Goal: Task Accomplishment & Management: Manage account settings

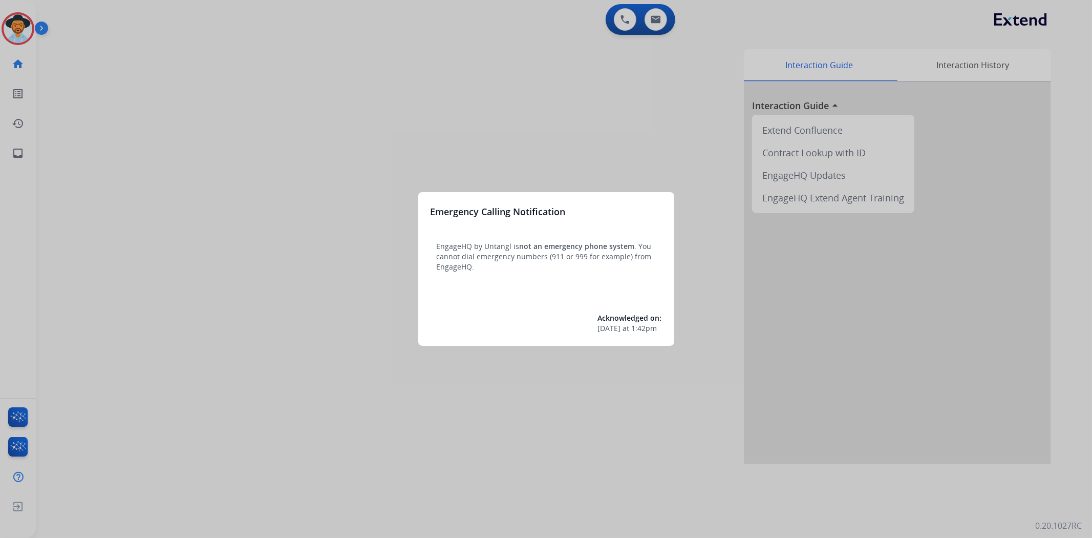
click at [14, 30] on div at bounding box center [546, 269] width 1092 height 538
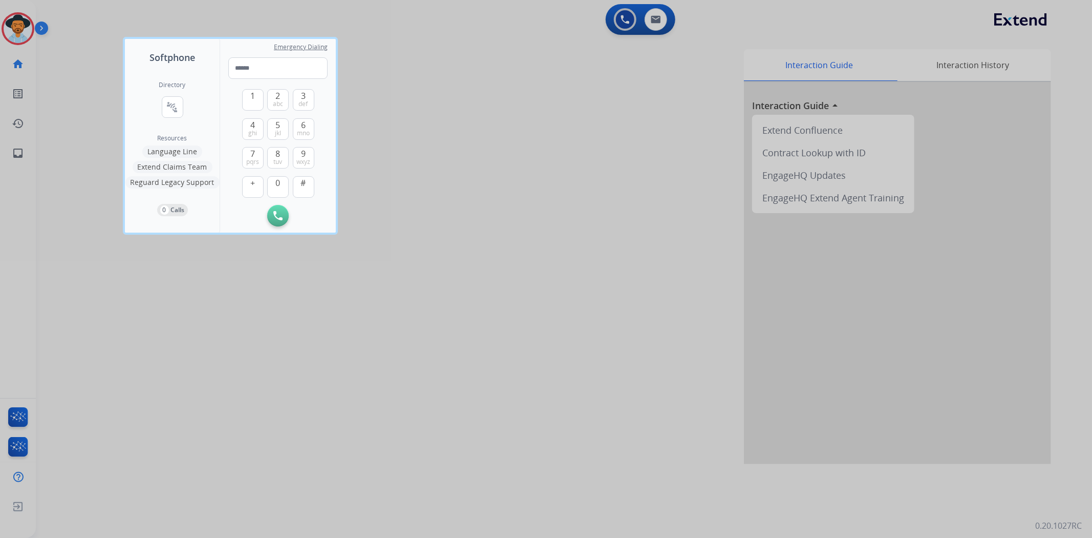
click at [18, 25] on div at bounding box center [546, 269] width 1092 height 538
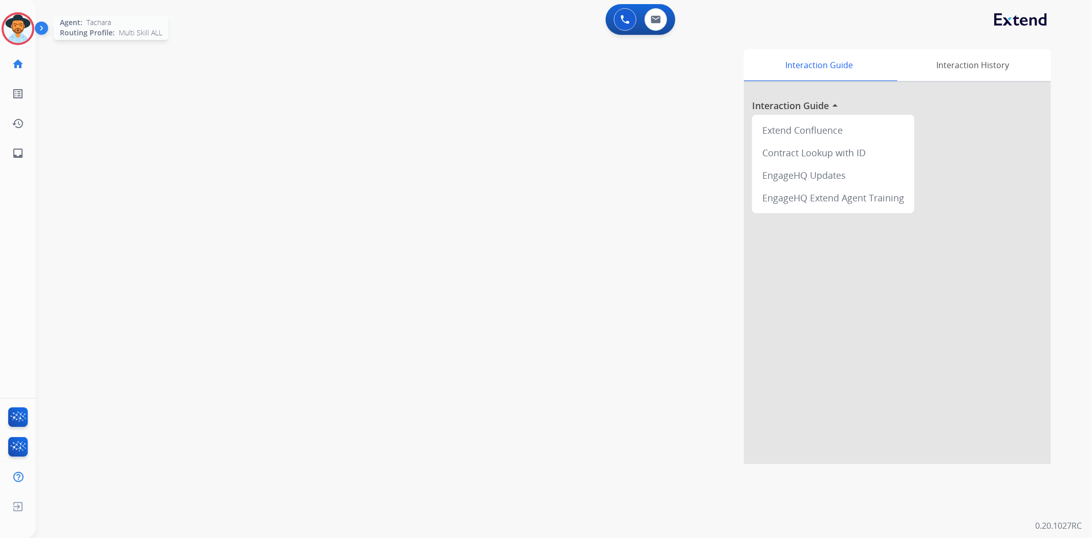
click at [8, 24] on img at bounding box center [18, 28] width 29 height 29
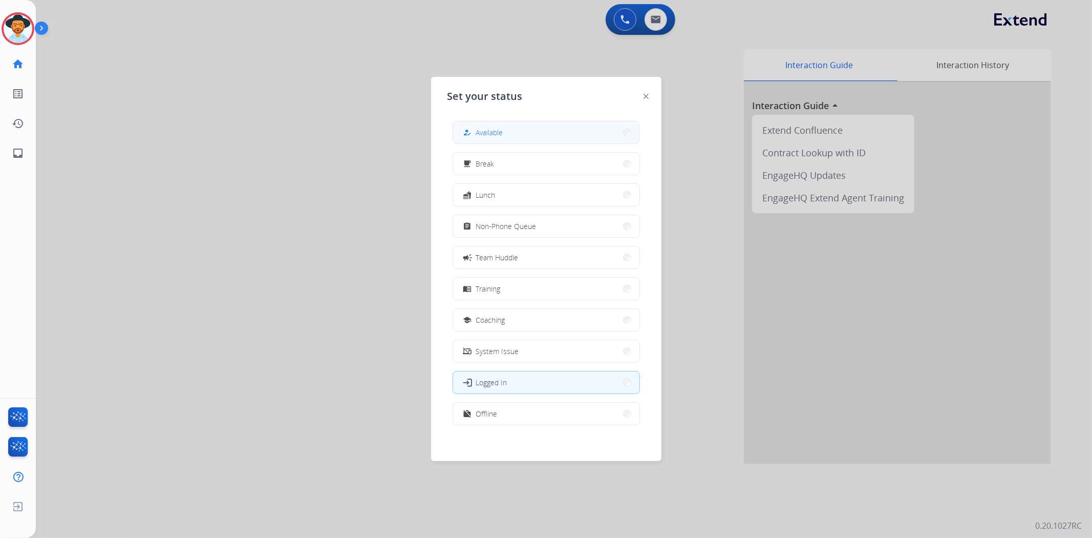
click at [522, 125] on button "how_to_reg Available" at bounding box center [546, 132] width 186 height 22
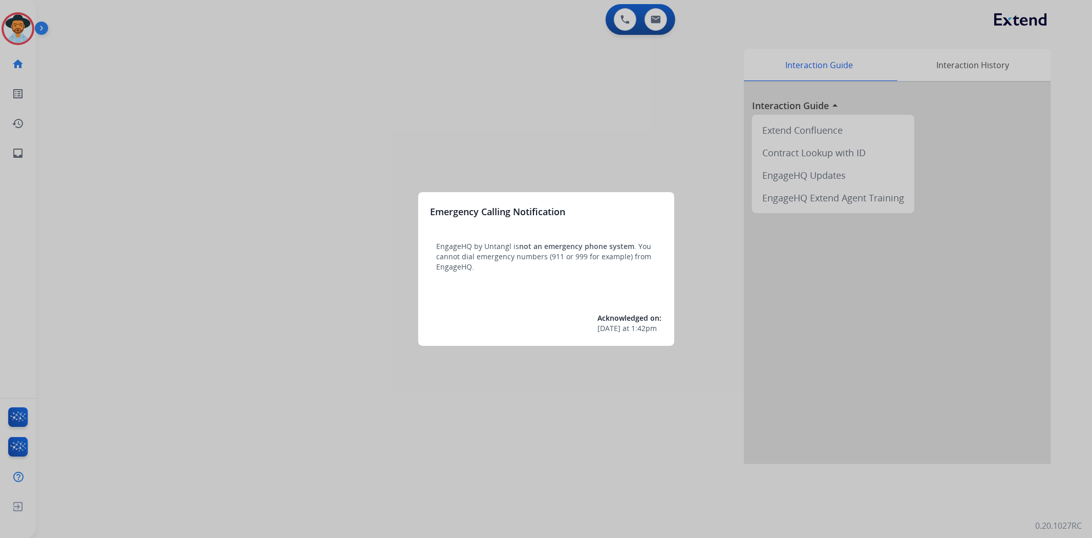
click at [19, 21] on div at bounding box center [546, 269] width 1092 height 538
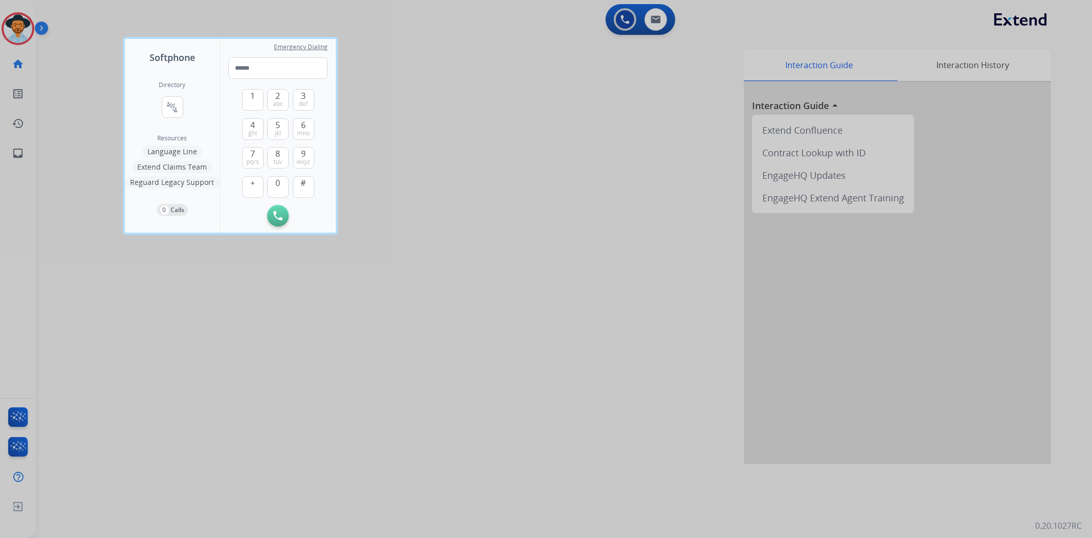
click at [17, 26] on div at bounding box center [546, 269] width 1092 height 538
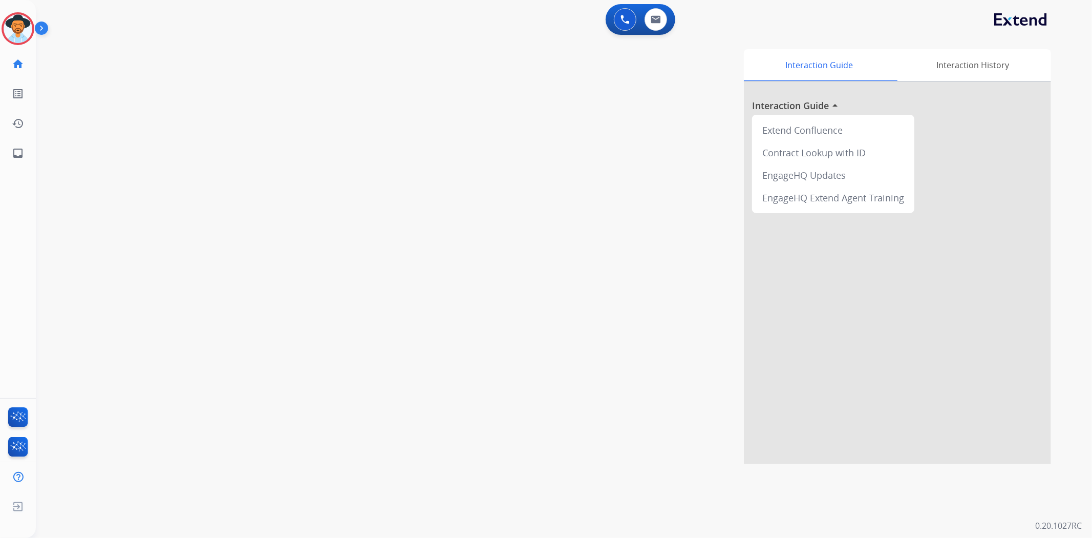
click at [0, 18] on div "Tachara Logged In Edit Avatar Agent: Tachara Routing Profile: Multi Skill ALL" at bounding box center [18, 28] width 36 height 33
click at [6, 18] on div at bounding box center [18, 28] width 33 height 33
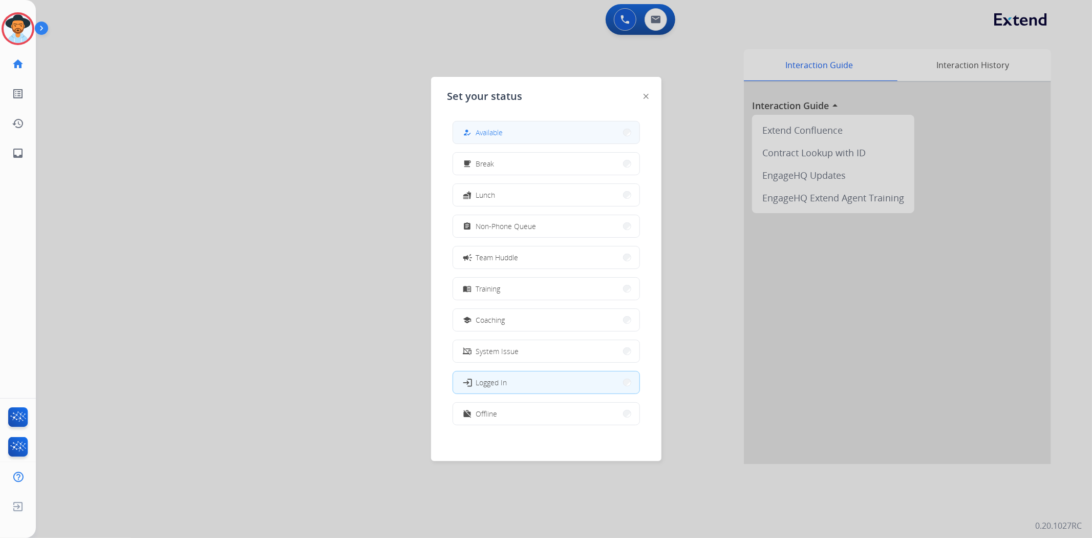
click at [496, 138] on div "how_to_reg Available" at bounding box center [482, 132] width 42 height 12
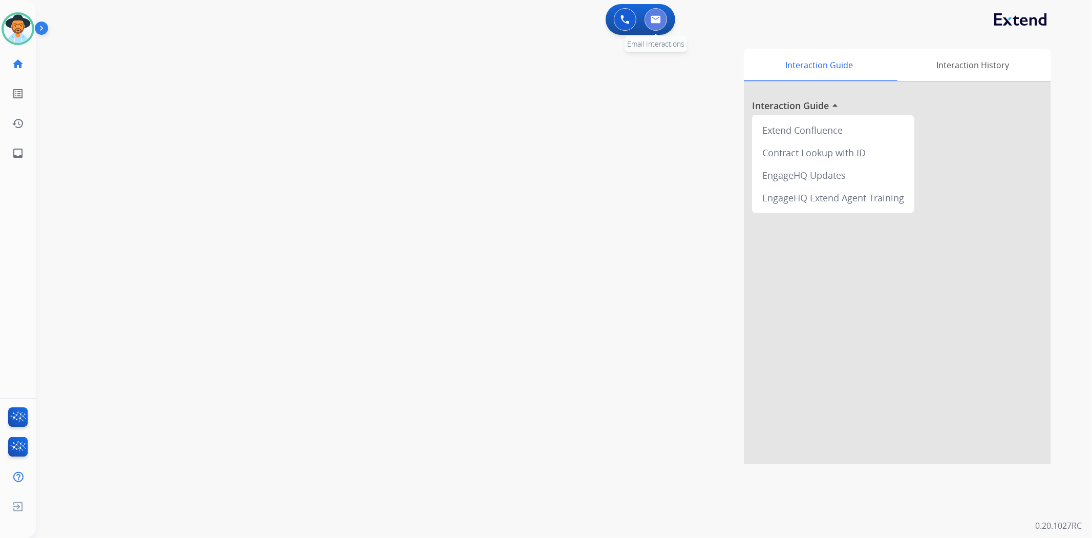
click at [651, 20] on img at bounding box center [656, 19] width 10 height 8
select select "**********"
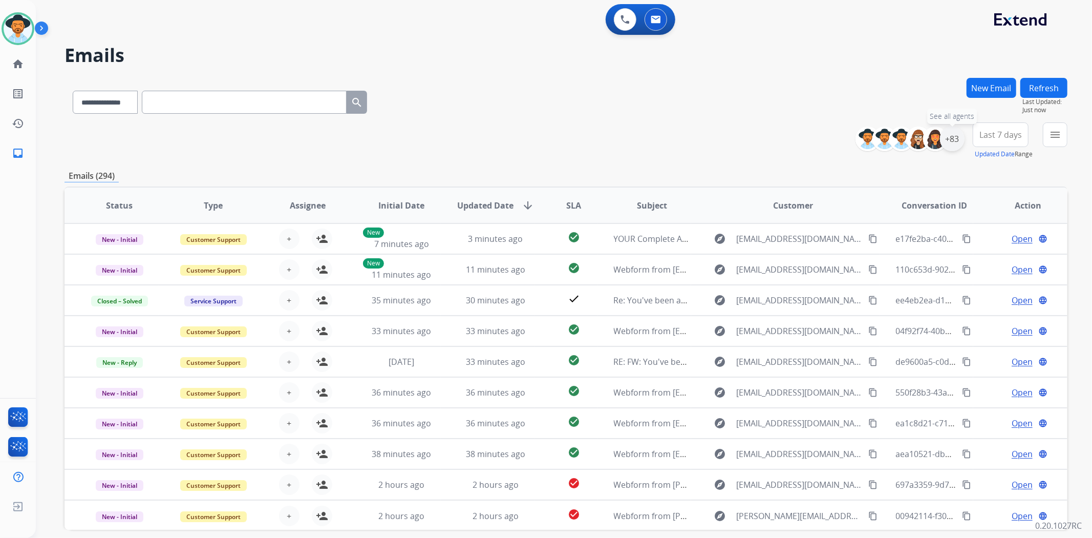
click at [955, 141] on div "+83" at bounding box center [952, 138] width 25 height 25
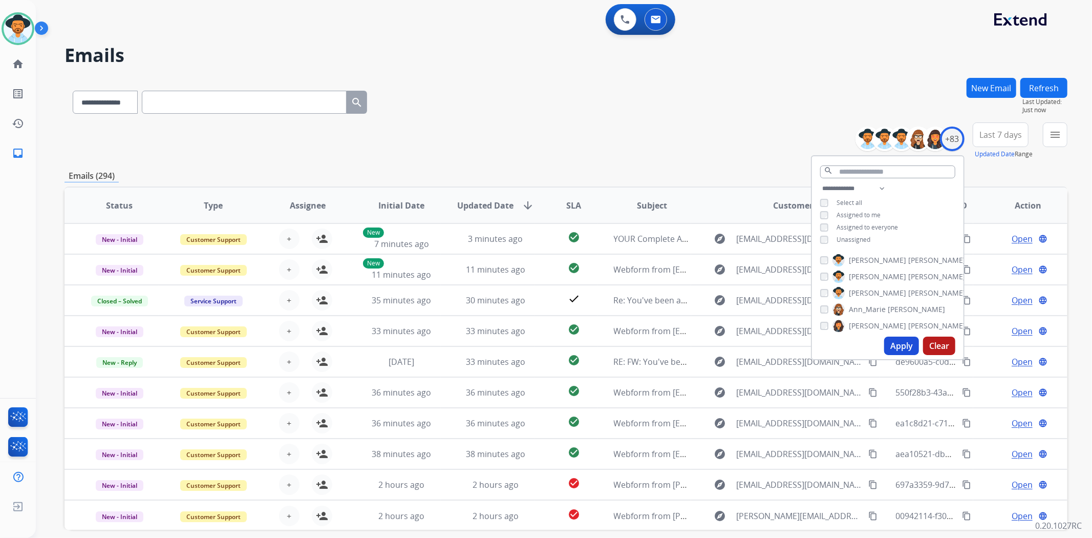
click at [820, 236] on div "Unassigned" at bounding box center [845, 240] width 50 height 8
click at [894, 346] on button "Apply" at bounding box center [901, 345] width 35 height 18
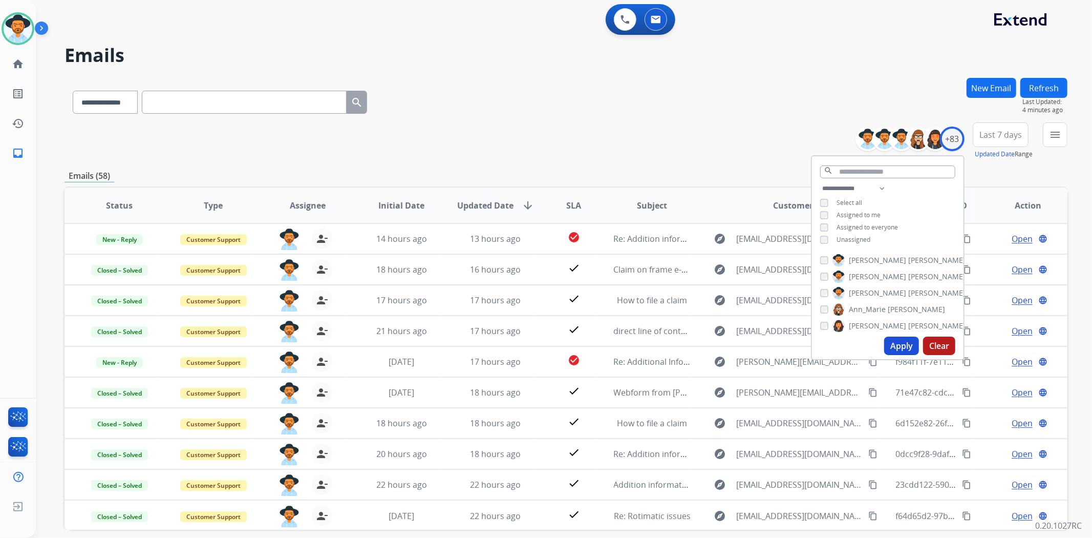
click at [531, 103] on div "**********" at bounding box center [566, 100] width 1003 height 45
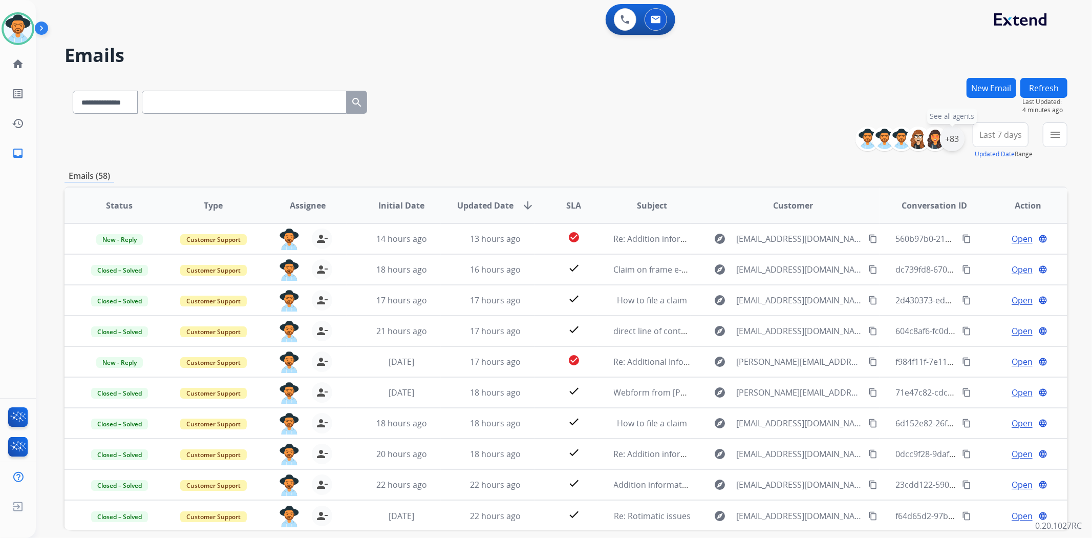
click at [947, 138] on div "+83" at bounding box center [952, 138] width 25 height 25
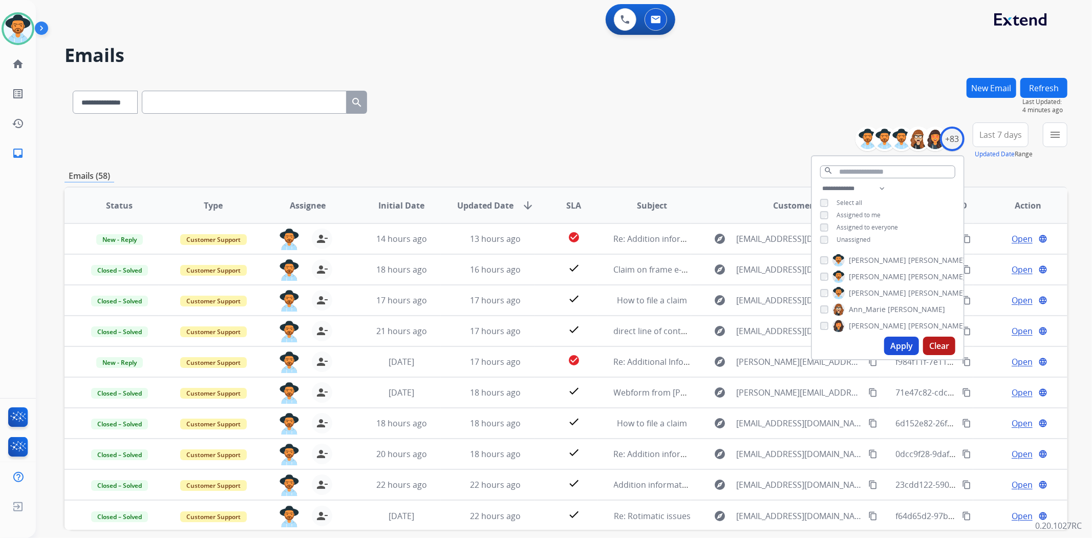
click at [646, 121] on div "**********" at bounding box center [566, 100] width 1003 height 45
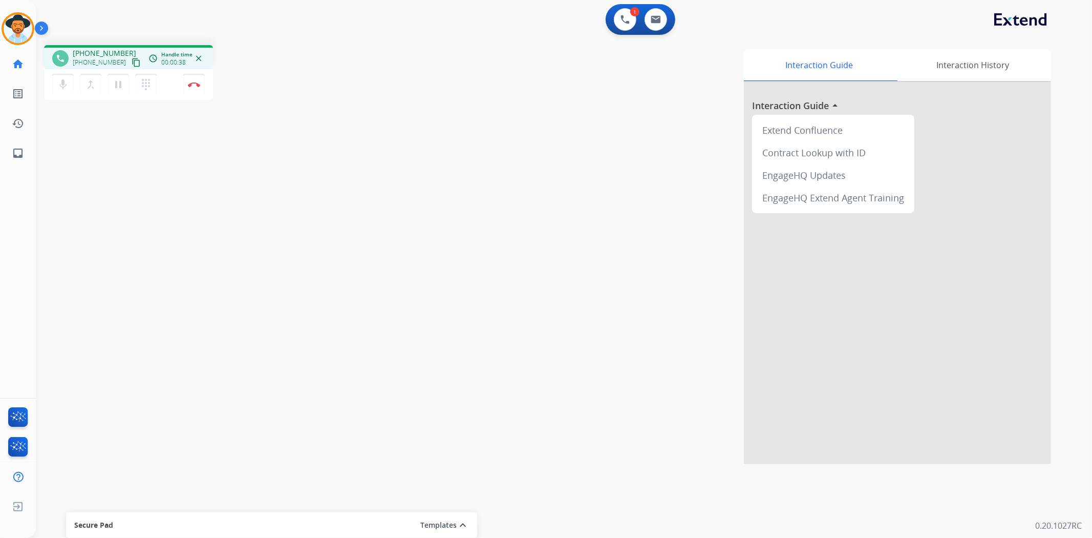
click at [132, 62] on mat-icon "content_copy" at bounding box center [136, 62] width 9 height 9
click at [197, 84] on img at bounding box center [194, 84] width 12 height 5
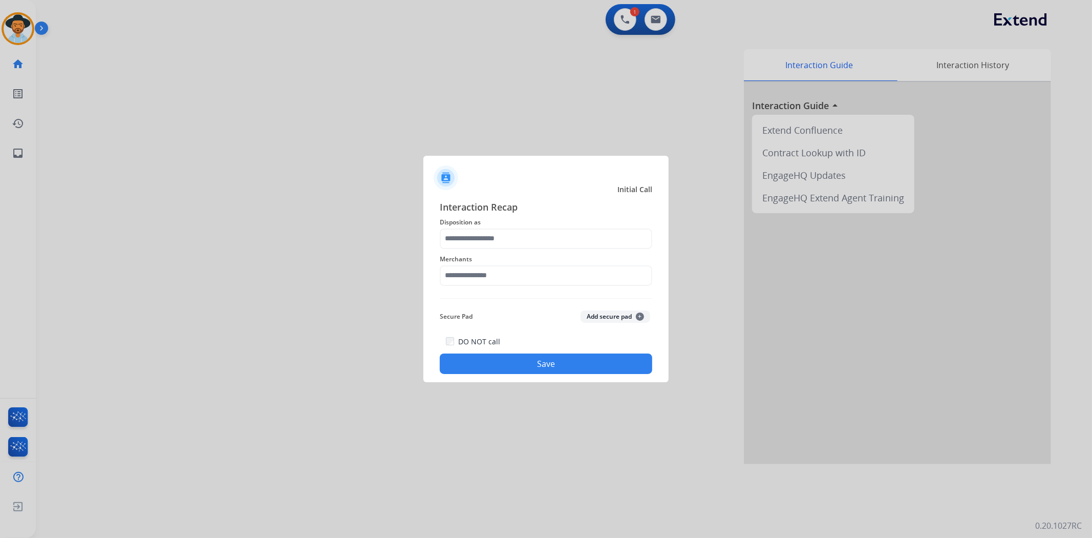
click at [505, 249] on div "Merchants" at bounding box center [546, 269] width 213 height 41
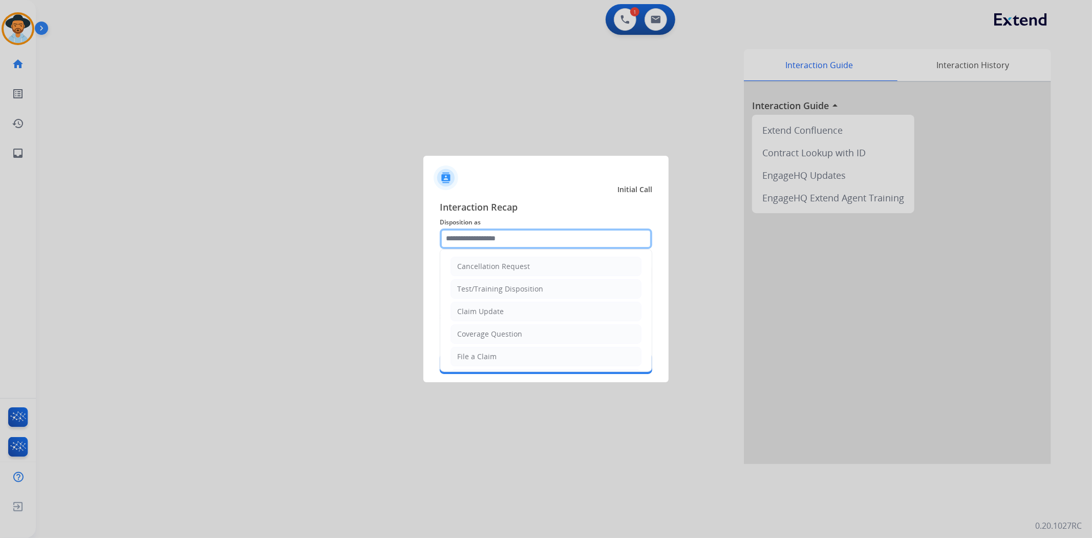
click at [504, 230] on input "text" at bounding box center [546, 238] width 213 height 20
click at [526, 240] on input "text" at bounding box center [546, 238] width 213 height 20
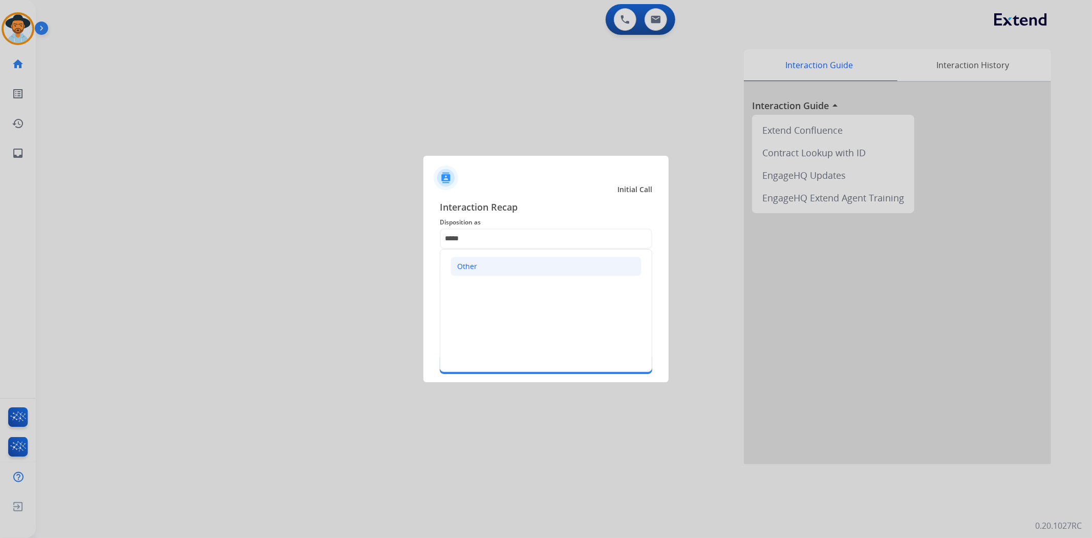
click at [470, 267] on div "Other" at bounding box center [467, 266] width 20 height 10
type input "*****"
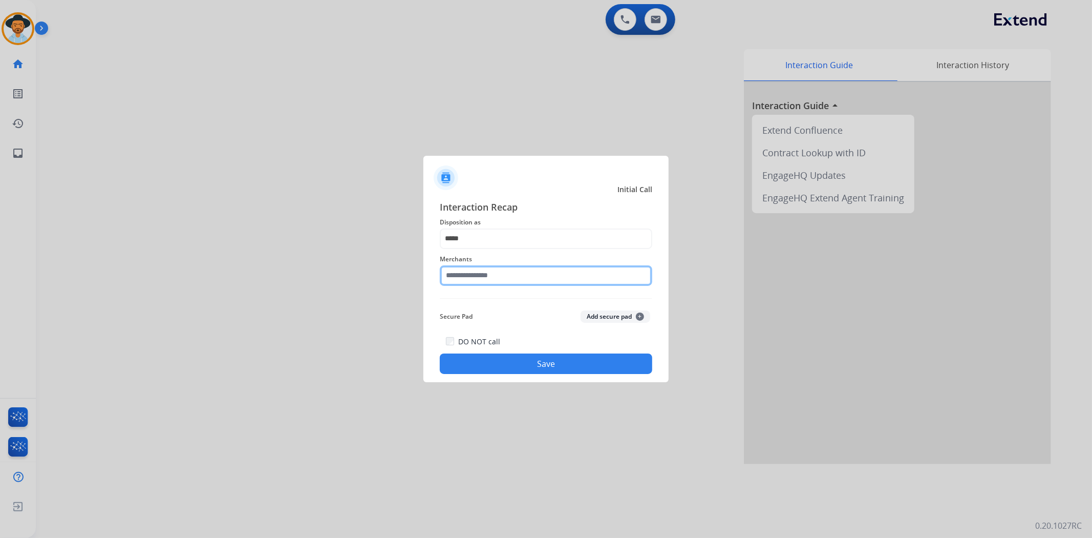
click at [480, 278] on input "text" at bounding box center [546, 275] width 213 height 20
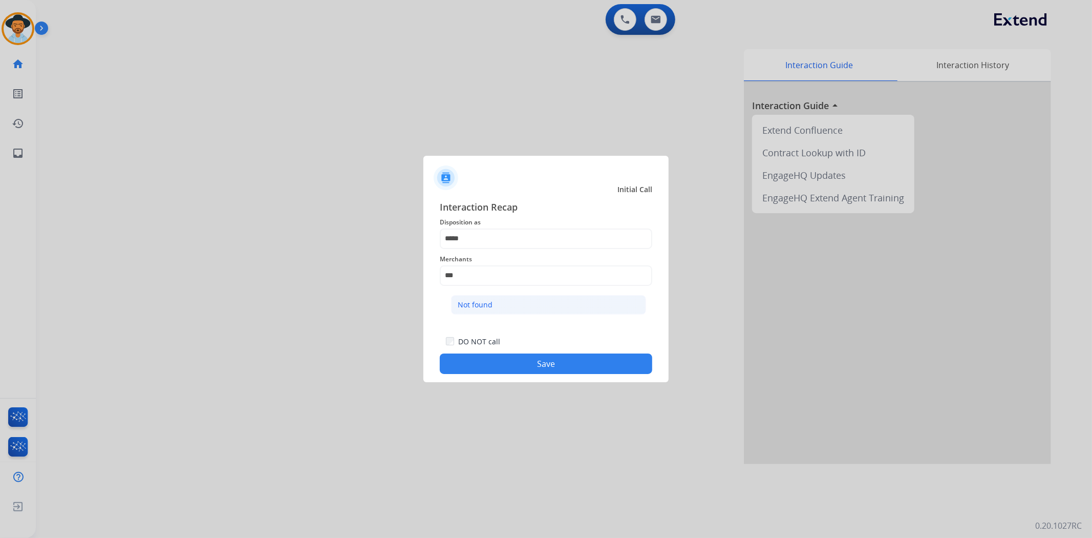
click at [488, 308] on div "Not found" at bounding box center [475, 305] width 35 height 10
type input "*********"
click at [515, 358] on button "Save" at bounding box center [546, 363] width 213 height 20
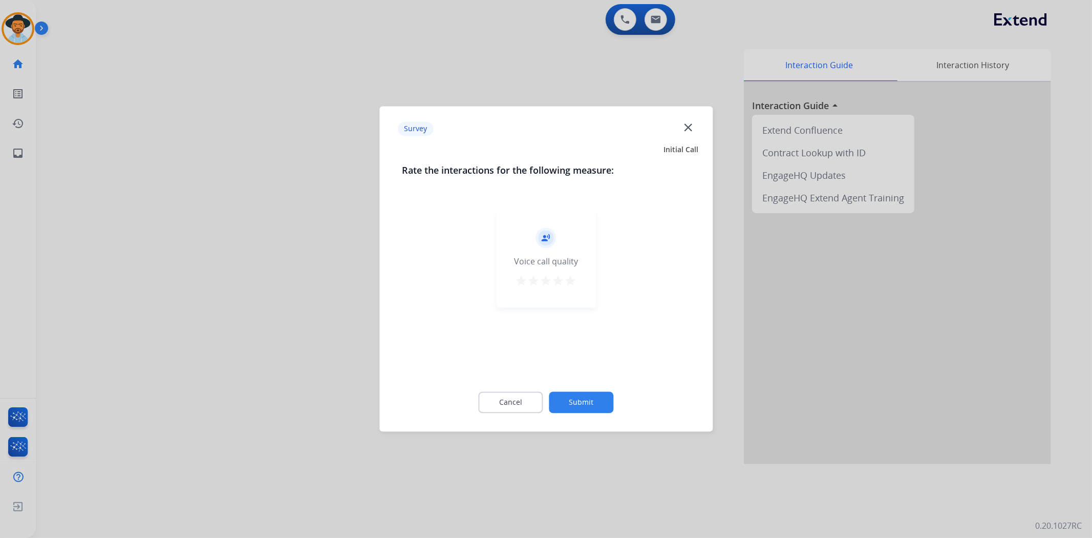
click at [566, 284] on mat-icon "star" at bounding box center [571, 281] width 12 height 12
click at [579, 402] on button "Submit" at bounding box center [581, 403] width 65 height 22
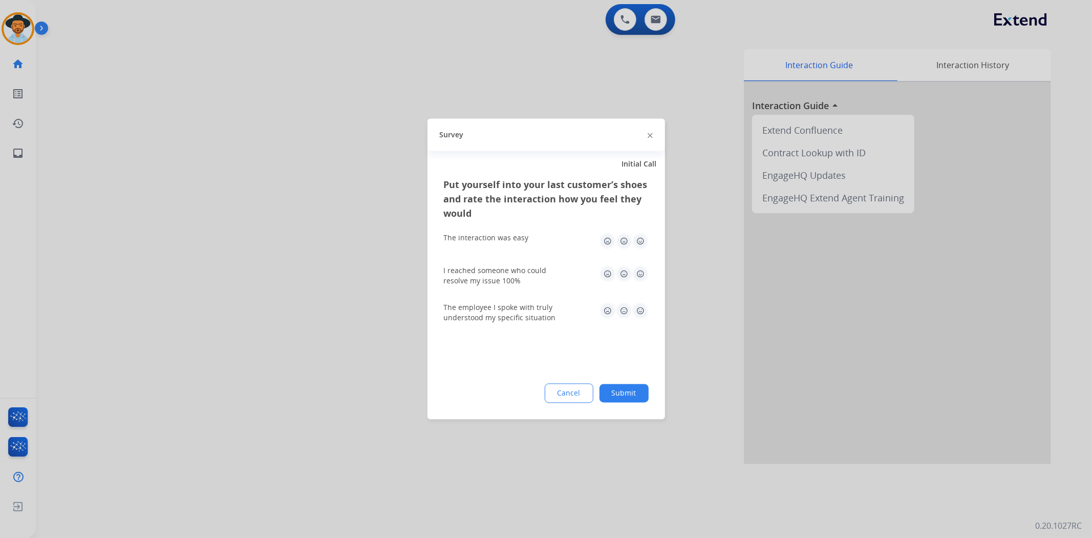
click at [610, 393] on button "Submit" at bounding box center [624, 393] width 49 height 18
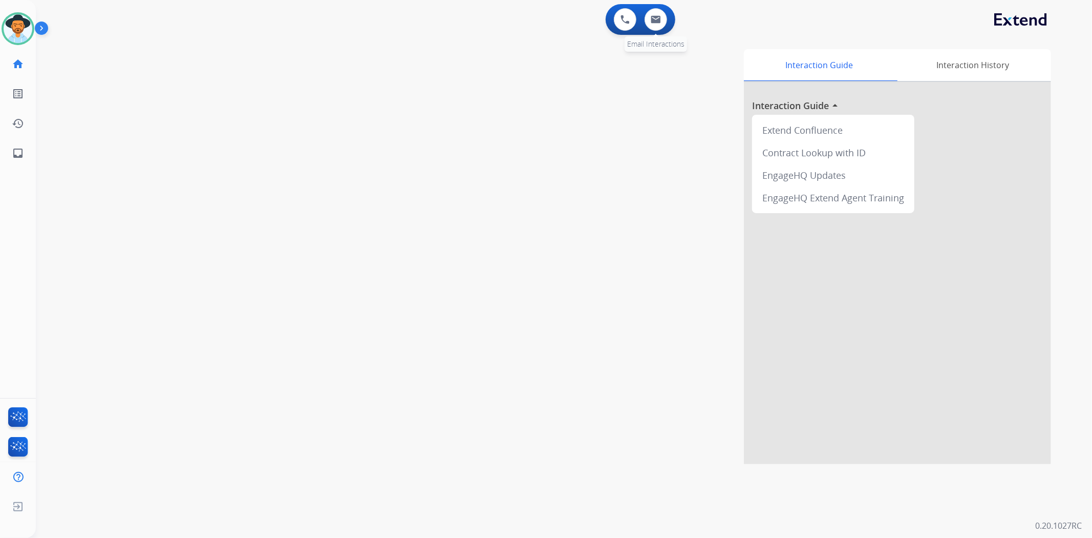
click at [662, 29] on div "0 Email Interactions" at bounding box center [656, 19] width 31 height 23
click at [653, 24] on button at bounding box center [656, 19] width 23 height 23
select select "**********"
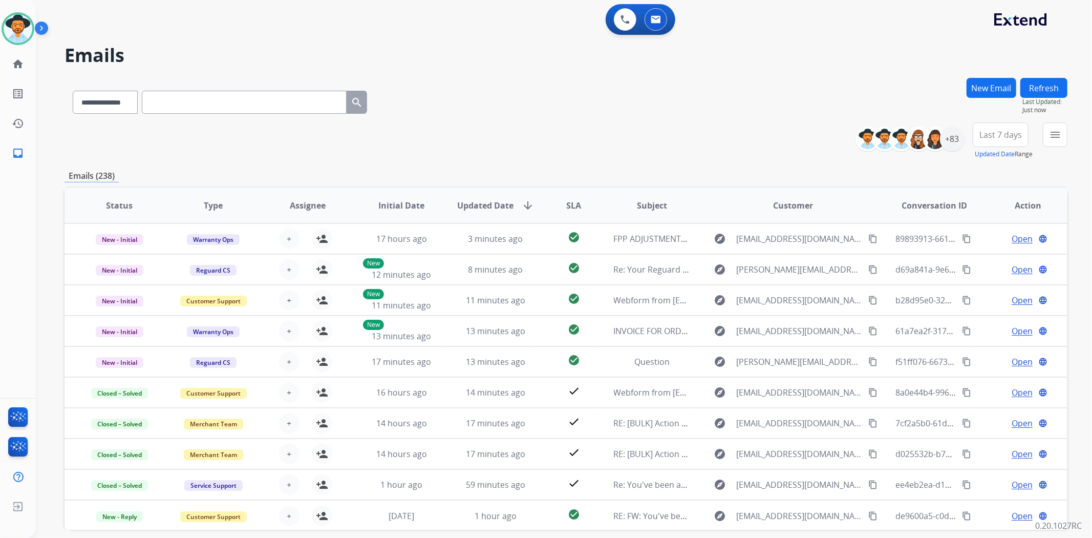
click at [847, 173] on div "Emails (238)" at bounding box center [566, 176] width 1003 height 13
click at [945, 145] on div "+83" at bounding box center [952, 138] width 25 height 25
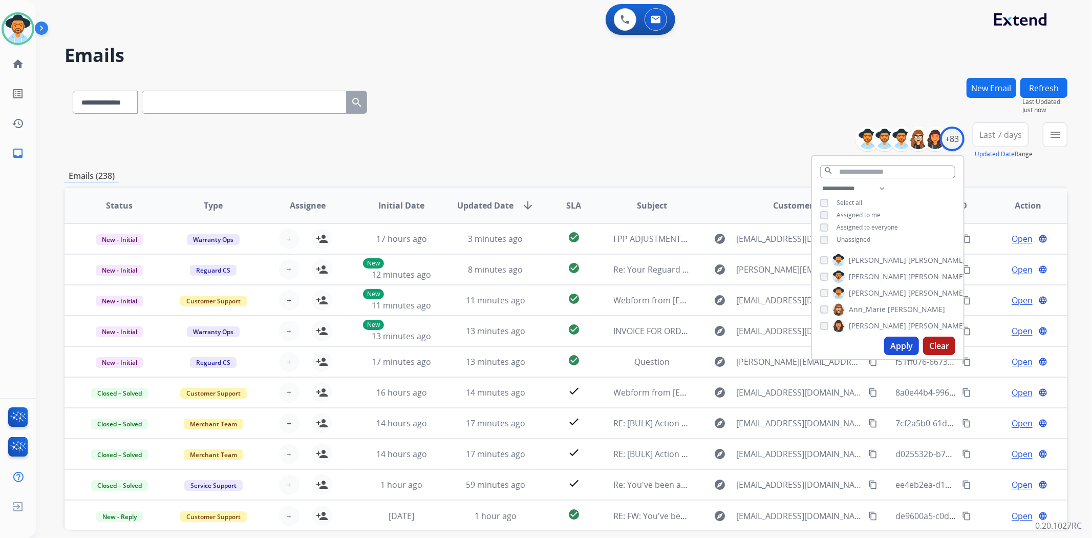
click at [897, 346] on button "Apply" at bounding box center [901, 345] width 35 height 18
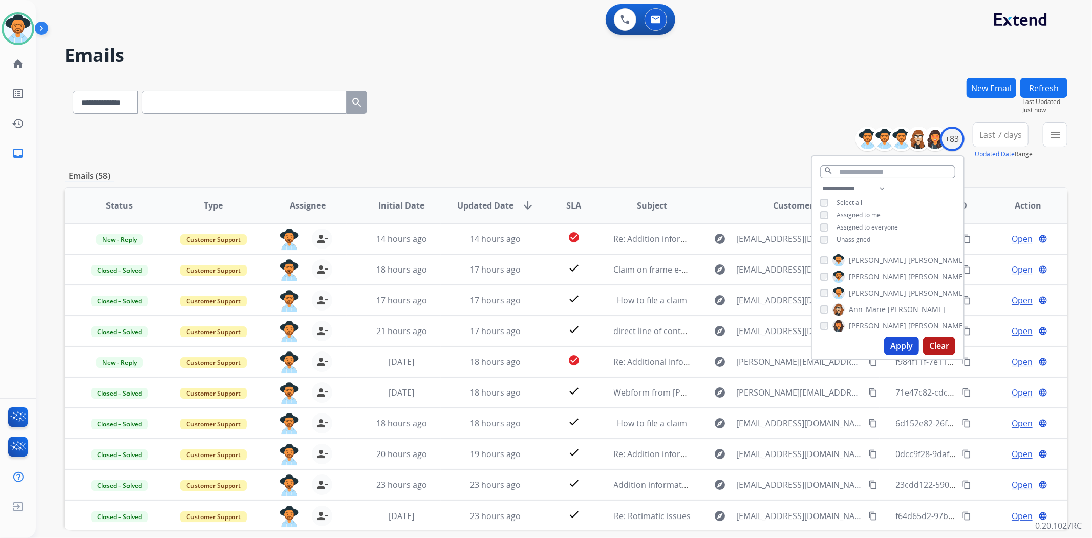
click at [407, 150] on div "**********" at bounding box center [566, 140] width 1003 height 37
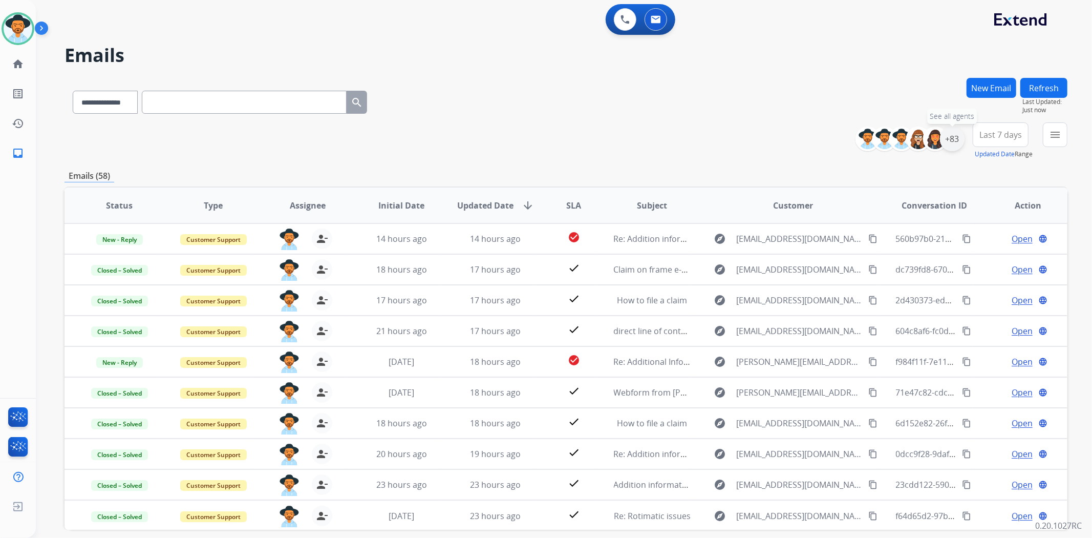
click at [949, 146] on div "+83" at bounding box center [952, 138] width 25 height 25
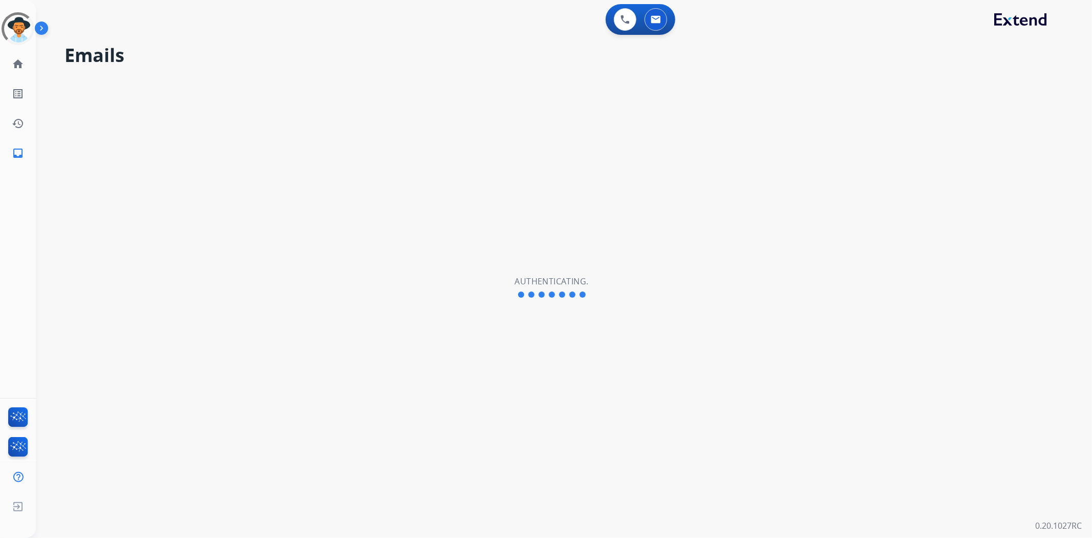
select select "**********"
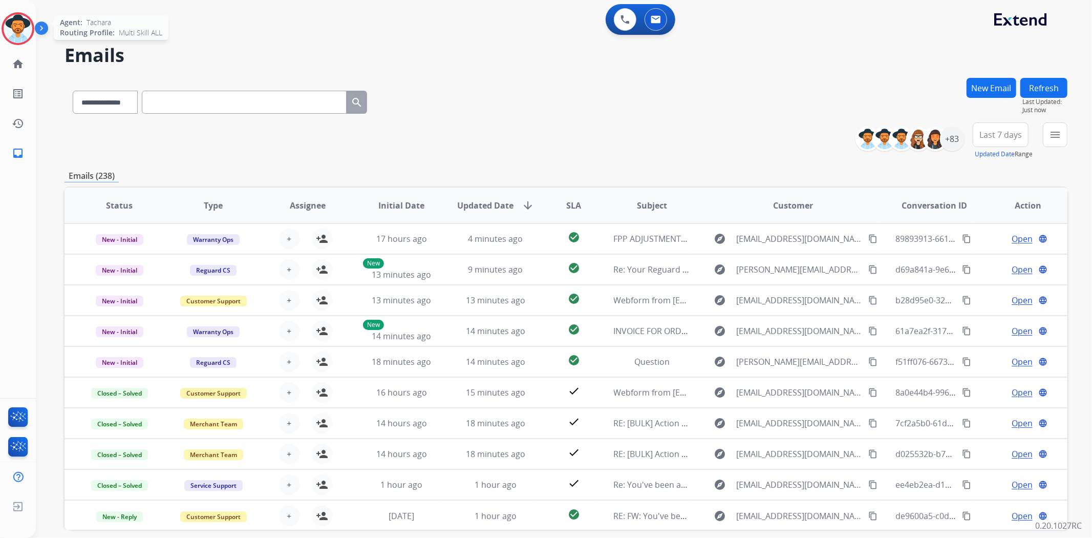
click at [23, 24] on img at bounding box center [18, 28] width 29 height 29
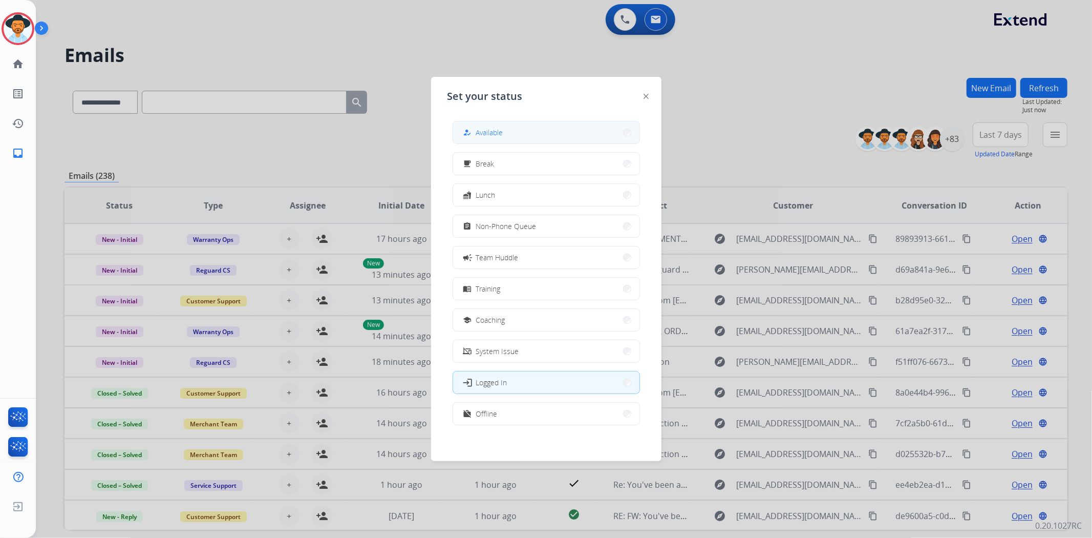
click at [529, 125] on button "how_to_reg Available" at bounding box center [546, 132] width 186 height 22
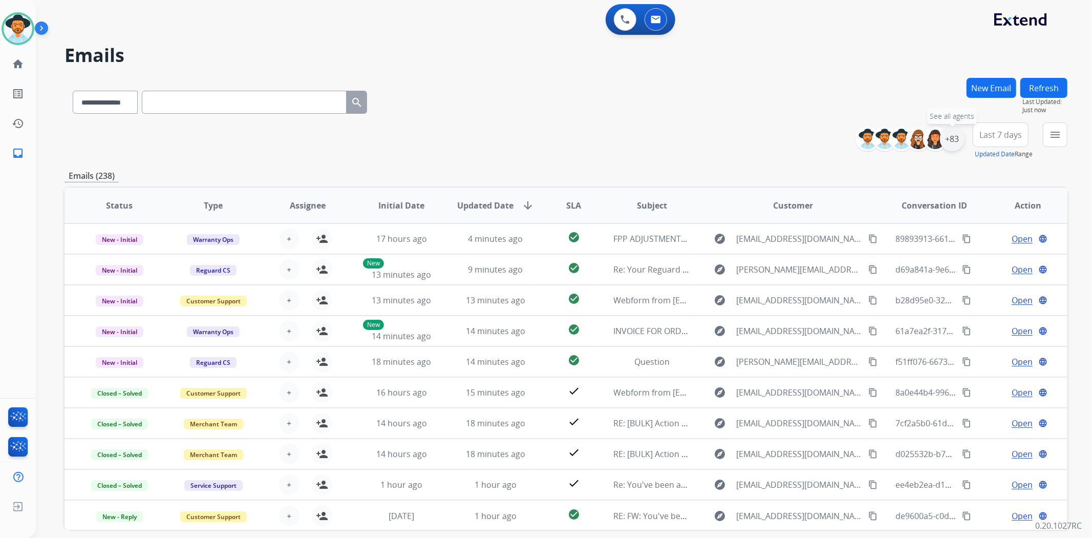
click at [953, 134] on div "+83" at bounding box center [952, 138] width 25 height 25
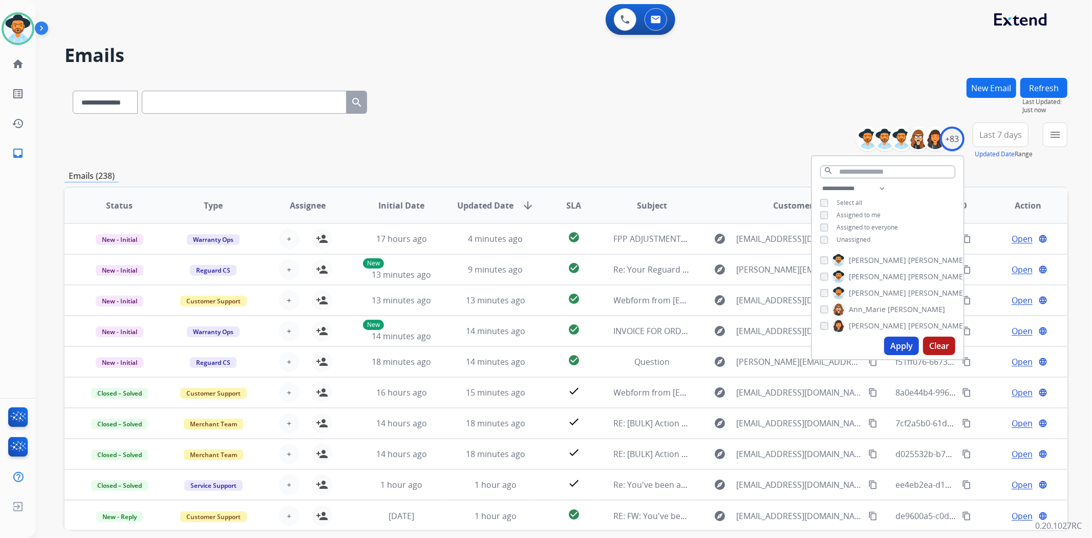
click at [898, 341] on button "Apply" at bounding box center [901, 345] width 35 height 18
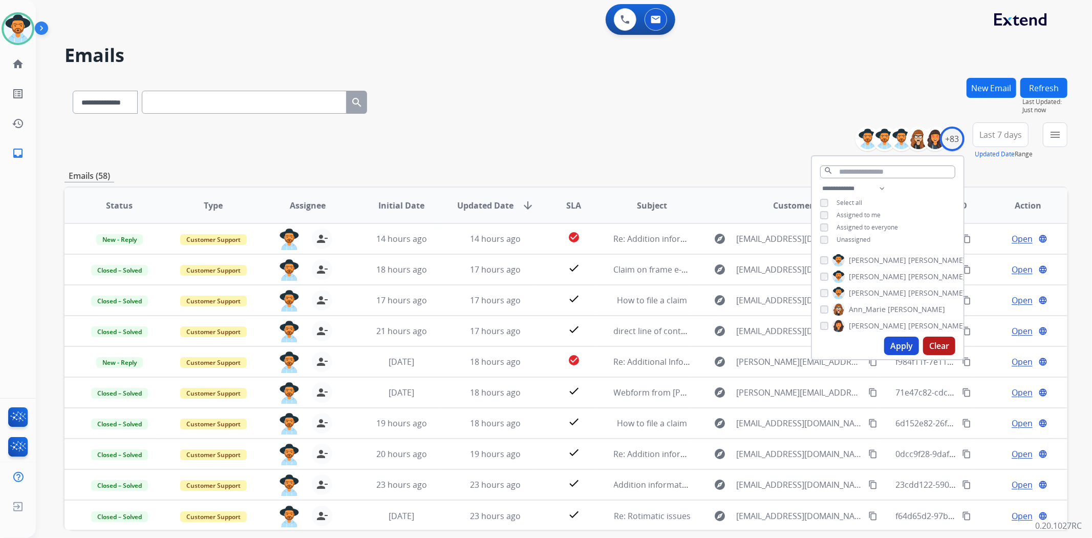
click at [898, 347] on button "Apply" at bounding box center [901, 345] width 35 height 18
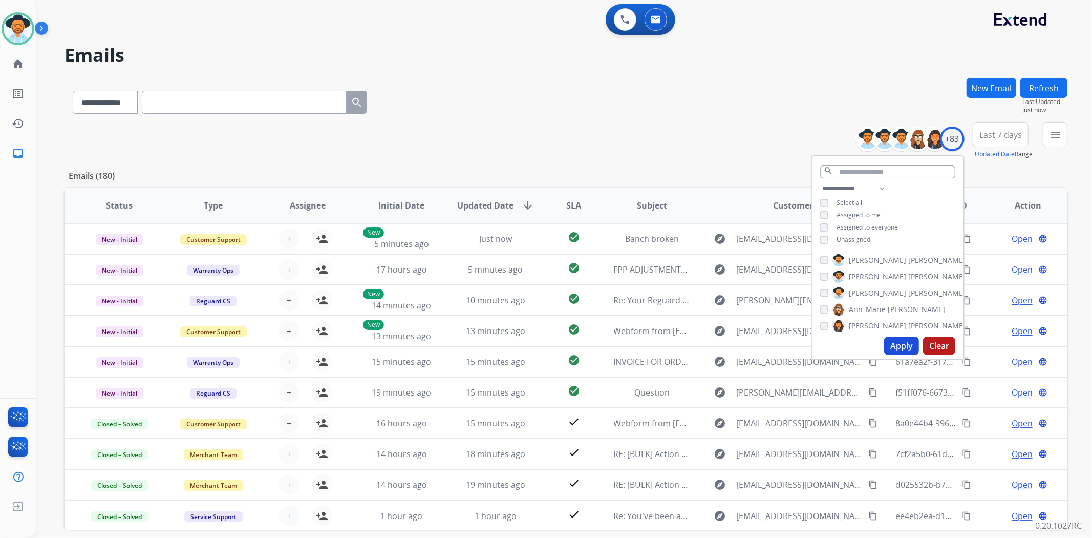
click at [567, 157] on div "**********" at bounding box center [566, 140] width 1003 height 37
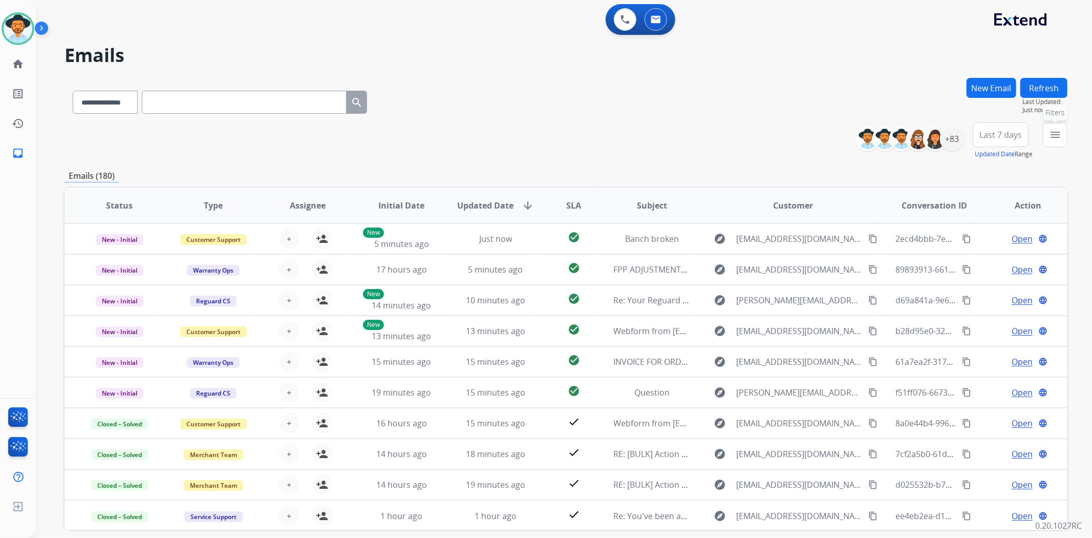
click at [1054, 133] on mat-icon "menu" at bounding box center [1055, 135] width 12 height 12
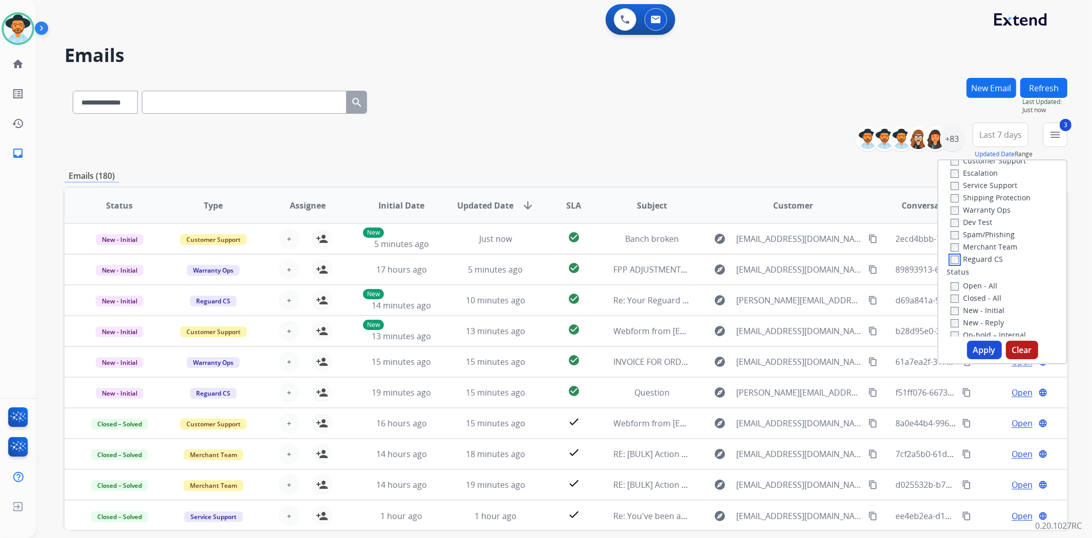
scroll to position [57, 0]
click at [975, 349] on button "Apply" at bounding box center [984, 350] width 35 height 18
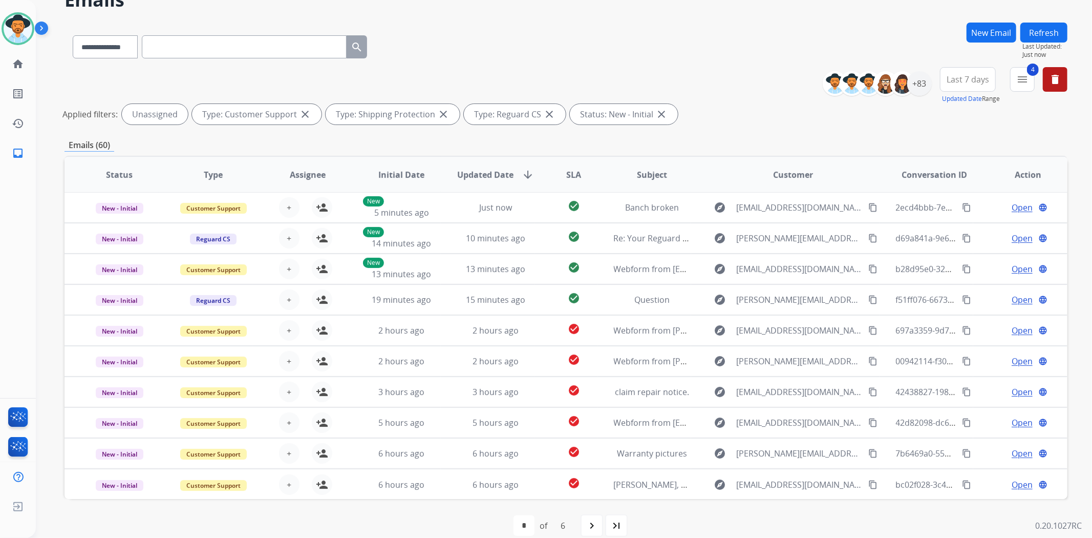
scroll to position [69, 0]
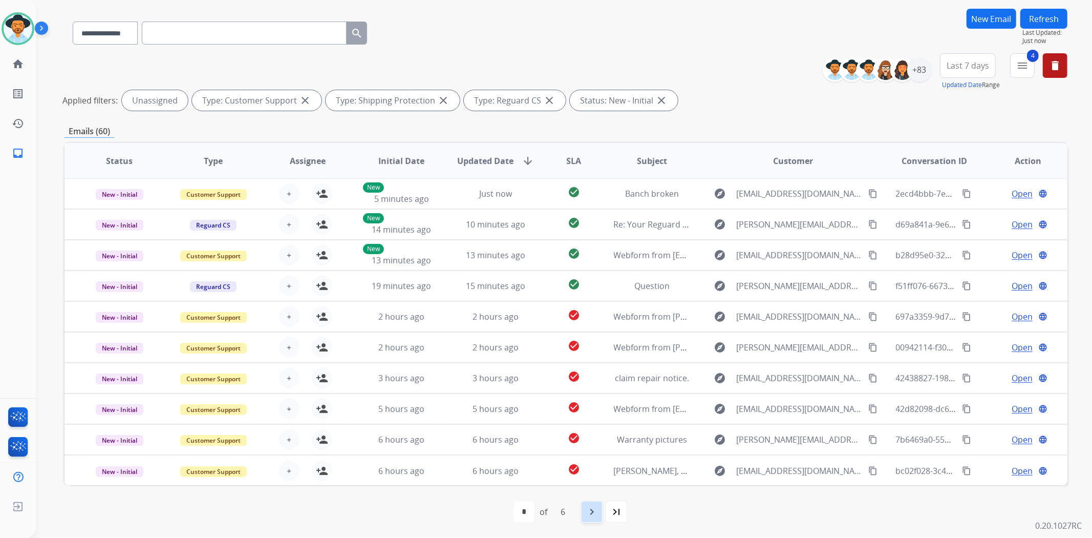
click at [599, 512] on div "navigate_next" at bounding box center [592, 511] width 23 height 23
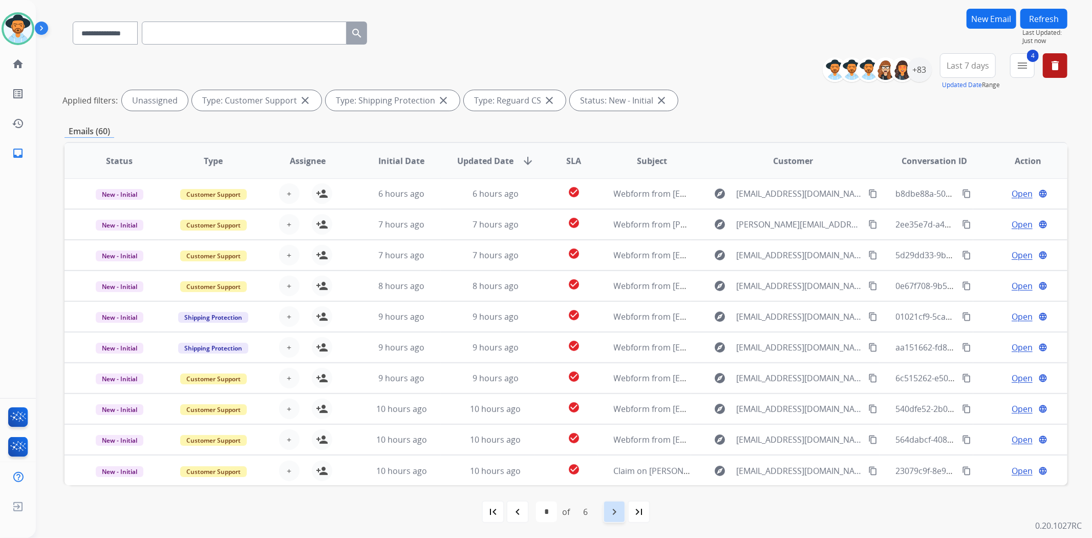
click at [608, 515] on mat-icon "navigate_next" at bounding box center [614, 511] width 12 height 12
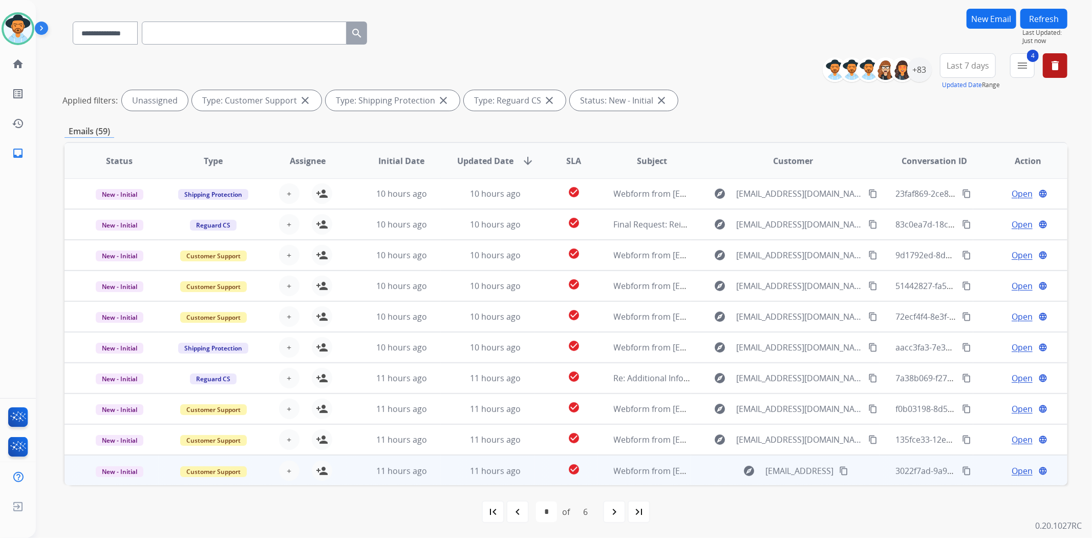
click at [540, 471] on td "check_circle" at bounding box center [566, 470] width 62 height 31
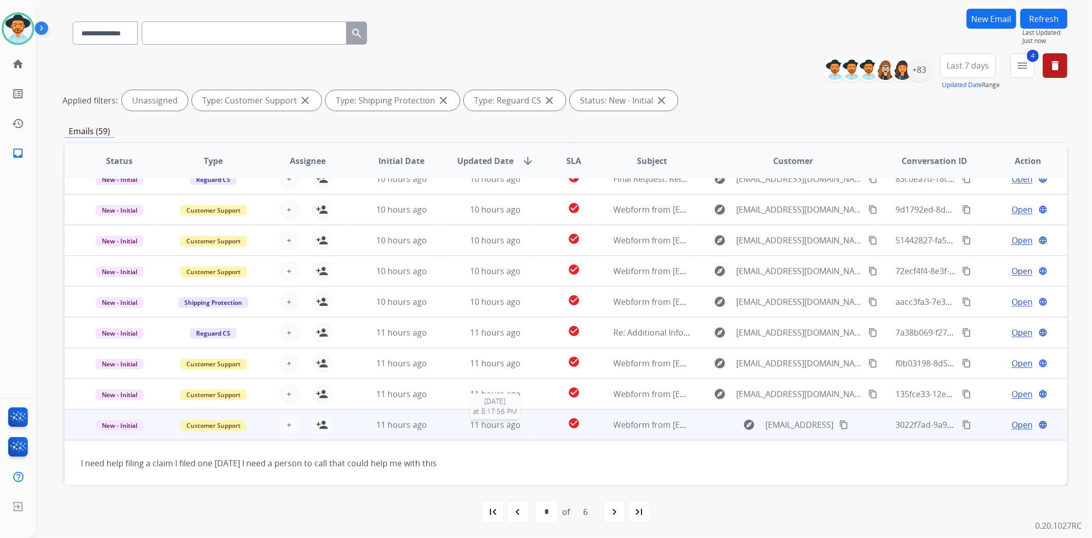
click at [530, 425] on div "11 hours ago" at bounding box center [495, 424] width 77 height 12
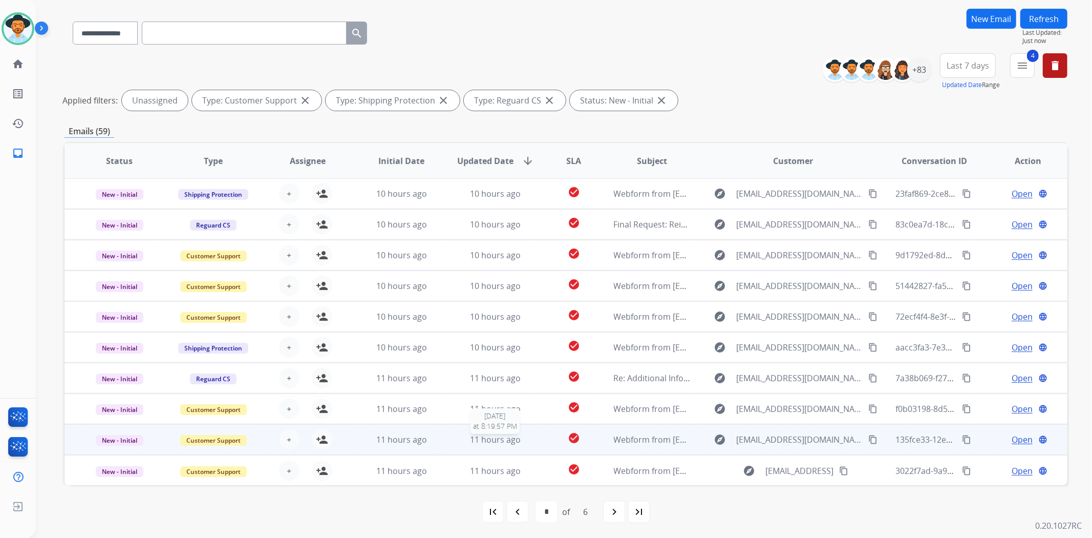
click at [520, 437] on div "11 hours ago" at bounding box center [495, 439] width 77 height 12
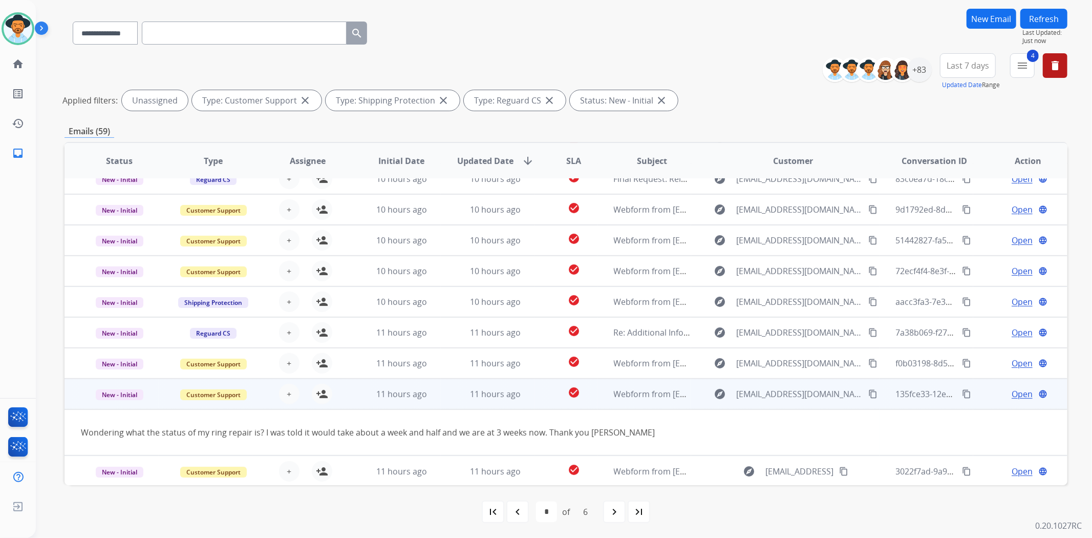
click at [535, 396] on td "check_circle" at bounding box center [566, 393] width 62 height 31
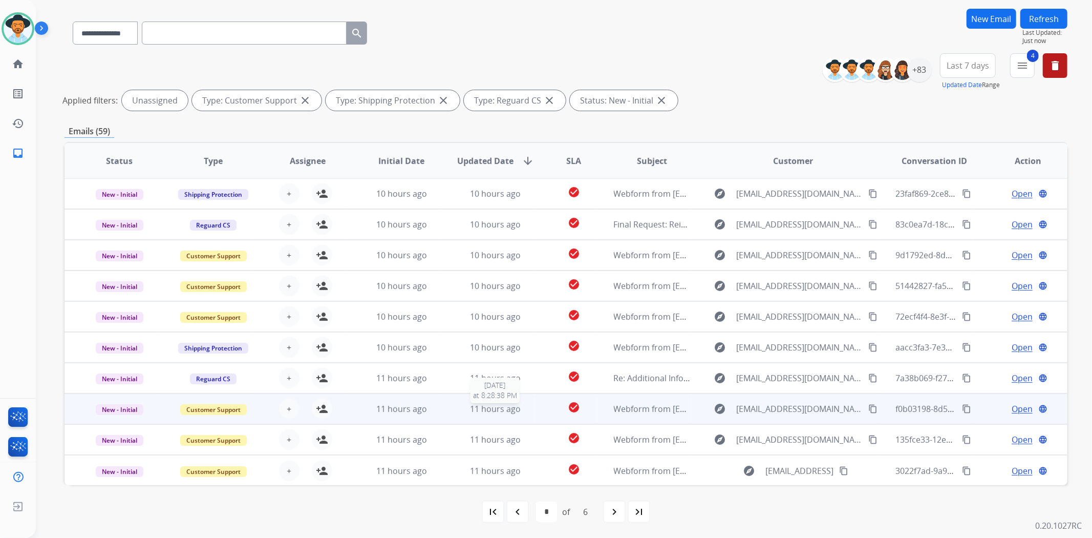
click at [526, 408] on div "11 hours ago" at bounding box center [495, 409] width 77 height 12
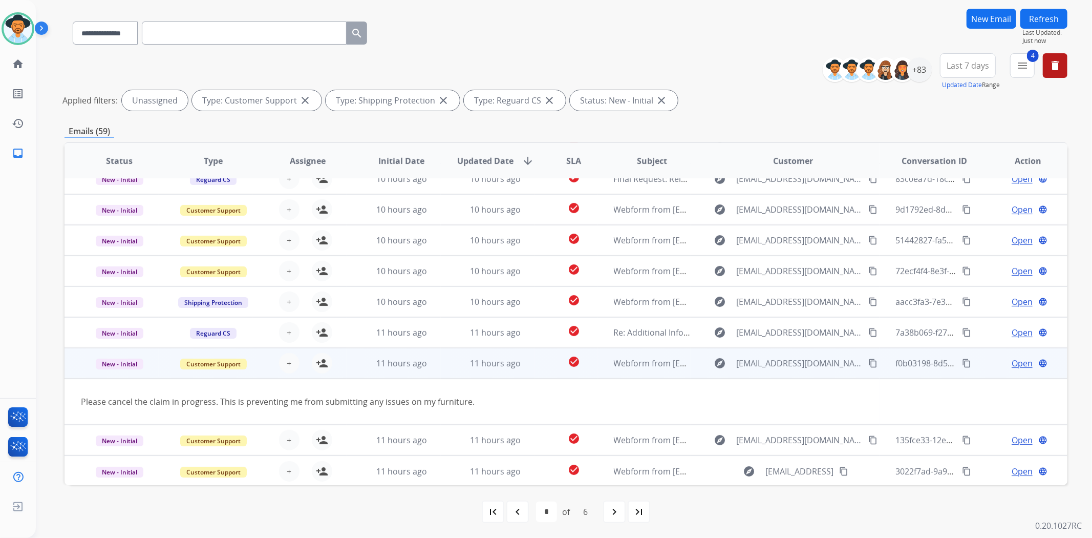
click at [540, 366] on td "check_circle" at bounding box center [566, 363] width 62 height 31
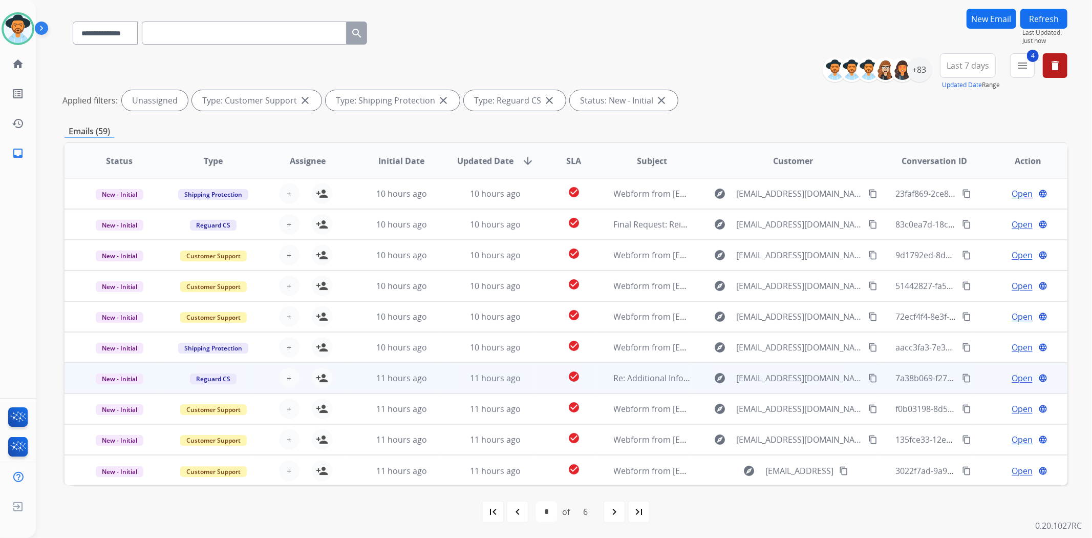
click at [540, 373] on td "check_circle" at bounding box center [566, 378] width 62 height 31
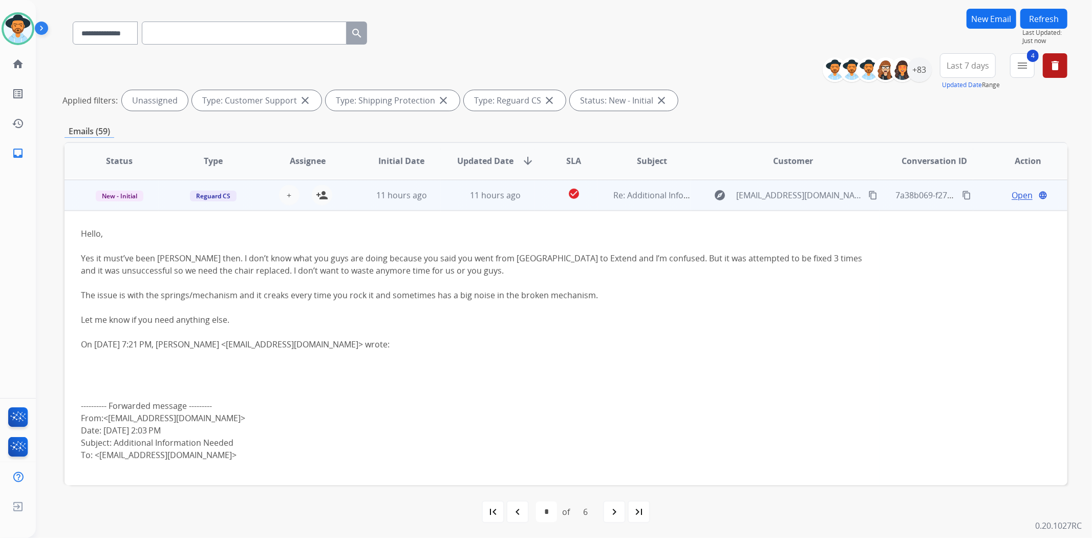
scroll to position [184, 0]
click at [551, 188] on div "check_circle" at bounding box center [574, 193] width 46 height 15
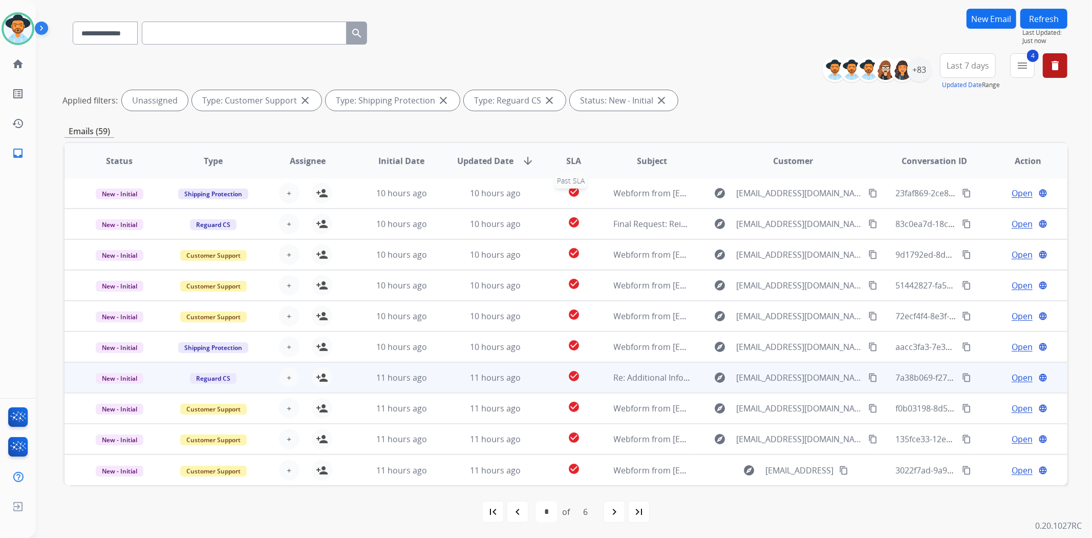
scroll to position [1, 0]
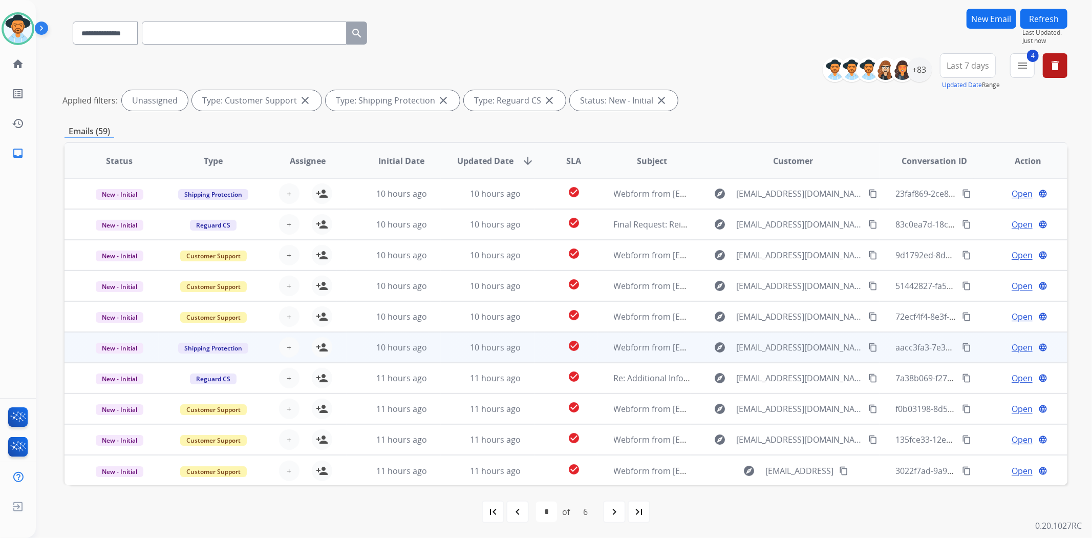
click at [544, 347] on td "check_circle" at bounding box center [566, 347] width 62 height 31
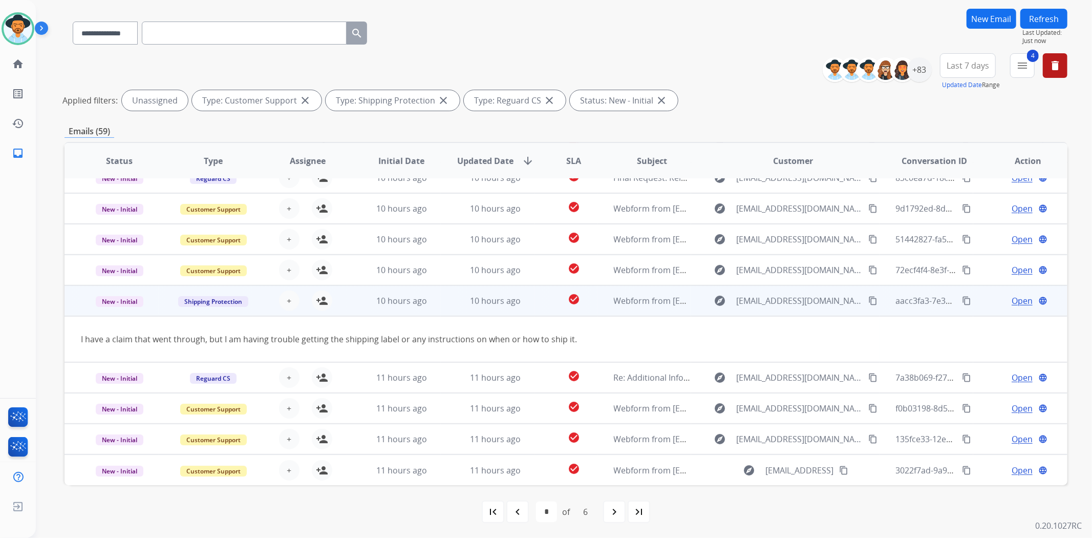
scroll to position [46, 0]
click at [539, 301] on td "check_circle" at bounding box center [566, 301] width 62 height 31
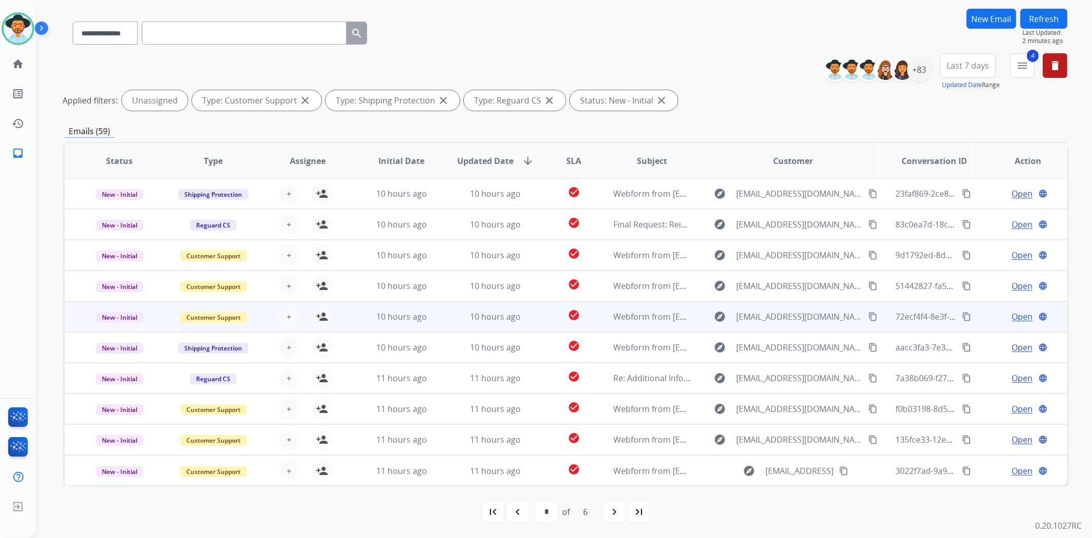
click at [539, 310] on td "check_circle" at bounding box center [566, 316] width 62 height 31
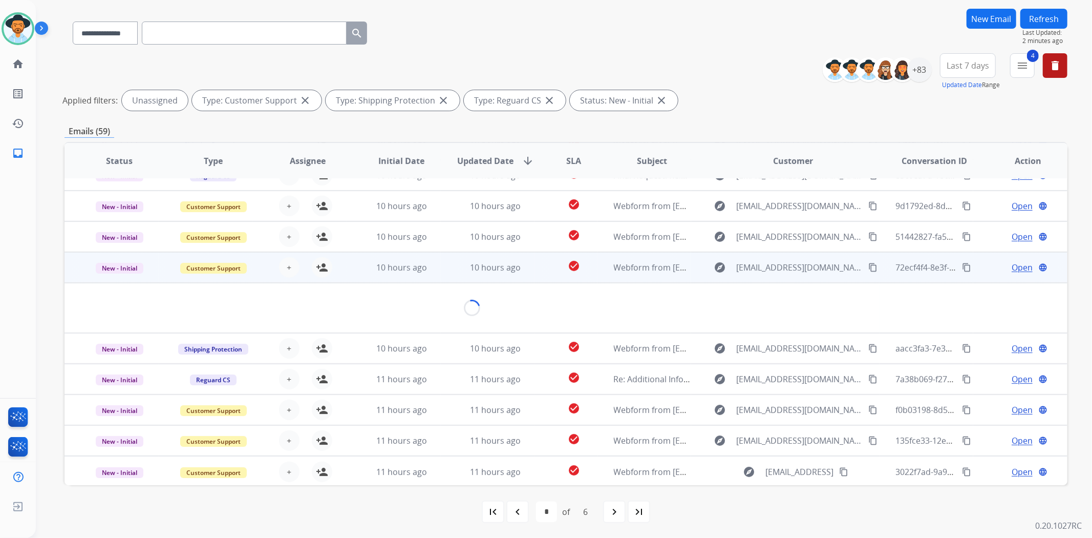
scroll to position [58, 0]
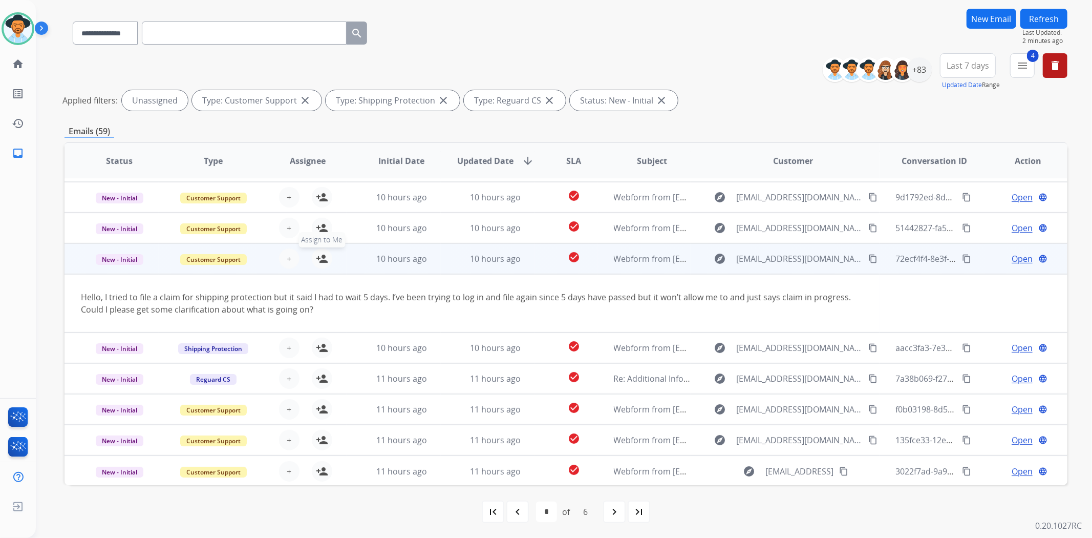
click at [316, 259] on mat-icon "person_add" at bounding box center [322, 258] width 12 height 12
click at [543, 263] on td "check_circle" at bounding box center [566, 258] width 62 height 31
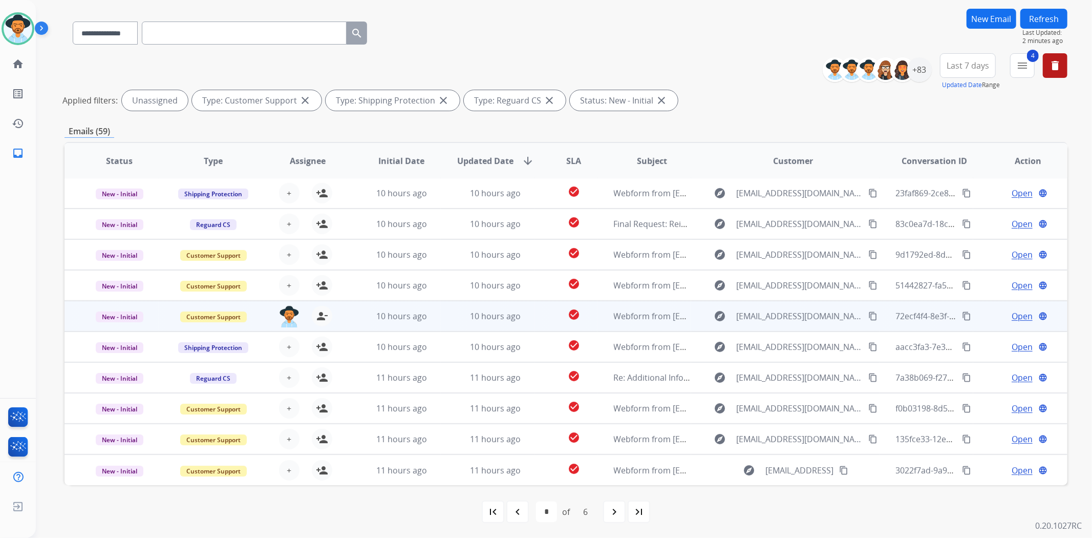
scroll to position [1, 0]
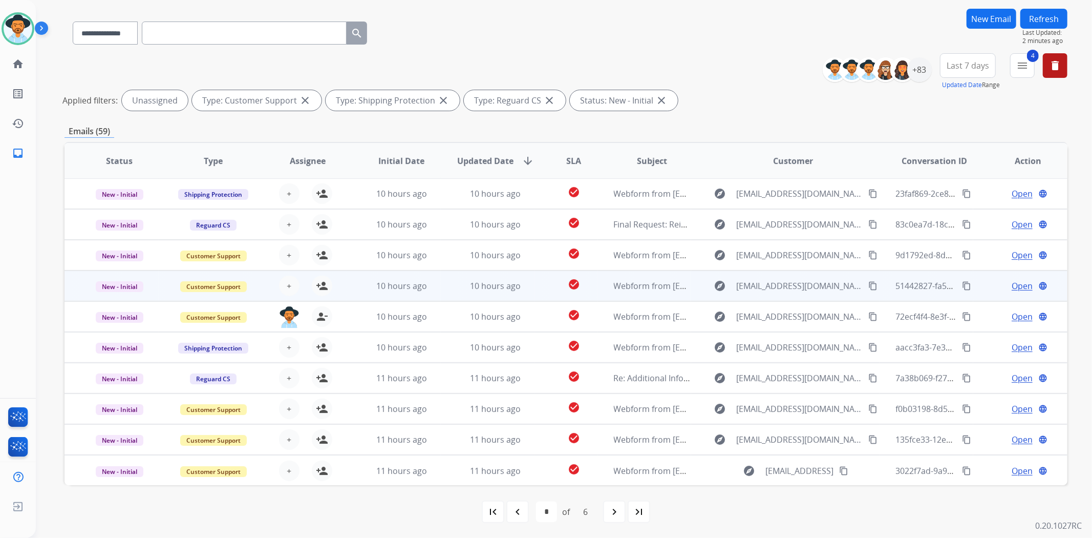
click at [538, 294] on td "check_circle" at bounding box center [566, 285] width 62 height 31
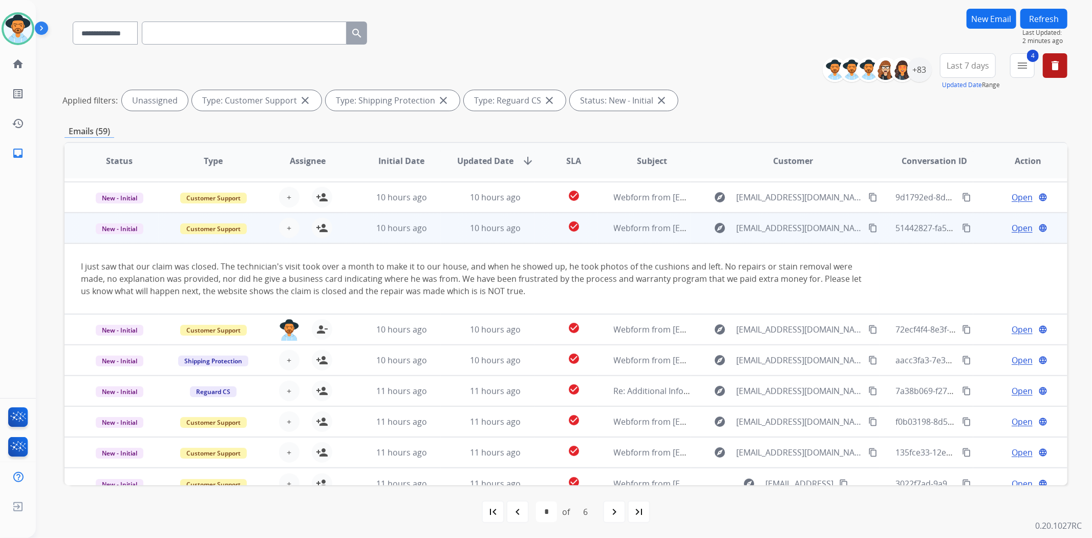
scroll to position [70, 0]
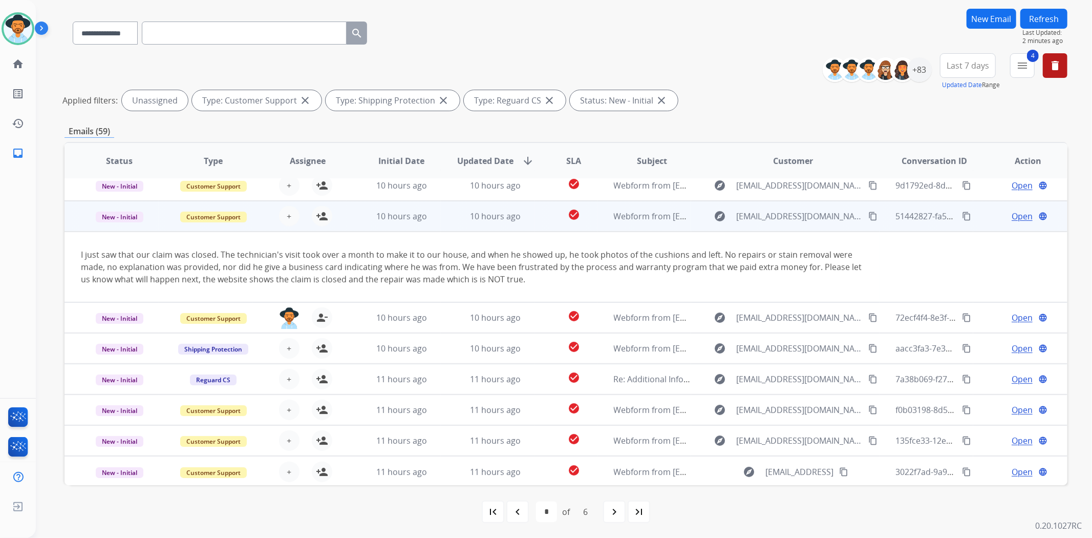
click at [528, 222] on td "10 hours ago" at bounding box center [488, 216] width 94 height 31
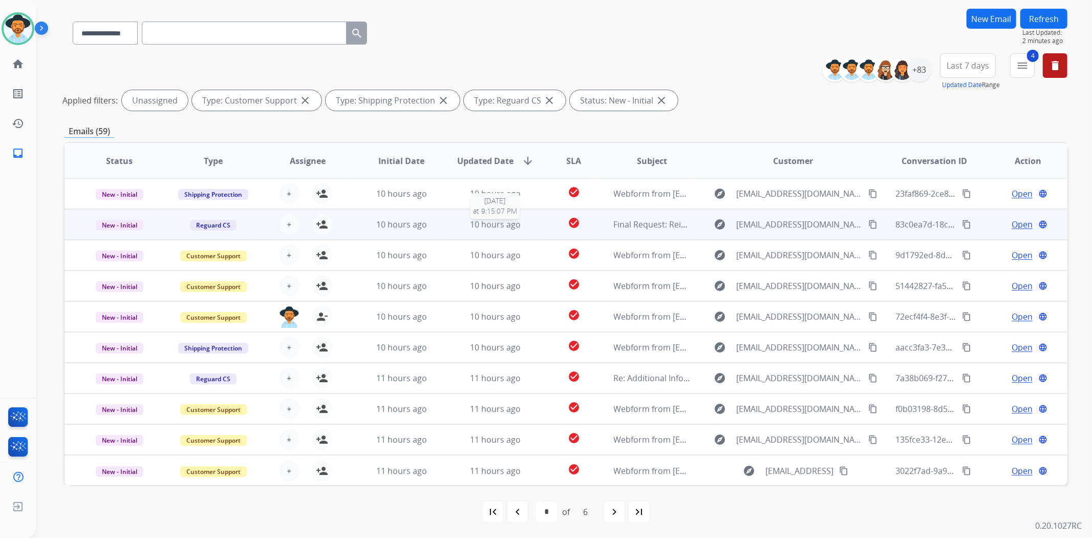
click at [530, 220] on div "10 hours ago" at bounding box center [495, 224] width 77 height 12
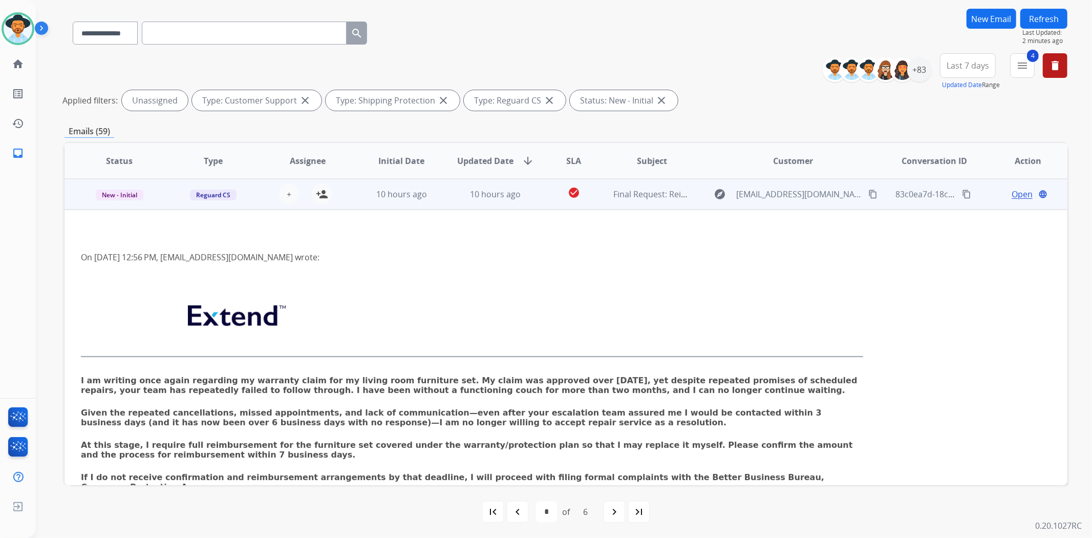
click at [535, 185] on td "check_circle" at bounding box center [566, 194] width 62 height 31
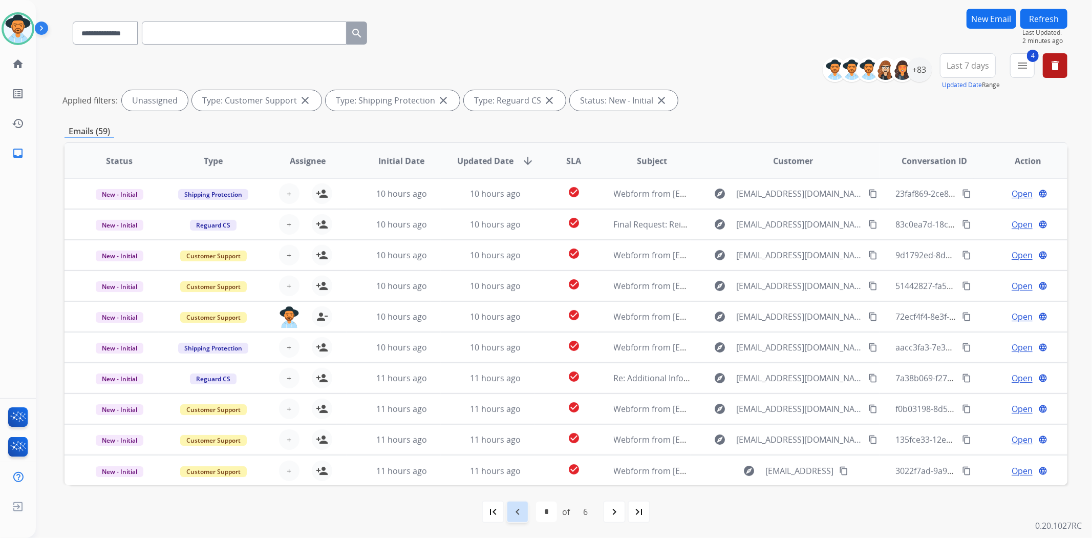
click at [517, 510] on mat-icon "navigate_before" at bounding box center [518, 511] width 12 height 12
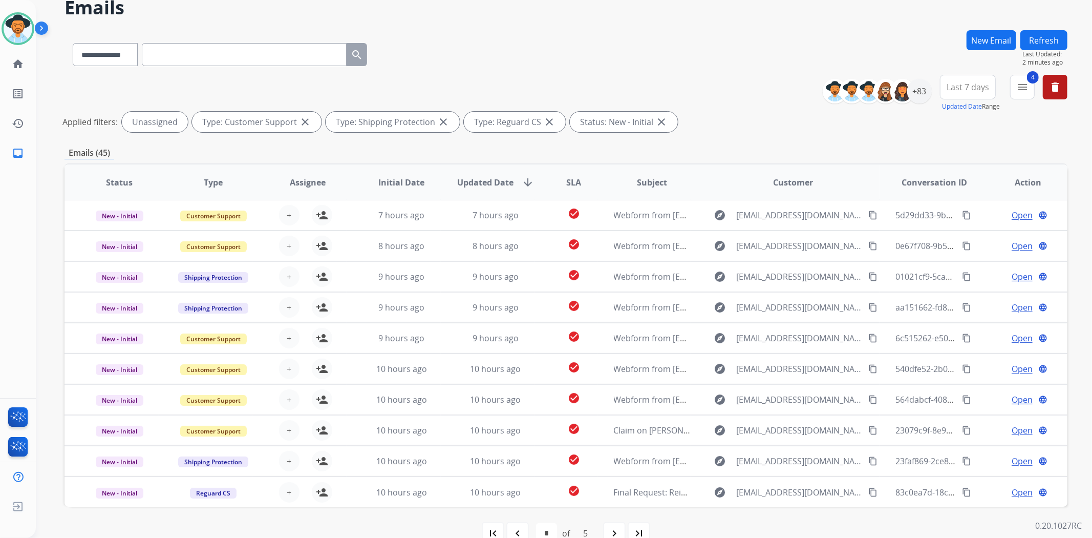
scroll to position [69, 0]
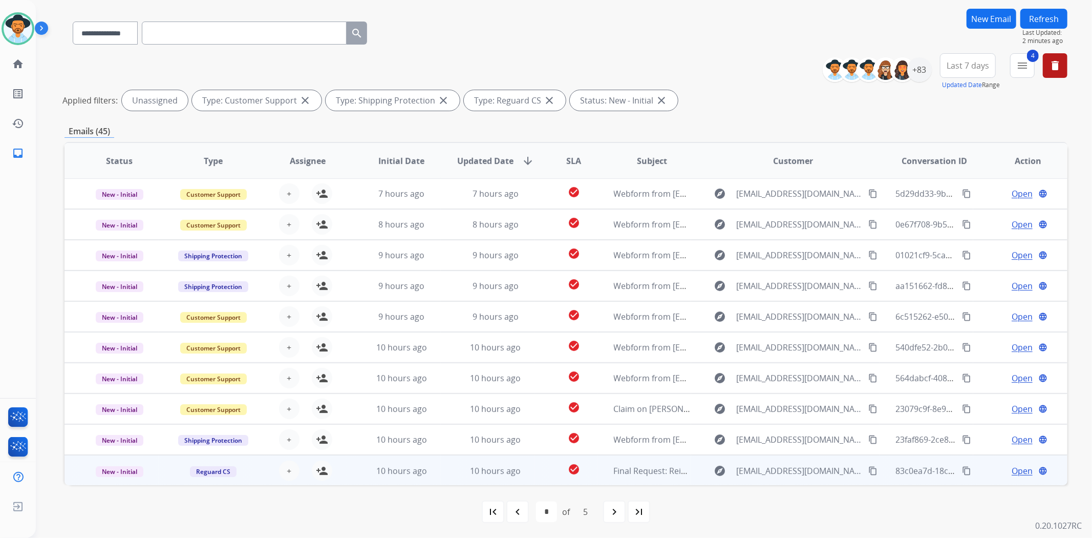
click at [539, 474] on td "check_circle" at bounding box center [566, 470] width 62 height 31
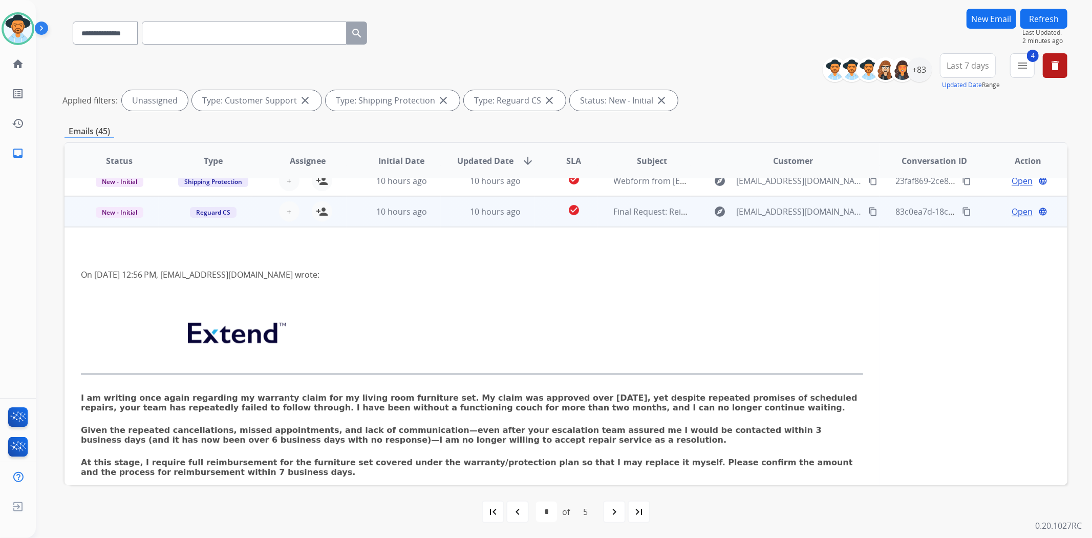
scroll to position [277, 0]
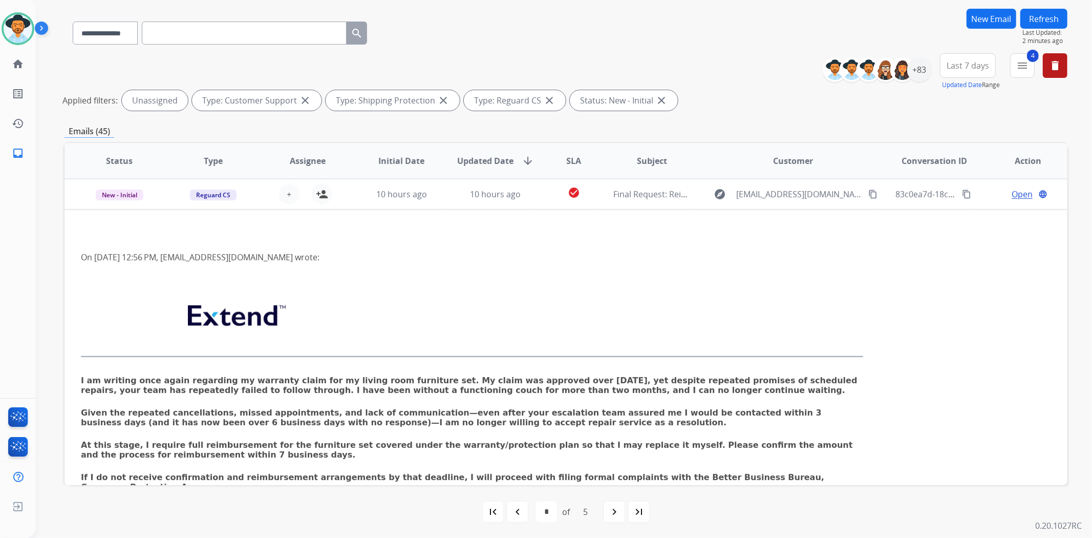
click at [539, 191] on td "check_circle" at bounding box center [566, 194] width 62 height 31
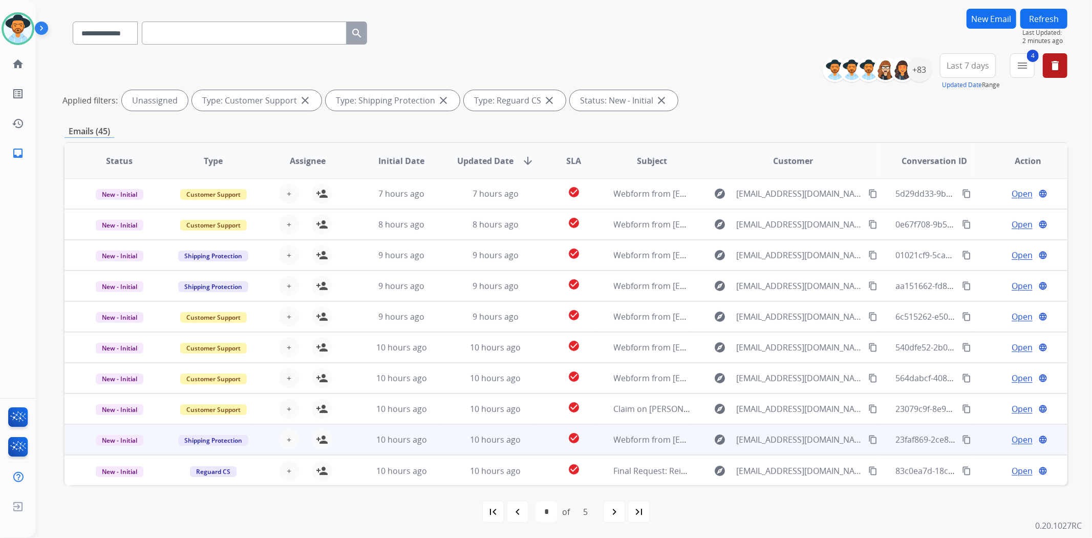
click at [537, 432] on td "check_circle" at bounding box center [566, 439] width 62 height 31
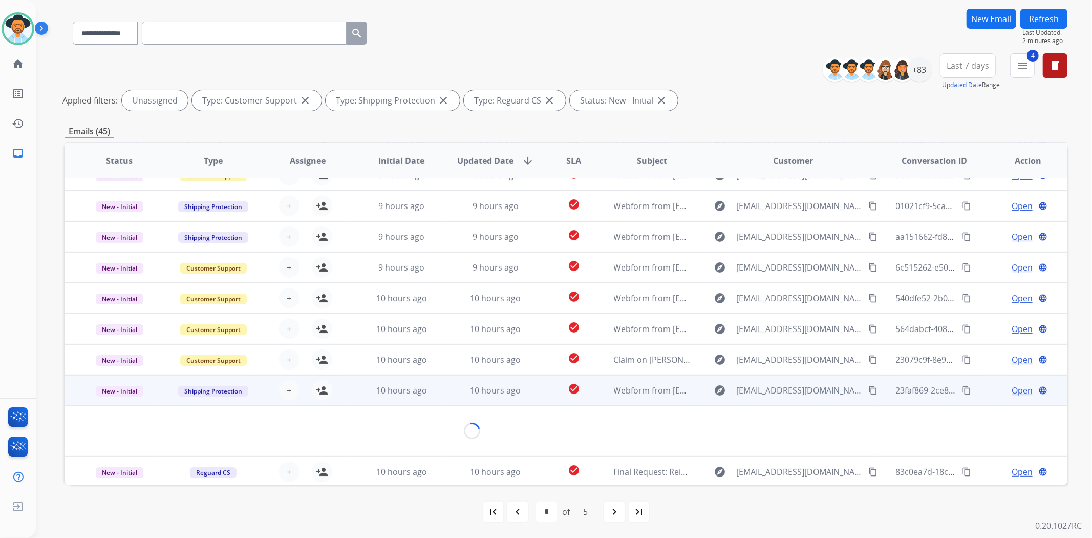
scroll to position [58, 0]
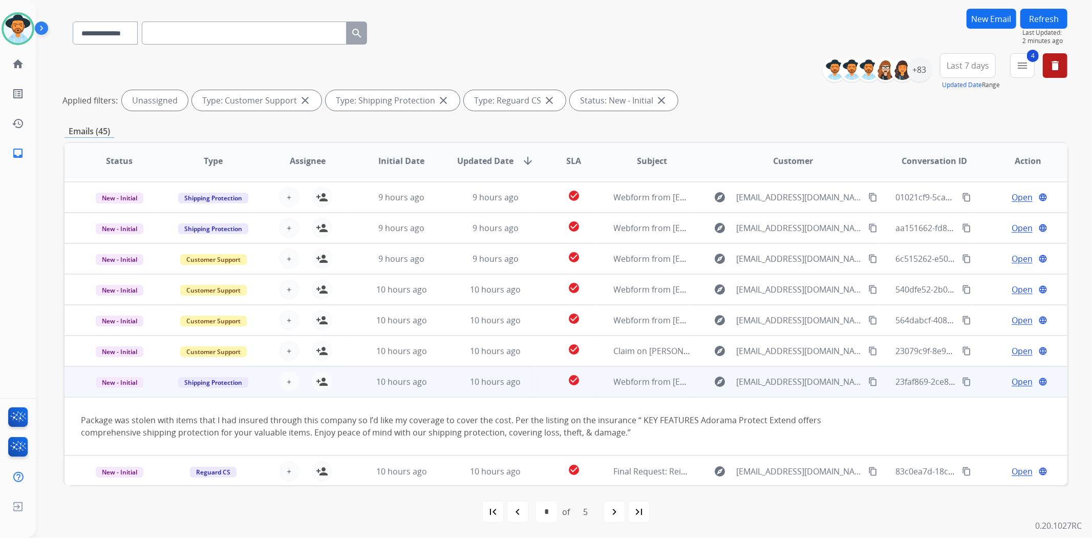
click at [539, 377] on td "check_circle" at bounding box center [566, 381] width 62 height 31
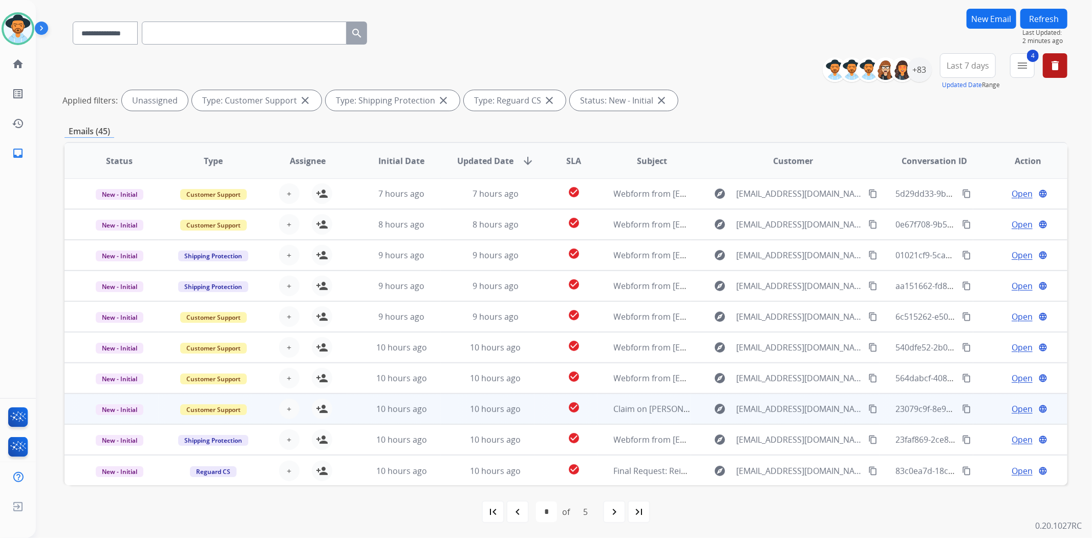
click at [537, 407] on td "check_circle" at bounding box center [566, 408] width 62 height 31
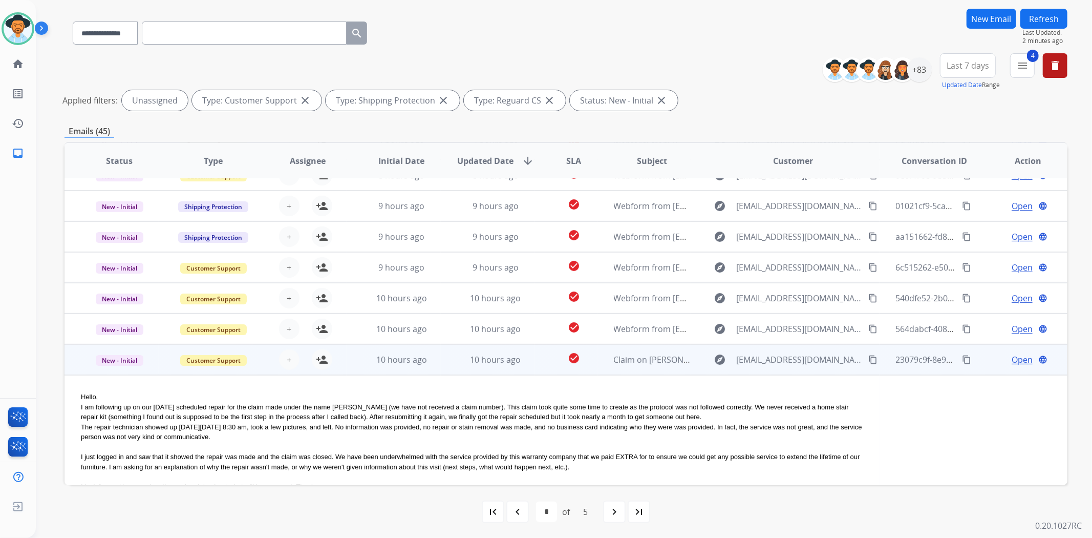
scroll to position [215, 0]
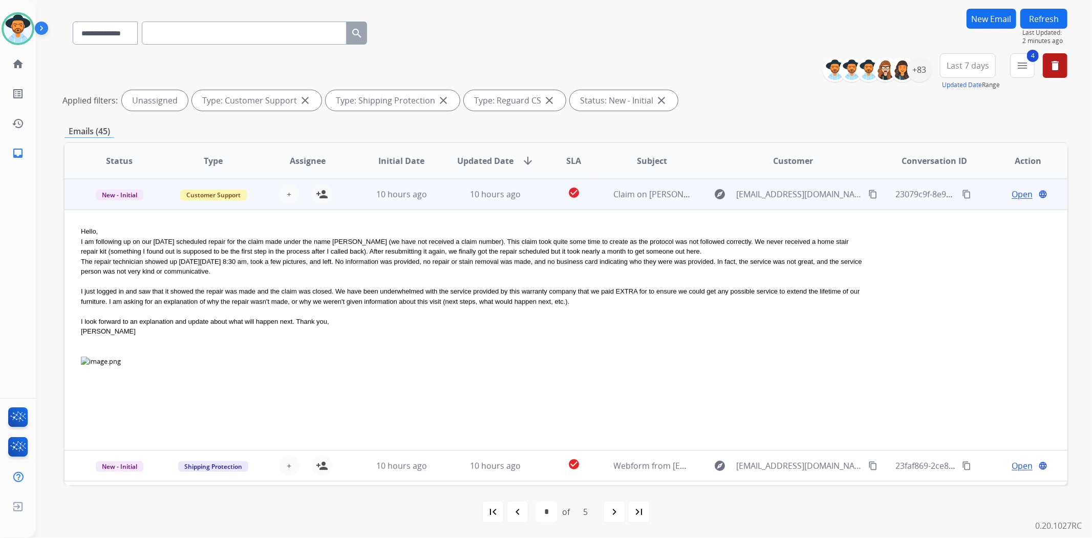
click at [535, 202] on td "check_circle" at bounding box center [566, 194] width 62 height 31
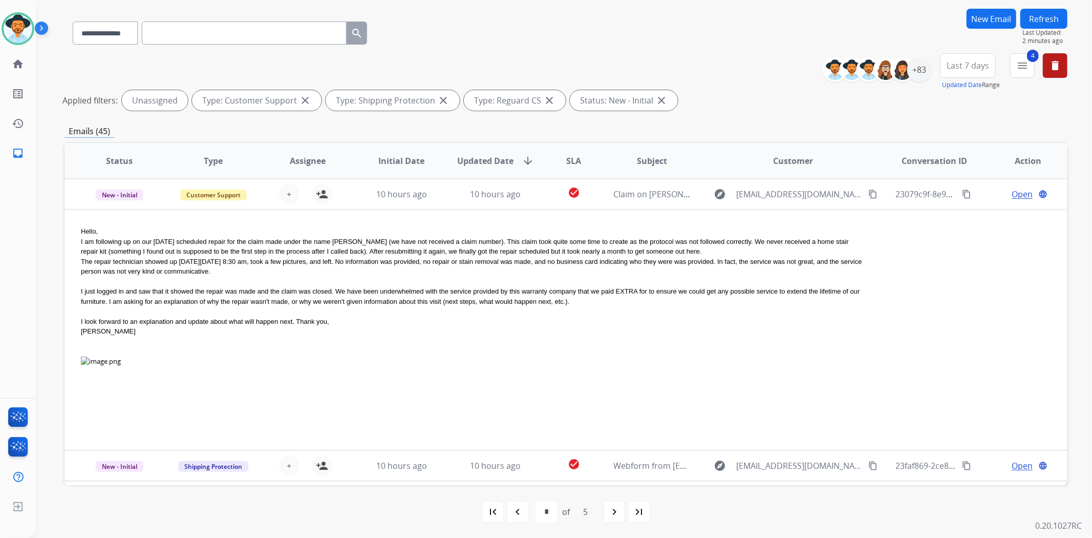
scroll to position [1, 0]
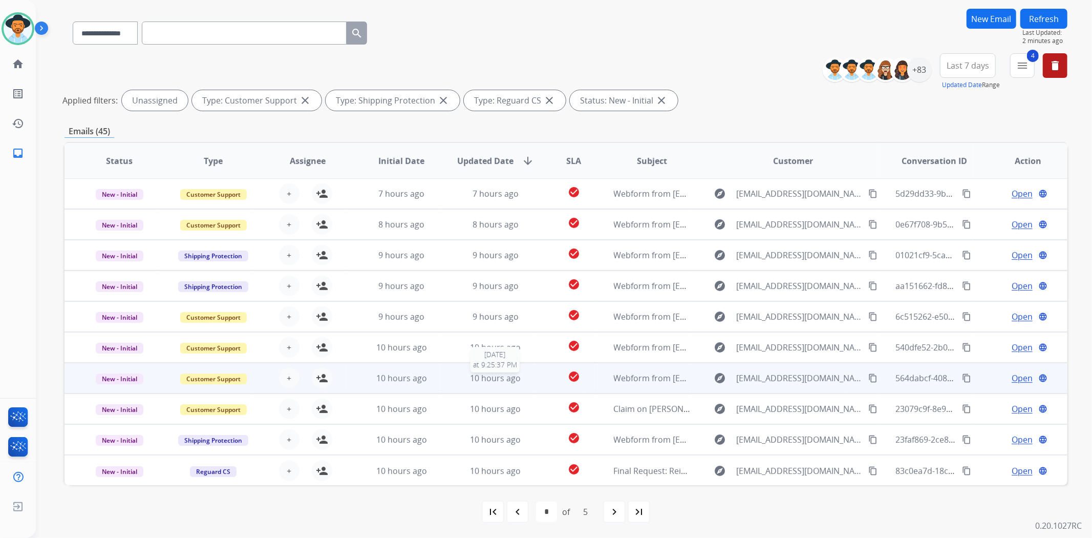
click at [522, 379] on div "10 hours ago" at bounding box center [495, 378] width 77 height 12
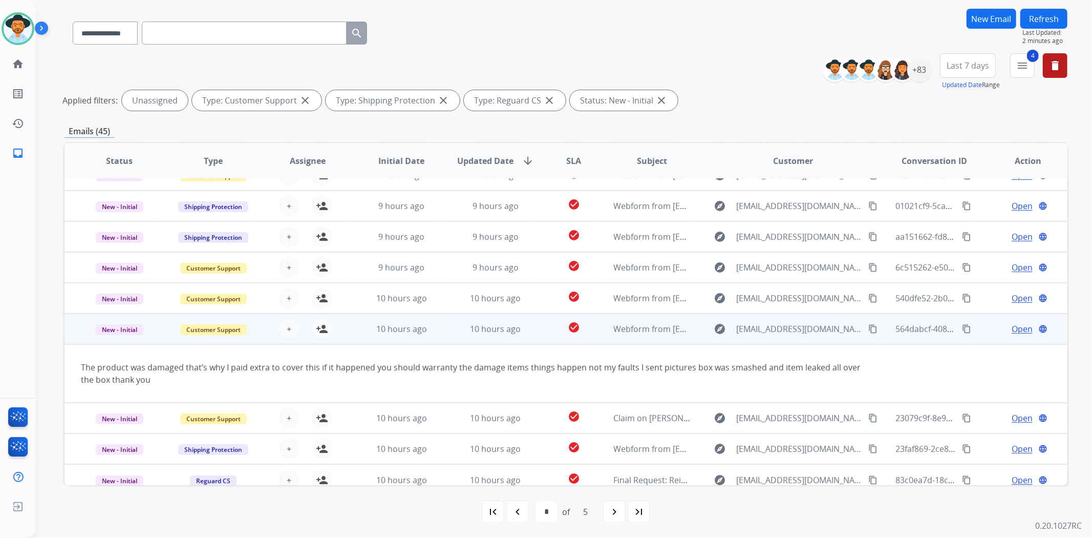
scroll to position [58, 0]
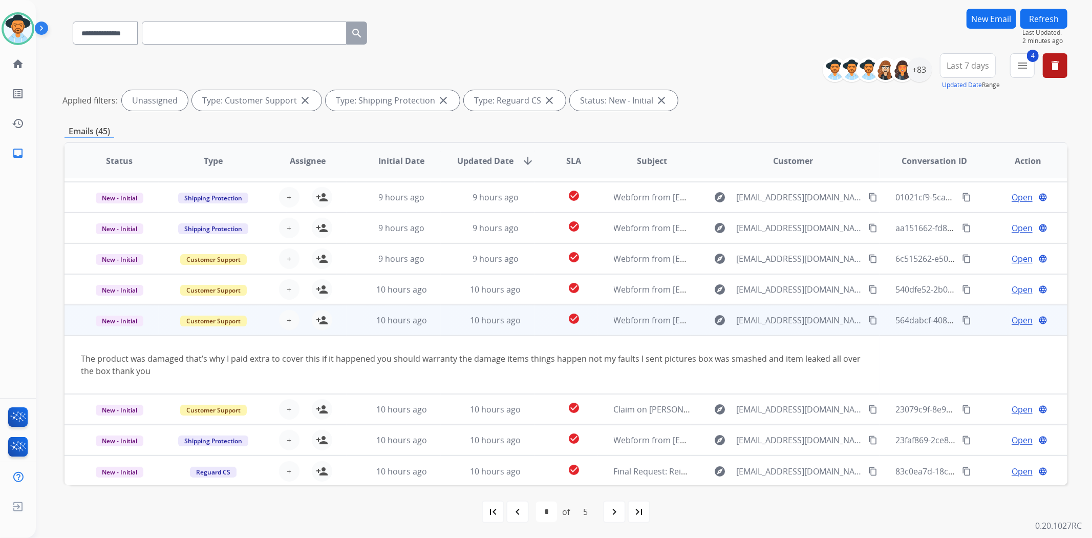
click at [540, 325] on td "check_circle" at bounding box center [566, 320] width 62 height 31
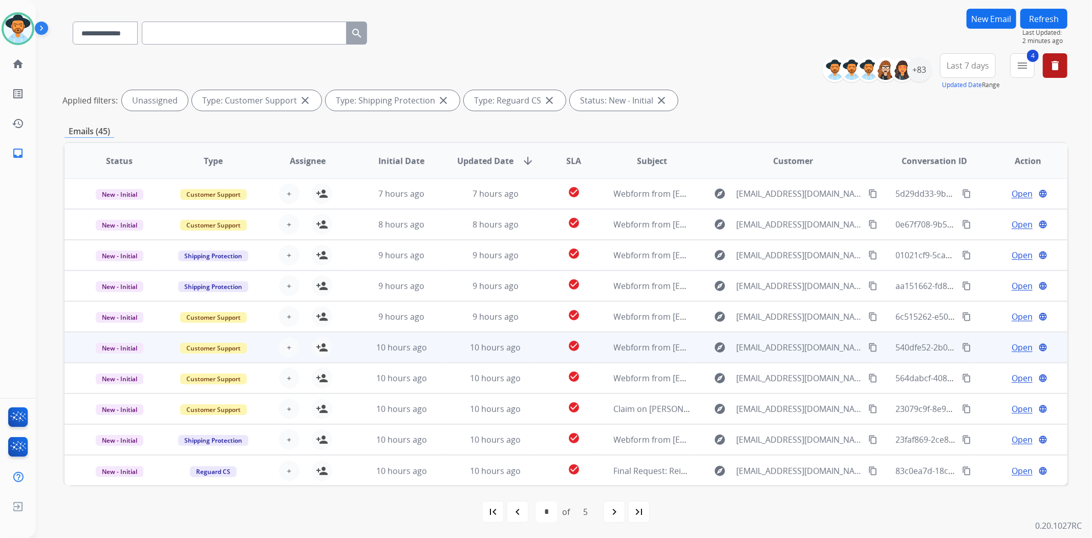
click at [536, 344] on td "check_circle" at bounding box center [566, 347] width 62 height 31
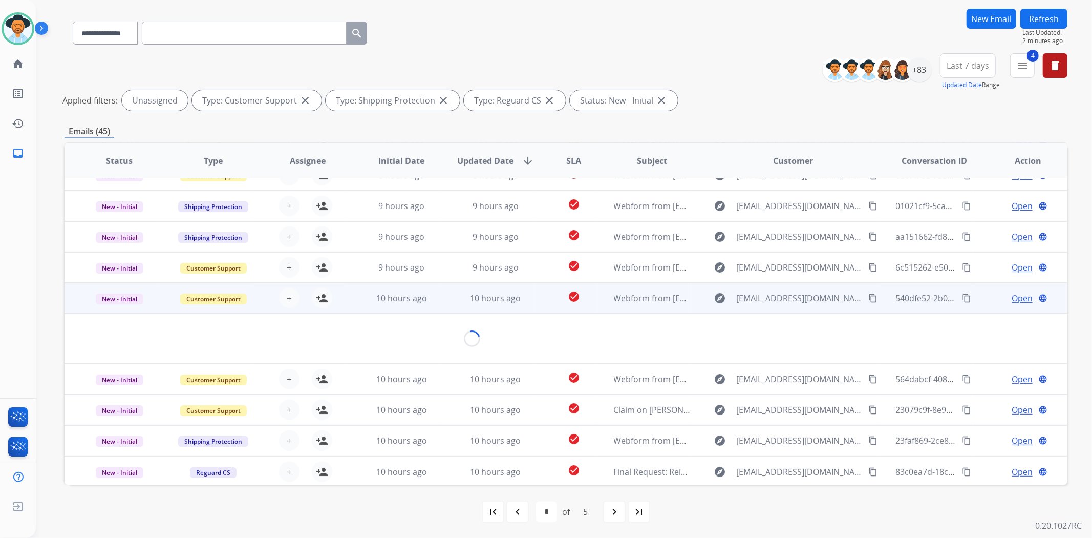
scroll to position [46, 0]
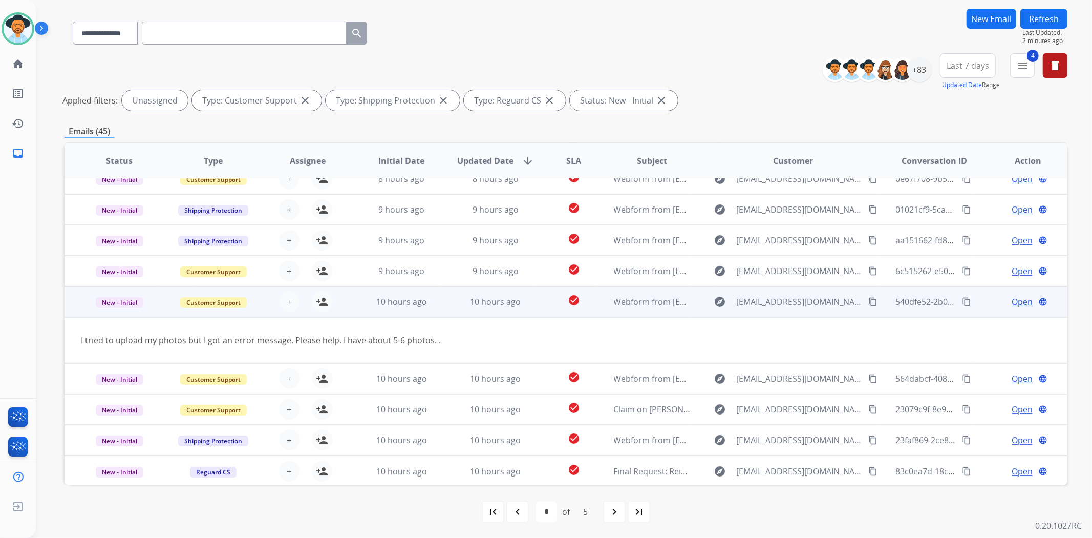
click at [536, 299] on td "check_circle" at bounding box center [566, 301] width 62 height 31
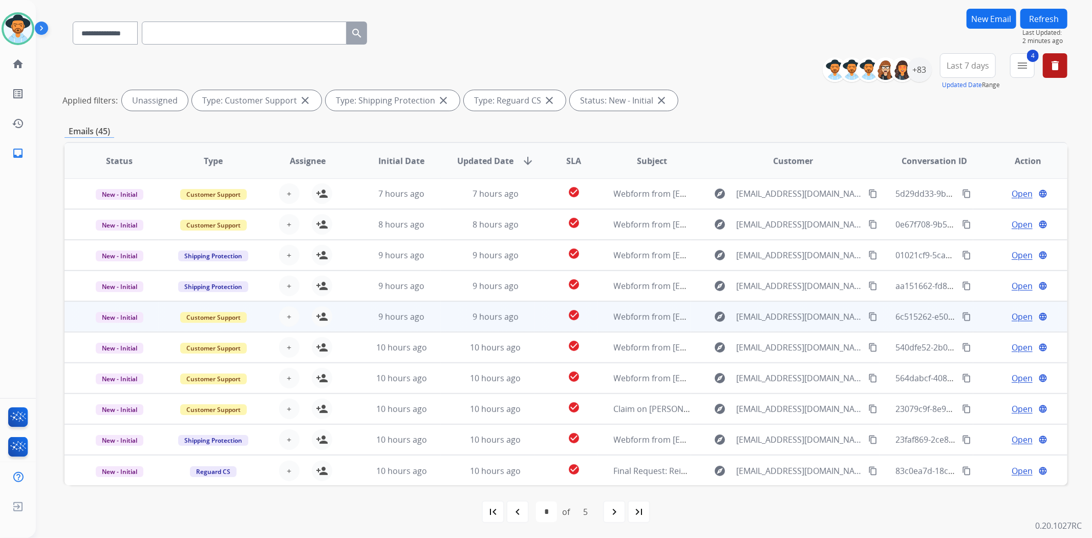
click at [535, 309] on td "check_circle" at bounding box center [566, 316] width 62 height 31
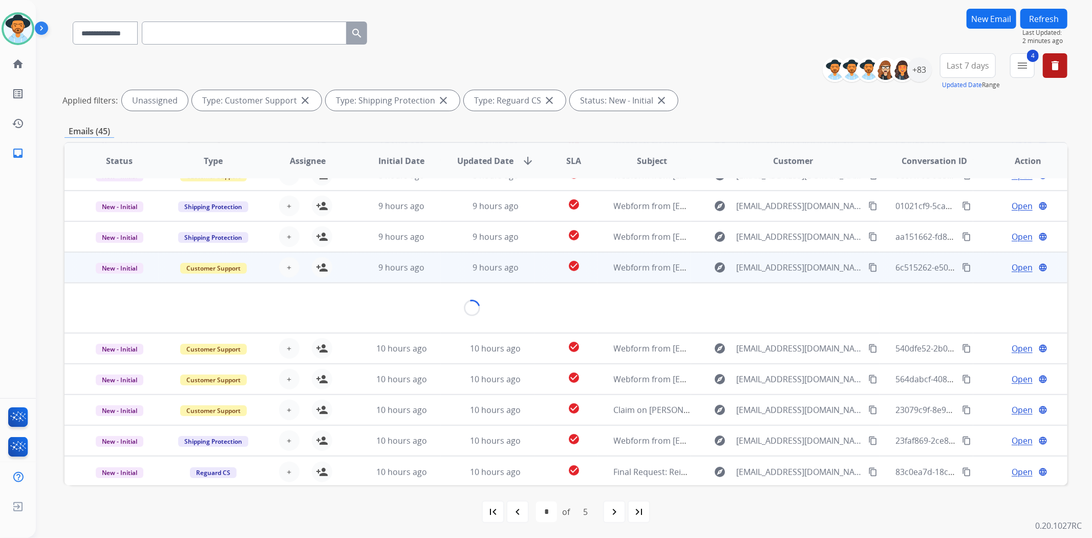
scroll to position [46, 0]
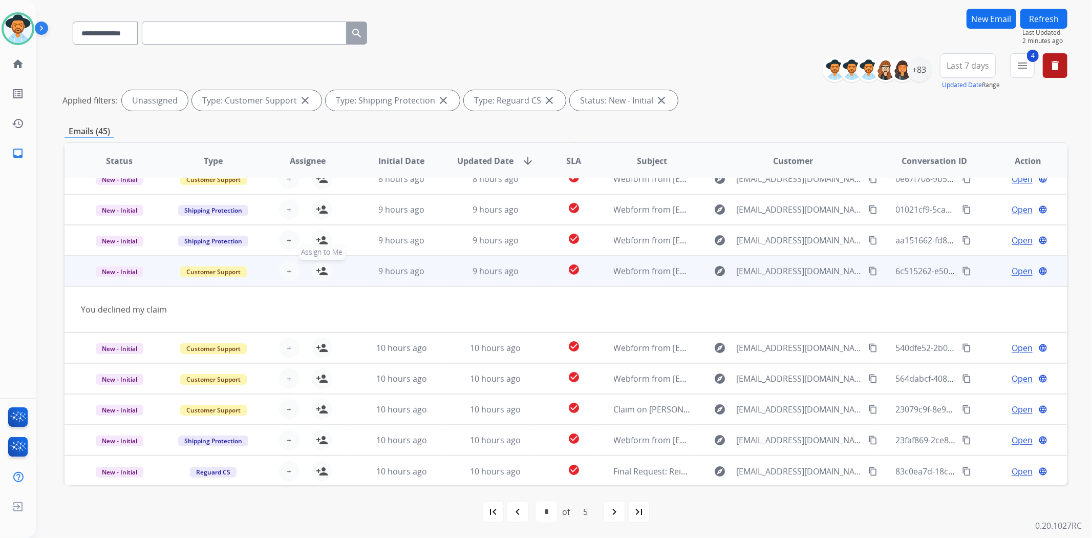
click at [319, 265] on mat-icon "person_add" at bounding box center [322, 271] width 12 height 12
click at [530, 267] on div "9 hours ago" at bounding box center [495, 271] width 77 height 12
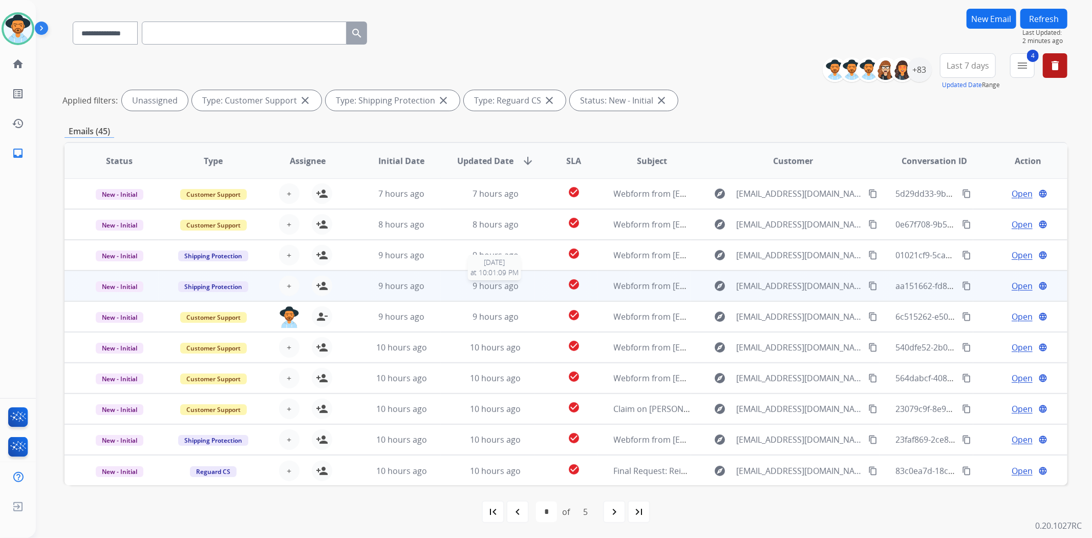
click at [530, 280] on div "9 hours ago" at bounding box center [495, 286] width 77 height 12
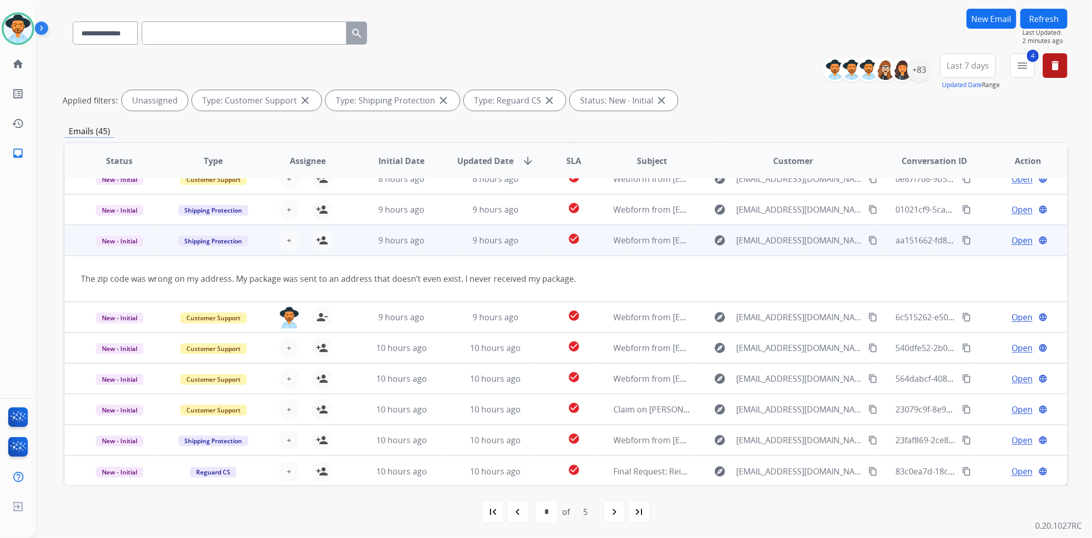
click at [528, 246] on td "9 hours ago" at bounding box center [488, 240] width 94 height 31
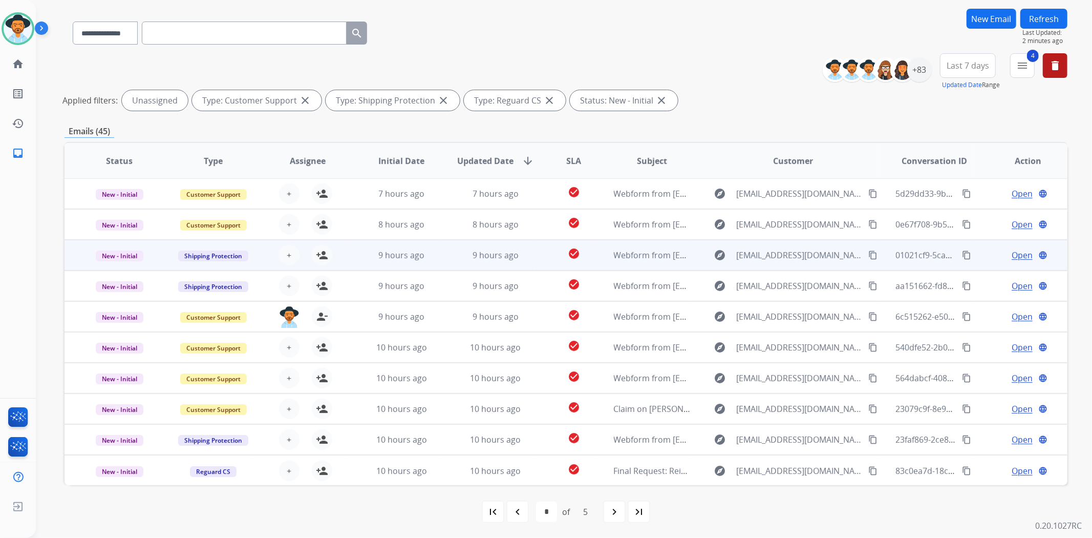
click at [528, 247] on td "9 hours ago" at bounding box center [488, 255] width 94 height 31
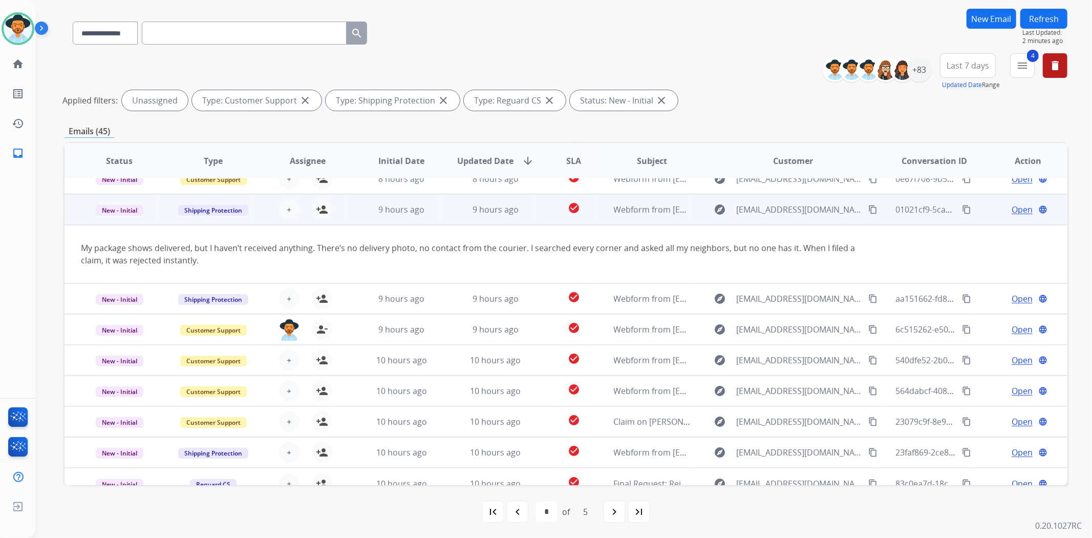
scroll to position [58, 0]
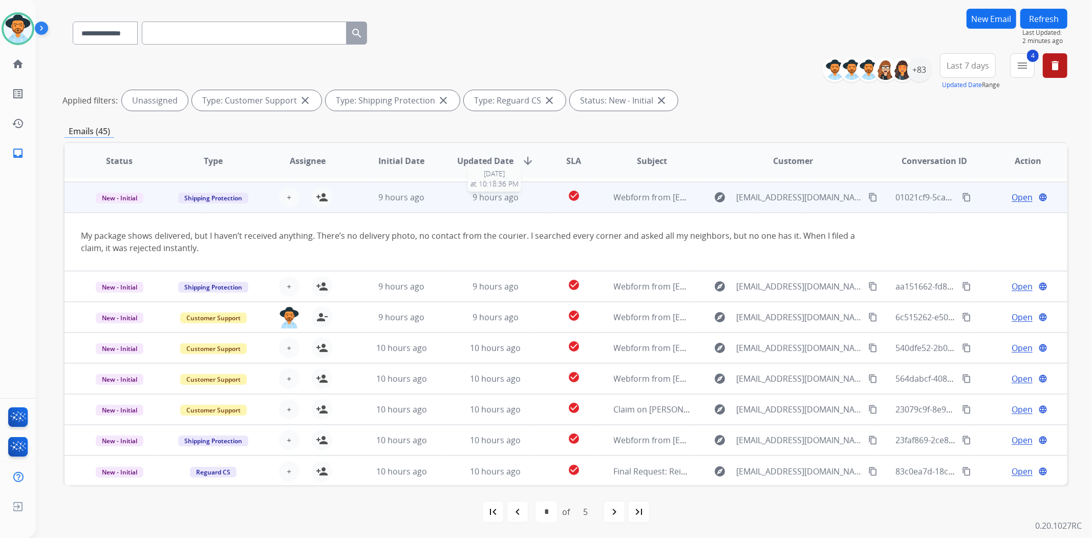
click at [526, 201] on div "9 hours ago" at bounding box center [495, 197] width 77 height 12
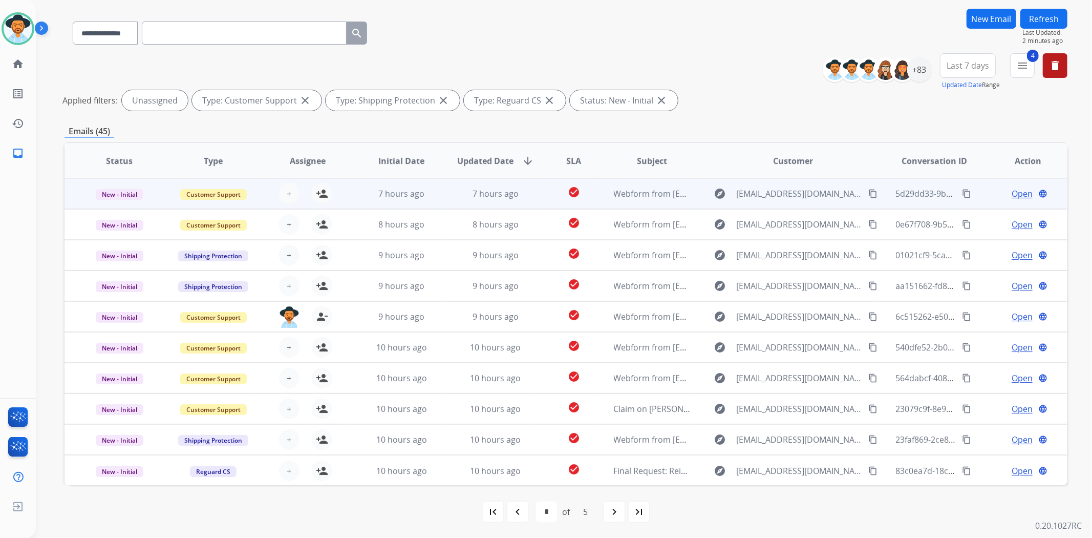
click at [528, 200] on td "7 hours ago" at bounding box center [488, 193] width 94 height 31
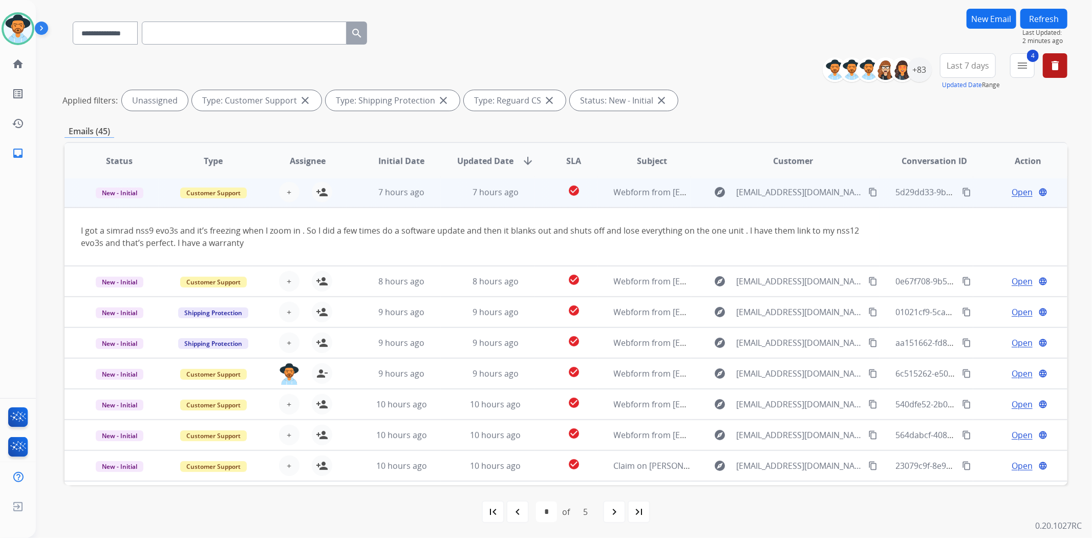
scroll to position [0, 0]
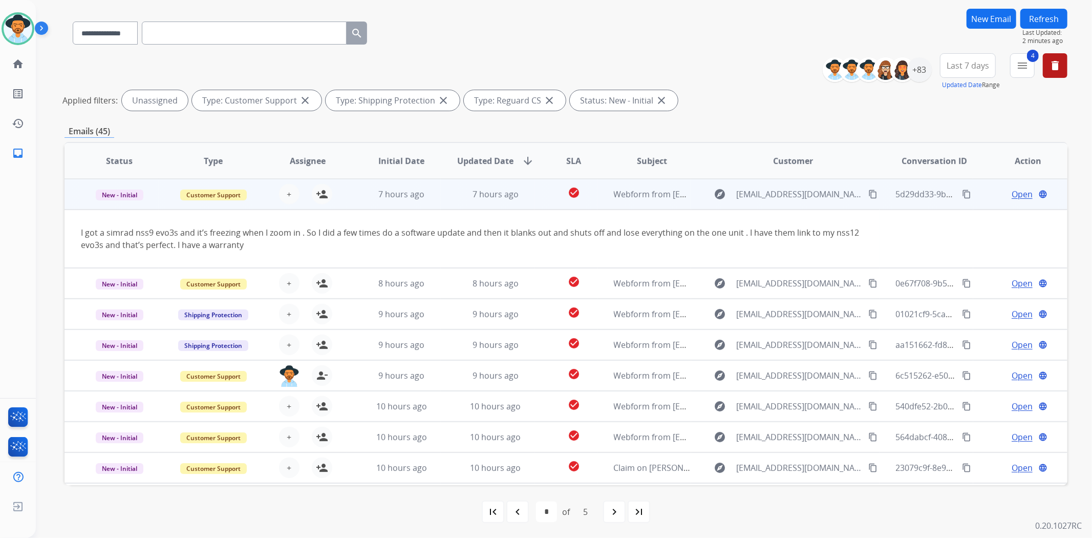
click at [528, 203] on td "7 hours ago" at bounding box center [488, 194] width 94 height 31
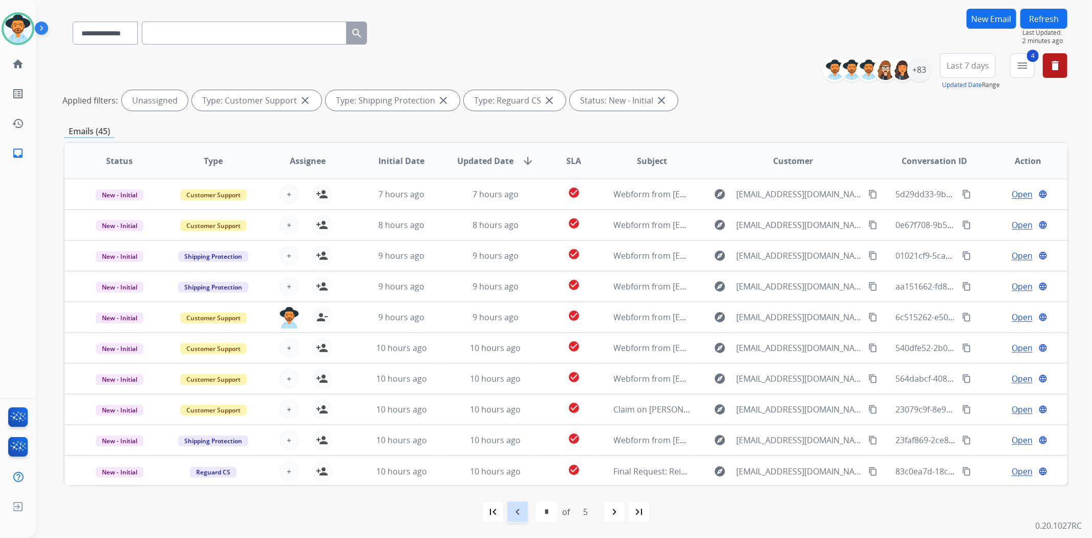
click at [514, 505] on mat-icon "navigate_before" at bounding box center [518, 511] width 12 height 12
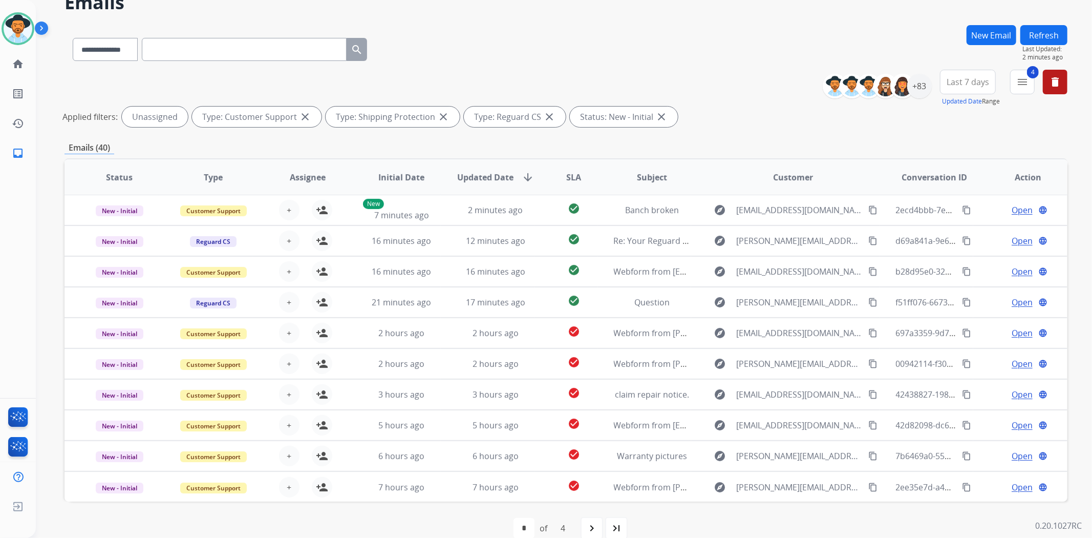
scroll to position [69, 0]
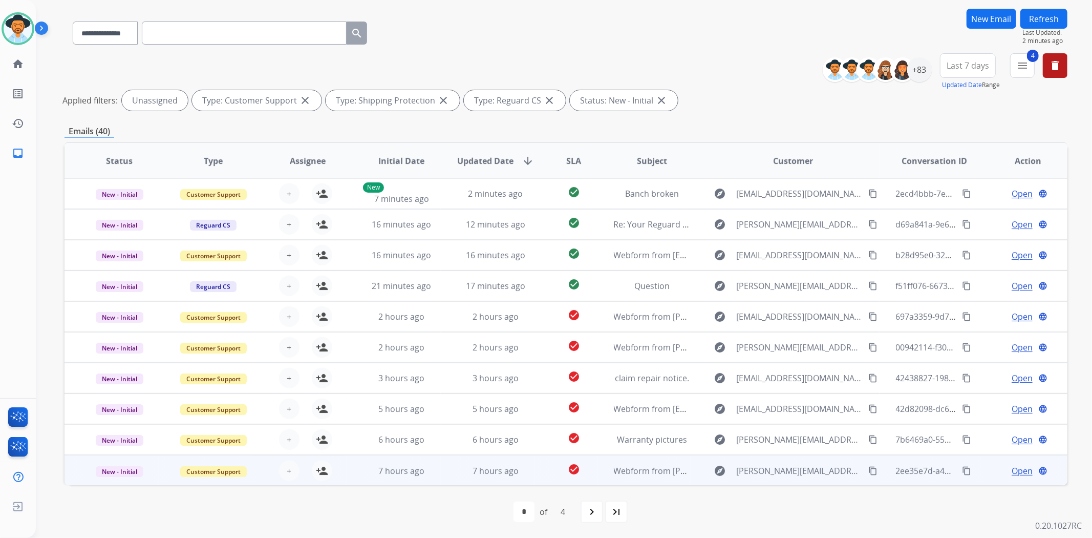
click at [535, 469] on td "check_circle" at bounding box center [566, 470] width 62 height 31
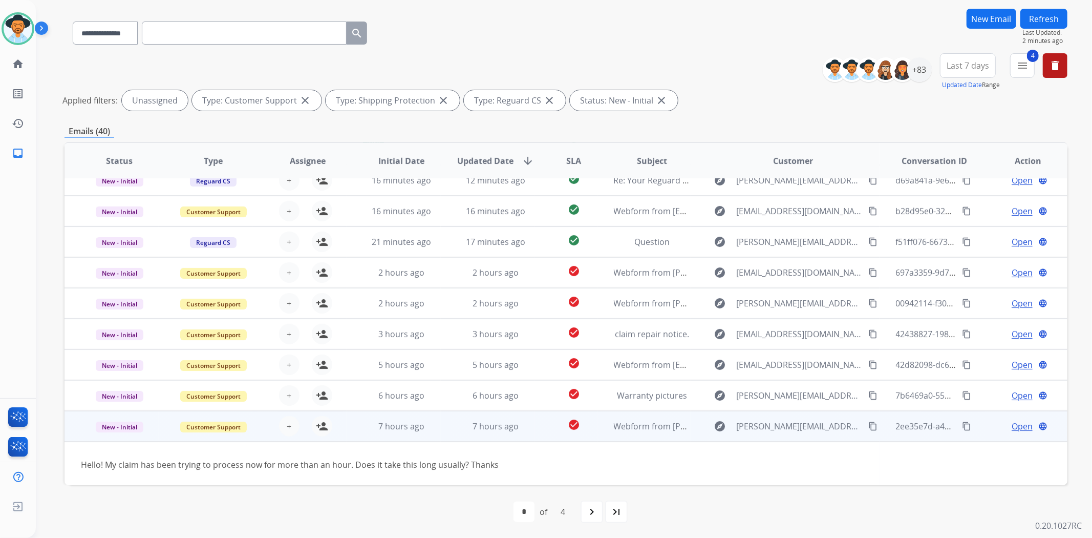
scroll to position [46, 0]
click at [535, 431] on td "check_circle" at bounding box center [566, 424] width 62 height 31
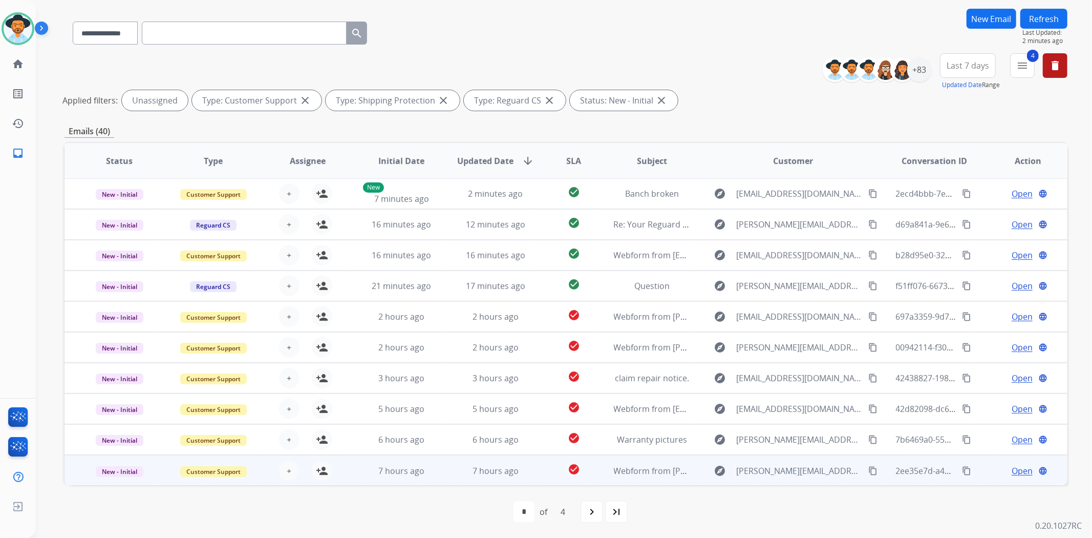
click at [535, 431] on td "check_circle" at bounding box center [566, 439] width 62 height 31
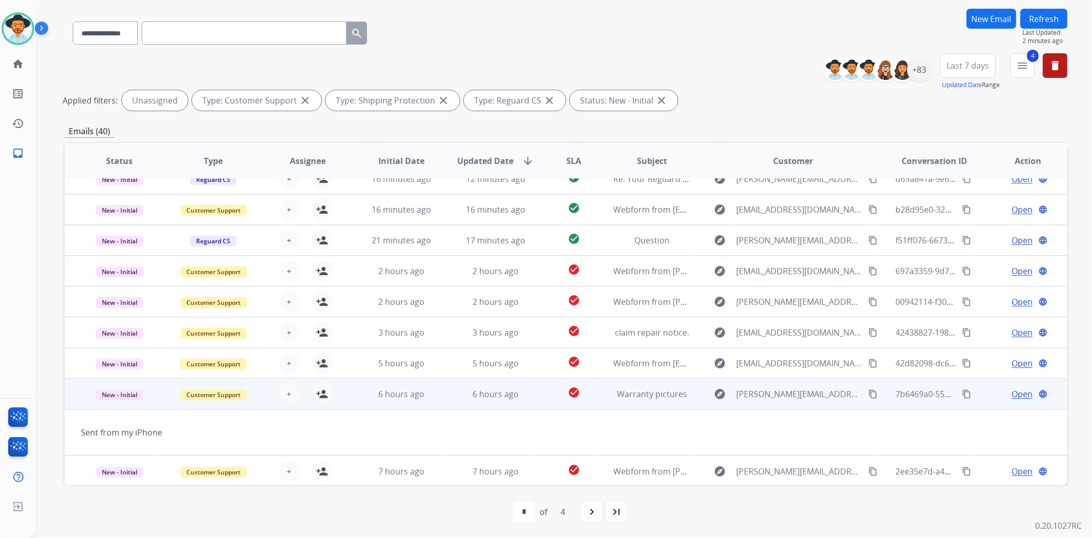
click at [535, 387] on td "check_circle" at bounding box center [566, 393] width 62 height 31
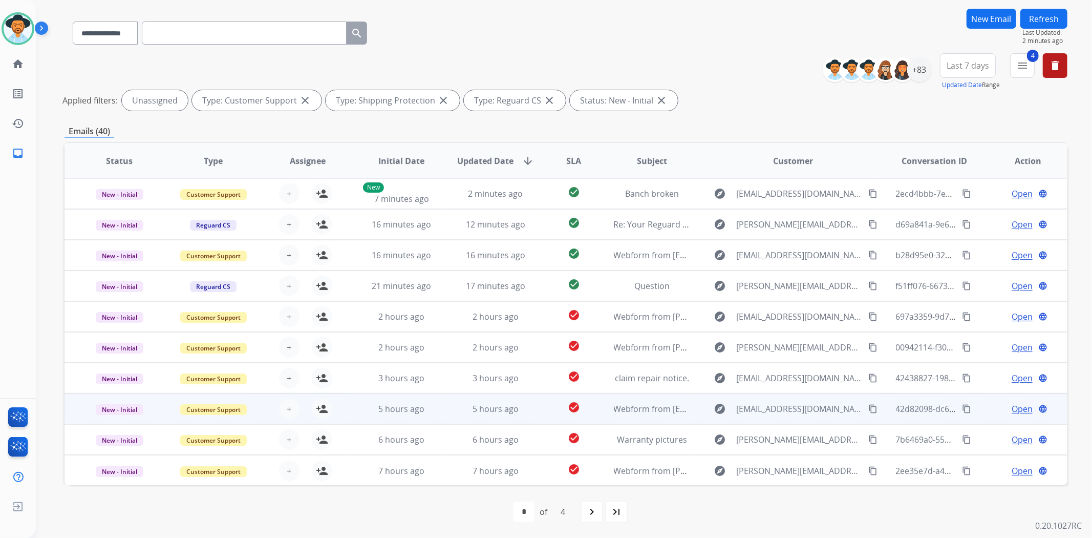
click at [537, 403] on td "check_circle" at bounding box center [566, 408] width 62 height 31
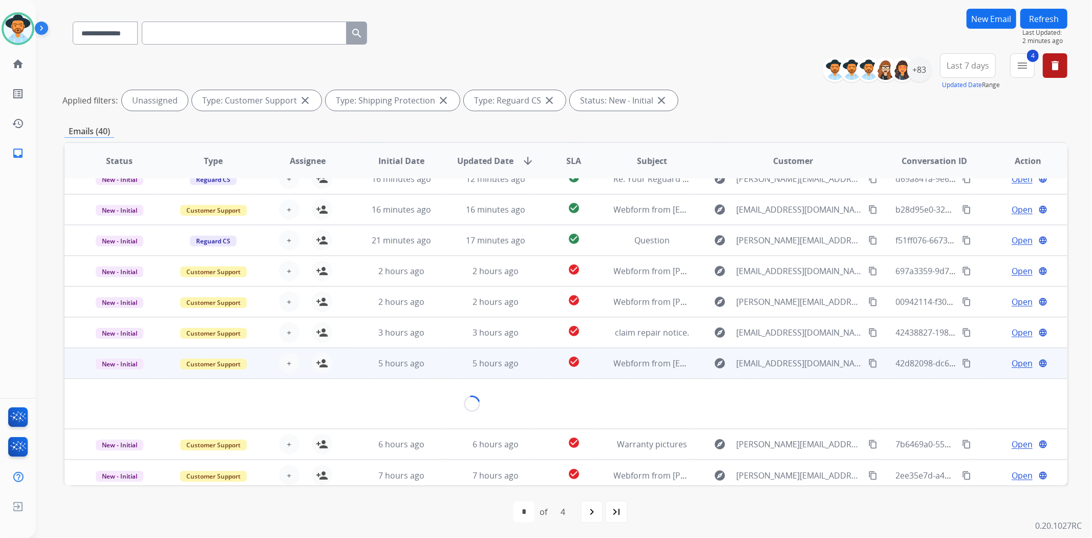
scroll to position [58, 0]
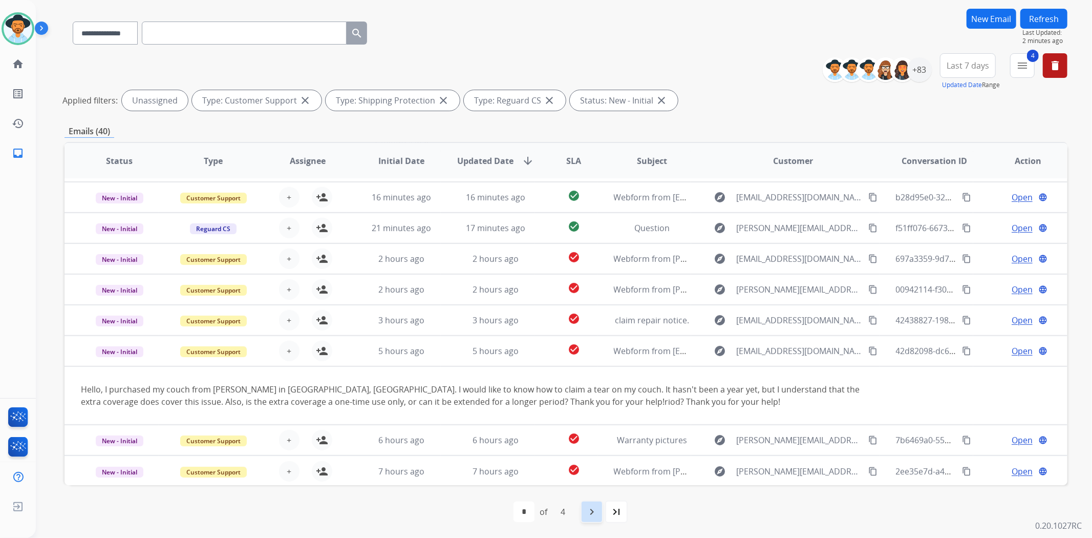
click at [595, 513] on mat-icon "navigate_next" at bounding box center [592, 511] width 12 height 12
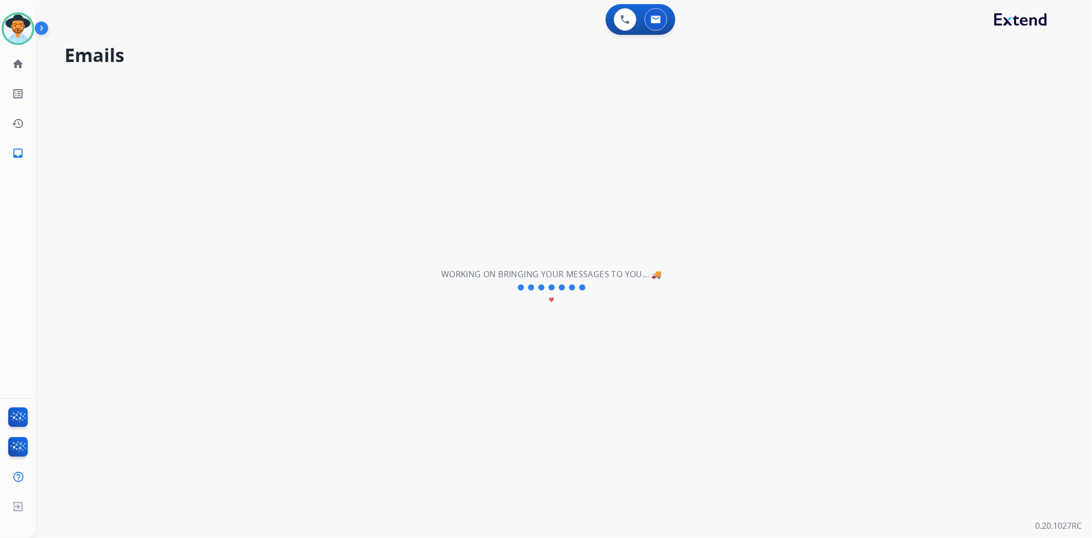
click at [595, 513] on div "**********" at bounding box center [552, 287] width 1032 height 501
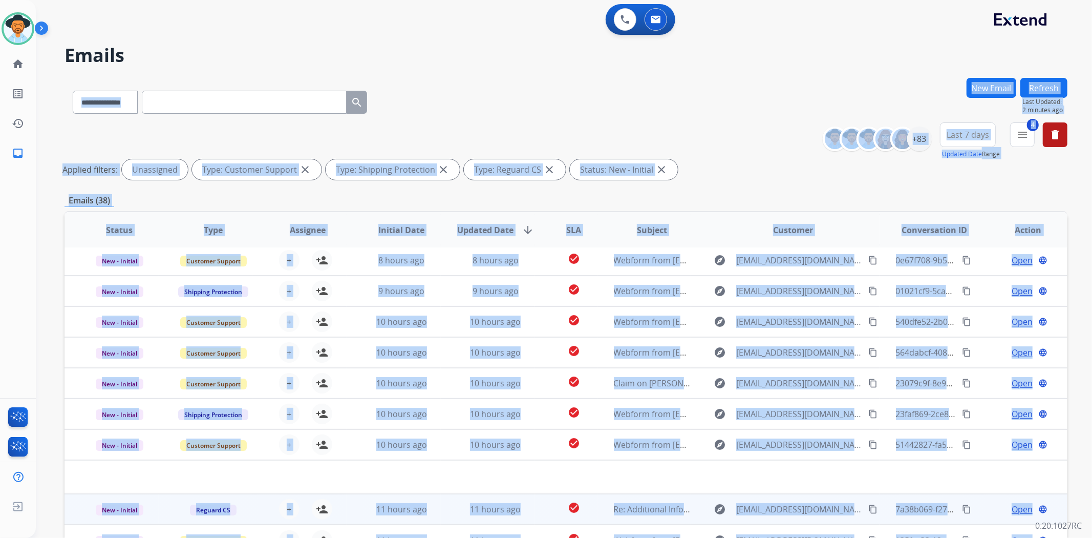
scroll to position [33, 0]
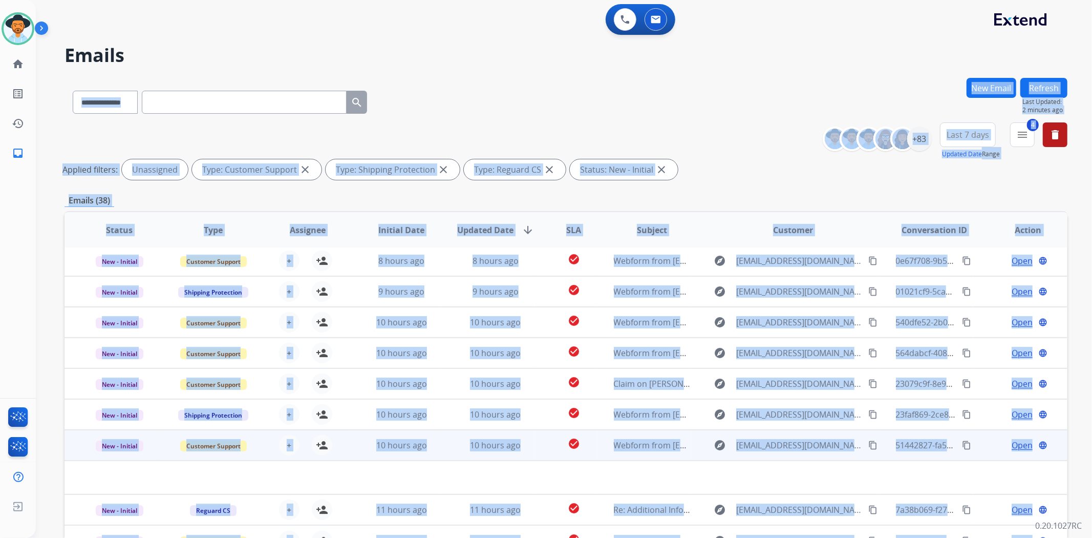
click at [587, 470] on td at bounding box center [472, 477] width 815 height 34
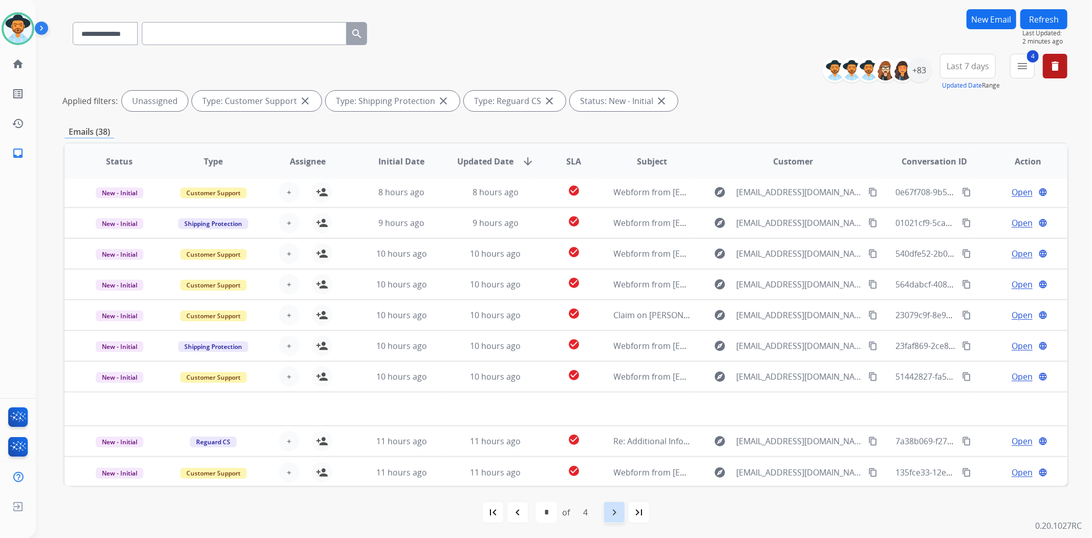
scroll to position [69, 0]
click at [615, 511] on mat-icon "navigate_next" at bounding box center [614, 511] width 12 height 12
click at [612, 505] on mat-icon "navigate_next" at bounding box center [614, 511] width 12 height 12
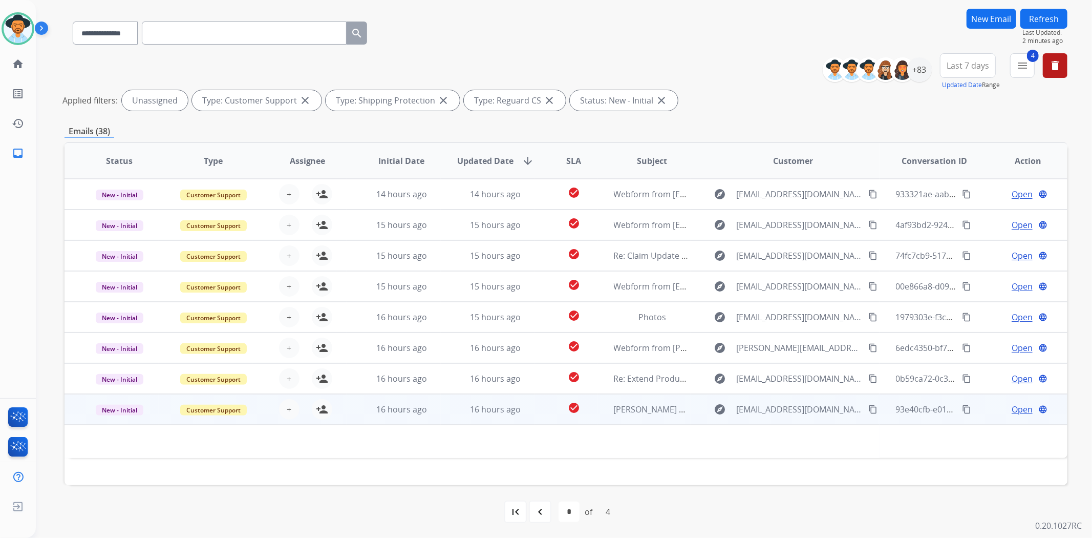
click at [598, 411] on td "Judd Claim # F36B1AF5-B426-45E4-9240-4AF5E14170E9" at bounding box center [645, 409] width 94 height 31
click at [591, 416] on div "check_circle" at bounding box center [574, 409] width 46 height 15
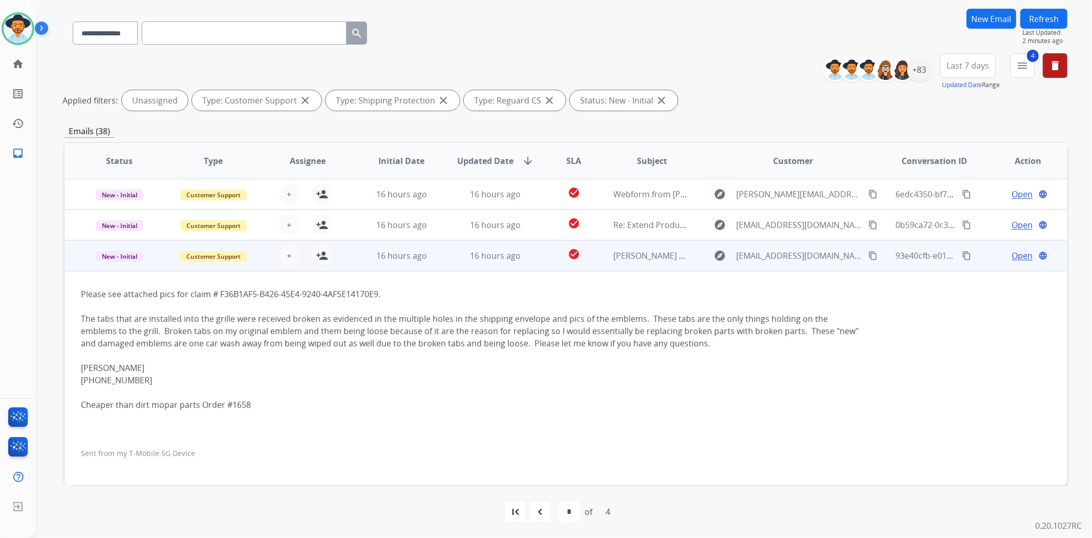
scroll to position [155, 0]
click at [591, 260] on div "check_circle" at bounding box center [574, 254] width 46 height 15
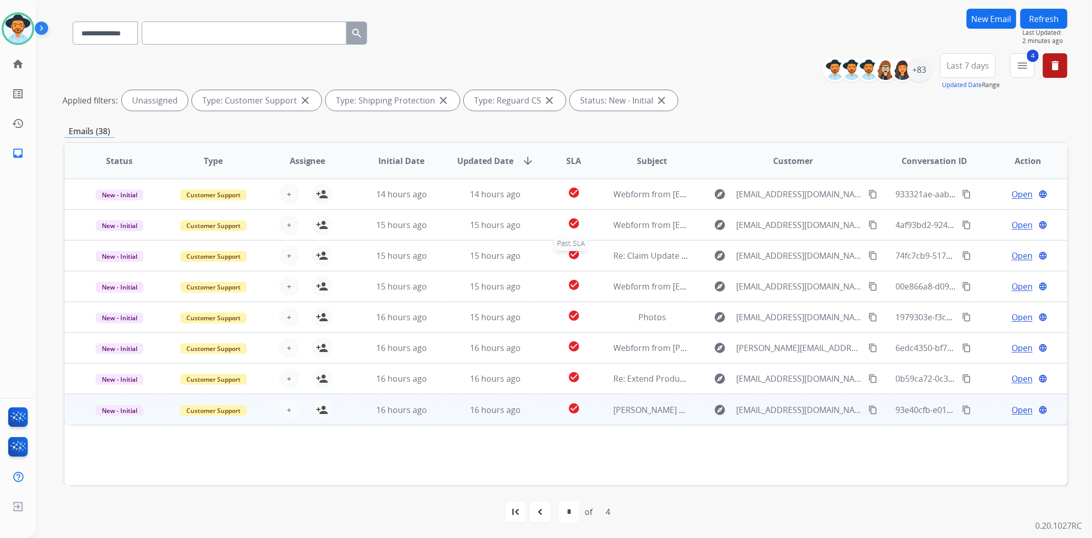
scroll to position [0, 0]
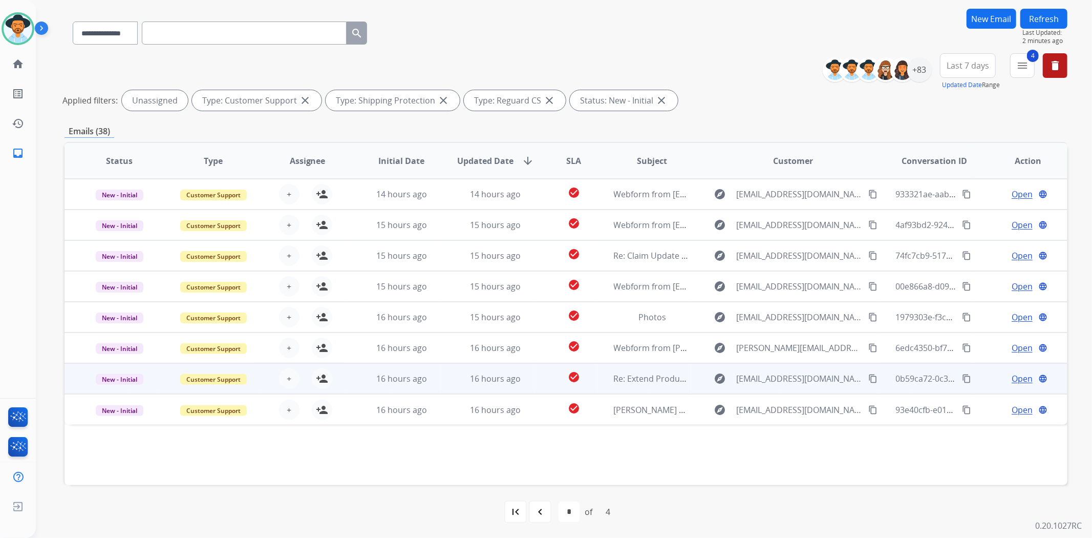
click at [590, 390] on td "check_circle" at bounding box center [566, 378] width 62 height 31
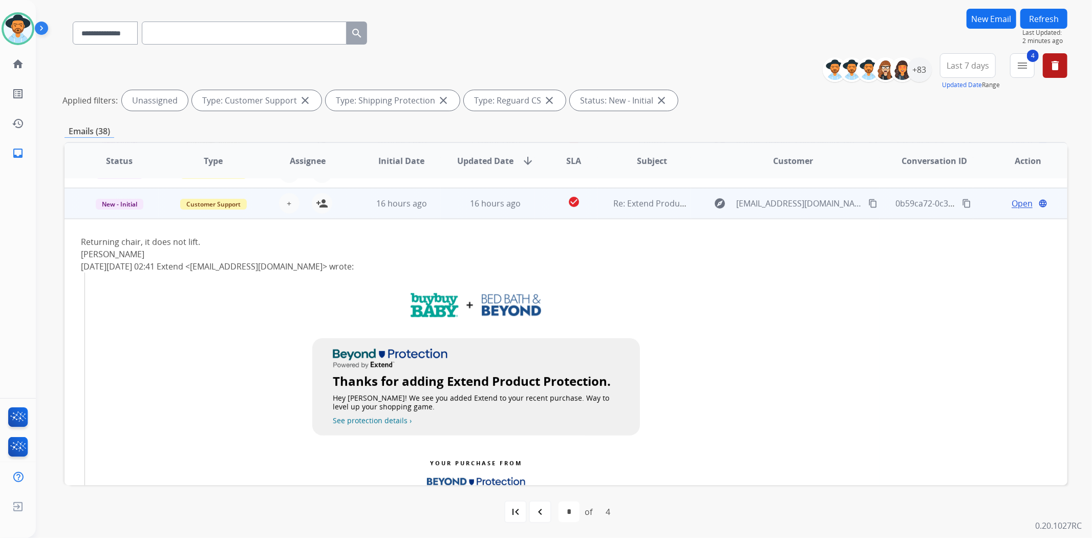
scroll to position [184, 0]
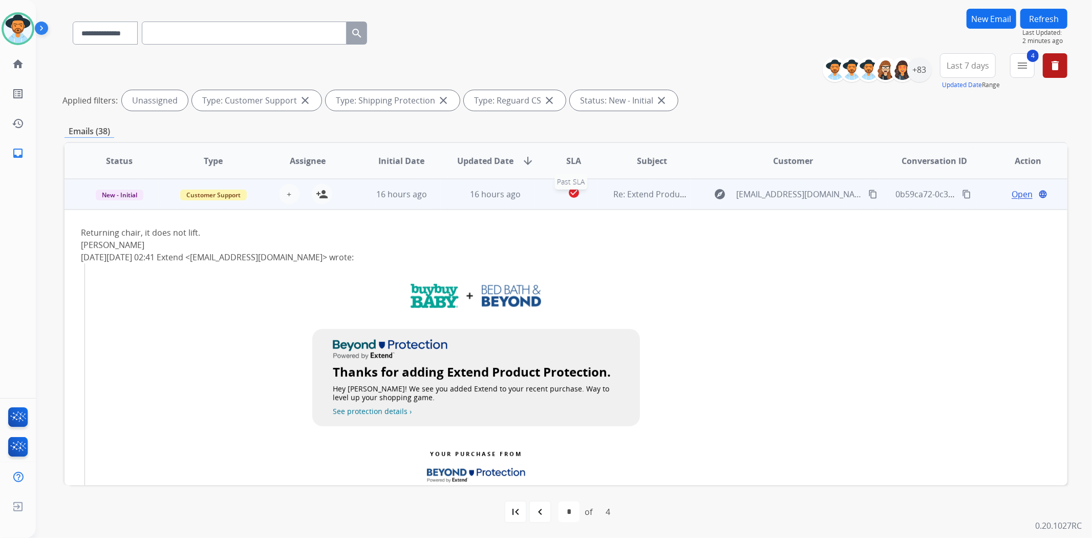
click at [592, 201] on div "check_circle" at bounding box center [574, 193] width 46 height 15
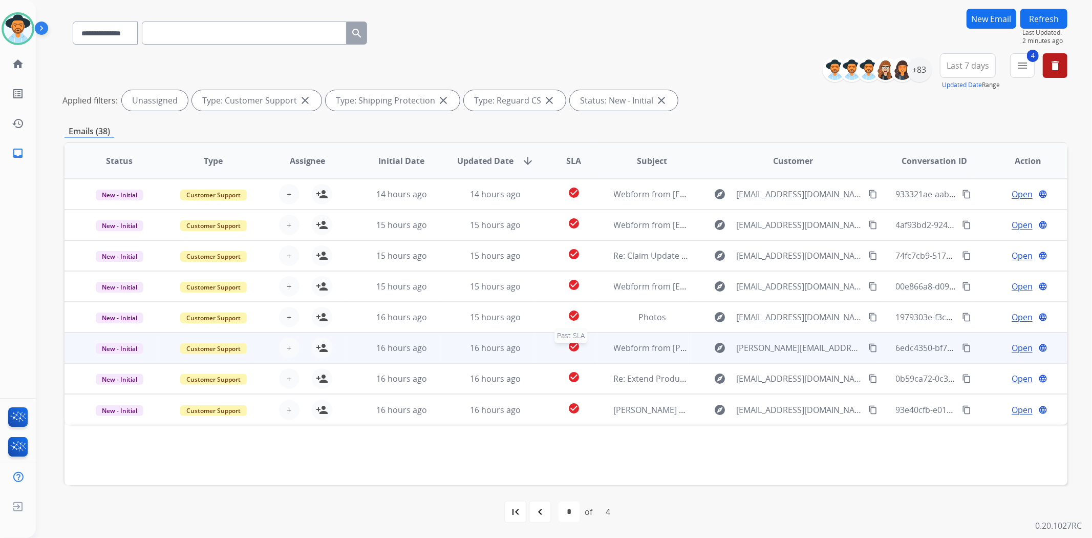
click at [587, 345] on div "check_circle" at bounding box center [574, 347] width 46 height 15
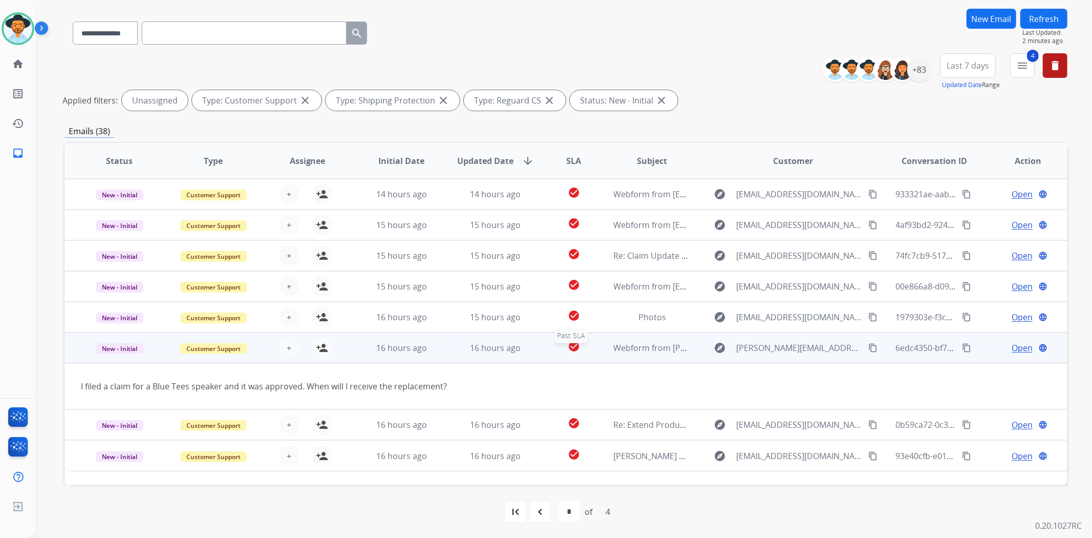
click at [587, 345] on div "check_circle" at bounding box center [574, 347] width 46 height 15
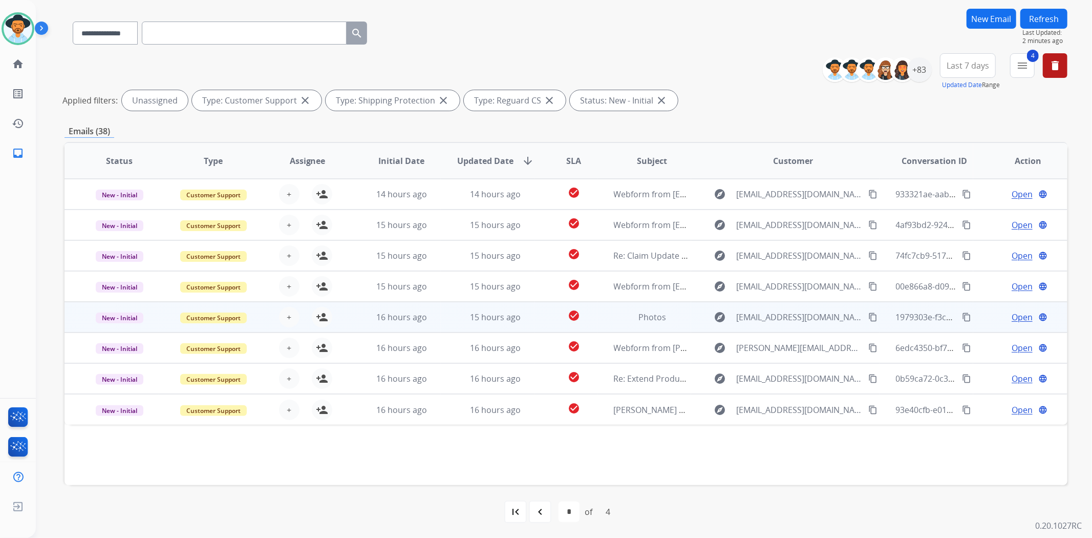
click at [598, 306] on td "Photos" at bounding box center [645, 317] width 94 height 31
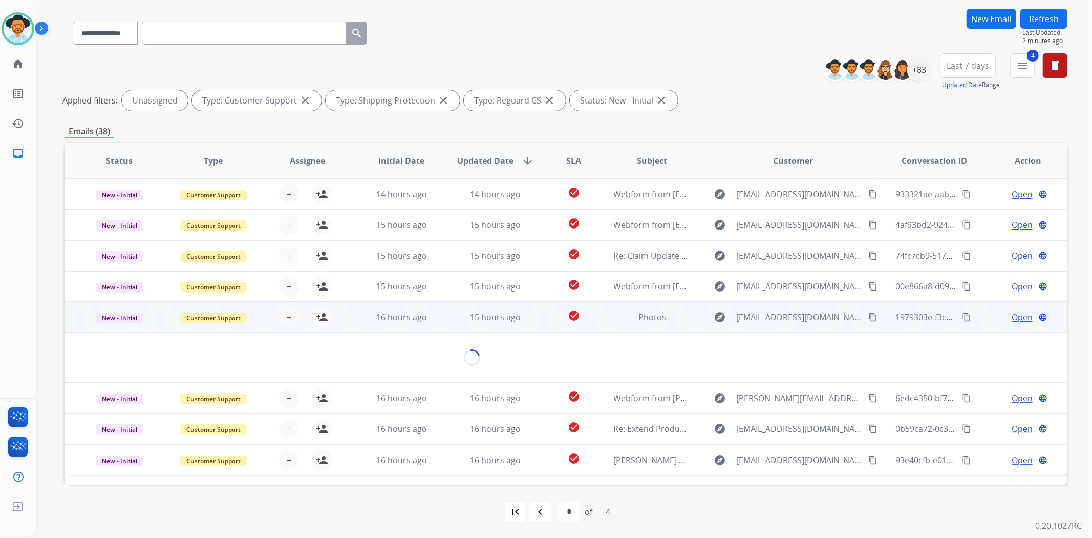
click at [598, 306] on td "Photos" at bounding box center [645, 317] width 94 height 31
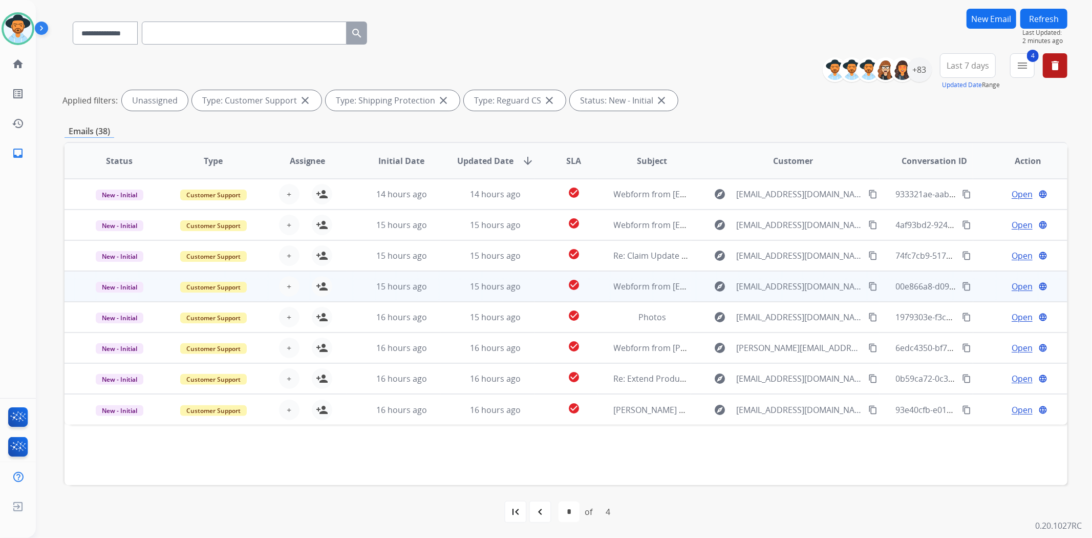
click at [598, 280] on td "Webform from froebere@gmail.com on 08/26/2025" at bounding box center [645, 286] width 94 height 31
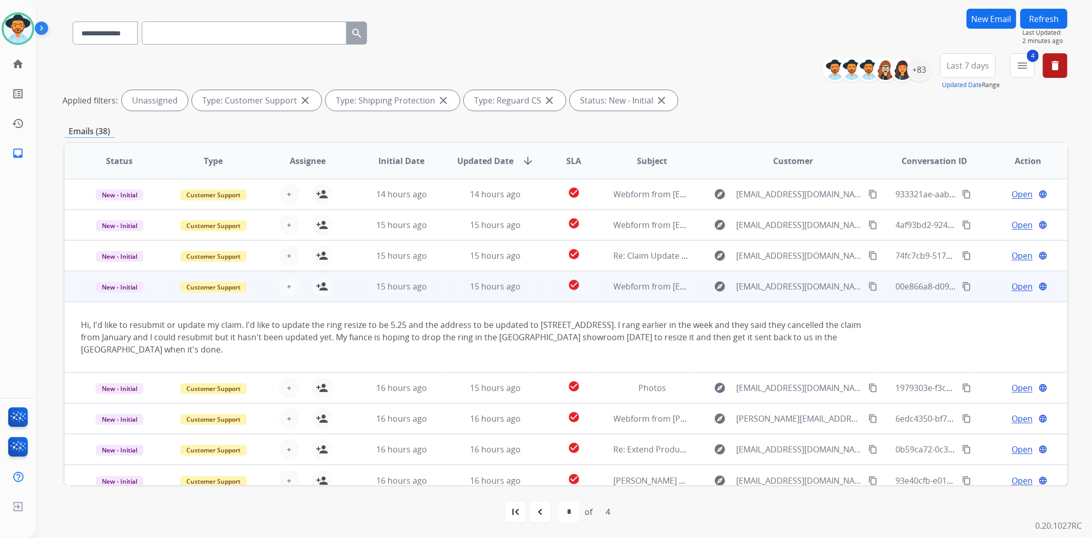
scroll to position [9, 0]
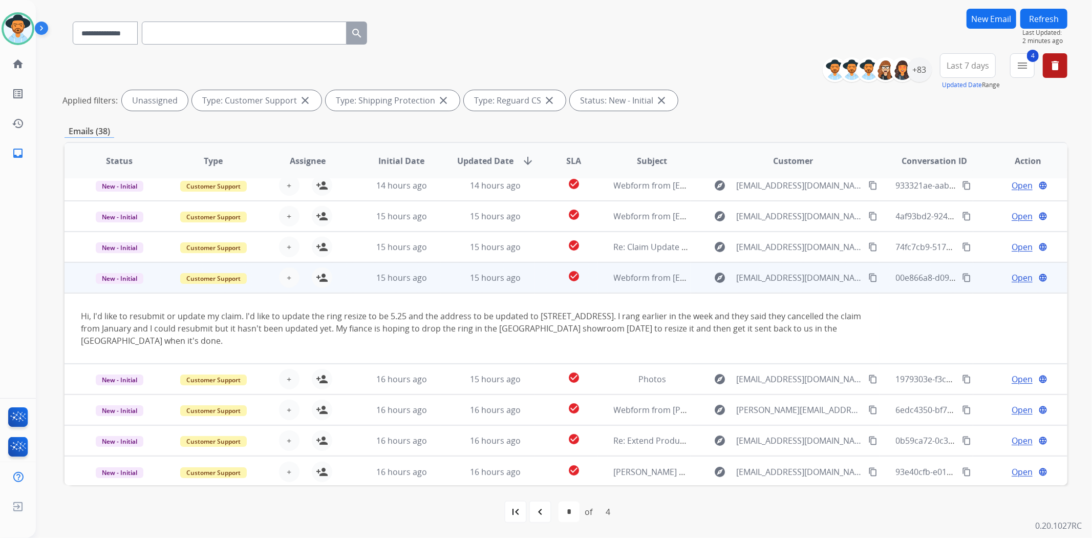
click at [598, 280] on td "Webform from froebere@gmail.com on 08/26/2025" at bounding box center [645, 277] width 94 height 31
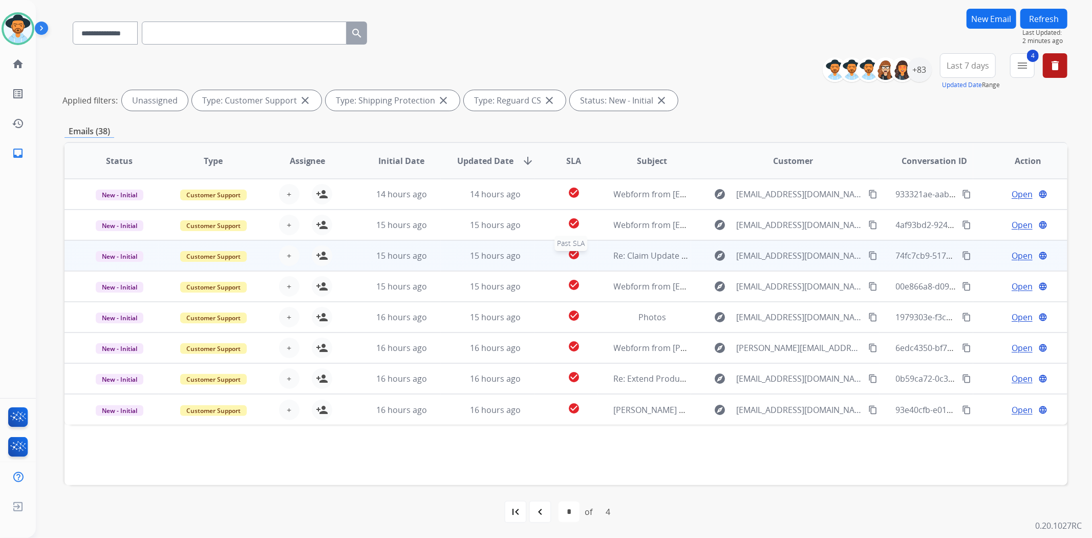
click at [585, 249] on div "check_circle" at bounding box center [574, 255] width 46 height 15
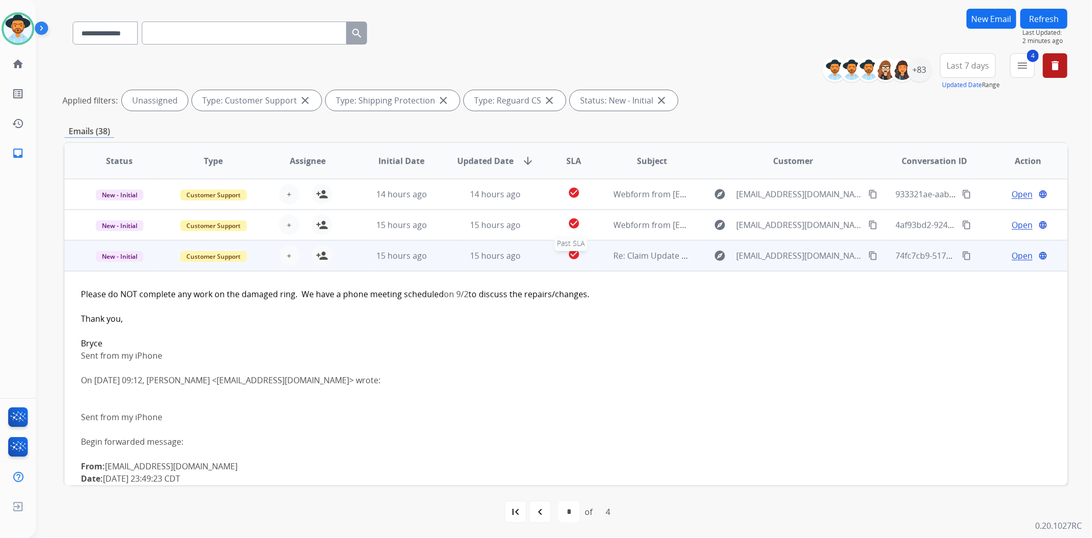
scroll to position [61, 0]
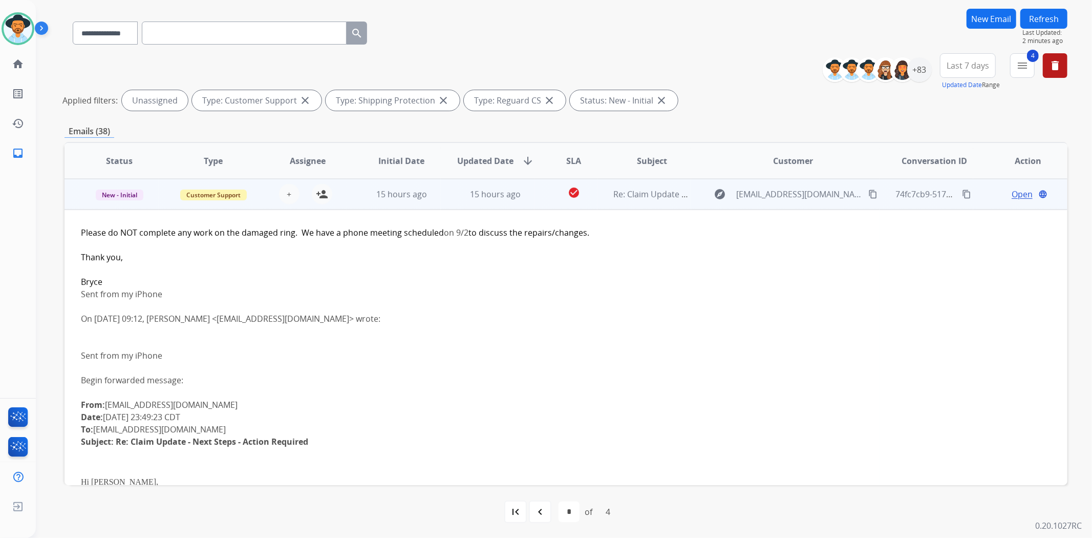
click at [598, 182] on td "Re: Claim Update - Next Steps - Action Required" at bounding box center [645, 194] width 94 height 31
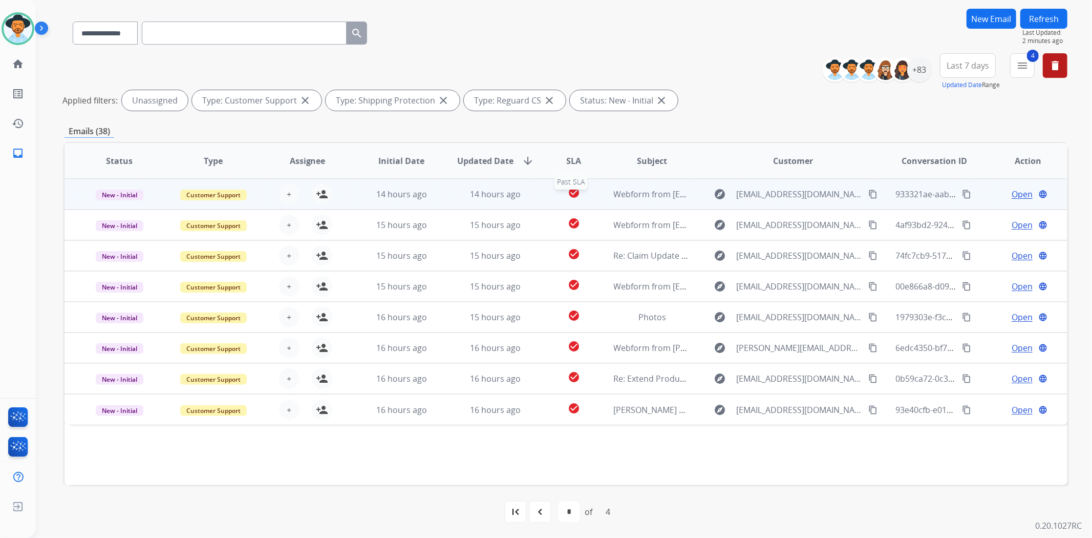
click at [591, 188] on div "check_circle" at bounding box center [574, 193] width 46 height 15
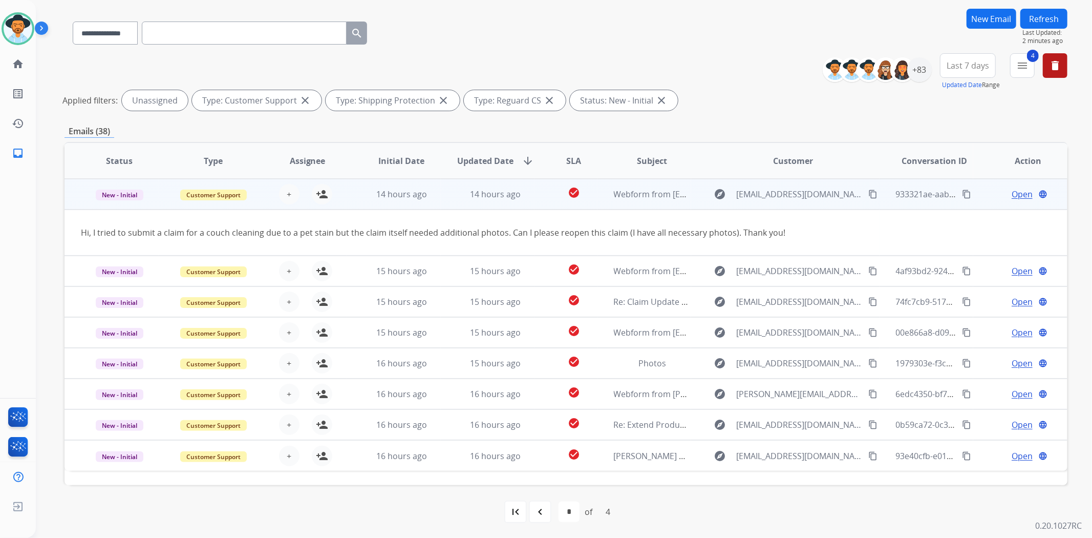
click at [546, 196] on td "check_circle" at bounding box center [566, 194] width 62 height 31
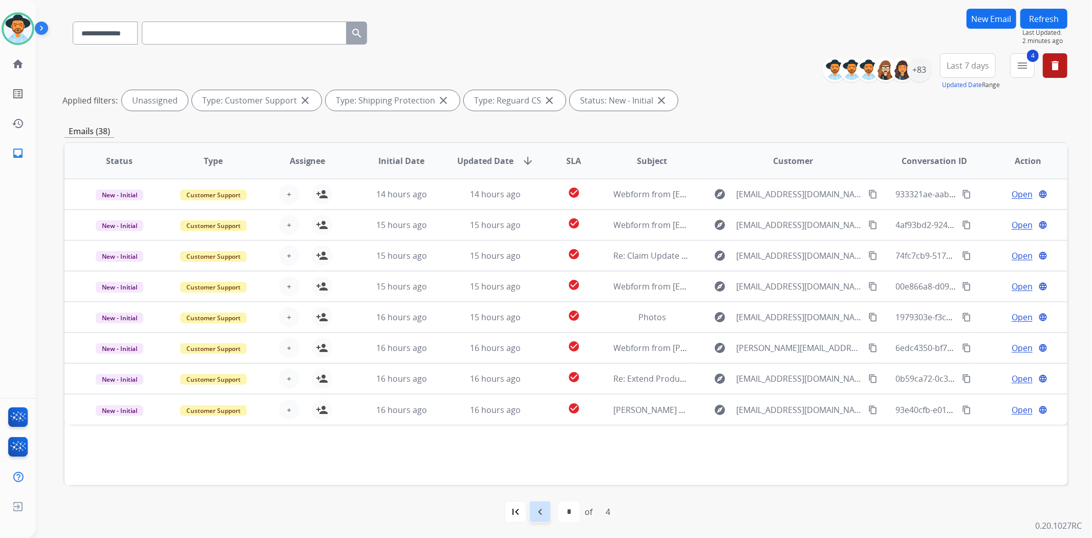
click at [540, 513] on mat-icon "navigate_before" at bounding box center [540, 511] width 12 height 12
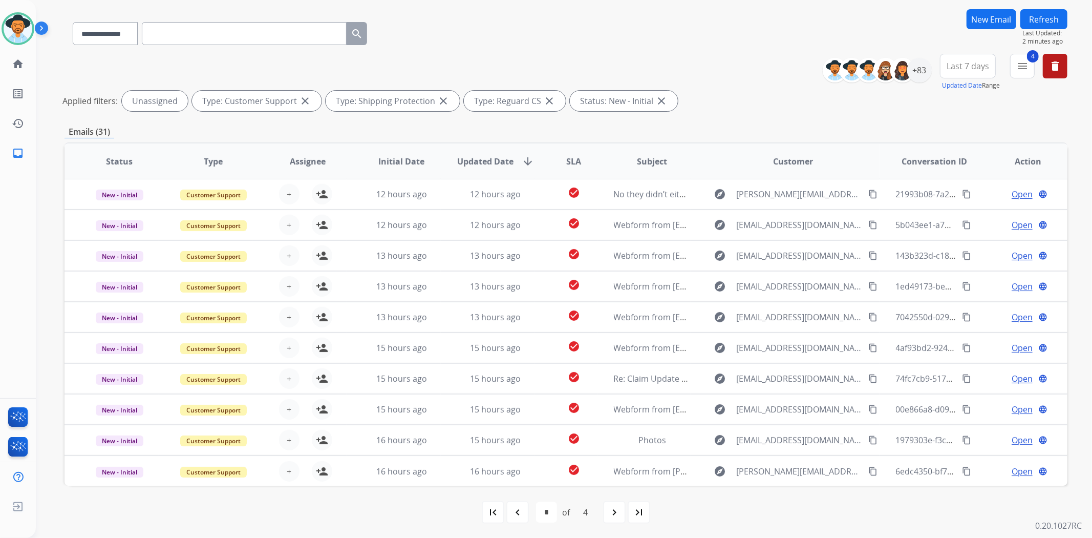
scroll to position [69, 0]
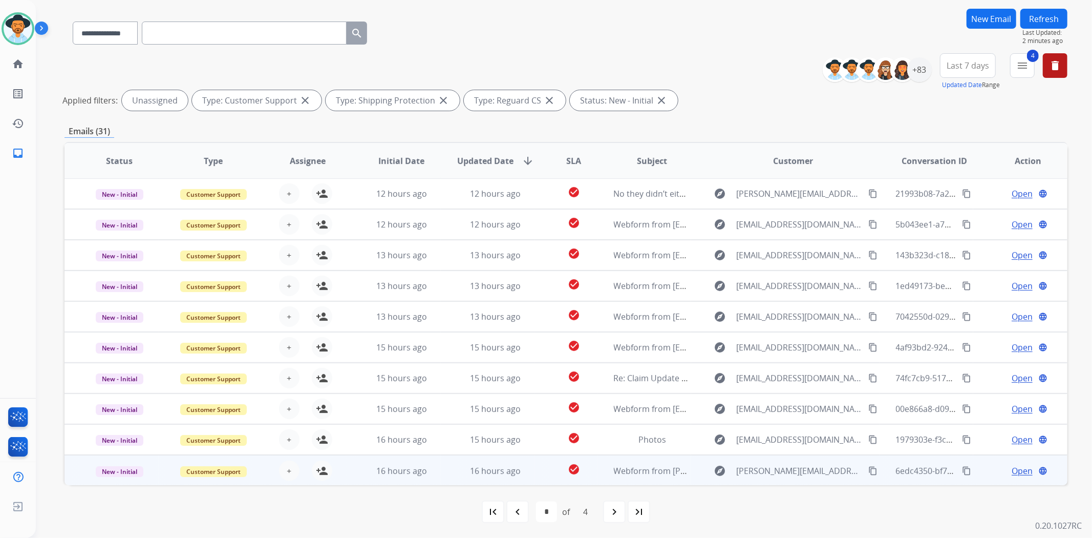
click at [541, 470] on td "check_circle" at bounding box center [566, 470] width 62 height 31
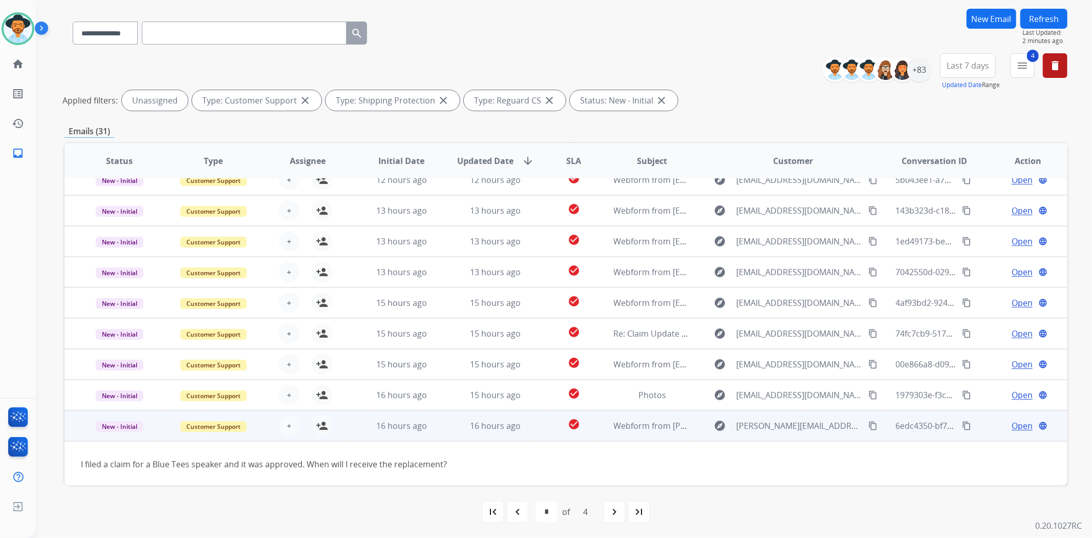
scroll to position [46, 0]
click at [545, 432] on td "check_circle" at bounding box center [566, 424] width 62 height 31
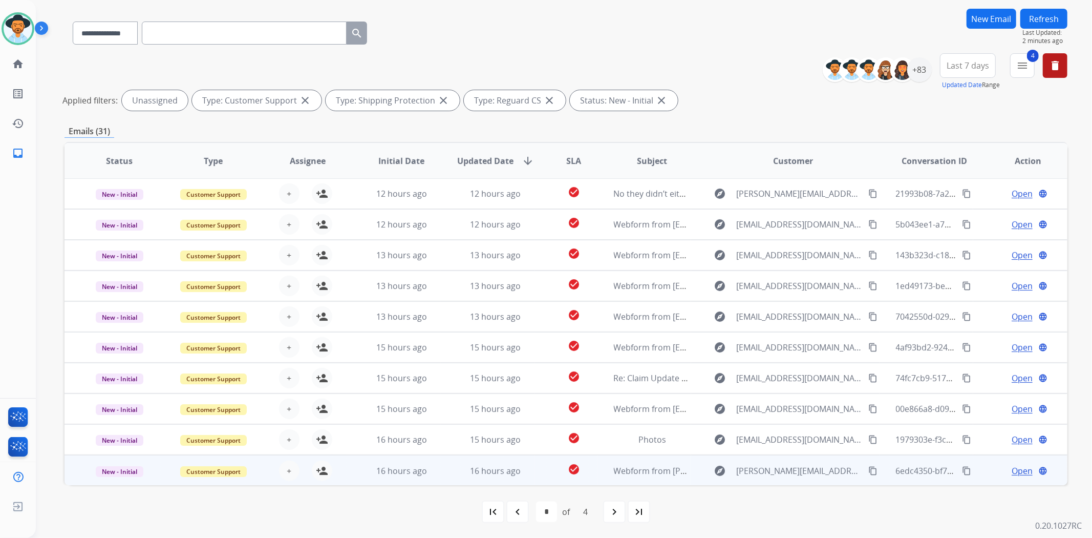
click at [545, 432] on td "check_circle" at bounding box center [566, 439] width 62 height 31
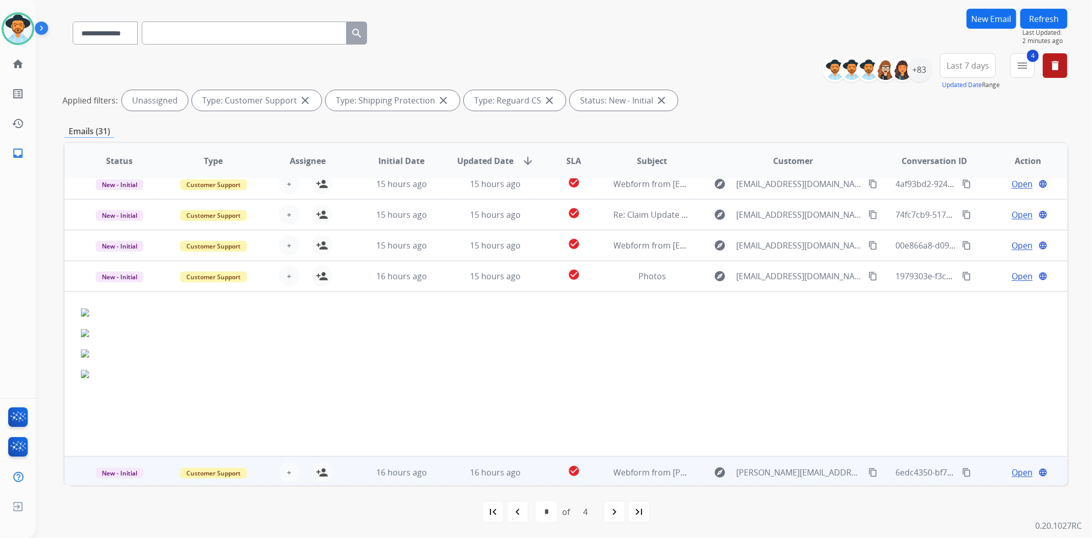
scroll to position [165, 0]
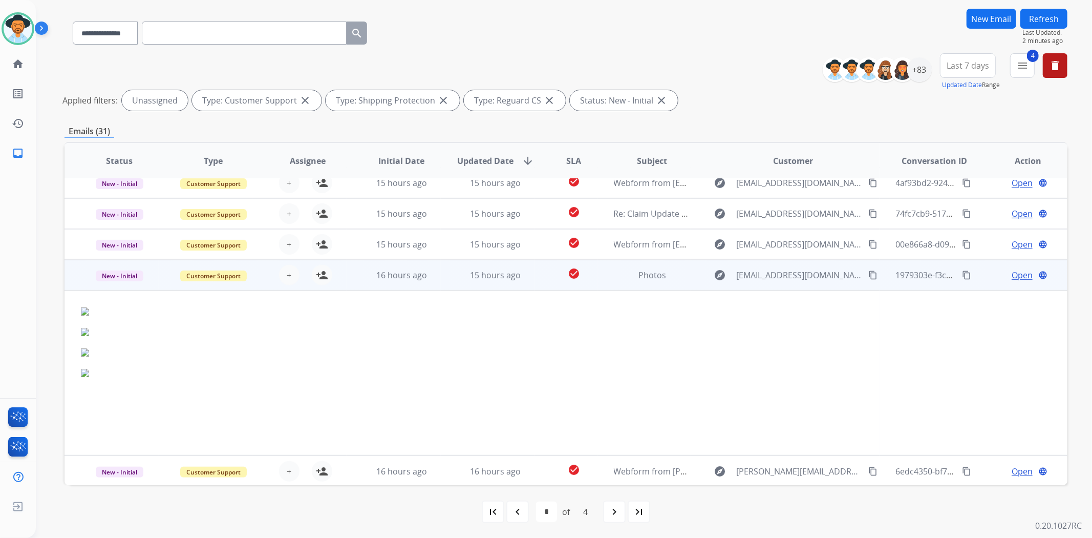
click at [538, 285] on td "check_circle" at bounding box center [566, 275] width 62 height 31
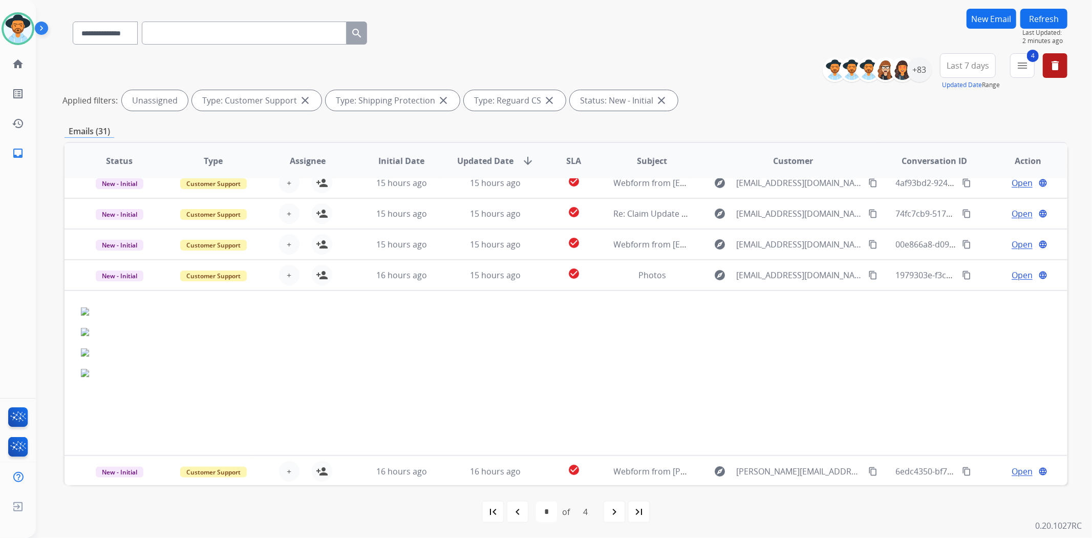
scroll to position [1, 0]
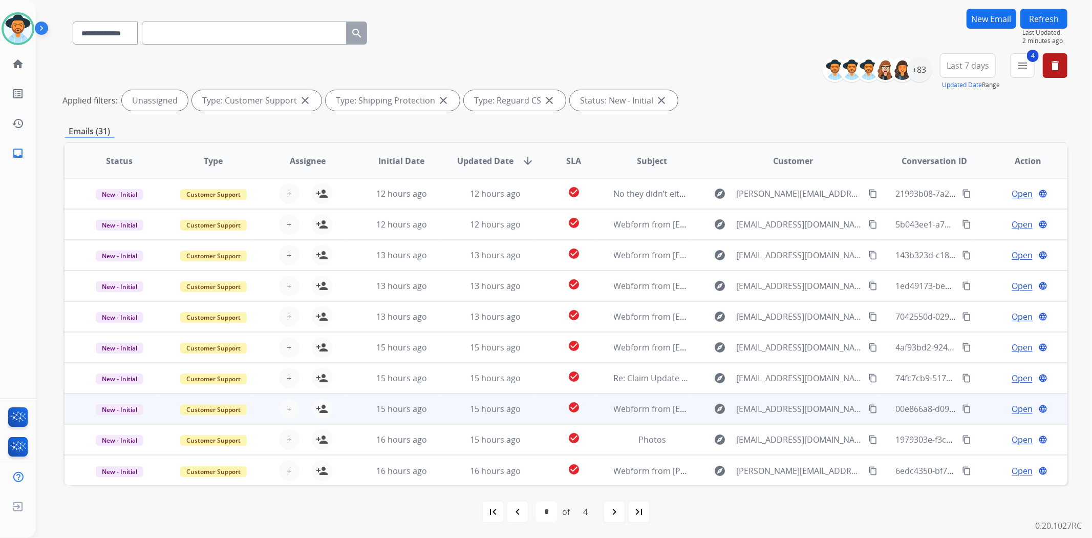
click at [543, 414] on td "check_circle" at bounding box center [566, 408] width 62 height 31
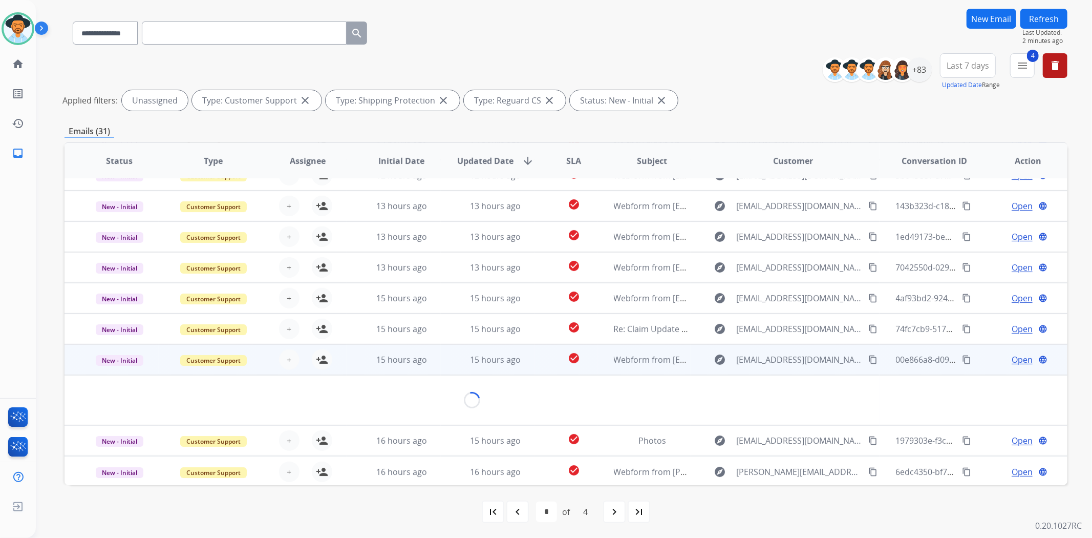
scroll to position [70, 0]
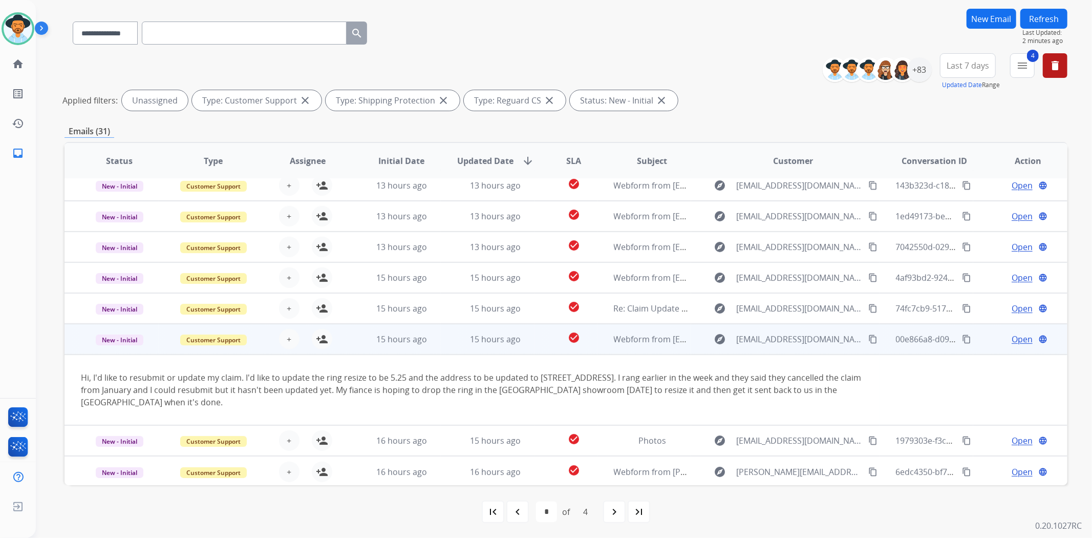
click at [535, 339] on td "check_circle" at bounding box center [566, 339] width 62 height 31
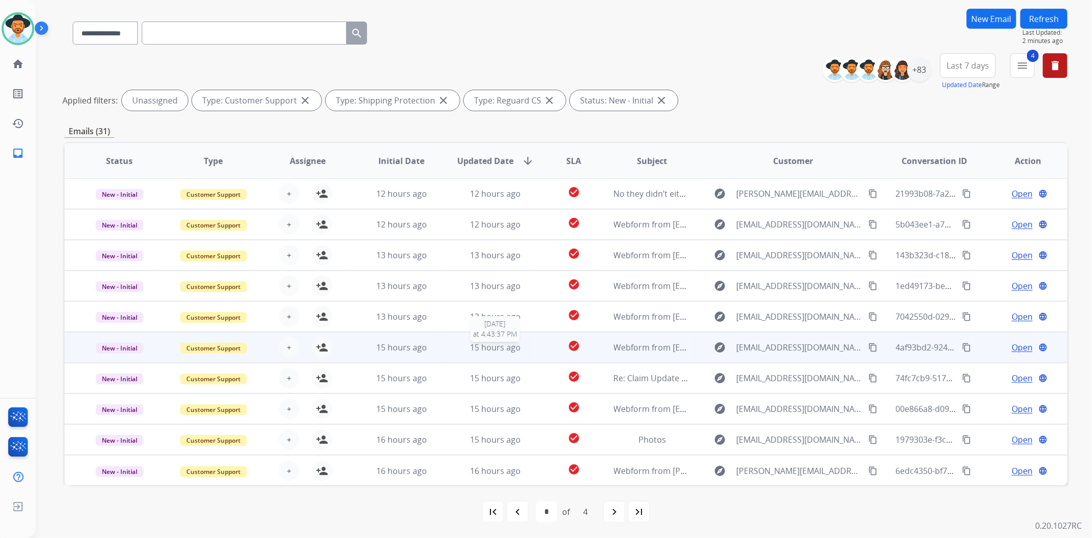
click at [530, 349] on div "15 hours ago" at bounding box center [495, 347] width 77 height 12
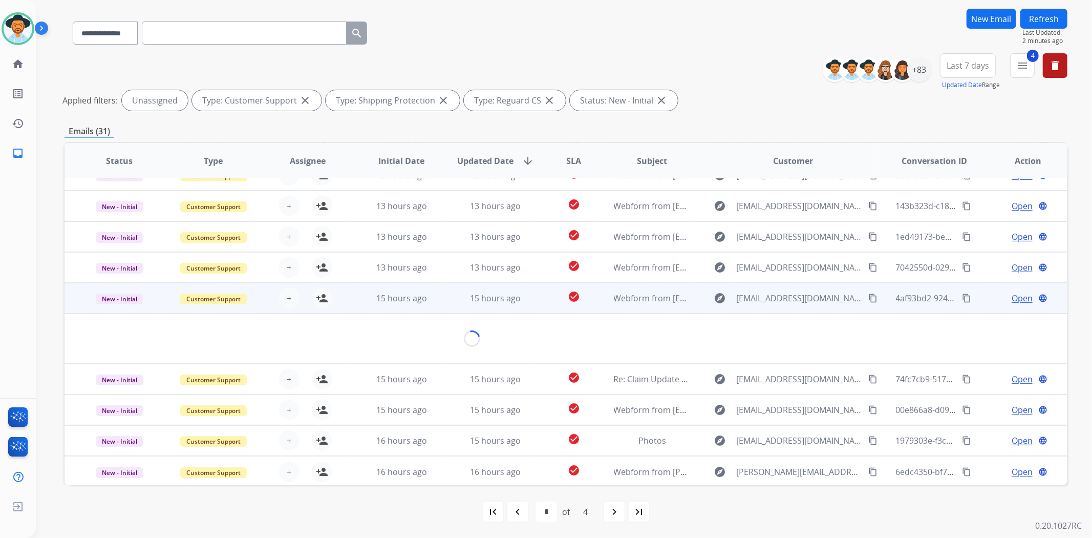
scroll to position [46, 0]
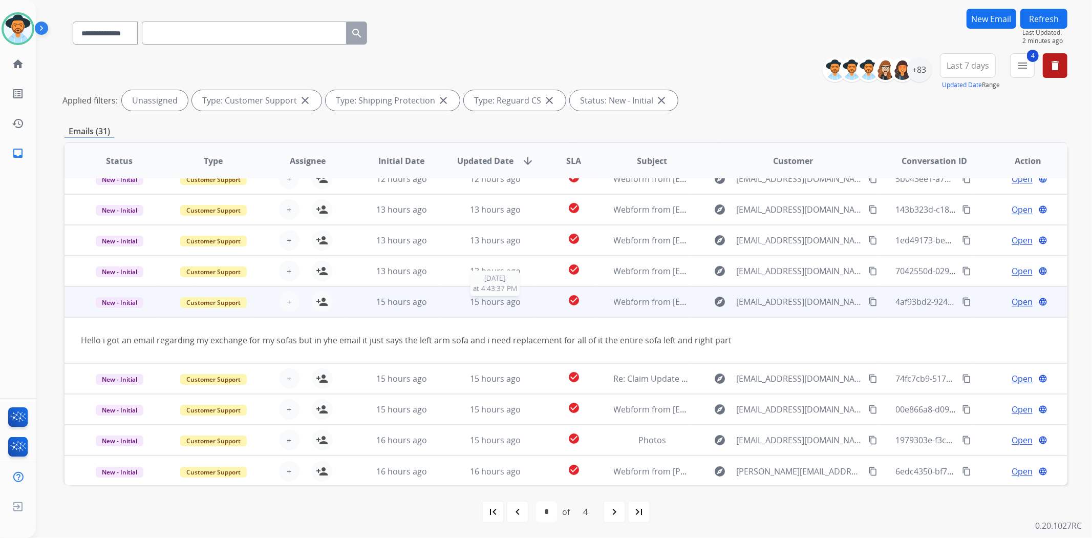
click at [526, 306] on div "15 hours ago" at bounding box center [495, 301] width 77 height 12
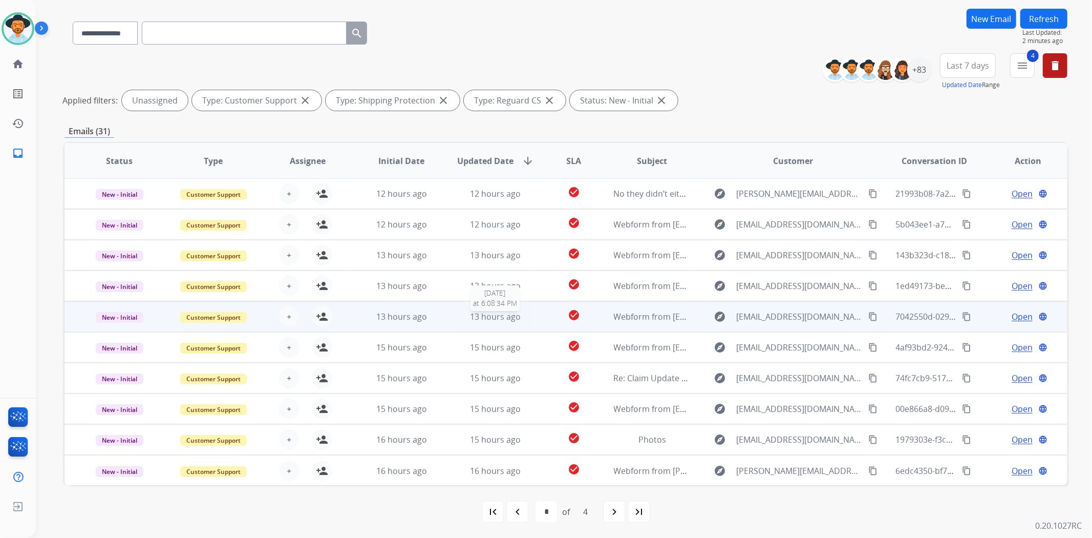
click at [524, 315] on div "13 hours ago" at bounding box center [495, 316] width 77 height 12
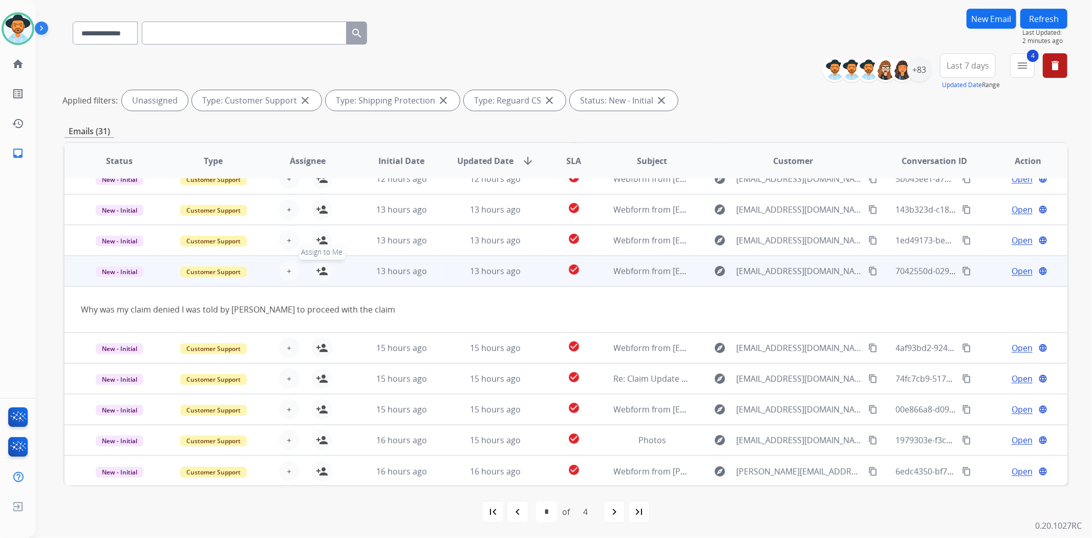
click at [316, 269] on mat-icon "person_add" at bounding box center [322, 271] width 12 height 12
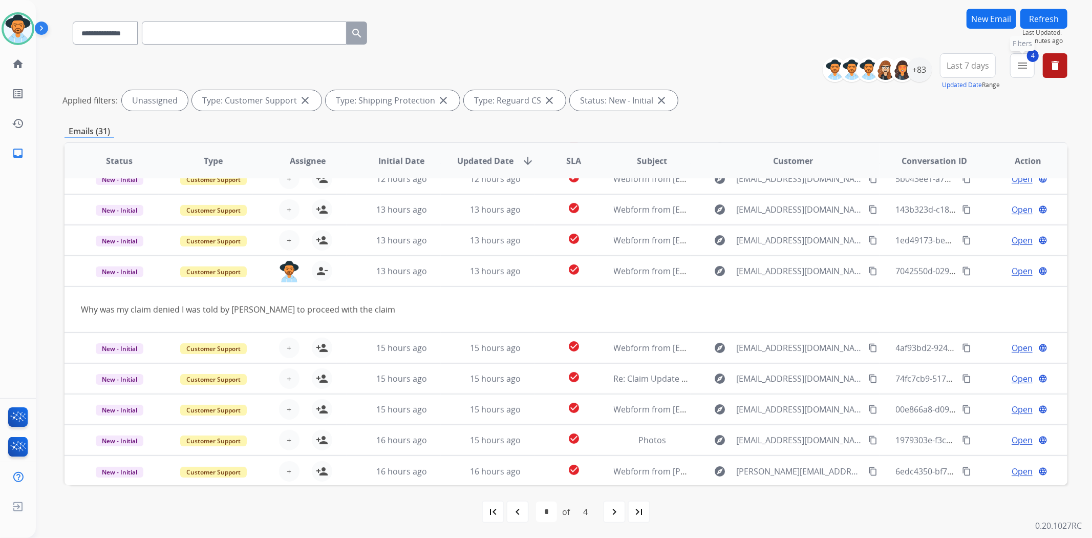
click at [1027, 56] on button "4 menu Filters" at bounding box center [1022, 65] width 25 height 25
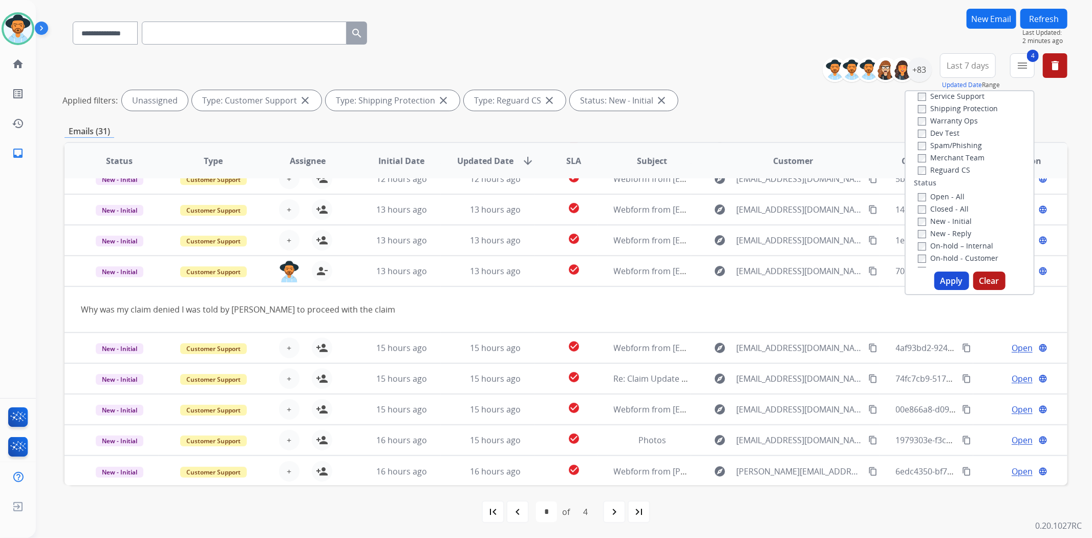
click at [985, 283] on button "Clear" at bounding box center [990, 280] width 32 height 18
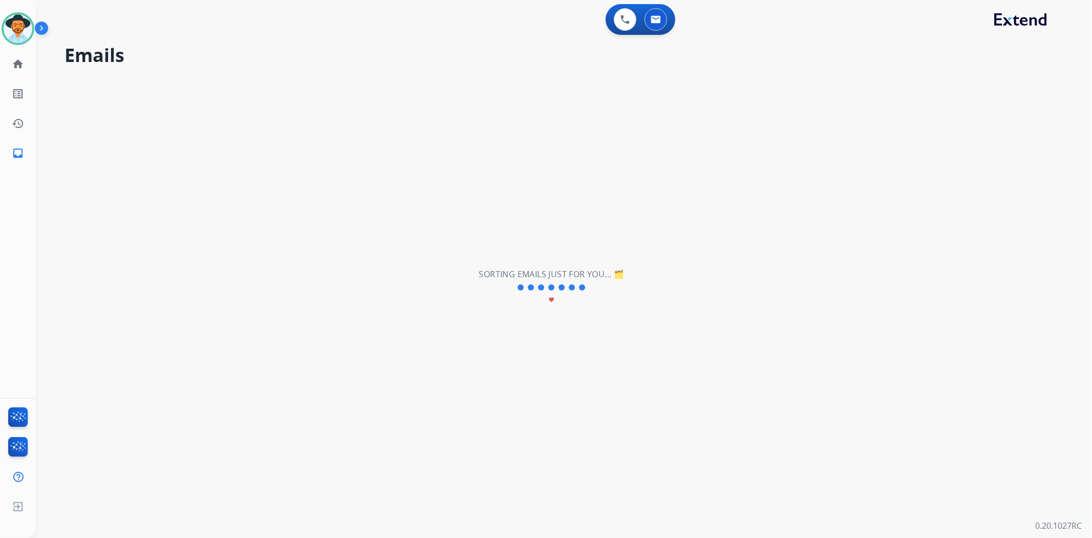
select select "*"
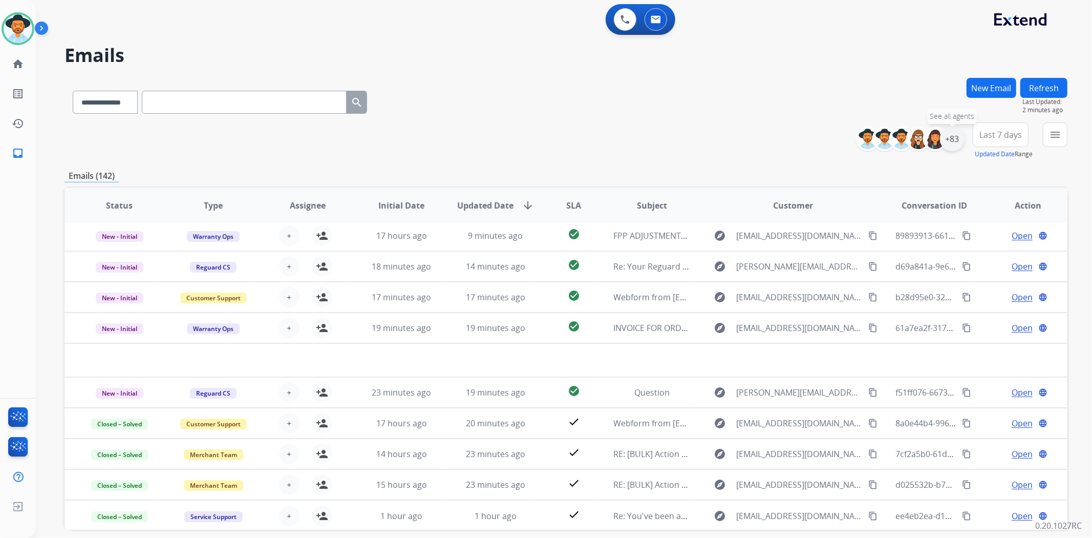
click at [945, 142] on div "+83" at bounding box center [952, 138] width 25 height 25
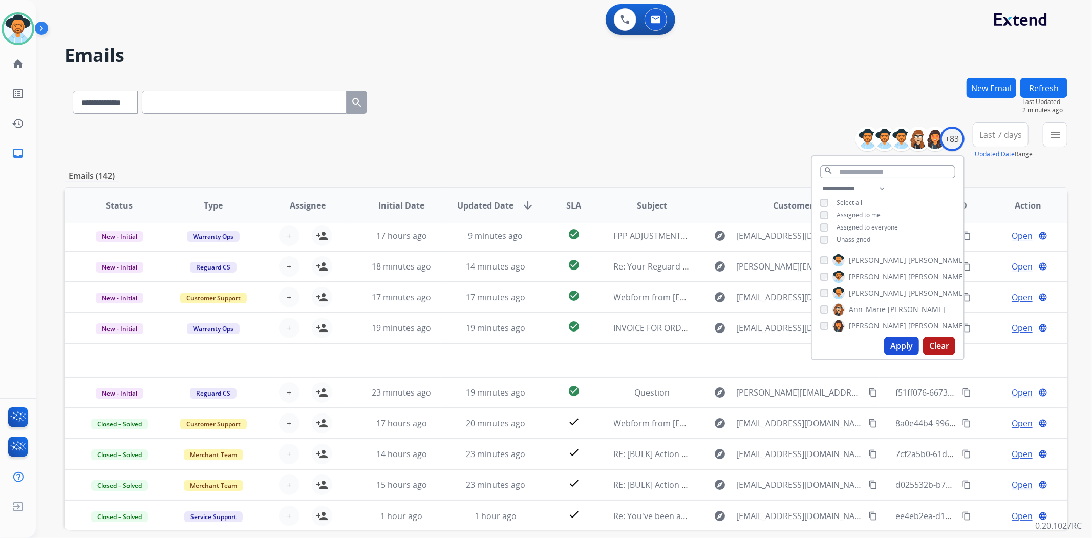
click at [822, 208] on div "**********" at bounding box center [888, 215] width 152 height 66
click at [905, 351] on button "Apply" at bounding box center [901, 345] width 35 height 18
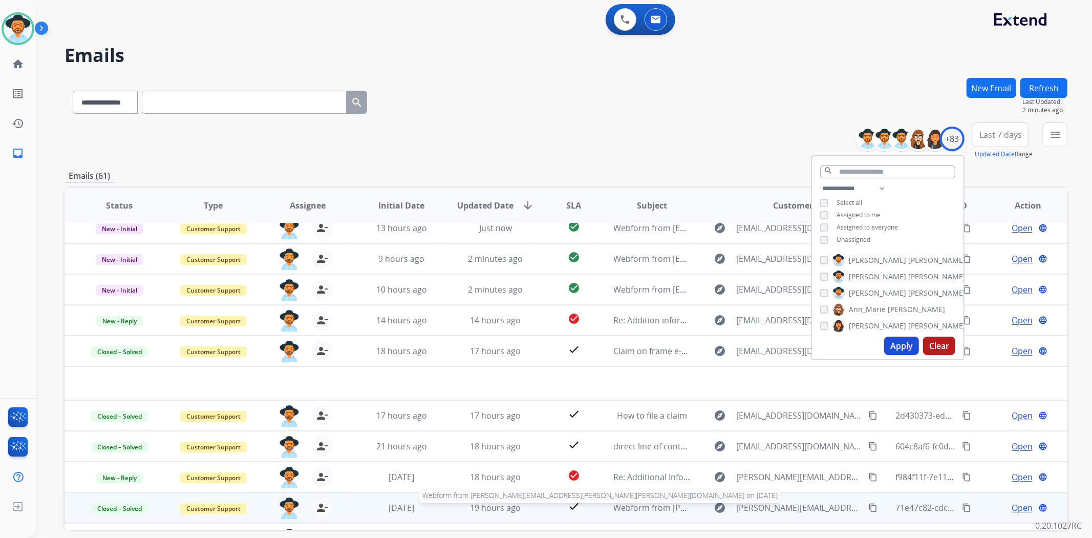
scroll to position [0, 0]
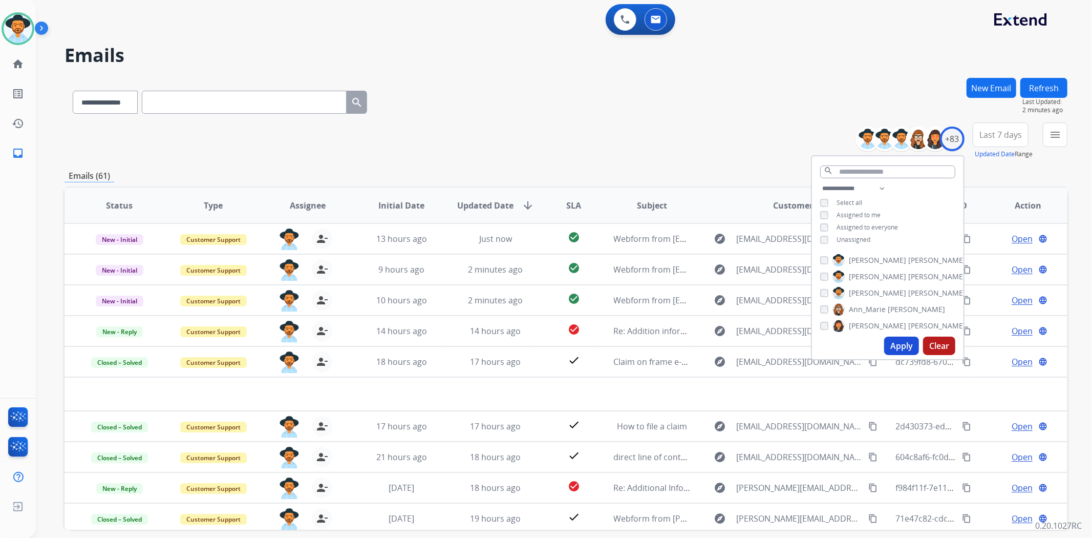
click at [726, 152] on div "**********" at bounding box center [566, 140] width 1003 height 37
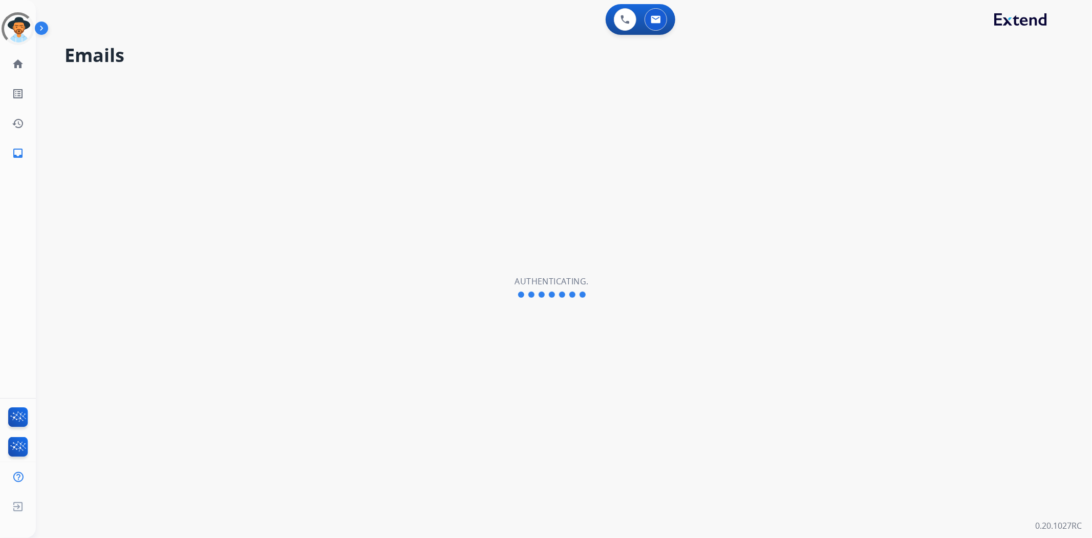
select select "**********"
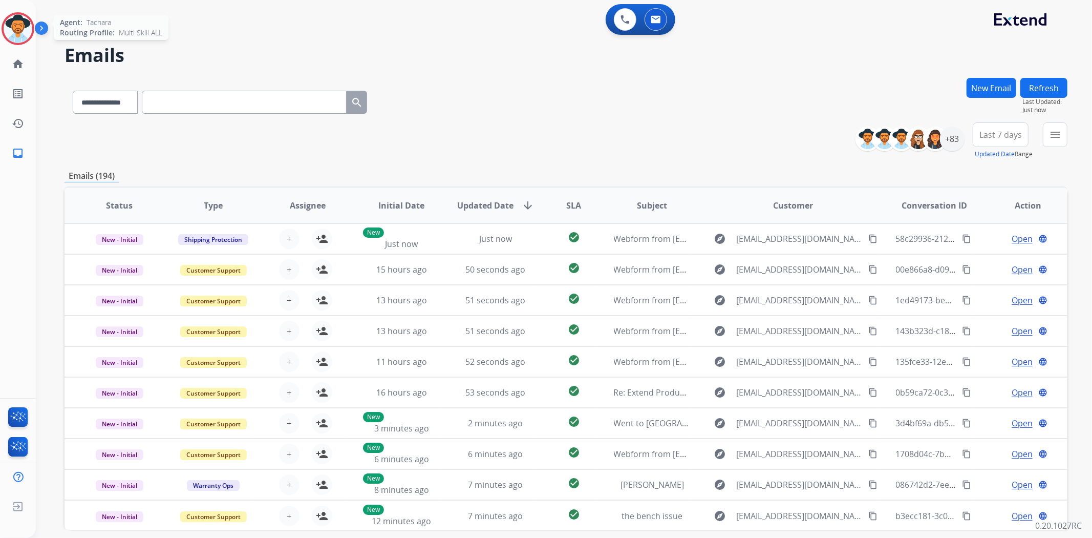
click at [17, 37] on img at bounding box center [18, 28] width 29 height 29
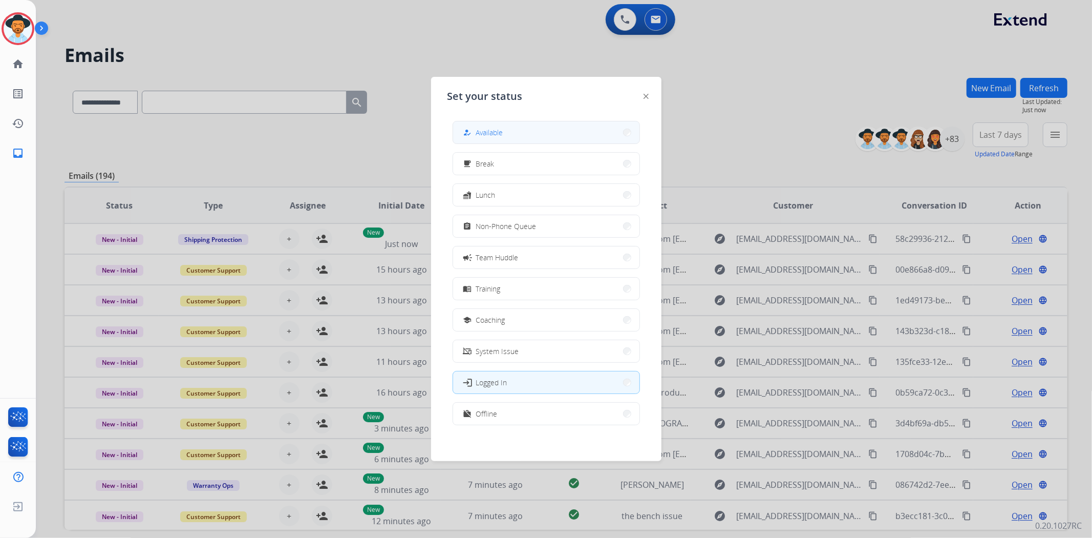
click at [466, 136] on div "how_to_reg" at bounding box center [468, 132] width 15 height 12
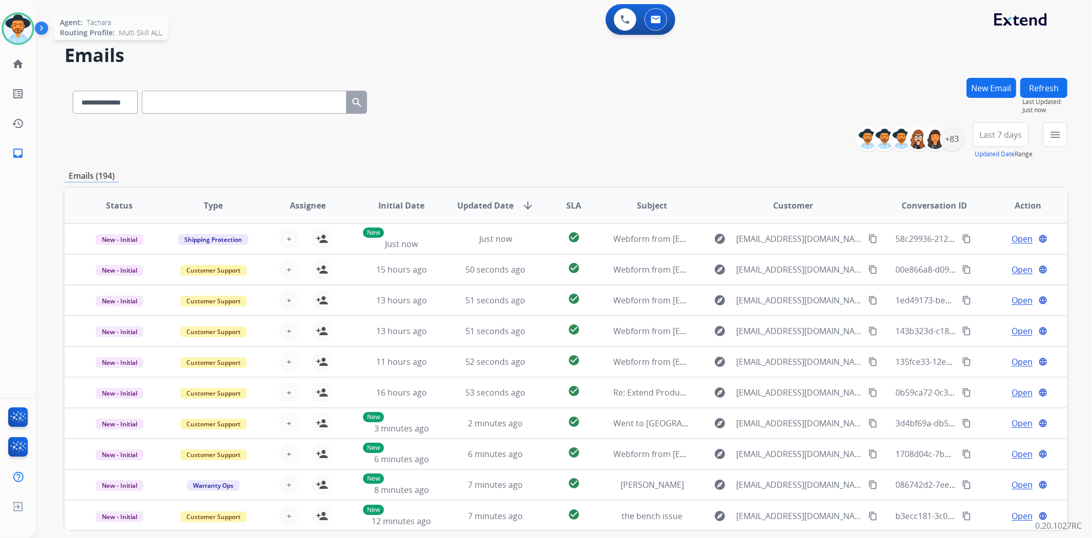
click at [17, 28] on img at bounding box center [18, 28] width 29 height 29
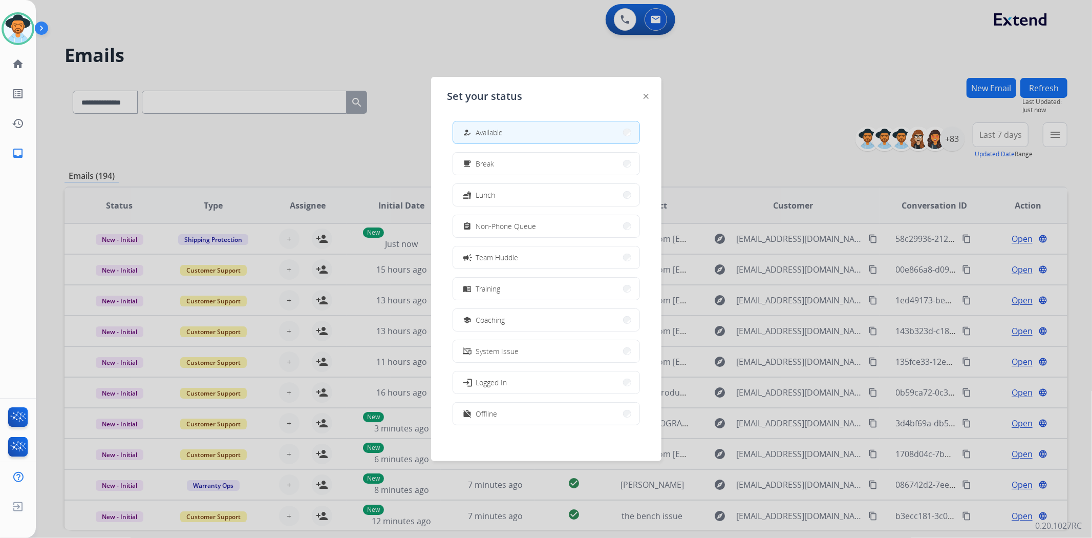
click at [547, 128] on button "how_to_reg Available" at bounding box center [546, 132] width 186 height 22
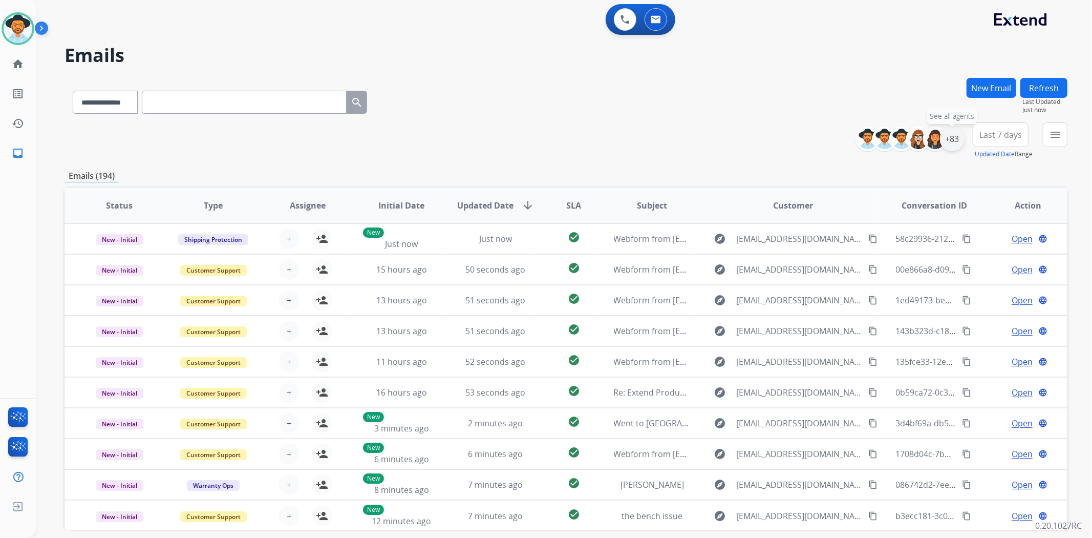
click at [956, 141] on div "+83" at bounding box center [952, 138] width 25 height 25
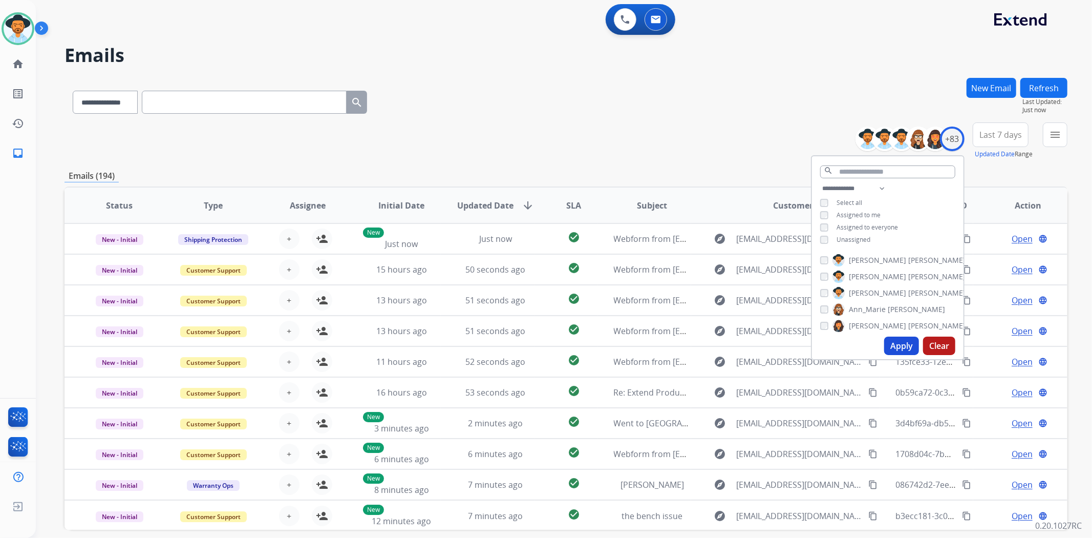
click at [902, 339] on button "Apply" at bounding box center [901, 345] width 35 height 18
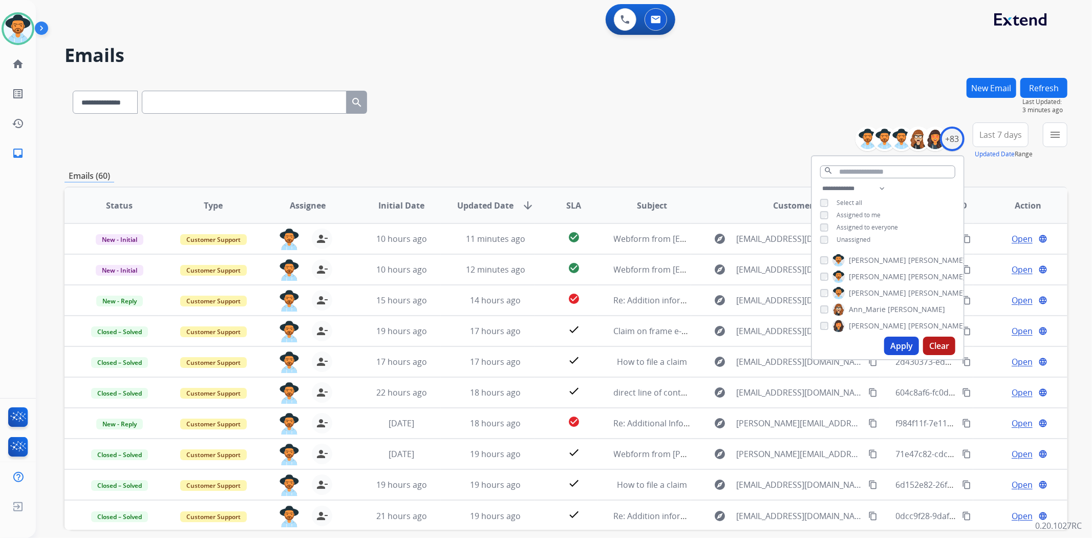
click at [536, 158] on div "**********" at bounding box center [566, 140] width 1003 height 37
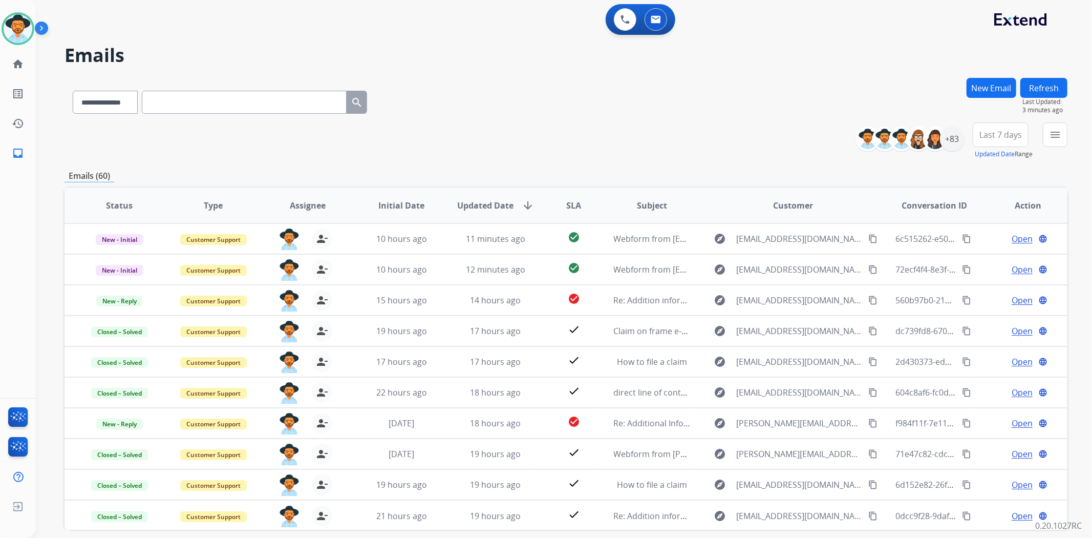
click at [1050, 82] on button "Refresh" at bounding box center [1044, 88] width 47 height 20
click at [548, 142] on div "**********" at bounding box center [566, 140] width 1003 height 37
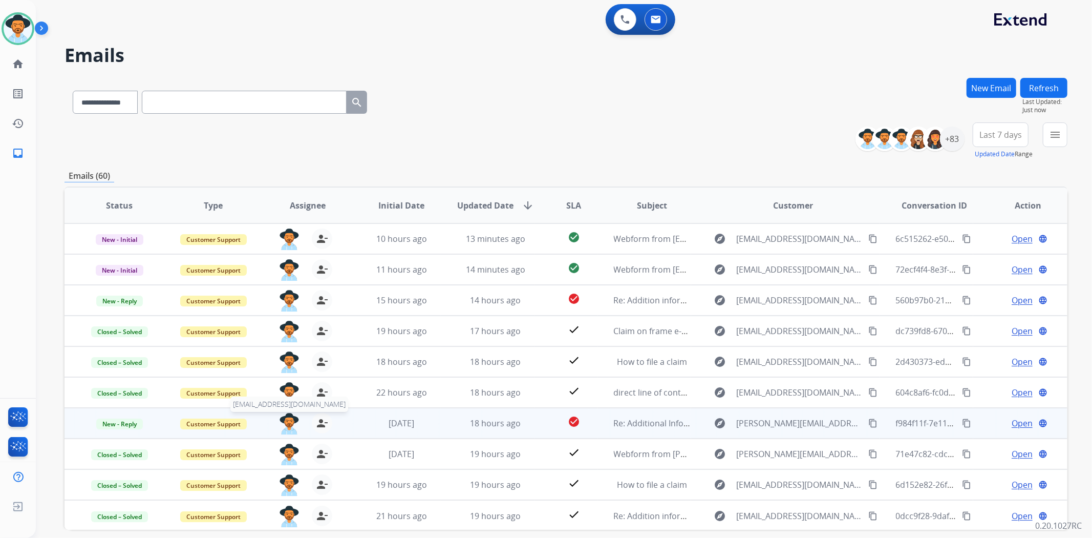
click at [290, 427] on img at bounding box center [289, 424] width 20 height 22
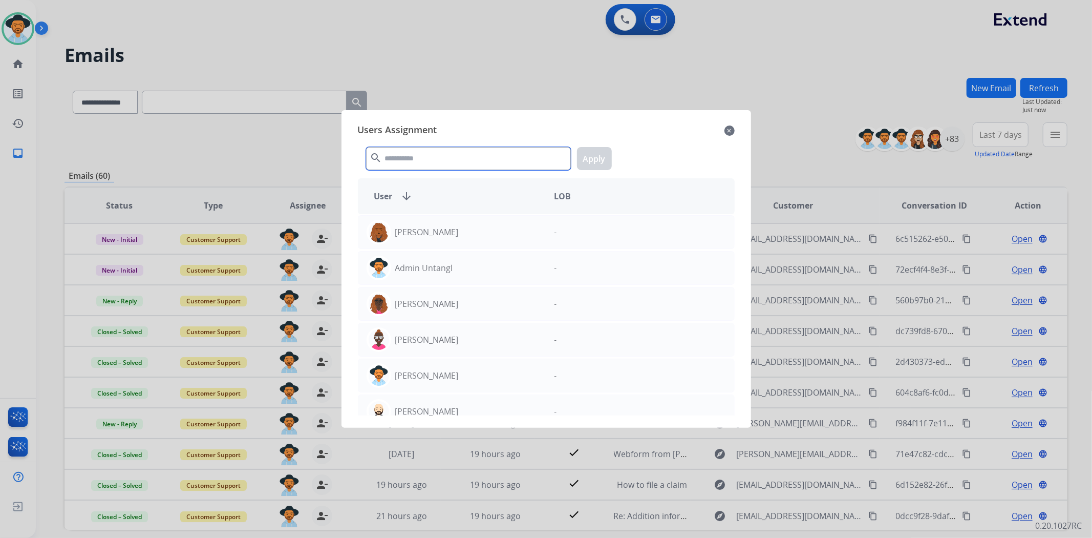
click at [442, 164] on input "text" at bounding box center [468, 158] width 205 height 23
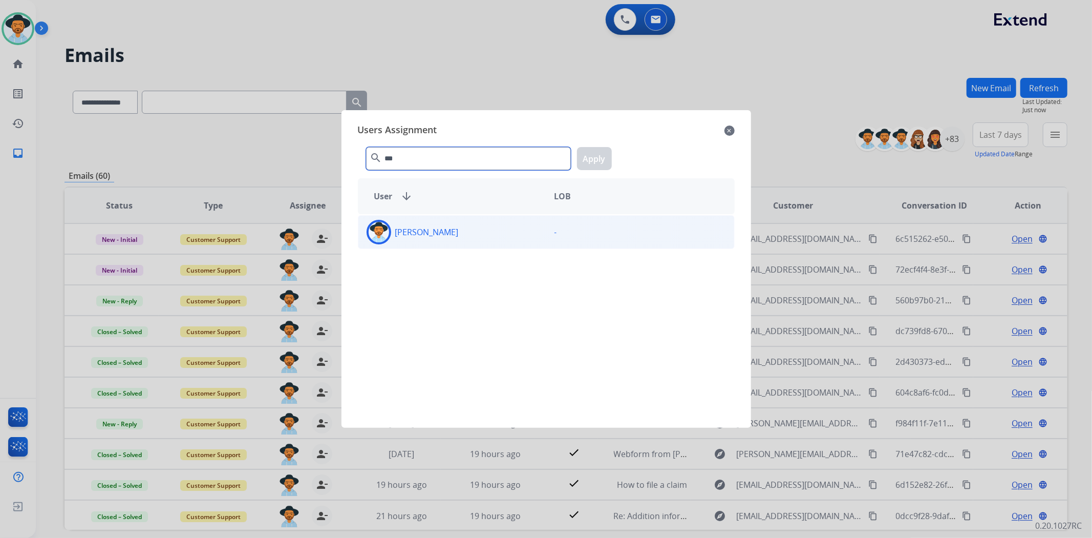
type input "***"
click at [379, 230] on img at bounding box center [379, 232] width 20 height 20
click at [590, 157] on button "Apply" at bounding box center [594, 158] width 35 height 23
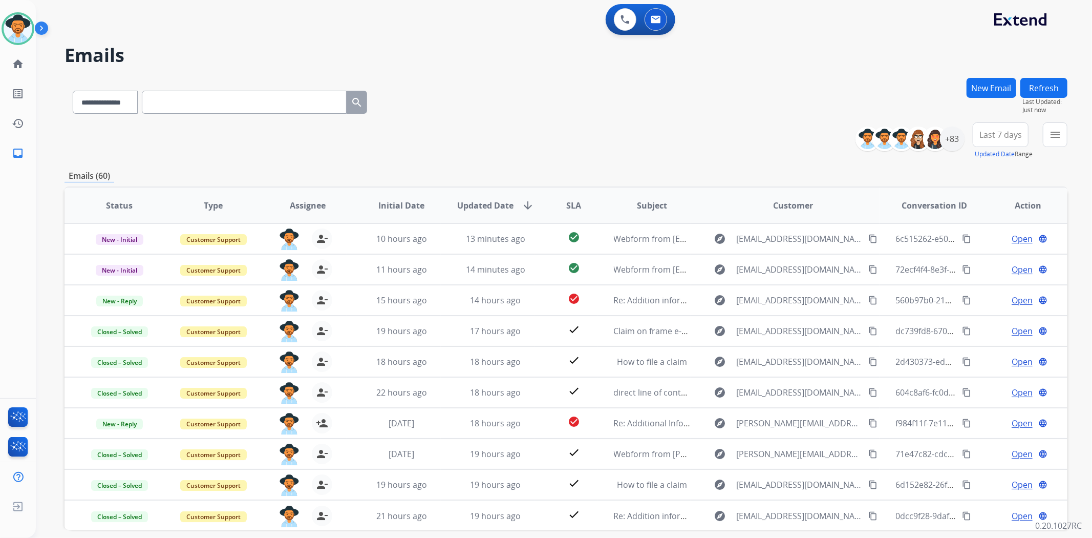
click at [1043, 88] on button "Refresh" at bounding box center [1044, 88] width 47 height 20
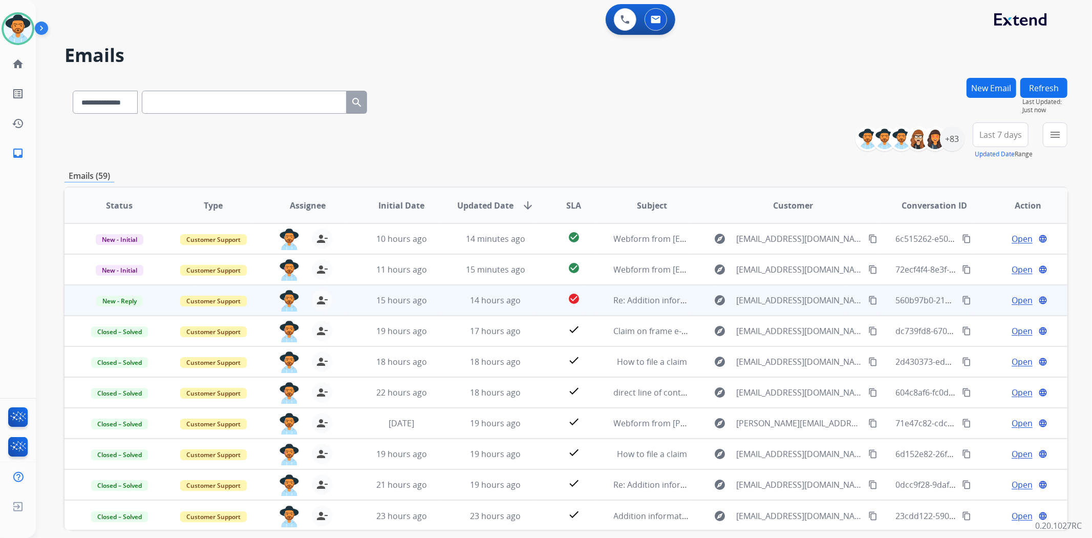
click at [1012, 295] on span "Open" at bounding box center [1022, 300] width 21 height 12
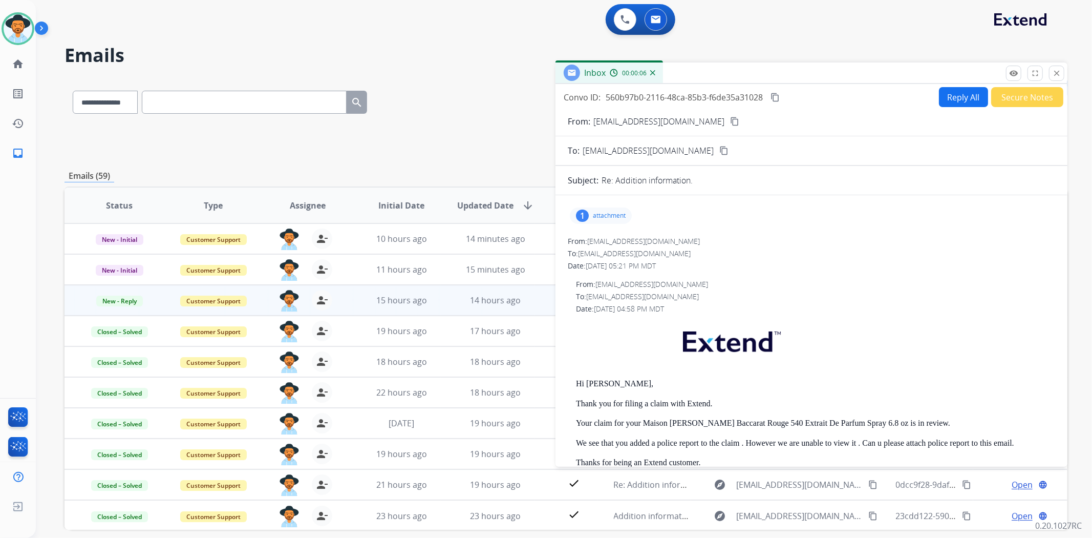
click at [593, 210] on div "1 attachment" at bounding box center [601, 215] width 62 height 16
click at [590, 234] on div "report-252153214-0.pdf download" at bounding box center [634, 242] width 128 height 36
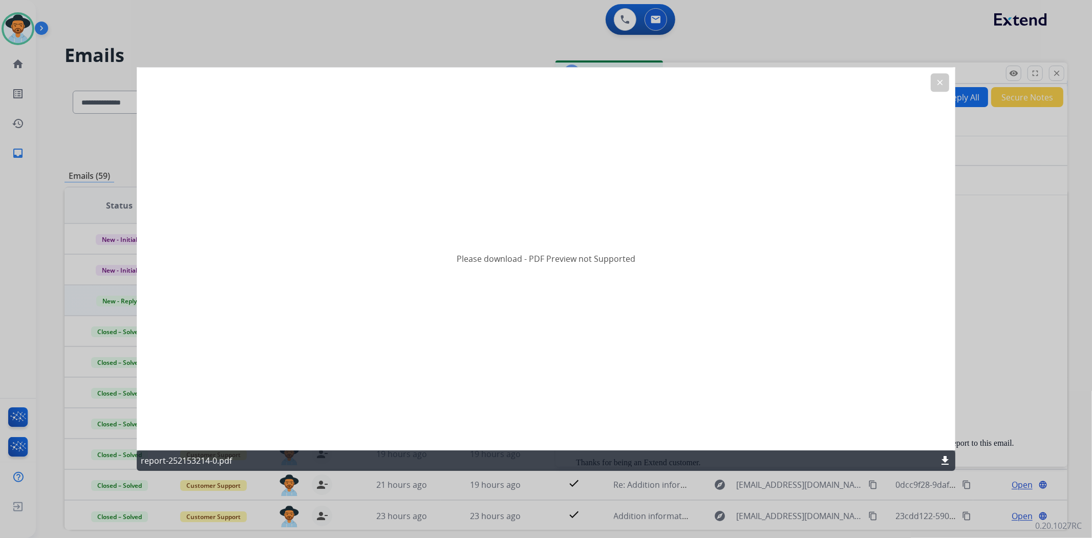
click at [943, 461] on mat-icon "download" at bounding box center [945, 460] width 12 height 12
click at [853, 50] on div at bounding box center [546, 269] width 1092 height 538
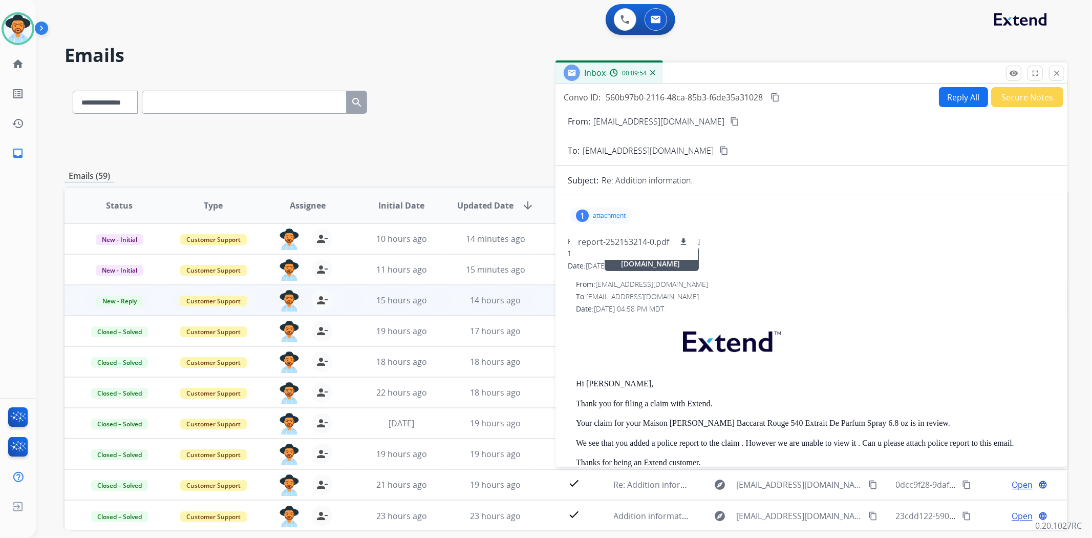
click at [746, 284] on div "From: support@extend.com tachara.strong@mcibpo.com" at bounding box center [815, 284] width 479 height 10
click at [904, 34] on div "0 Voice Interactions 0 Email Interactions" at bounding box center [558, 20] width 1020 height 33
click at [789, 50] on h2 "Emails" at bounding box center [566, 55] width 1003 height 20
click at [1061, 73] on mat-icon "close" at bounding box center [1056, 73] width 9 height 9
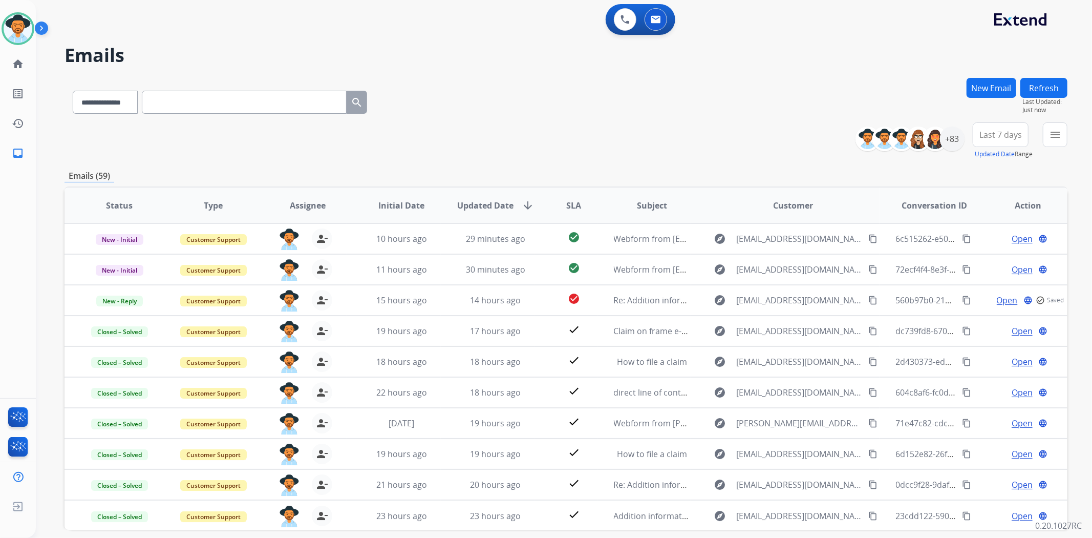
click at [980, 79] on button "New Email" at bounding box center [992, 88] width 50 height 20
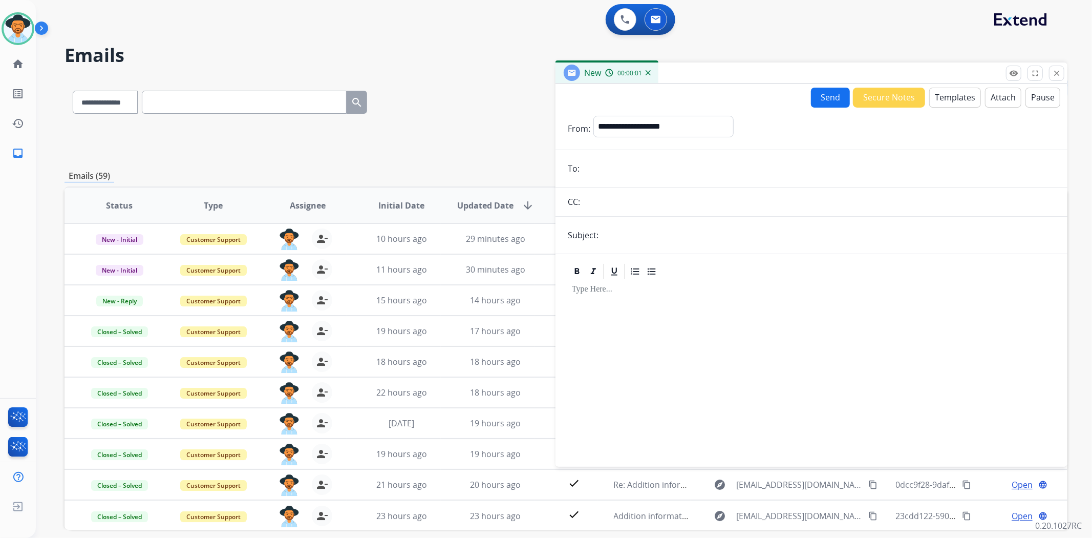
click at [664, 111] on form "**********" at bounding box center [812, 285] width 512 height 355
click at [666, 118] on select "**********" at bounding box center [663, 126] width 139 height 20
select select "**********"
click at [594, 116] on select "**********" at bounding box center [663, 126] width 139 height 20
click at [632, 180] on form "**********" at bounding box center [812, 285] width 512 height 355
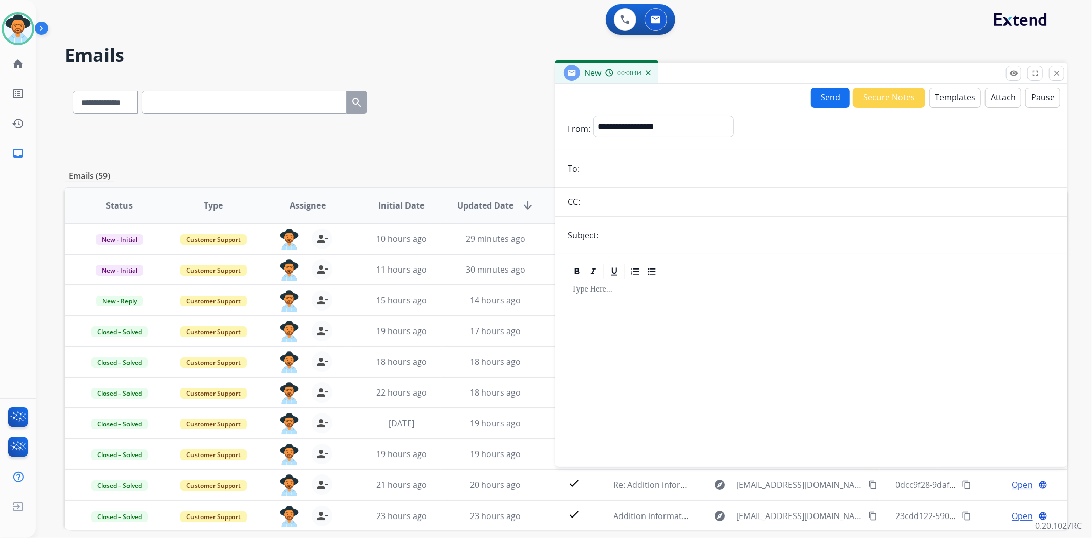
click at [635, 166] on input "email" at bounding box center [819, 168] width 473 height 20
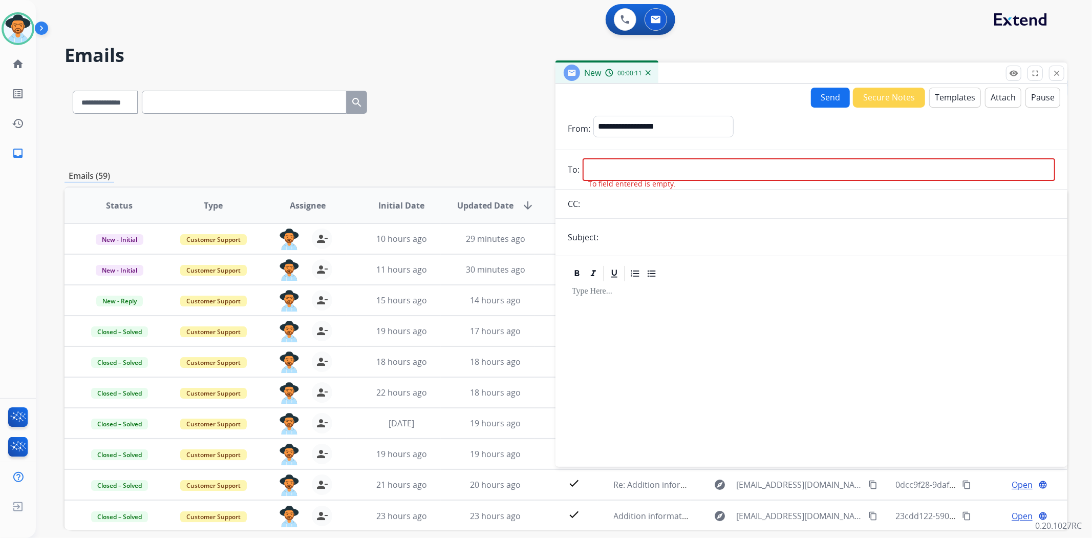
click at [606, 228] on input "text" at bounding box center [829, 237] width 454 height 20
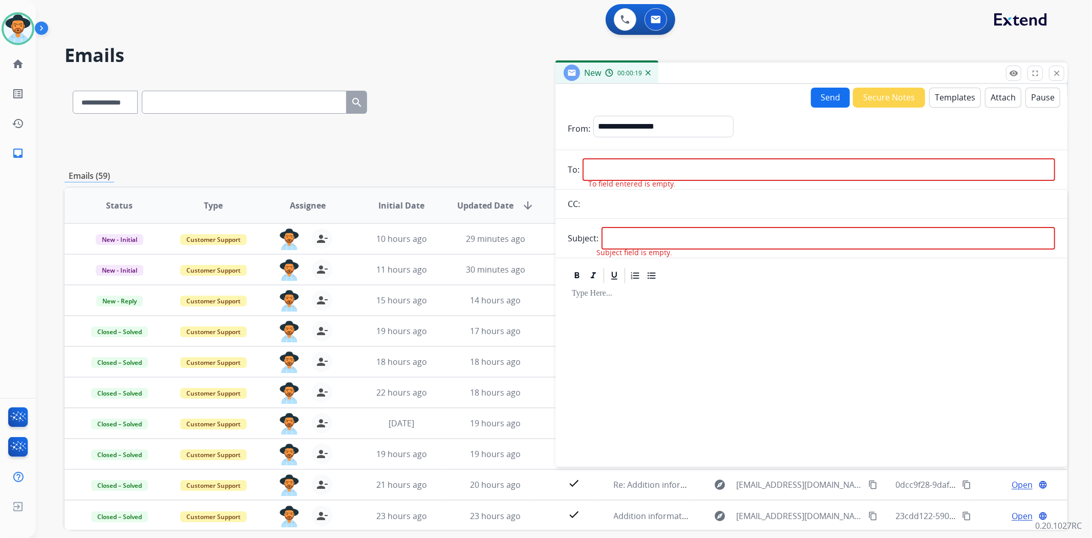
click at [610, 169] on input "email" at bounding box center [819, 169] width 473 height 23
paste input "**********"
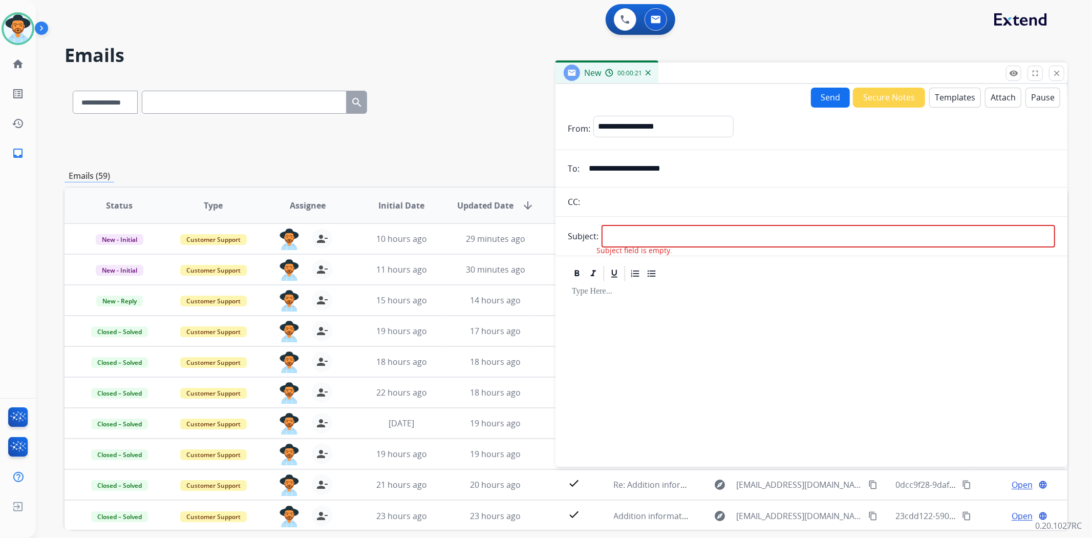
type input "**********"
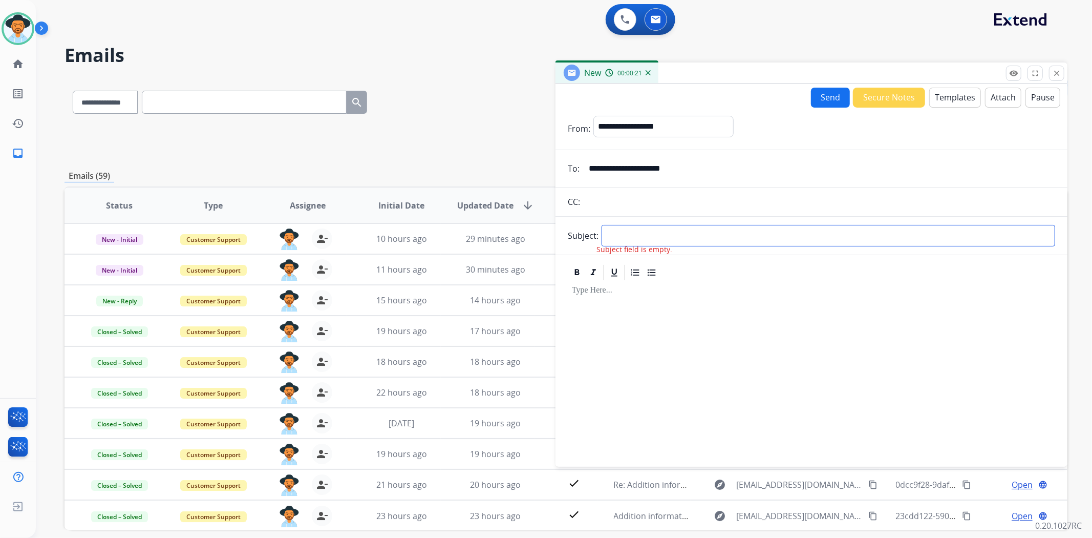
click at [642, 237] on input "text" at bounding box center [829, 236] width 454 height 22
type input "**********"
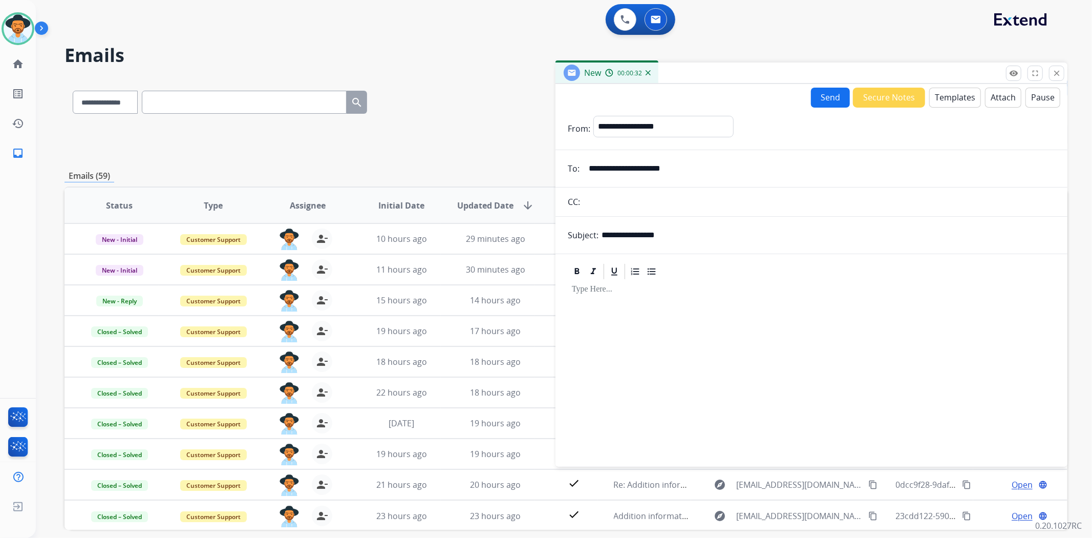
click at [958, 95] on button "Templates" at bounding box center [955, 98] width 52 height 20
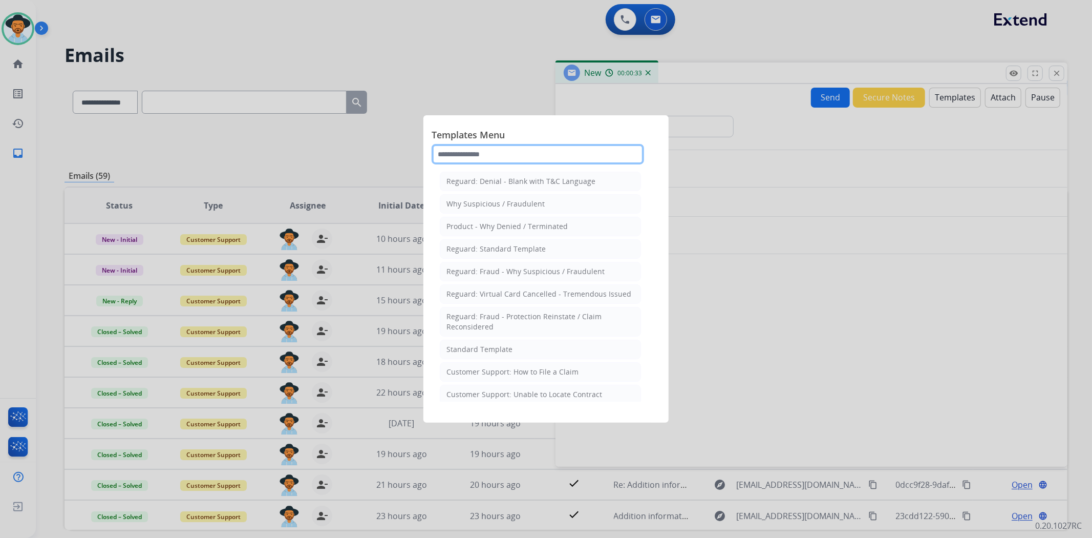
click at [495, 144] on input "text" at bounding box center [538, 154] width 213 height 20
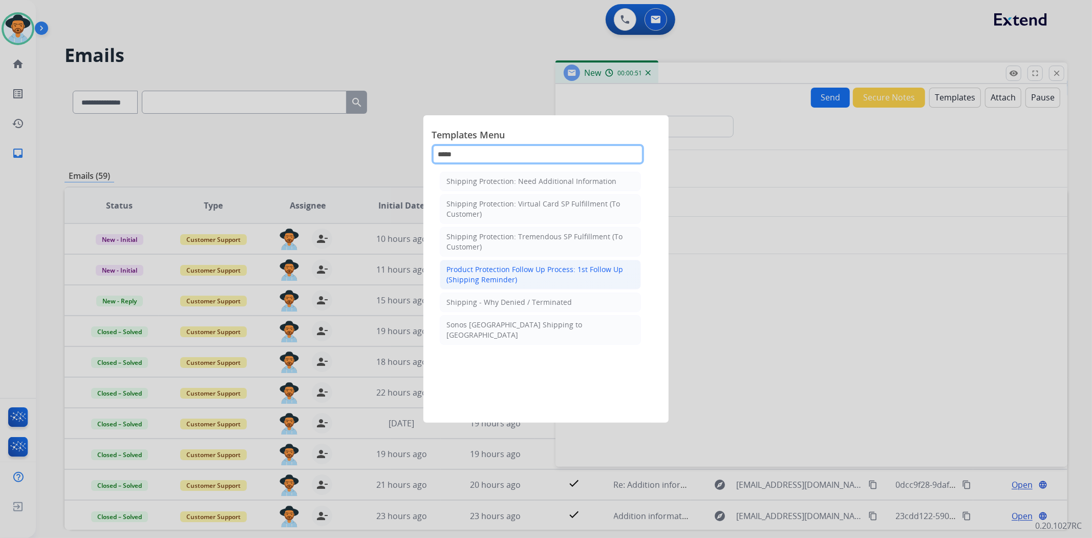
type input "*****"
click at [498, 270] on div "Product Protection Follow Up Process: 1st Follow Up (Shipping Reminder)" at bounding box center [541, 274] width 188 height 20
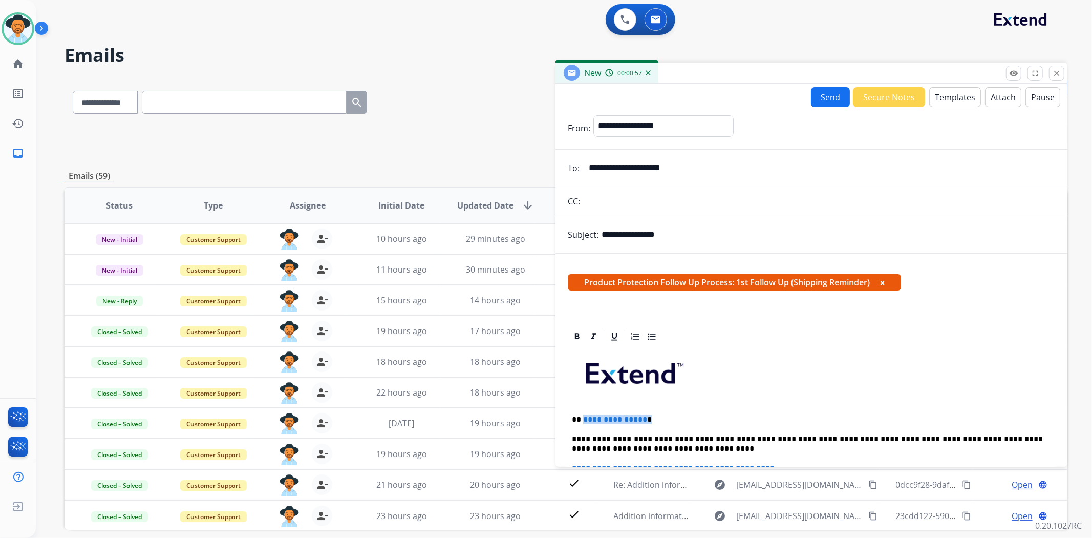
drag, startPoint x: 646, startPoint y: 416, endPoint x: 583, endPoint y: 408, distance: 63.6
click at [583, 408] on div "**********" at bounding box center [812, 527] width 488 height 362
click at [997, 104] on button "Attach" at bounding box center [1003, 97] width 36 height 20
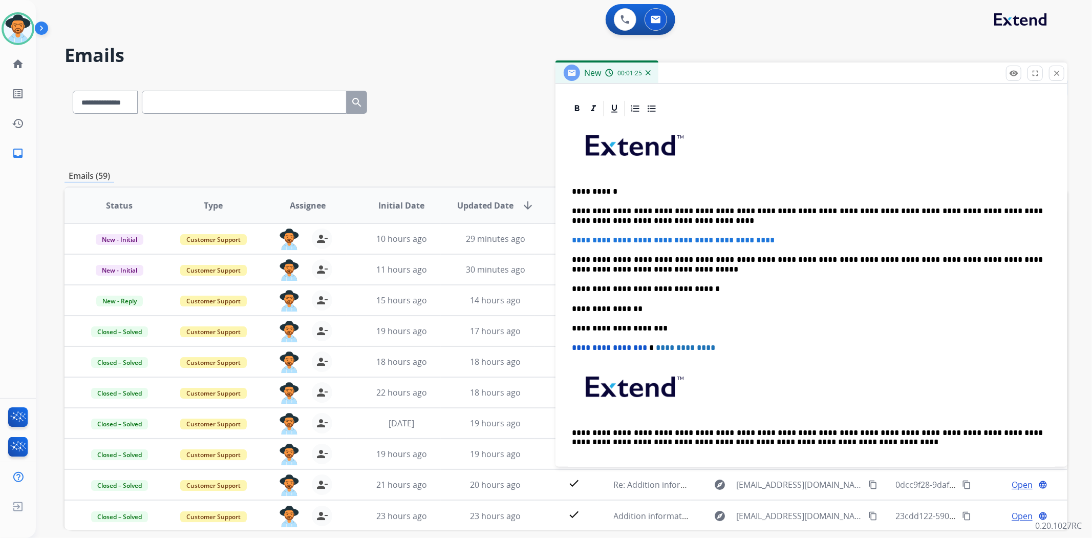
scroll to position [269, 0]
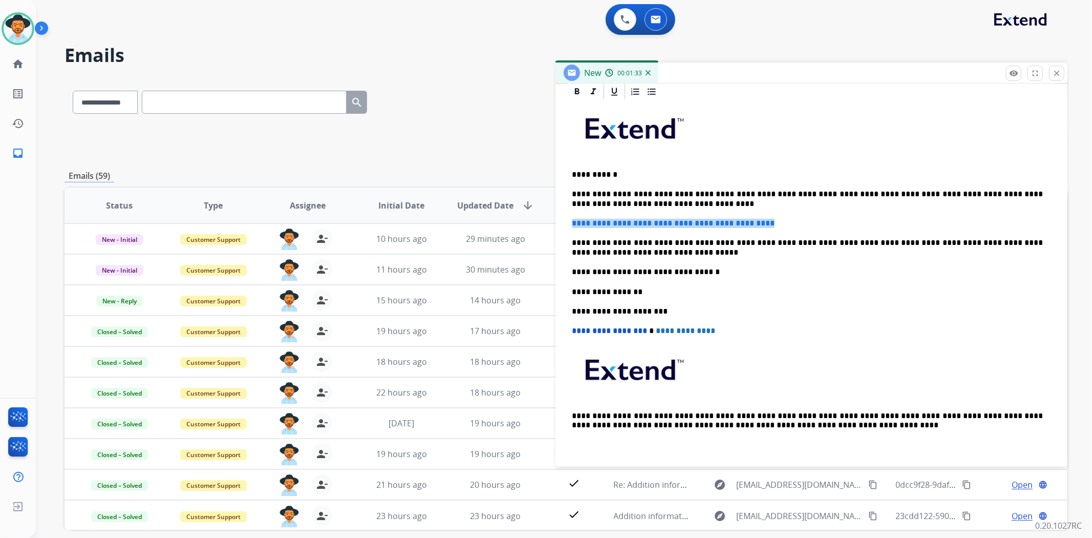
drag, startPoint x: 731, startPoint y: 219, endPoint x: 566, endPoint y: 223, distance: 165.5
click at [566, 223] on div "**********" at bounding box center [812, 271] width 512 height 378
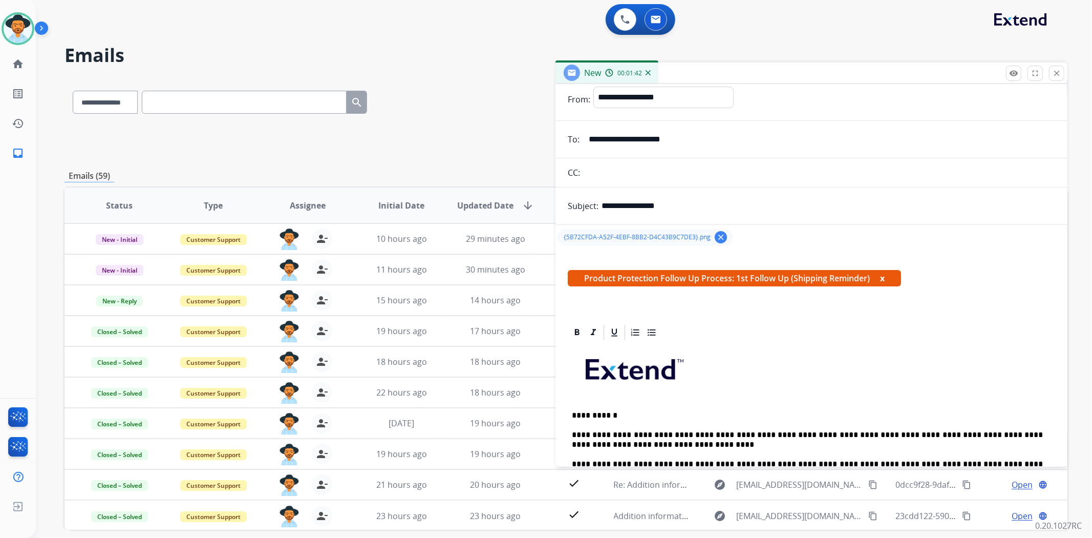
scroll to position [0, 0]
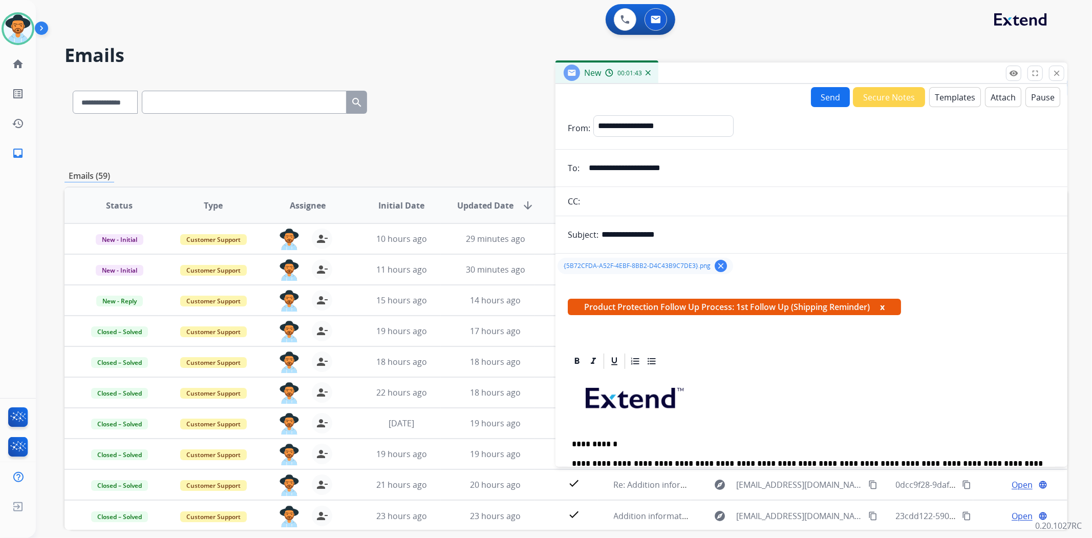
click at [815, 91] on button "Send" at bounding box center [830, 97] width 39 height 20
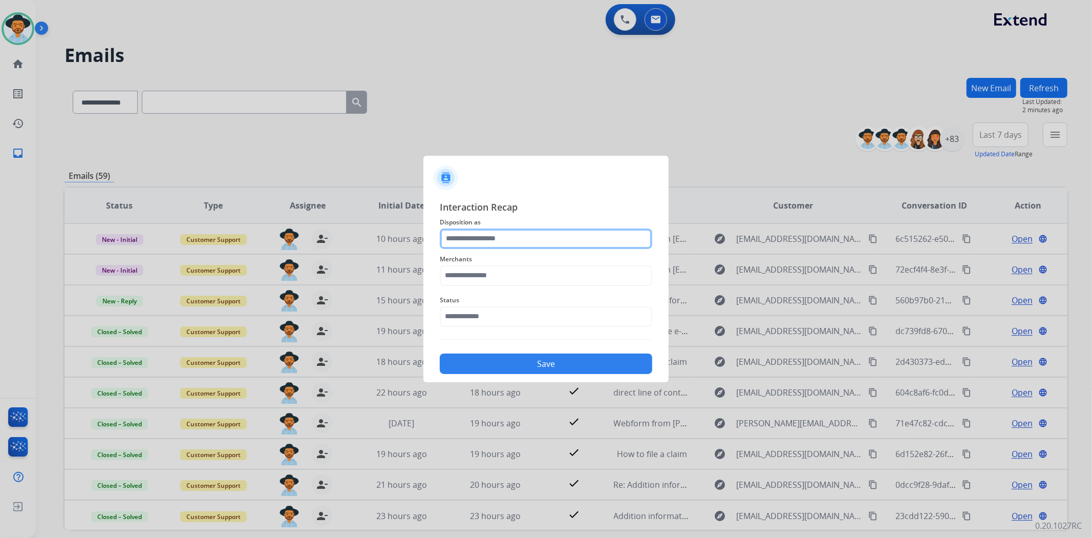
click at [483, 240] on input "text" at bounding box center [546, 238] width 213 height 20
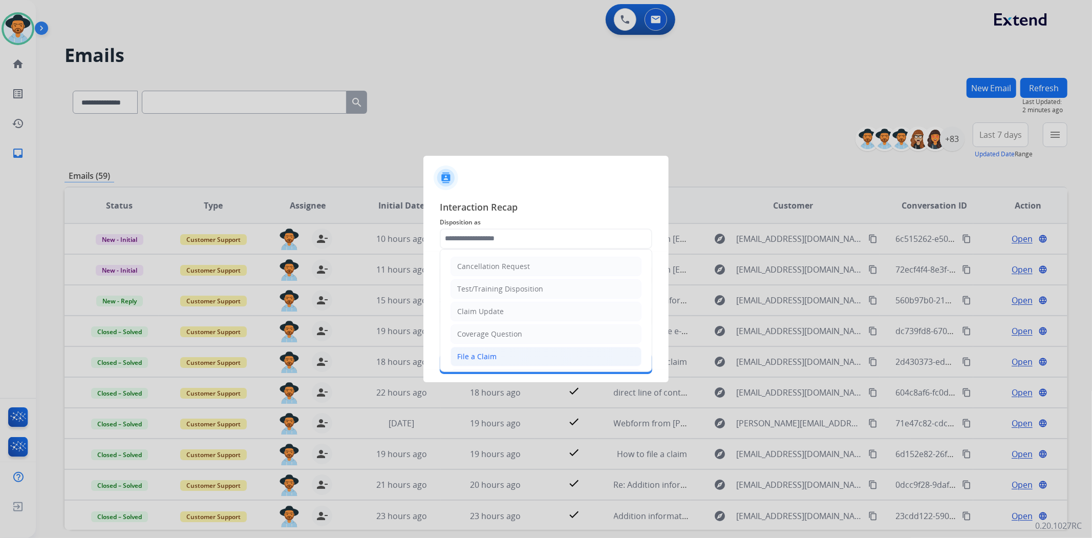
click at [493, 352] on div "File a Claim" at bounding box center [476, 356] width 39 height 10
type input "**********"
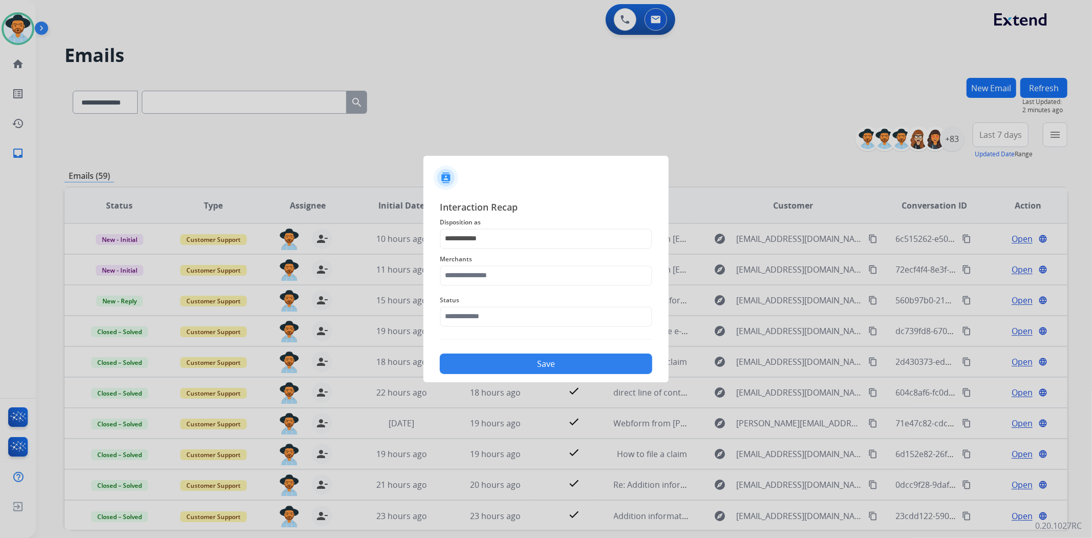
click at [515, 263] on span "Merchants" at bounding box center [546, 259] width 213 height 12
click at [516, 270] on input "text" at bounding box center [546, 275] width 213 height 20
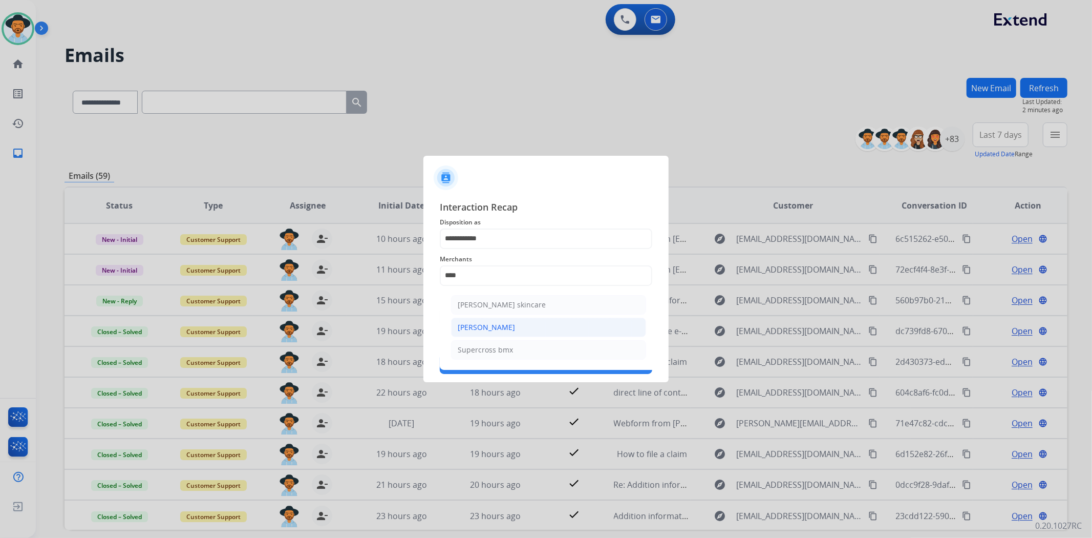
click at [555, 322] on li "Ross-simons" at bounding box center [548, 327] width 195 height 19
type input "**********"
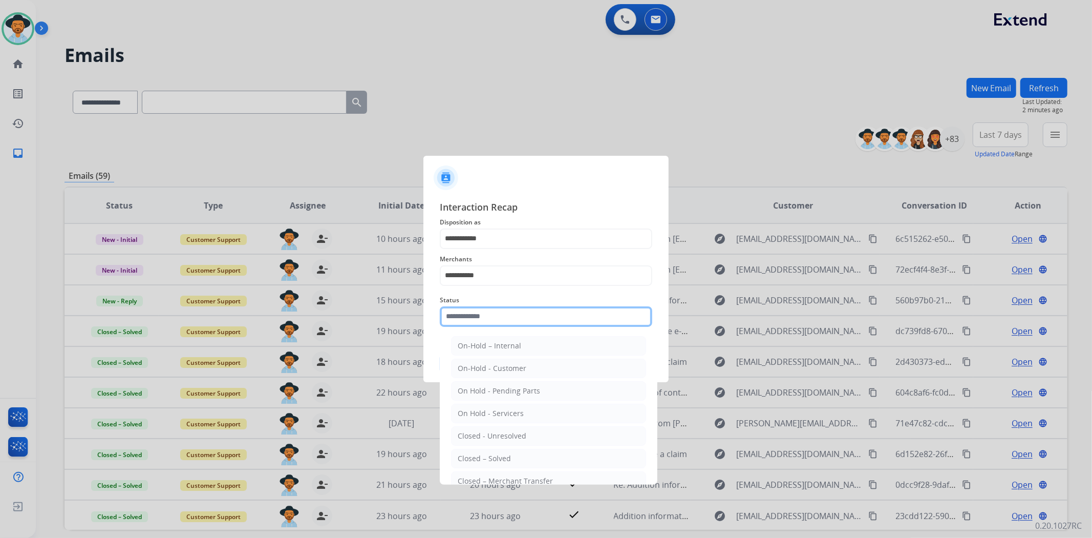
click at [543, 314] on input "text" at bounding box center [546, 316] width 213 height 20
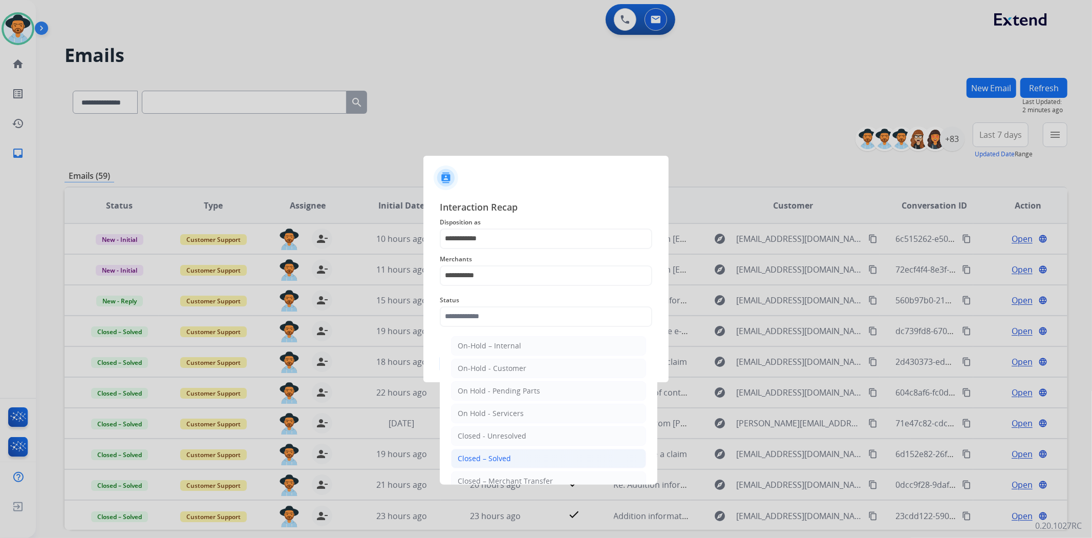
click at [514, 455] on li "Closed – Solved" at bounding box center [548, 458] width 195 height 19
type input "**********"
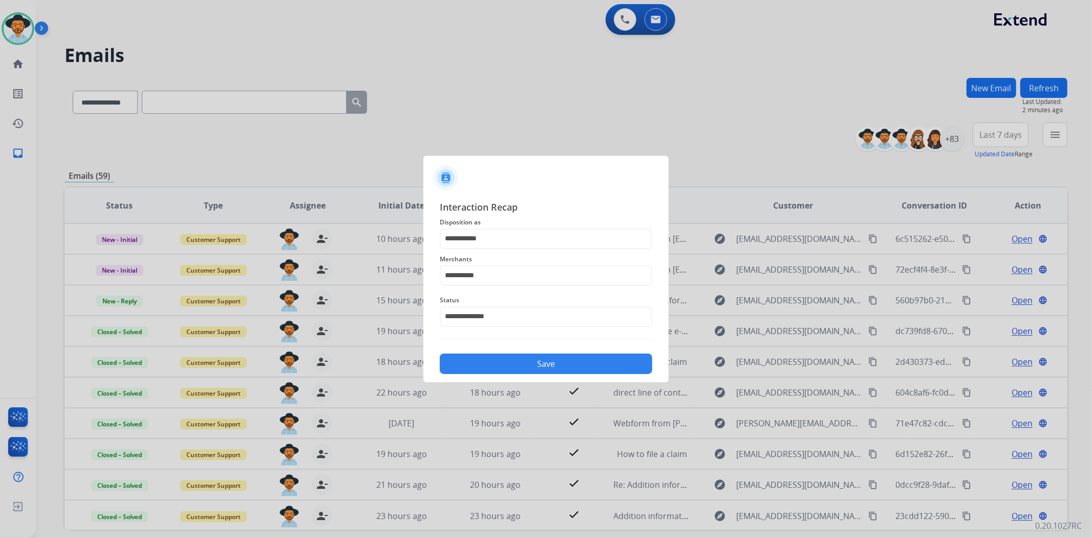
click at [528, 355] on button "Save" at bounding box center [546, 363] width 213 height 20
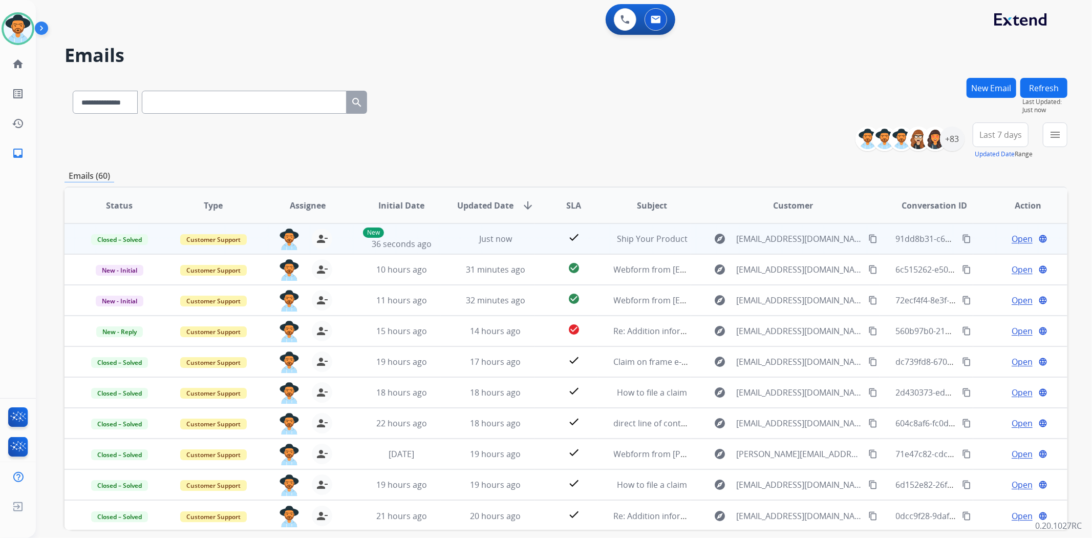
click at [962, 238] on mat-icon "content_copy" at bounding box center [966, 238] width 9 height 9
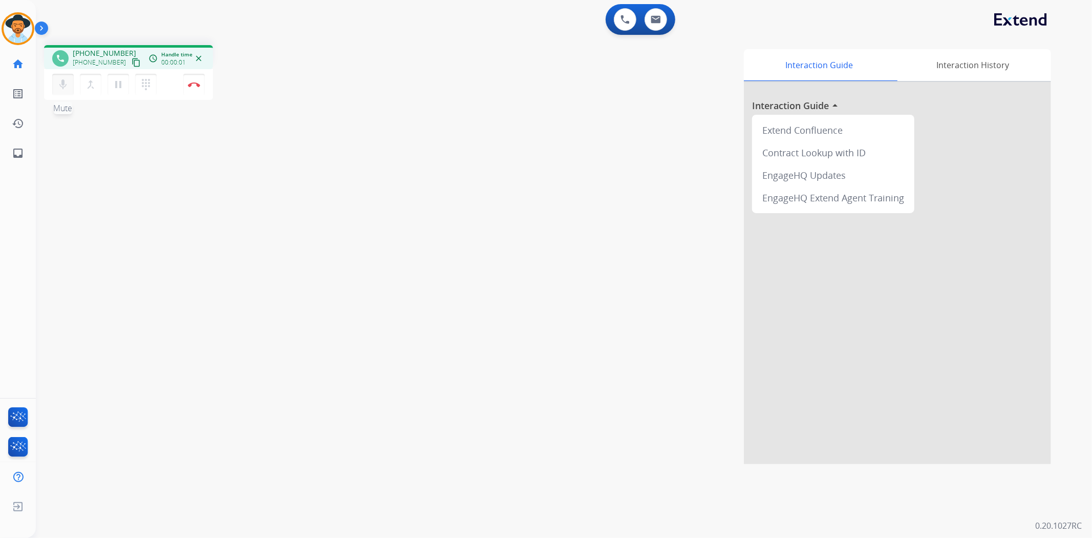
click at [62, 88] on mat-icon "mic" at bounding box center [63, 84] width 12 height 12
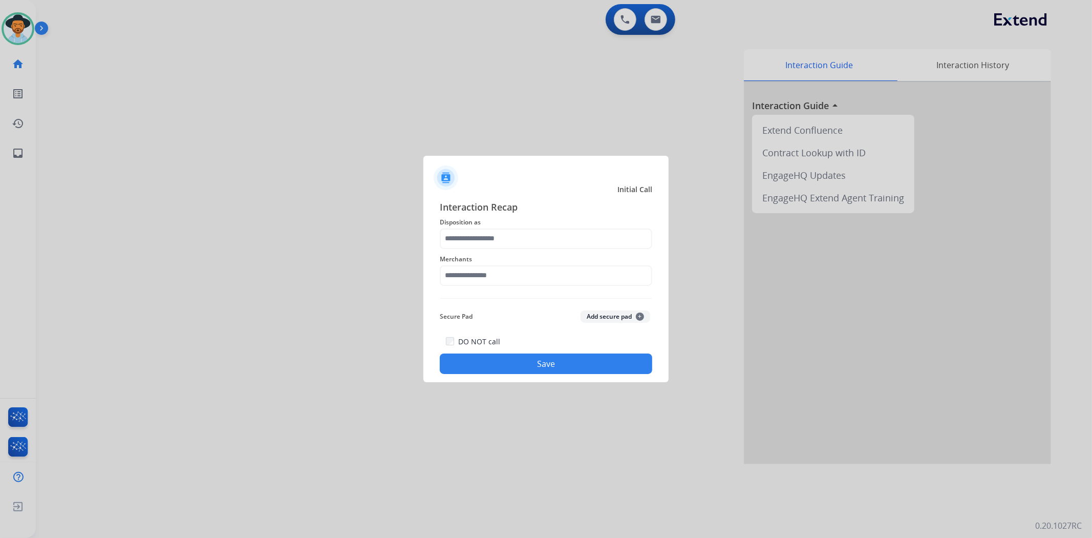
click at [548, 369] on button "Save" at bounding box center [546, 363] width 213 height 20
click at [519, 236] on input "text" at bounding box center [546, 238] width 213 height 20
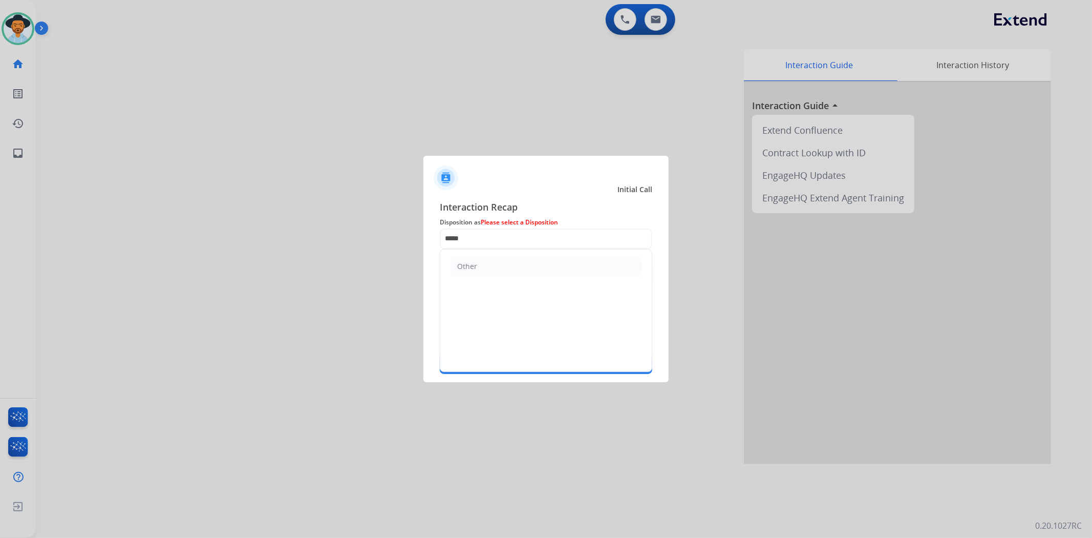
click at [526, 278] on ul "Other" at bounding box center [546, 266] width 212 height 34
click at [526, 268] on li "Other" at bounding box center [546, 266] width 191 height 19
type input "*****"
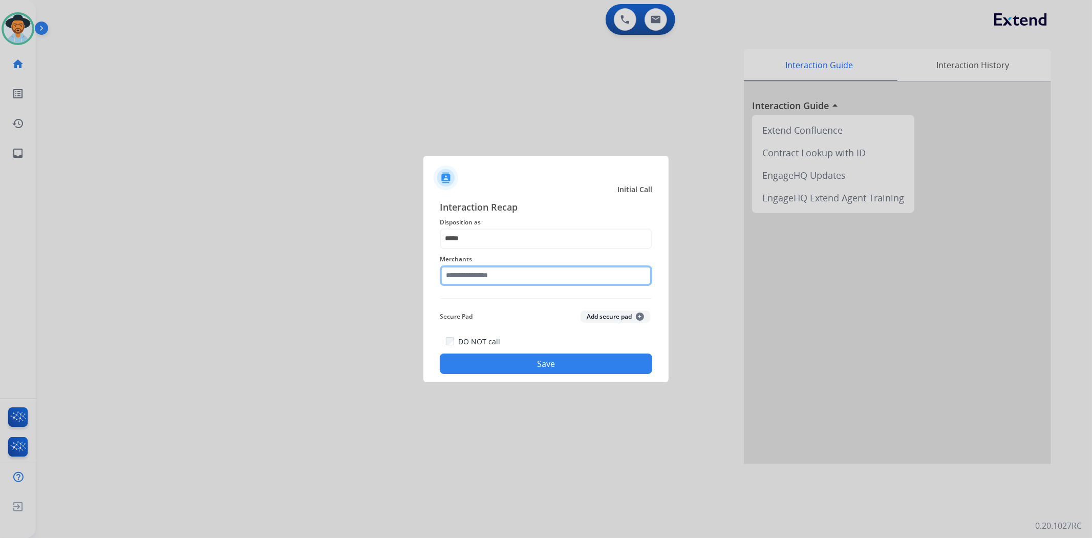
click at [516, 281] on input "text" at bounding box center [546, 275] width 213 height 20
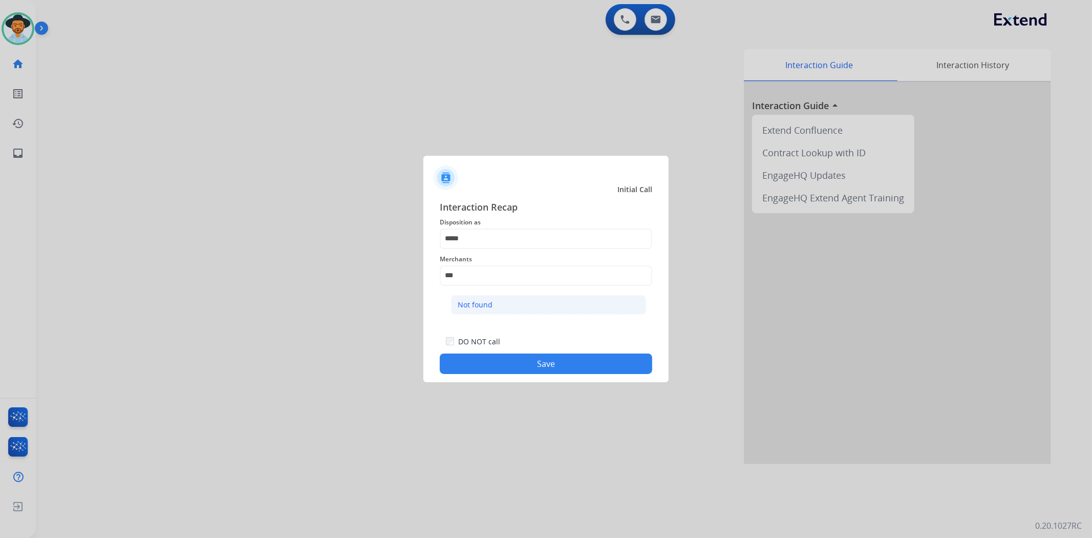
click at [498, 299] on li "Not found" at bounding box center [548, 304] width 195 height 19
type input "*********"
click at [495, 357] on button "Save" at bounding box center [546, 363] width 213 height 20
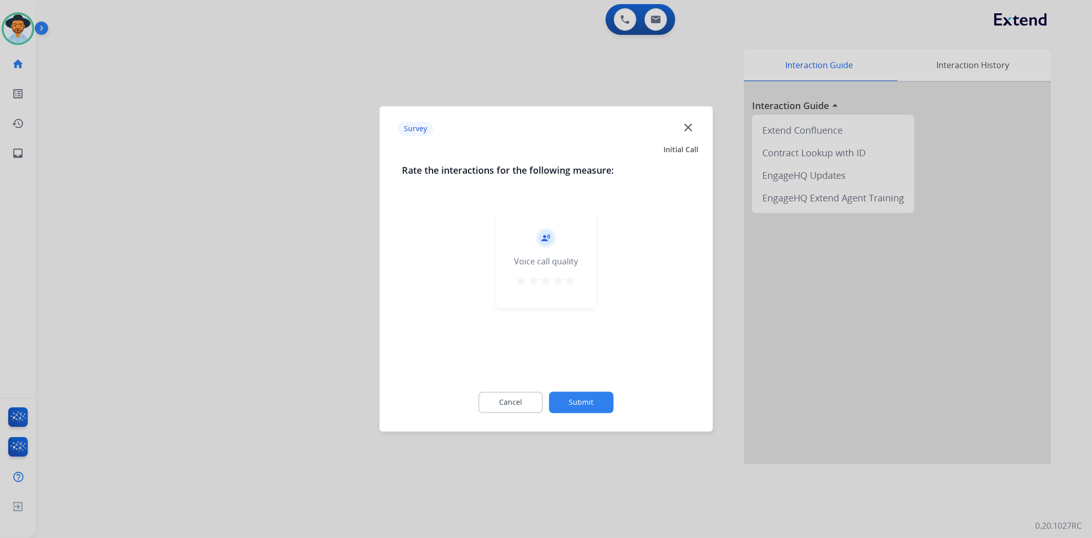
click at [570, 280] on mat-icon "star" at bounding box center [571, 281] width 12 height 12
click at [582, 400] on button "Submit" at bounding box center [581, 403] width 65 height 22
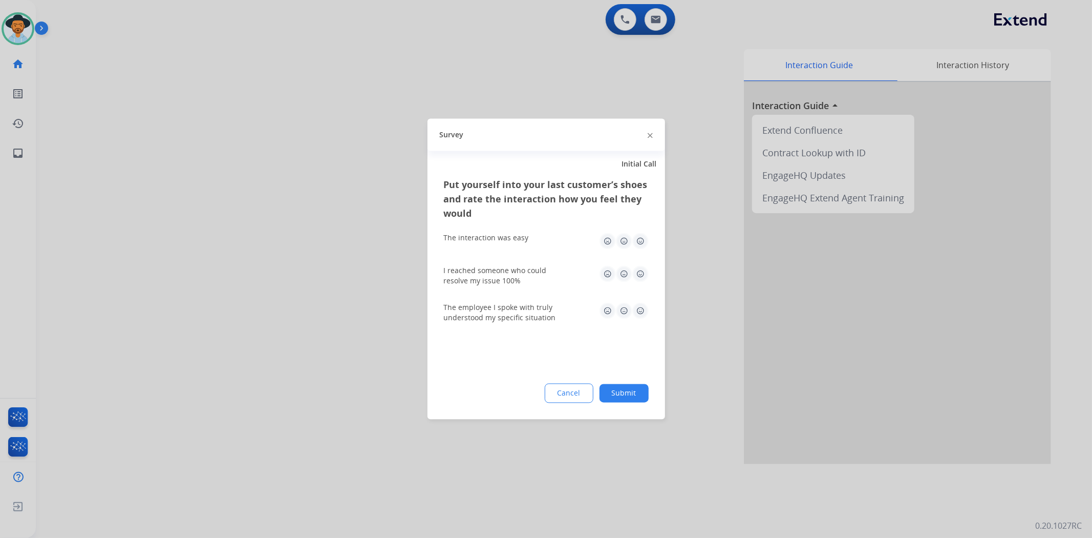
click at [627, 394] on button "Submit" at bounding box center [624, 393] width 49 height 18
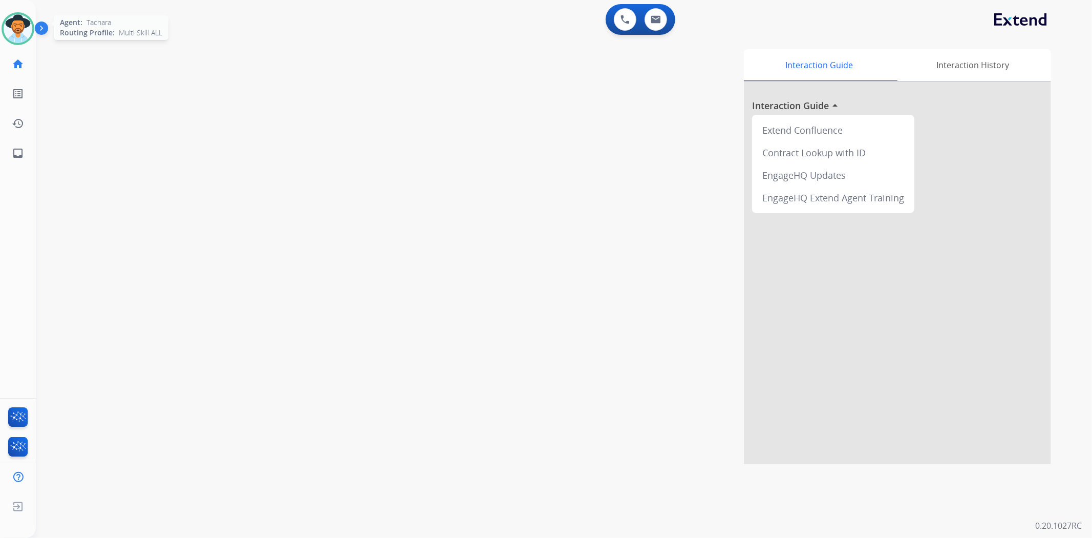
click at [14, 22] on img at bounding box center [18, 28] width 29 height 29
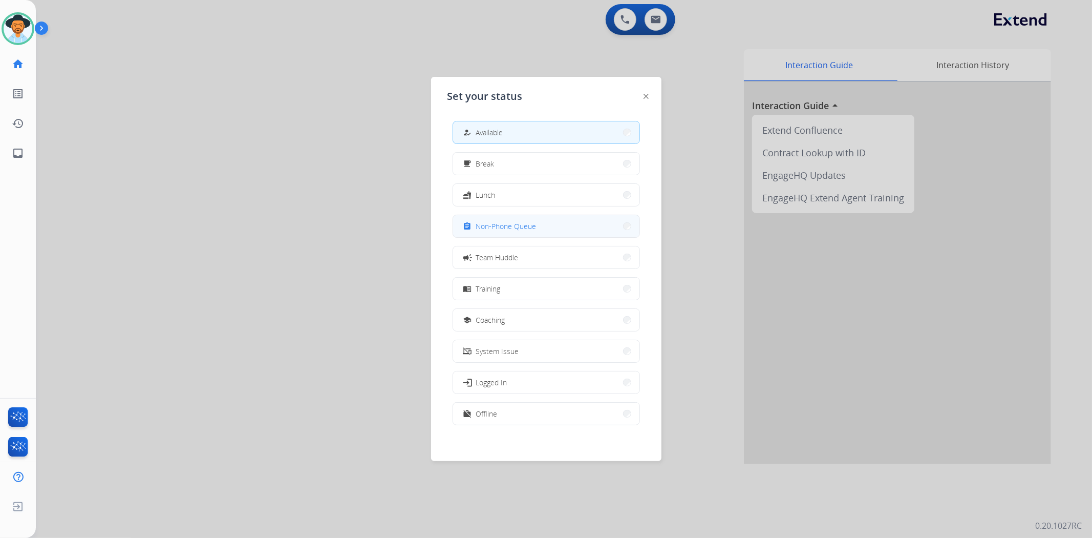
click at [509, 226] on span "Non-Phone Queue" at bounding box center [506, 226] width 60 height 11
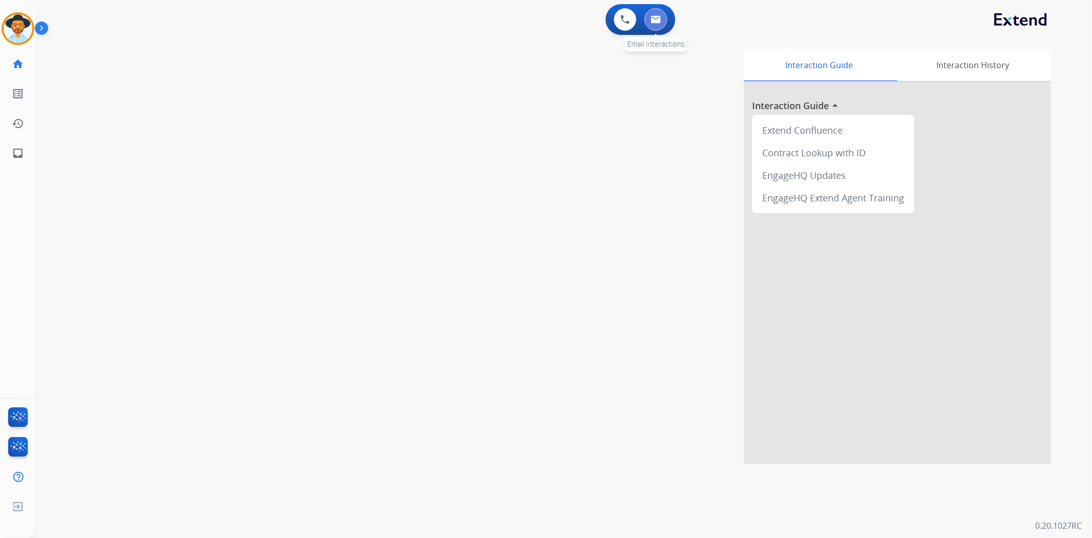
click at [648, 26] on button at bounding box center [656, 19] width 23 height 23
select select "**********"
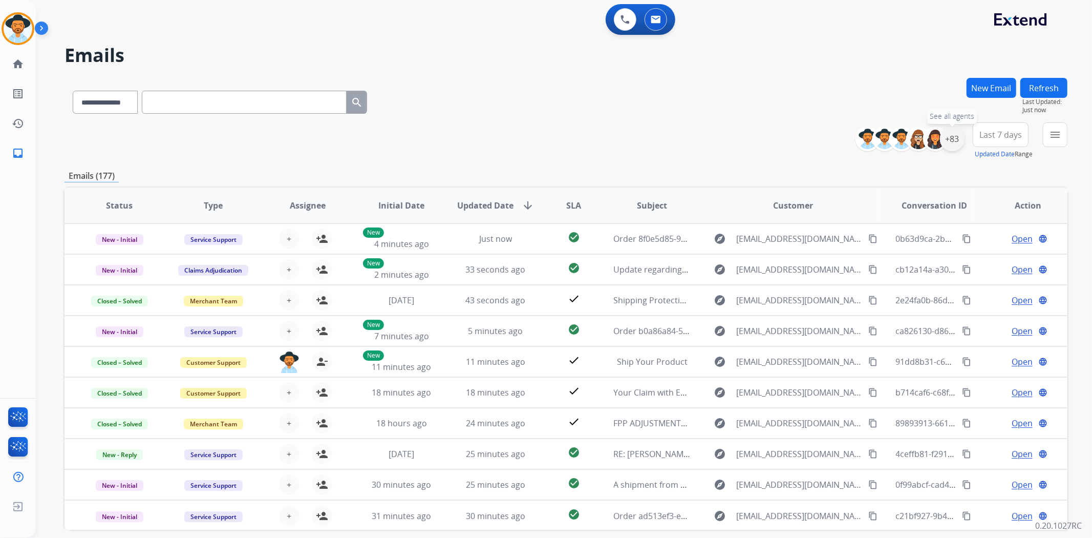
click at [960, 136] on div "+83" at bounding box center [952, 138] width 25 height 25
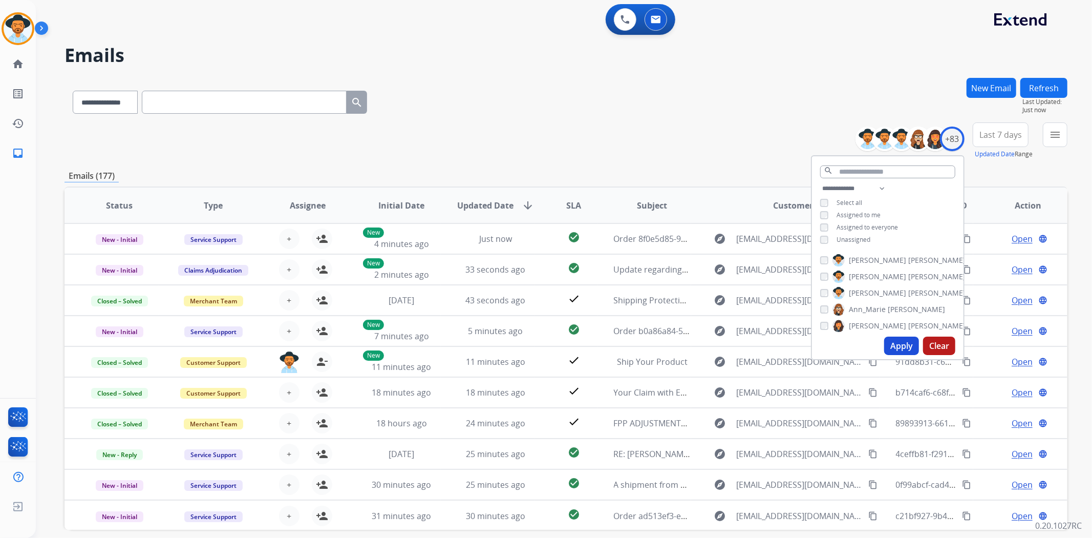
click at [892, 347] on button "Apply" at bounding box center [901, 345] width 35 height 18
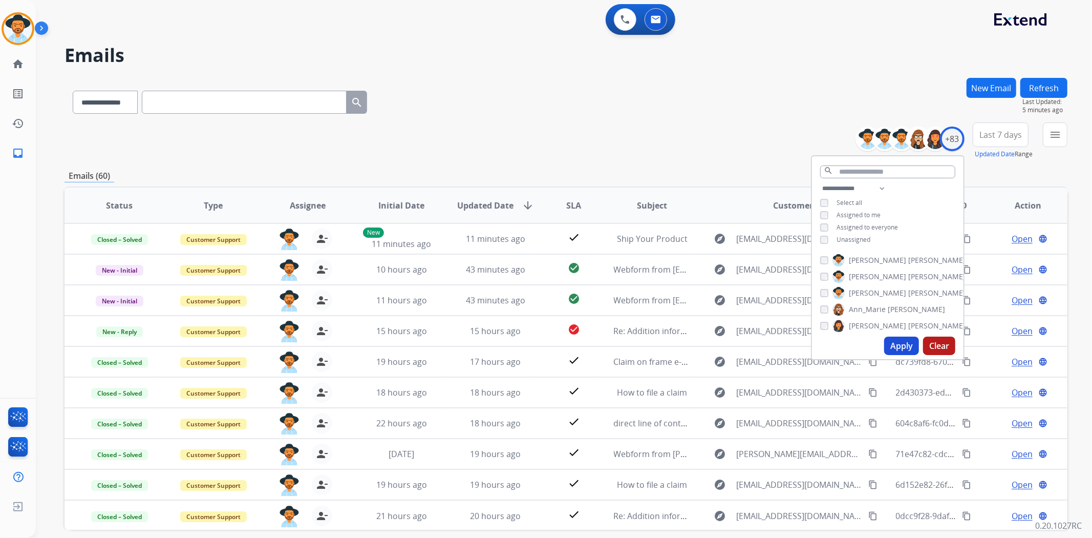
click at [360, 22] on div "0 Voice Interactions 0 Email Interactions" at bounding box center [558, 20] width 1020 height 33
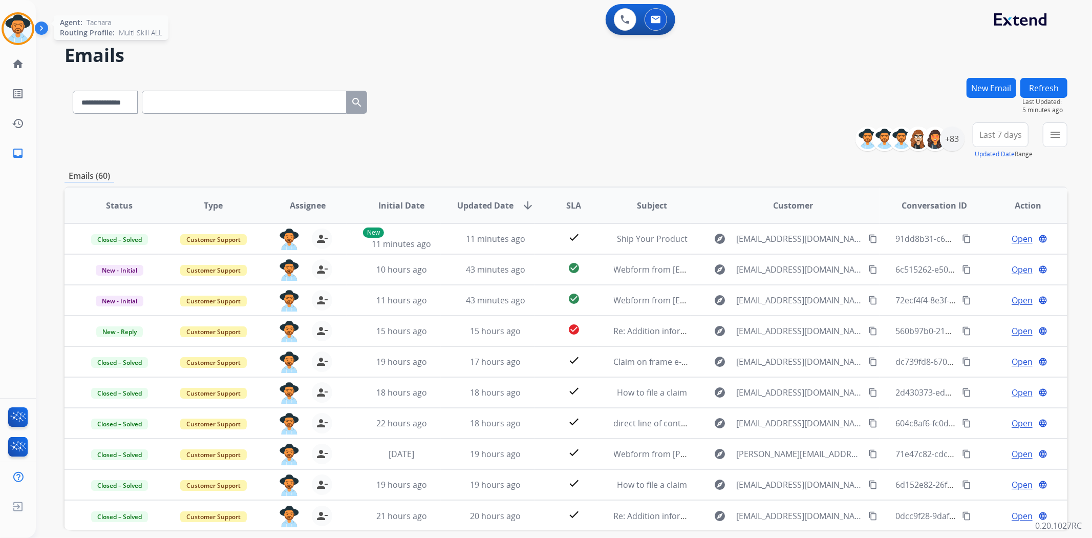
click at [12, 28] on img at bounding box center [18, 28] width 29 height 29
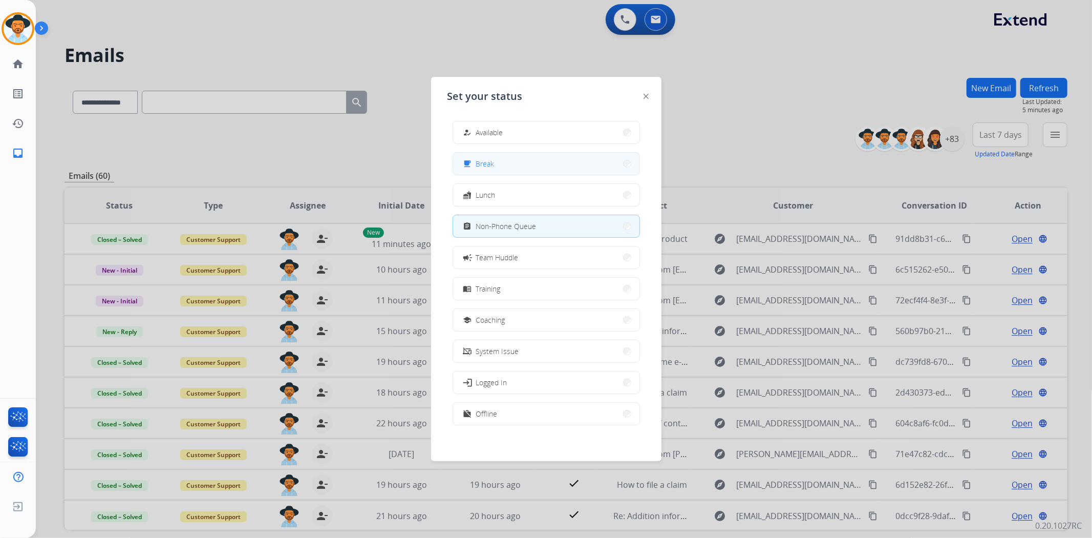
click at [528, 166] on button "free_breakfast Break" at bounding box center [546, 164] width 186 height 22
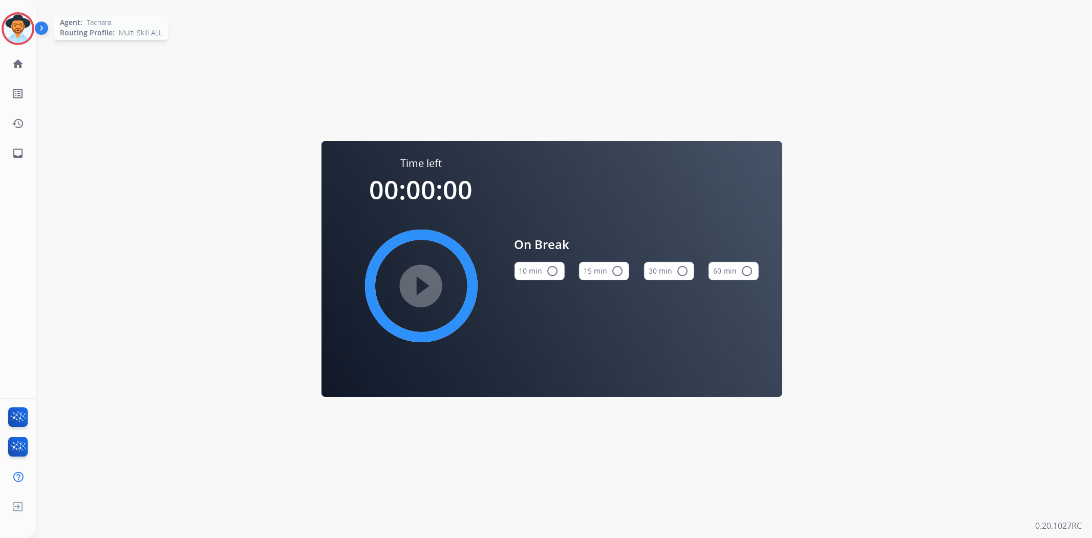
click at [13, 29] on img at bounding box center [18, 28] width 29 height 29
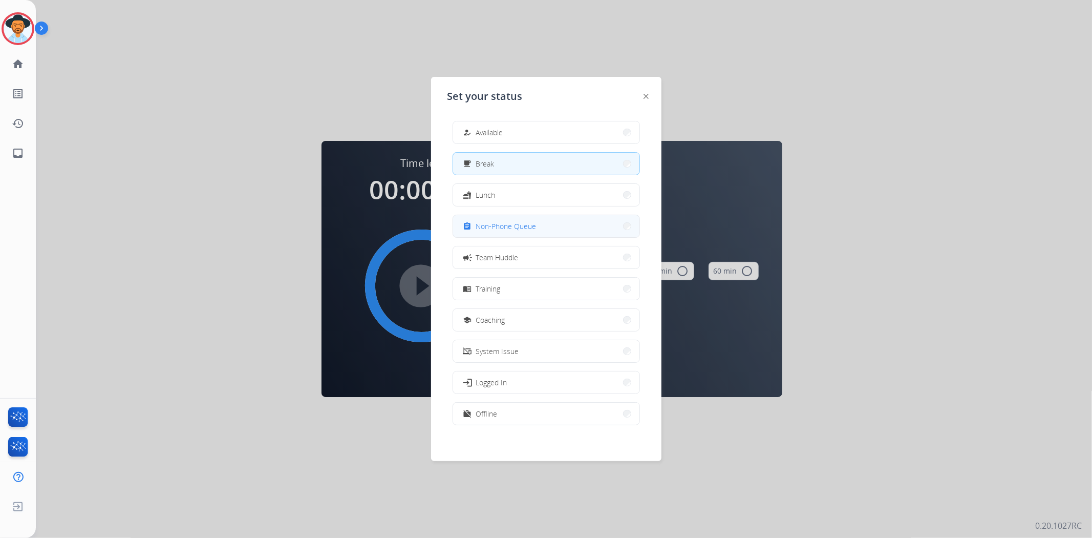
click at [509, 222] on span "Non-Phone Queue" at bounding box center [506, 226] width 60 height 11
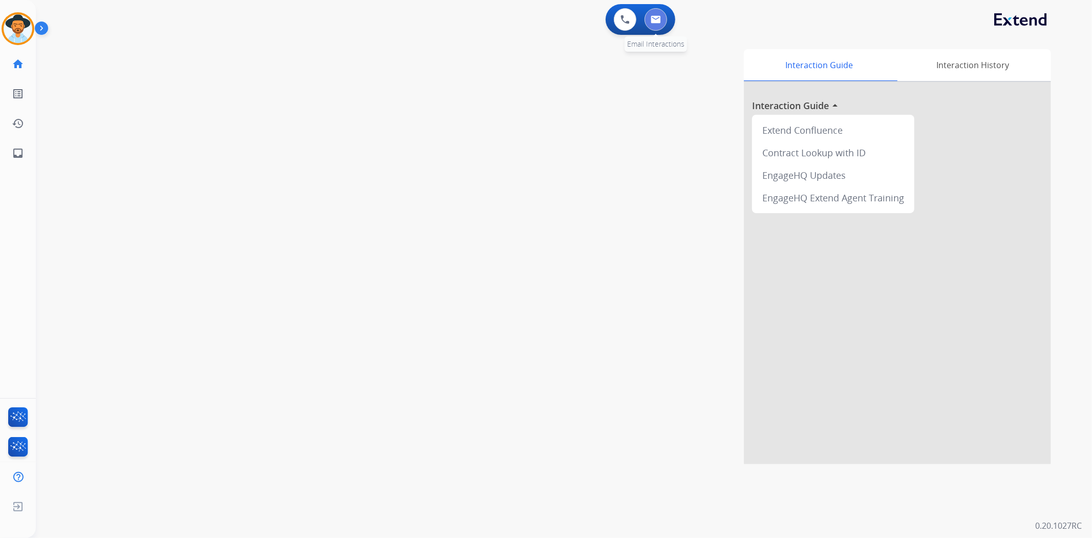
click at [654, 19] on img at bounding box center [656, 19] width 10 height 8
select select "**********"
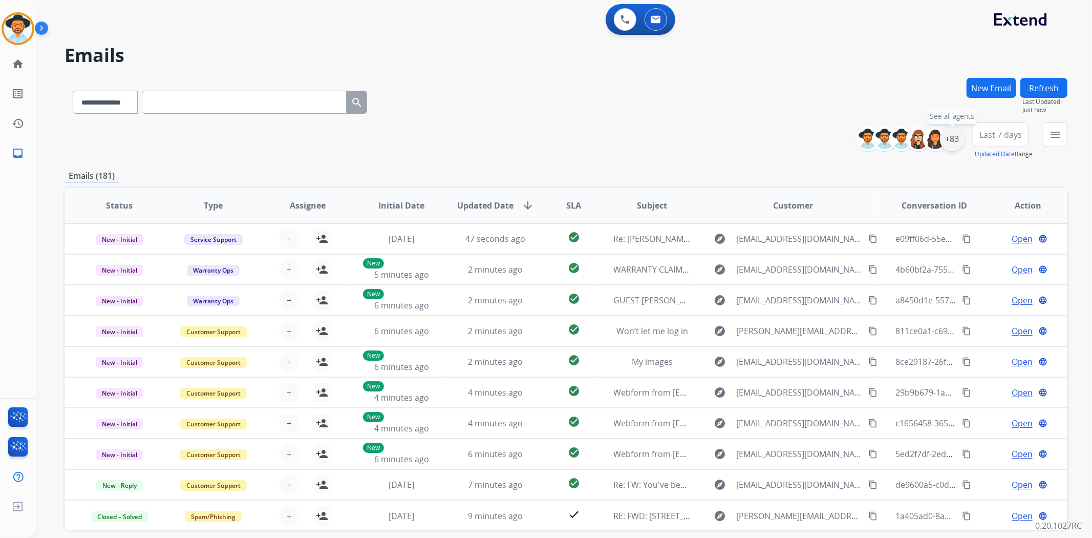
click at [946, 141] on div "+83" at bounding box center [952, 138] width 25 height 25
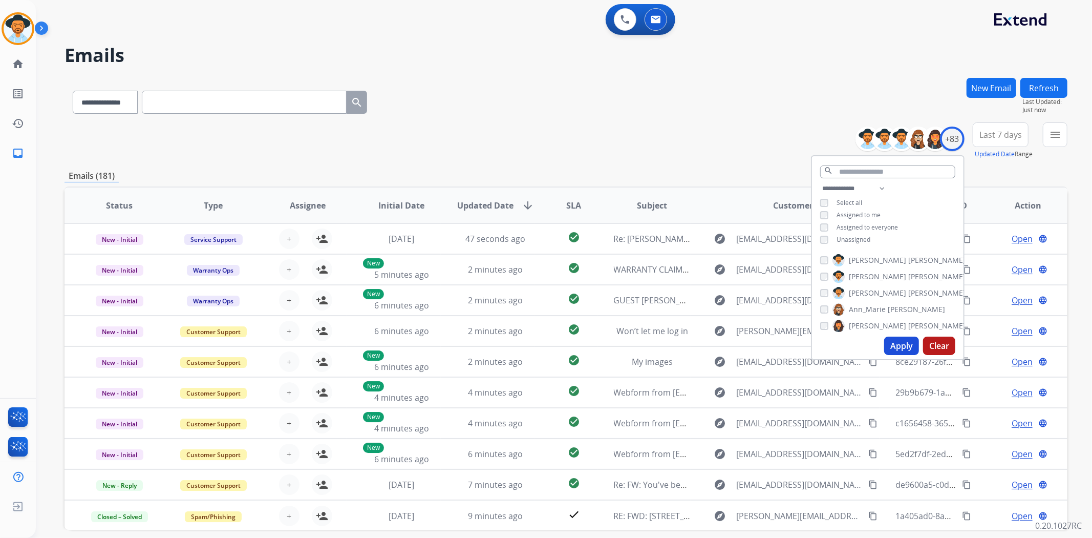
click at [820, 231] on div "**********" at bounding box center [888, 215] width 152 height 66
click at [903, 352] on button "Apply" at bounding box center [901, 345] width 35 height 18
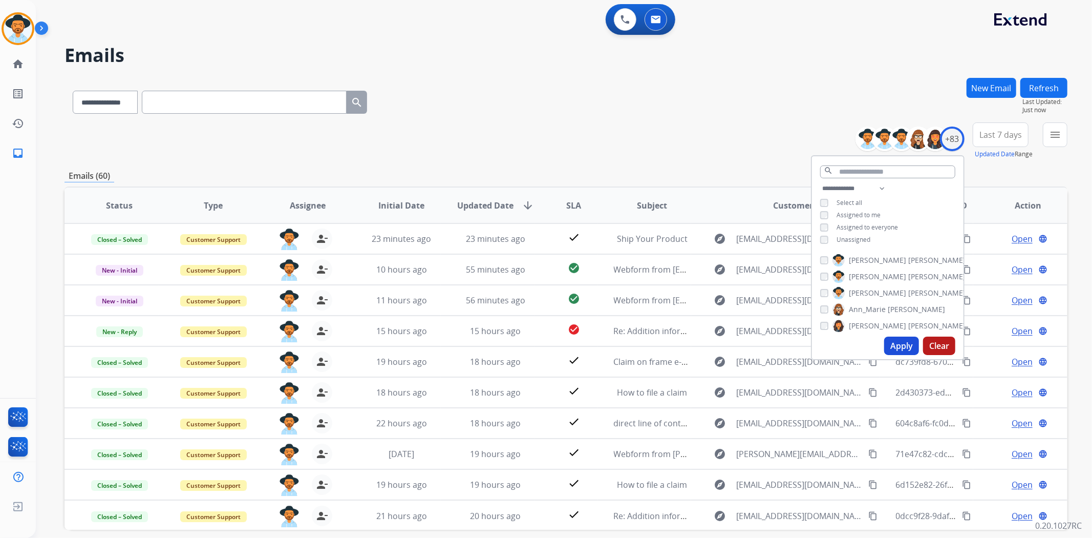
click at [678, 116] on div "**********" at bounding box center [566, 100] width 1003 height 45
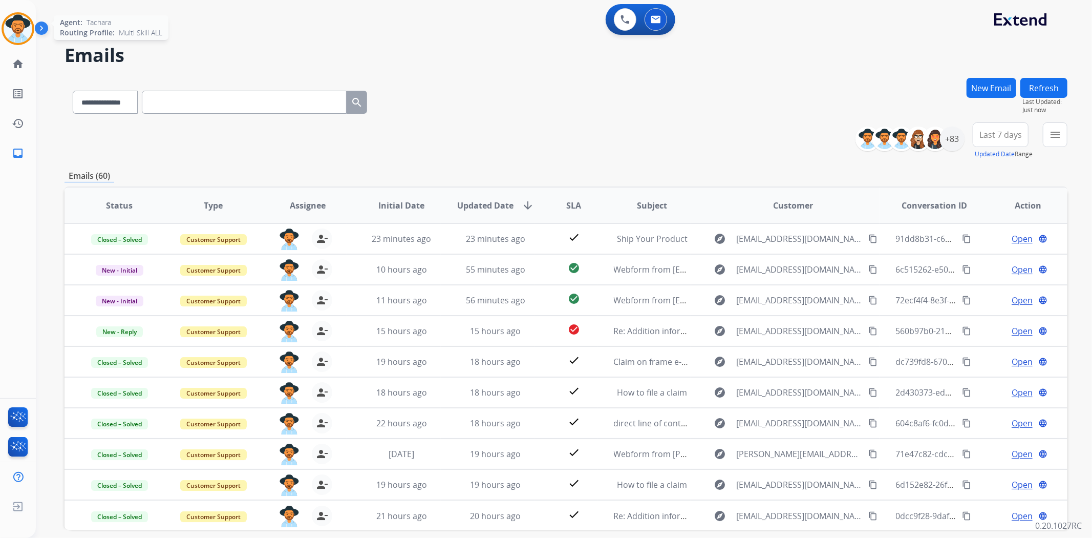
click at [23, 28] on img at bounding box center [18, 28] width 29 height 29
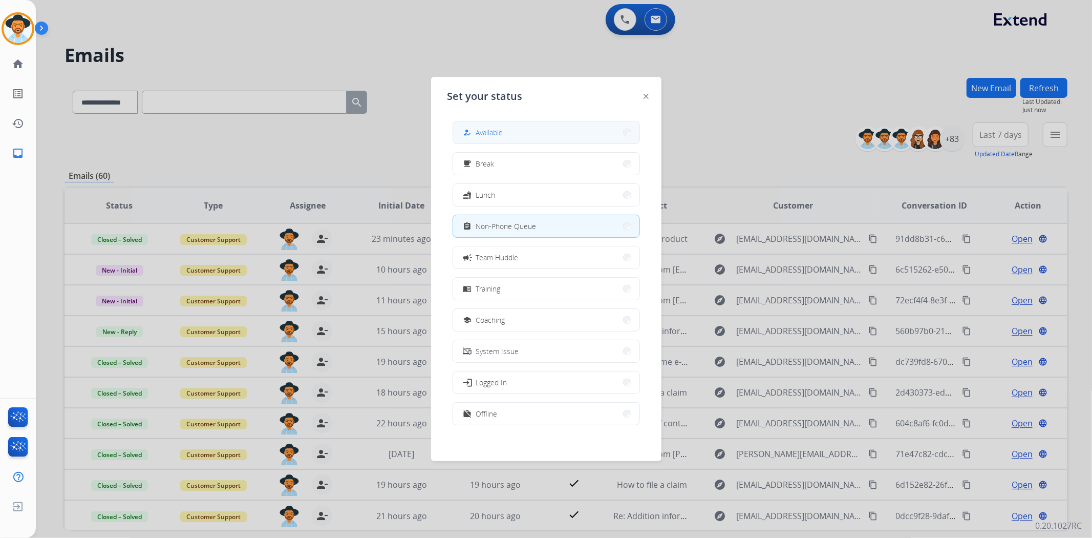
click at [547, 131] on button "how_to_reg Available" at bounding box center [546, 132] width 186 height 22
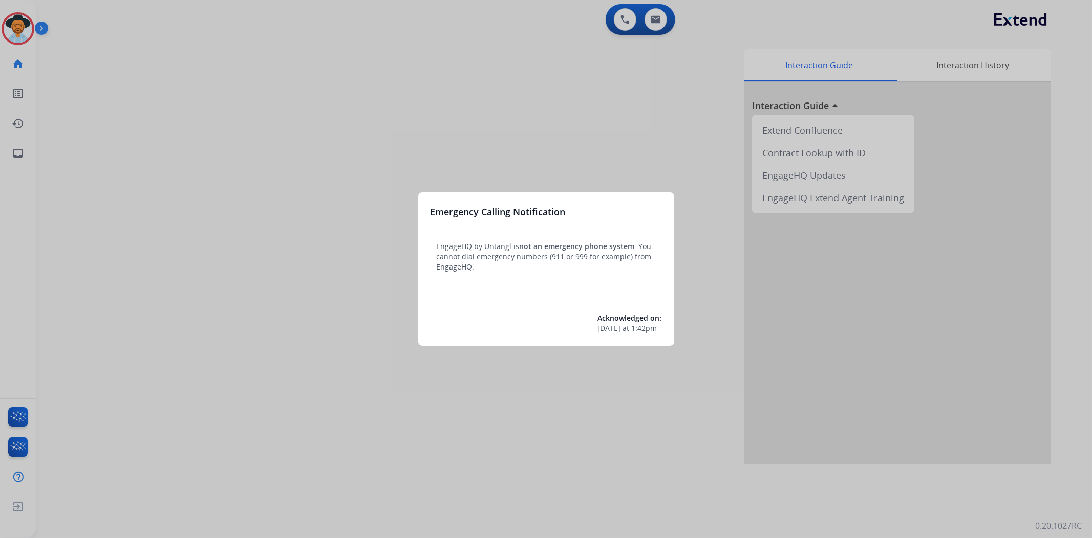
click at [19, 19] on div at bounding box center [546, 269] width 1092 height 538
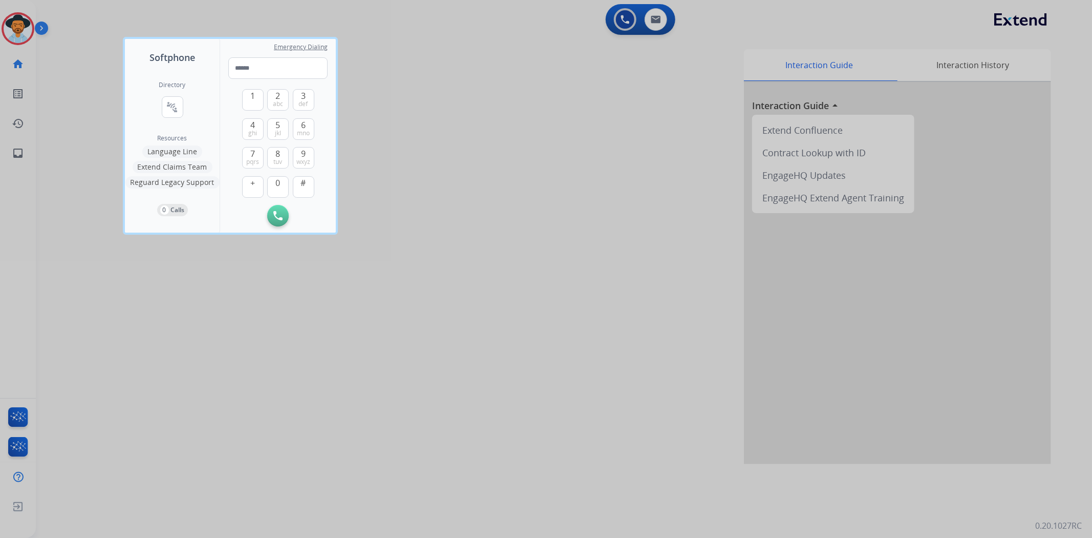
click at [23, 25] on div at bounding box center [546, 269] width 1092 height 538
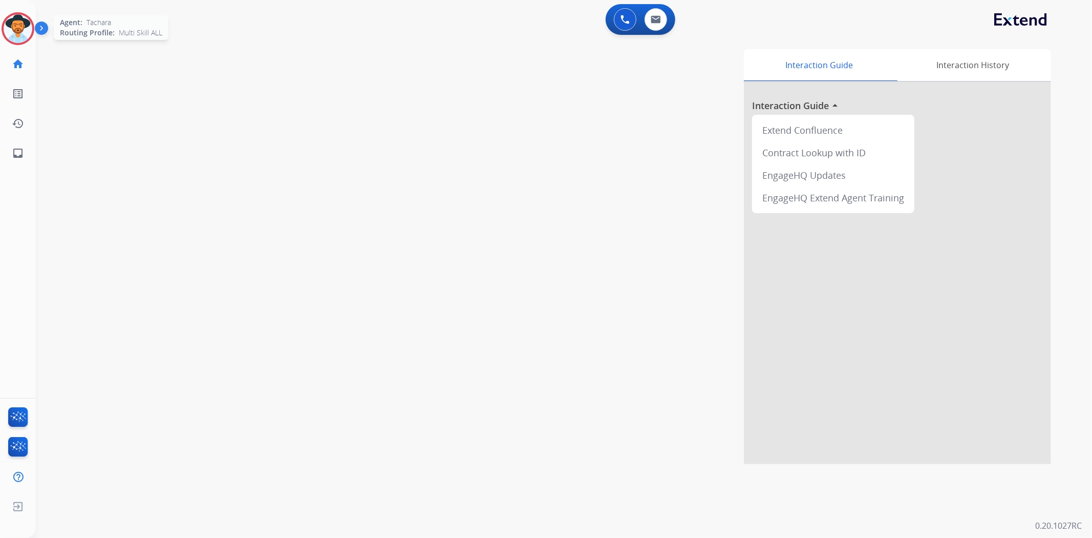
click at [22, 30] on img at bounding box center [18, 28] width 29 height 29
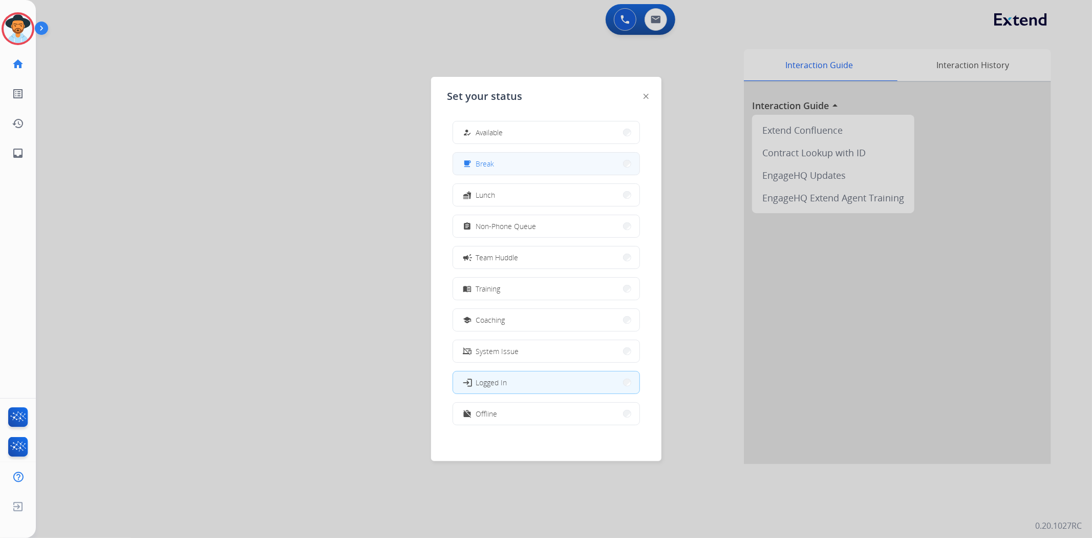
click at [538, 161] on button "free_breakfast Break" at bounding box center [546, 164] width 186 height 22
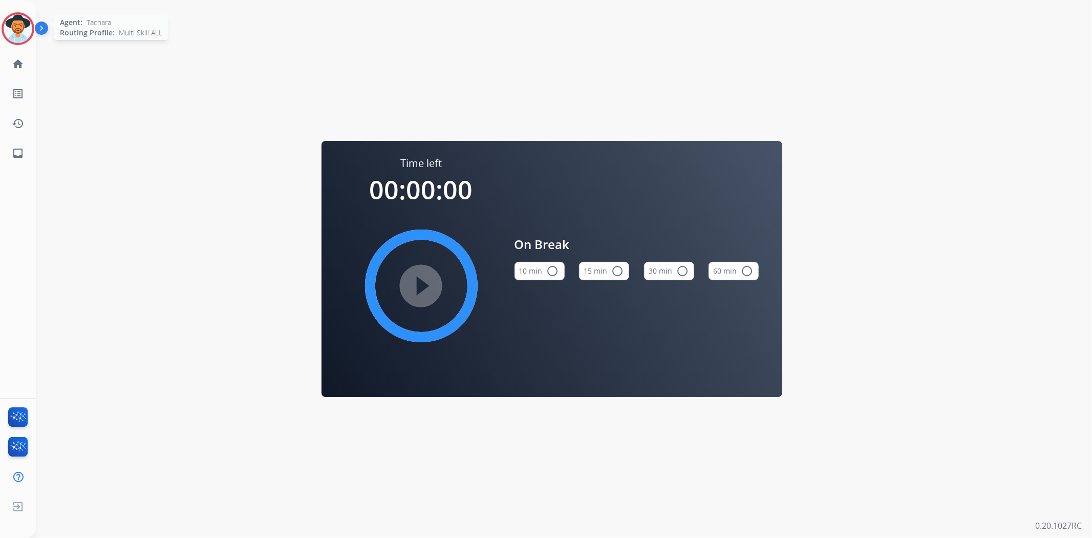
click at [17, 17] on img at bounding box center [18, 28] width 29 height 29
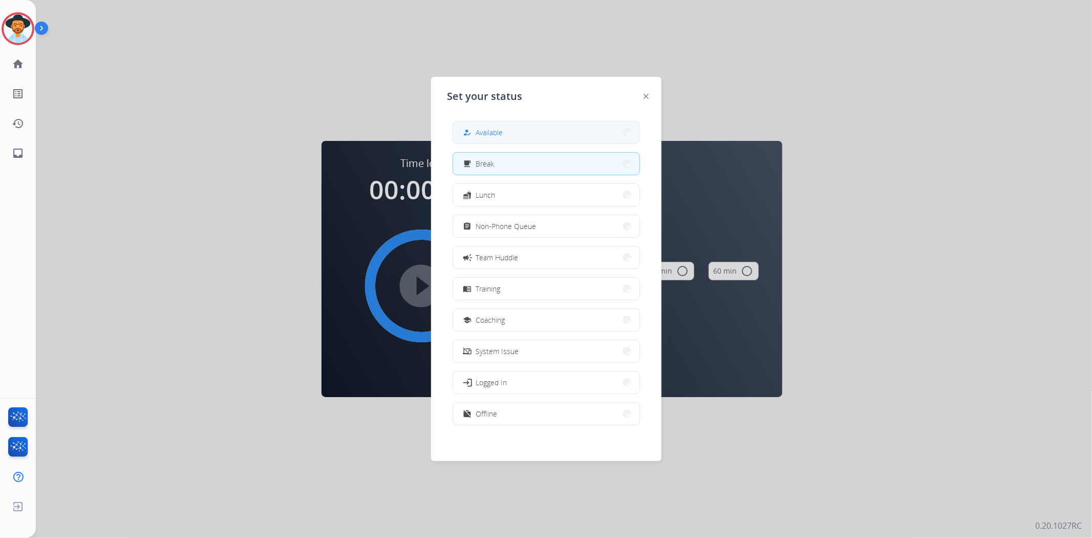
click at [492, 126] on div "how_to_reg Available" at bounding box center [482, 132] width 42 height 12
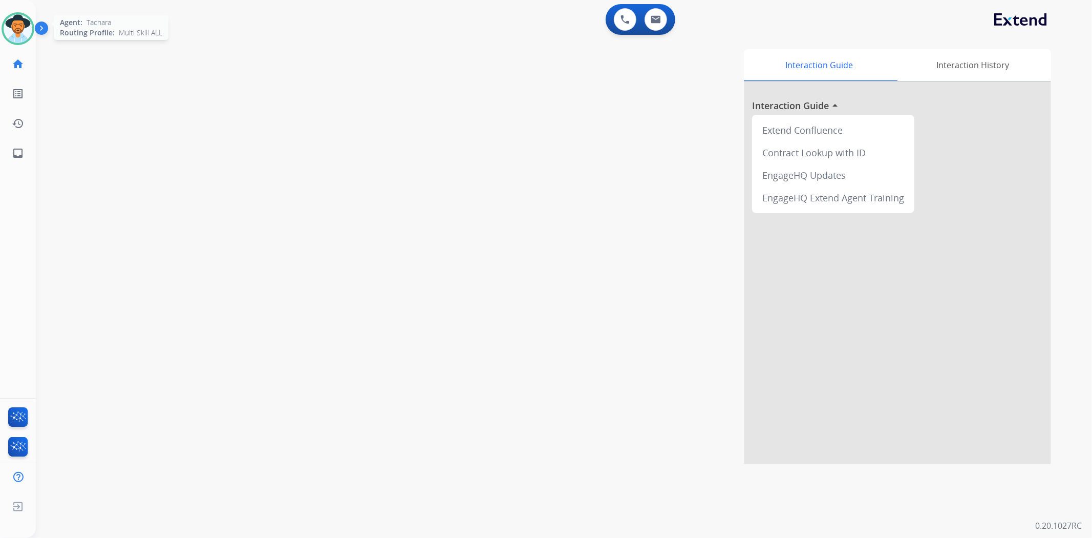
click at [8, 41] on div at bounding box center [18, 28] width 33 height 33
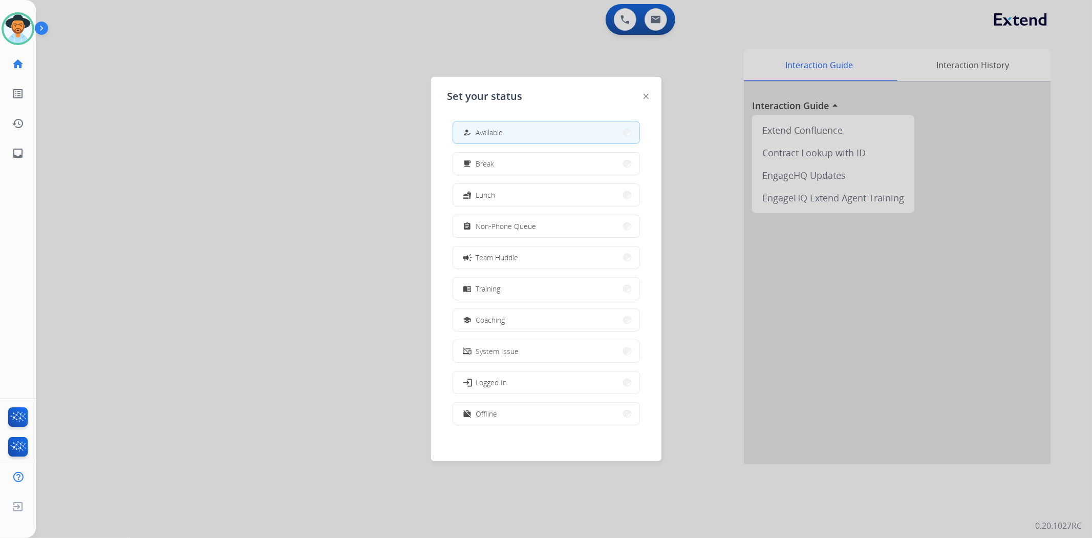
click at [387, 86] on div at bounding box center [546, 269] width 1092 height 538
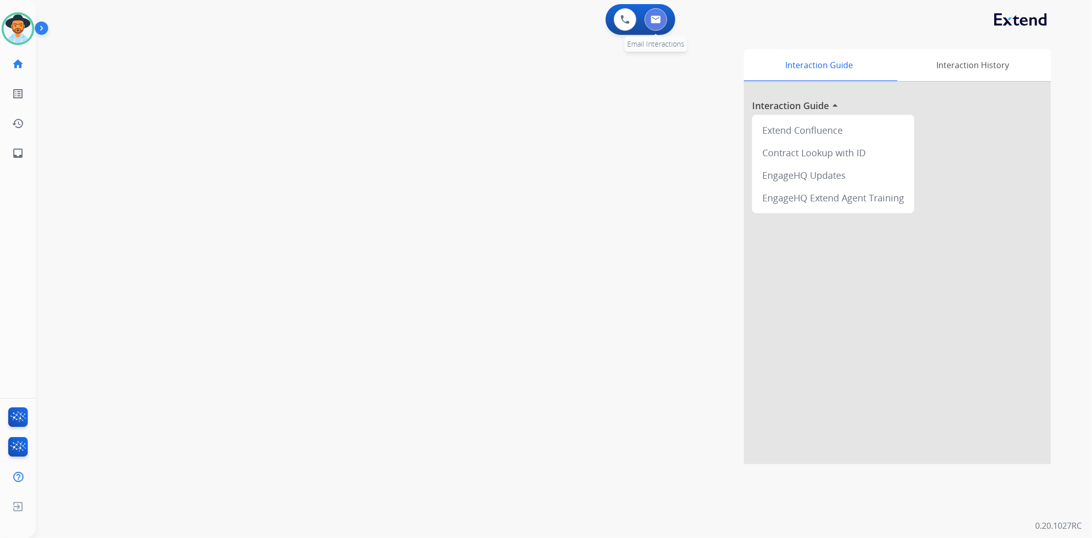
click at [653, 27] on button at bounding box center [656, 19] width 23 height 23
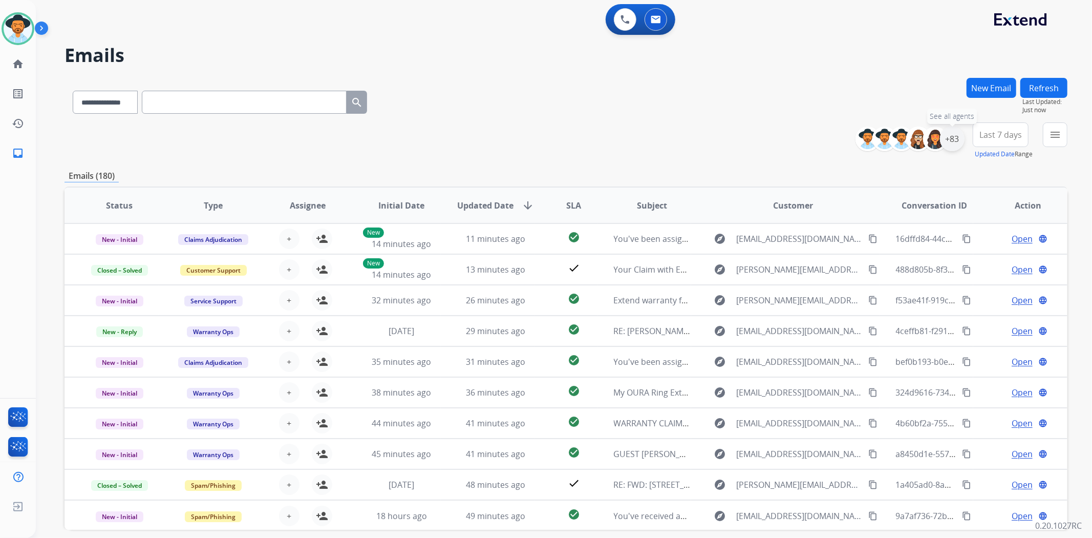
click at [953, 142] on div "+83" at bounding box center [952, 138] width 25 height 25
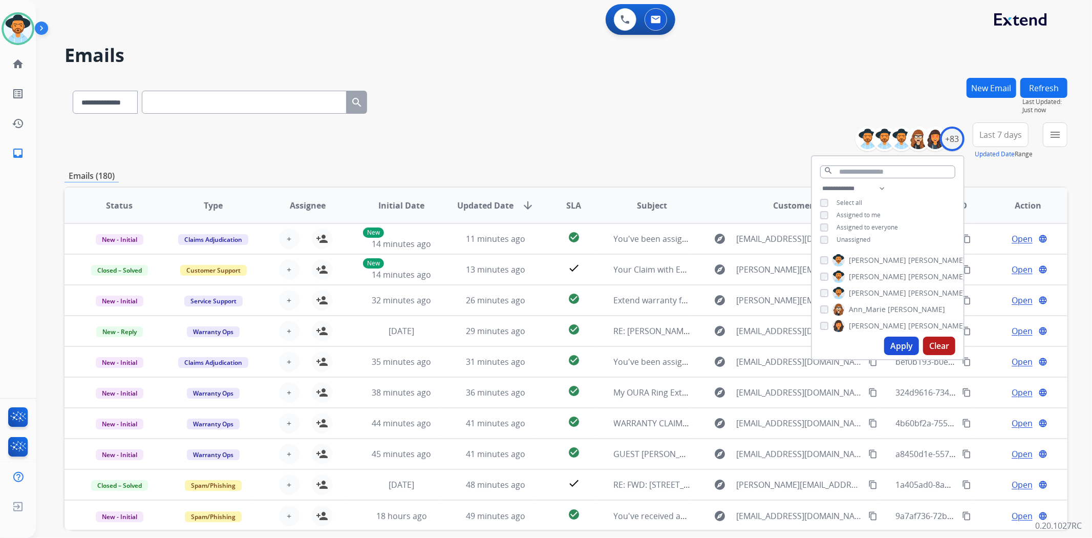
click at [888, 347] on button "Apply" at bounding box center [901, 345] width 35 height 18
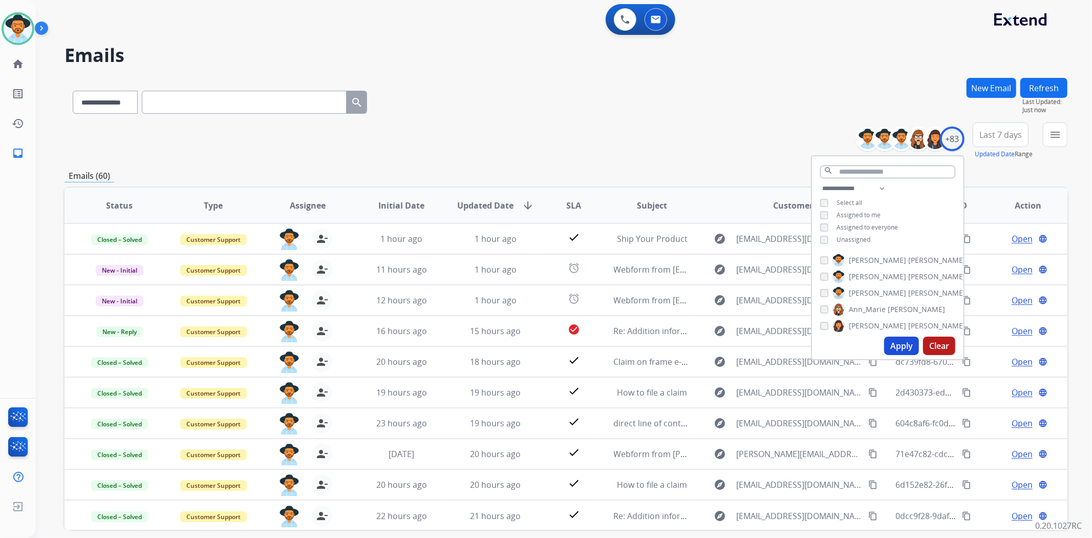
click at [675, 108] on div "**********" at bounding box center [566, 100] width 1003 height 45
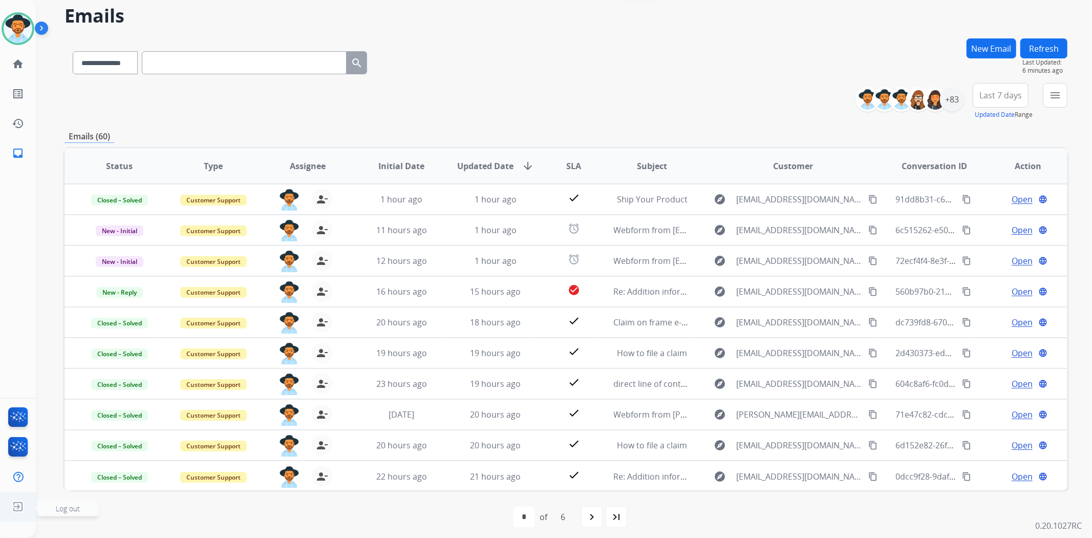
scroll to position [45, 0]
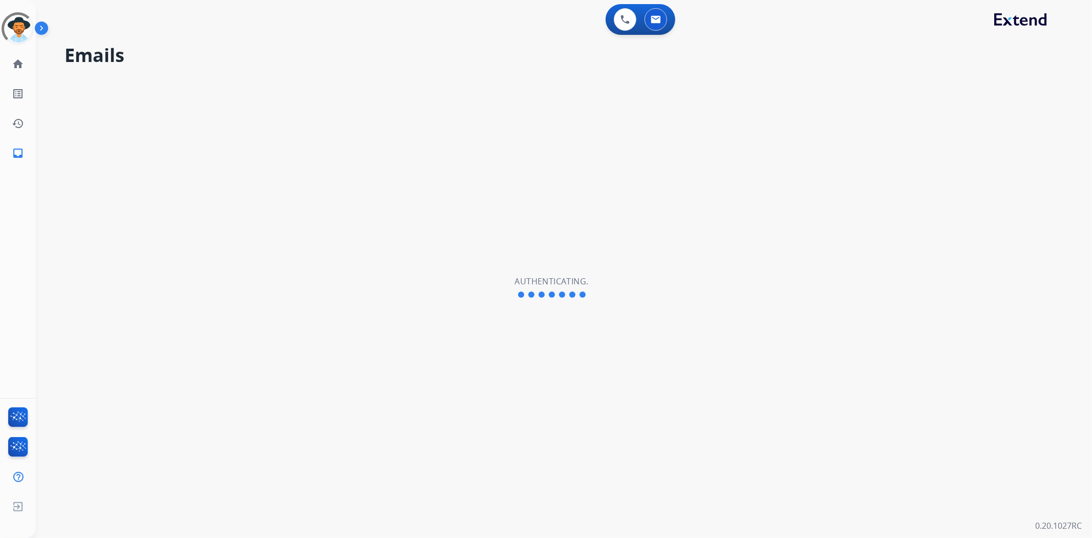
select select "**********"
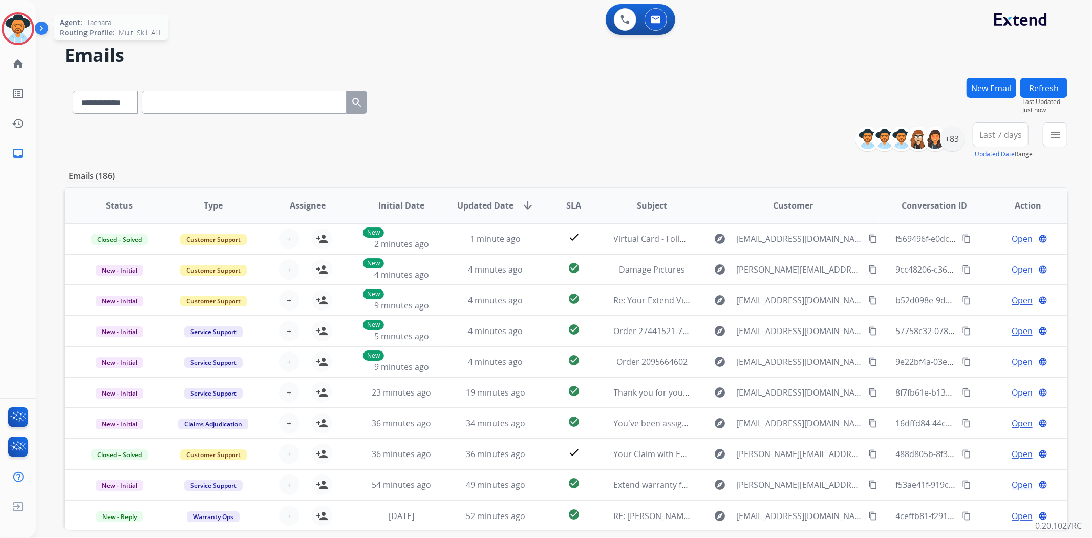
click at [27, 22] on img at bounding box center [18, 28] width 29 height 29
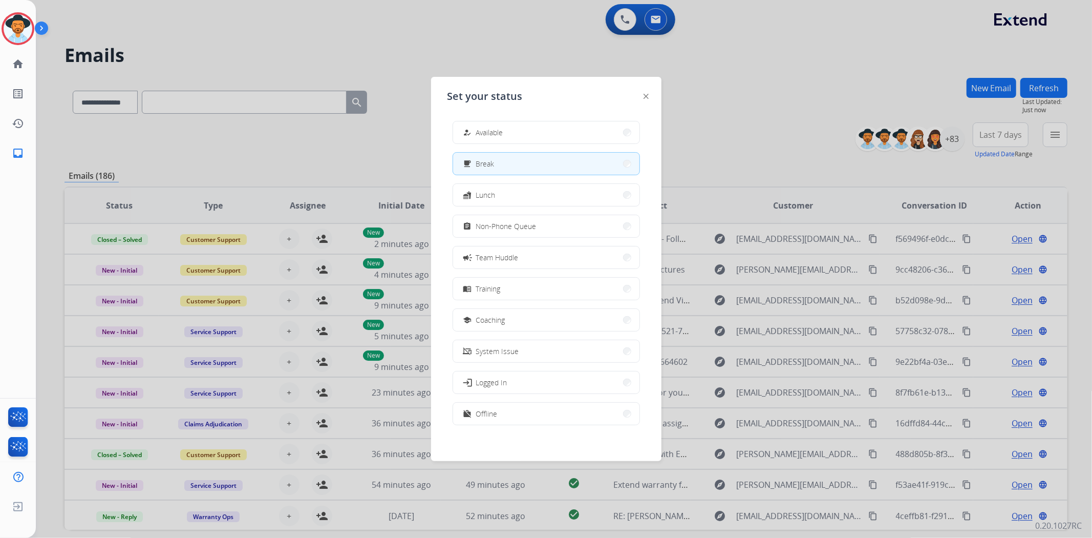
click at [521, 120] on div "how_to_reg Available free_breakfast Break fastfood Lunch assignment Non-Phone Q…" at bounding box center [547, 274] width 198 height 323
click at [528, 133] on button "how_to_reg Available" at bounding box center [546, 132] width 186 height 22
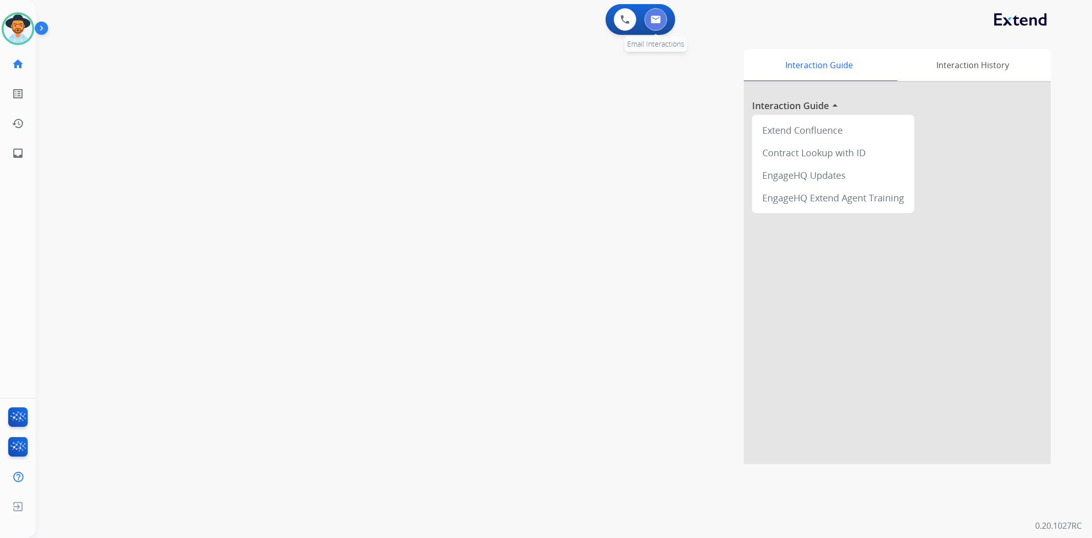
click at [655, 17] on img at bounding box center [656, 19] width 10 height 8
select select "**********"
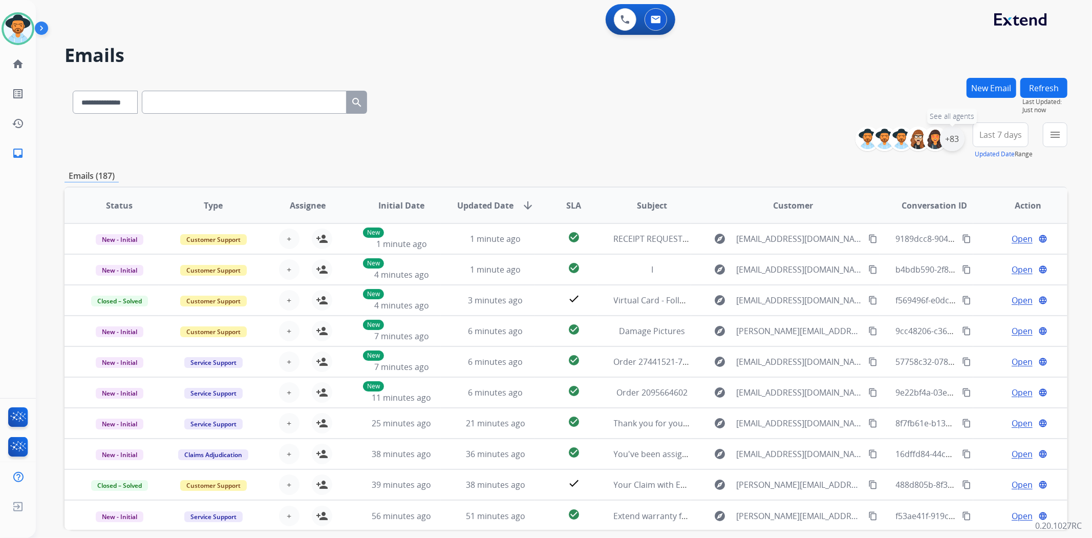
click at [954, 139] on div "+83" at bounding box center [952, 138] width 25 height 25
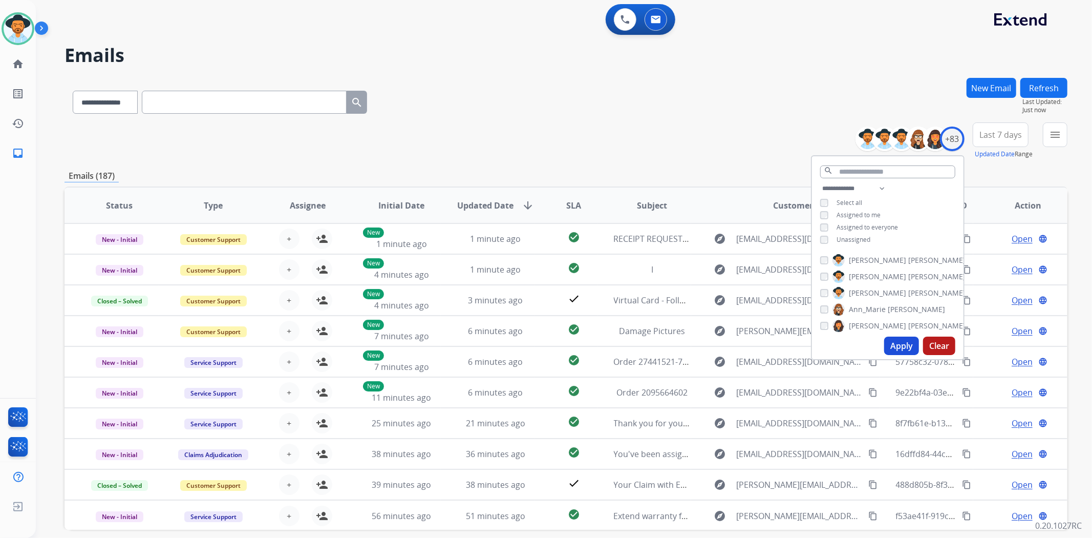
click at [903, 344] on button "Apply" at bounding box center [901, 345] width 35 height 18
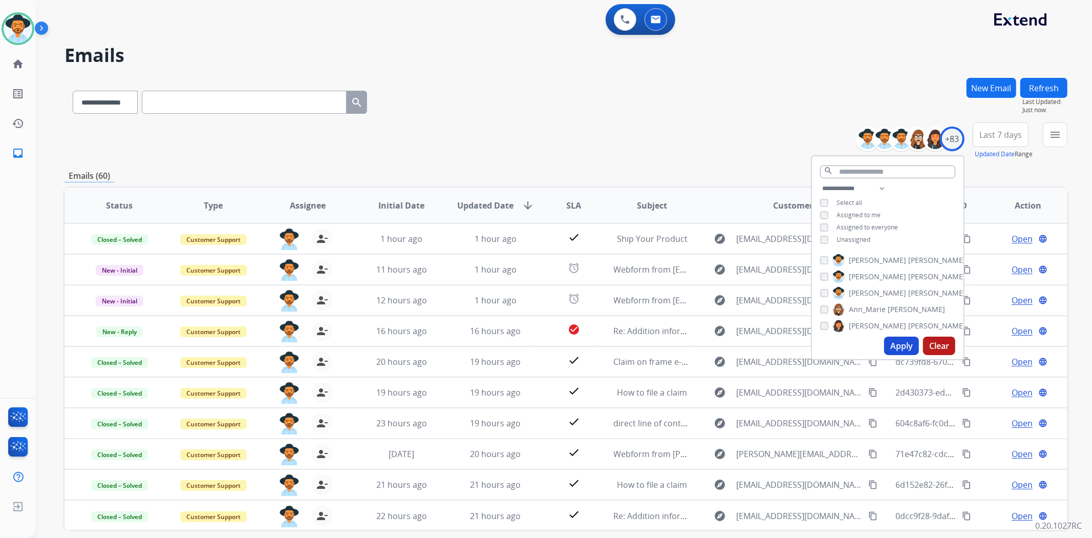
click at [611, 141] on div "**********" at bounding box center [566, 140] width 1003 height 37
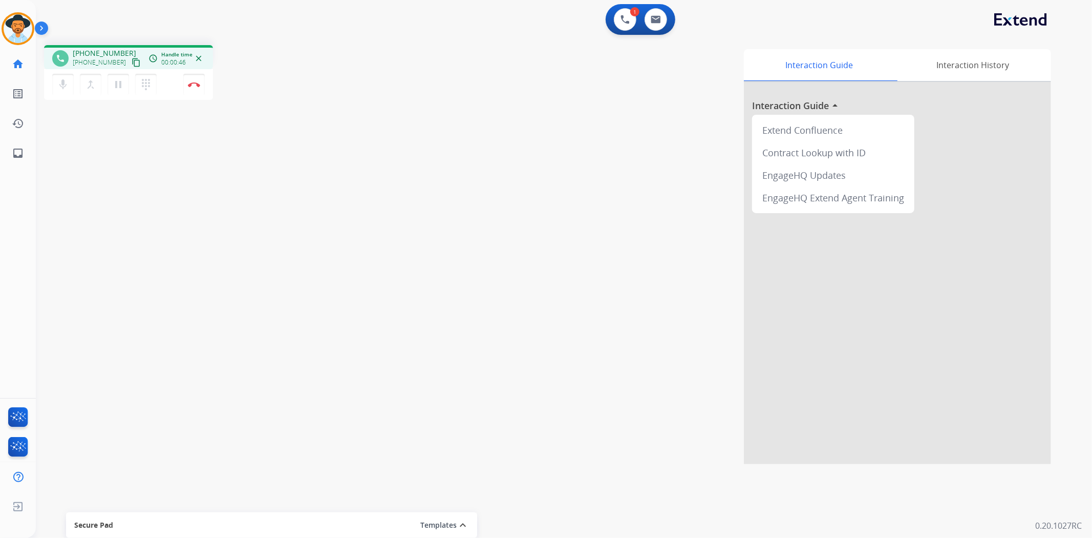
click at [132, 60] on mat-icon "content_copy" at bounding box center [136, 62] width 9 height 9
click at [132, 61] on mat-icon "content_copy" at bounding box center [136, 62] width 9 height 9
click at [656, 29] on button at bounding box center [656, 19] width 23 height 23
select select "**********"
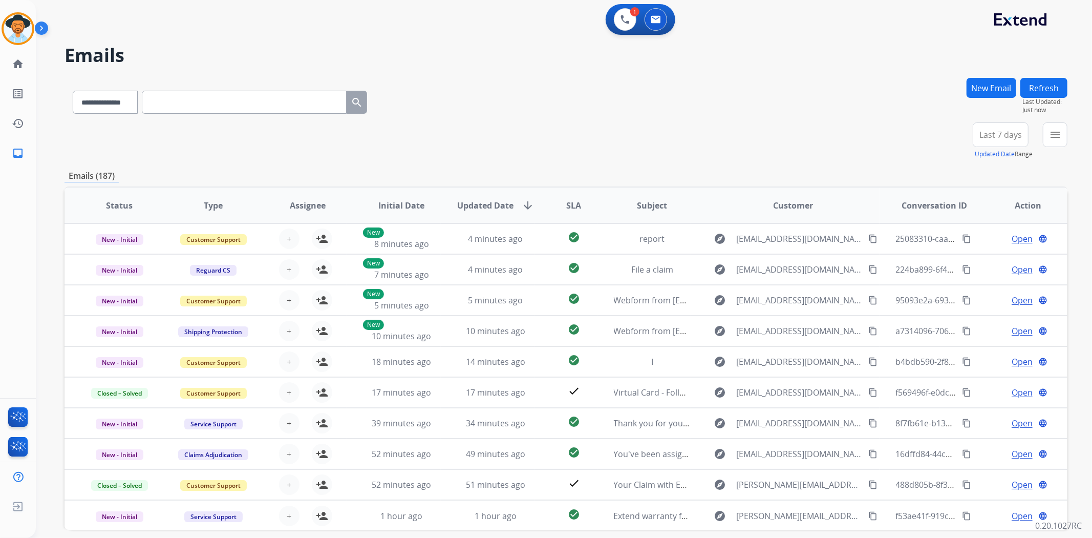
click at [991, 88] on button "New Email" at bounding box center [992, 88] width 50 height 20
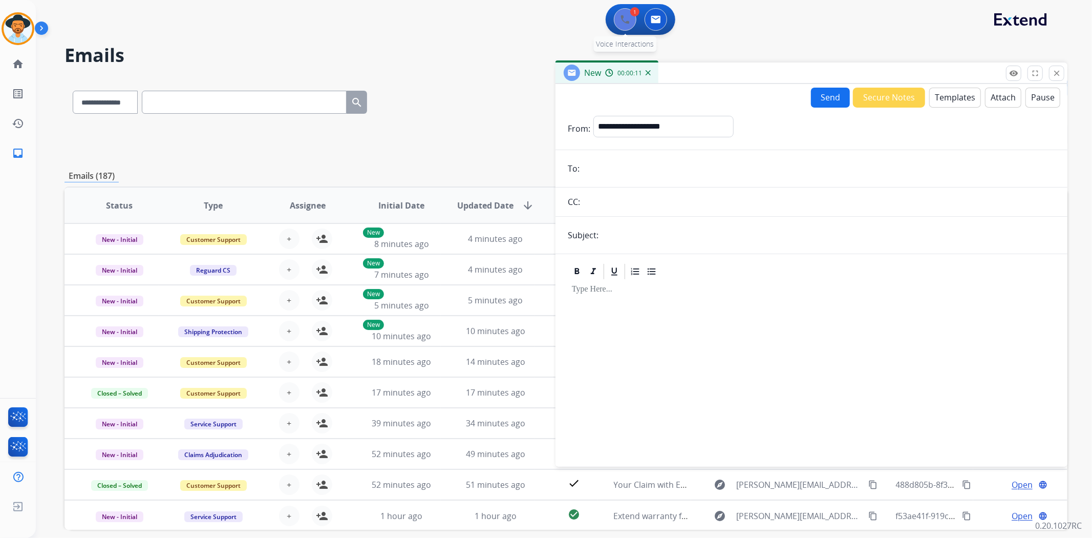
click at [634, 23] on button at bounding box center [625, 19] width 23 height 23
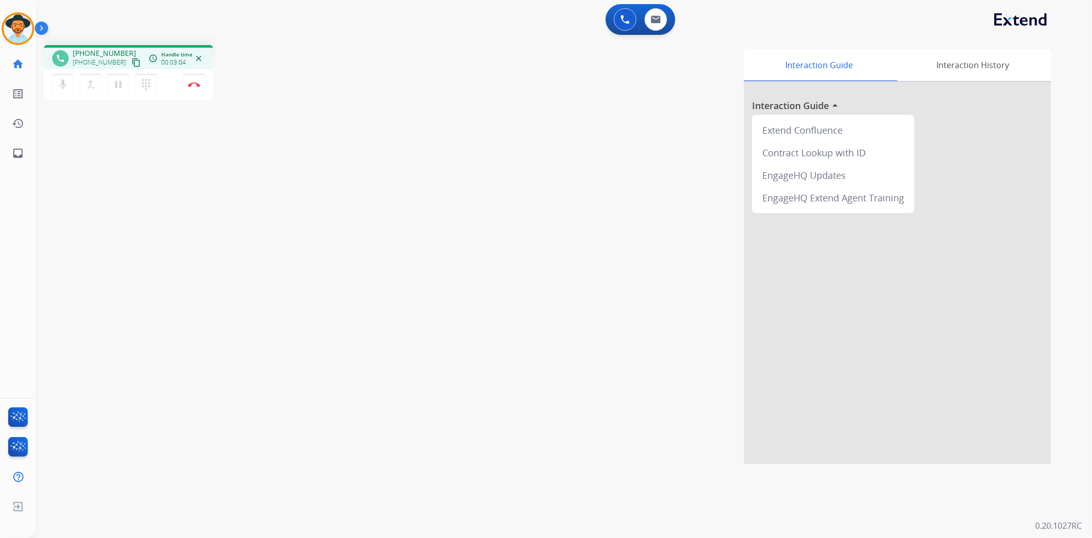
click at [132, 58] on mat-icon "content_copy" at bounding box center [136, 62] width 9 height 9
click at [196, 89] on button "Disconnect" at bounding box center [194, 85] width 22 height 22
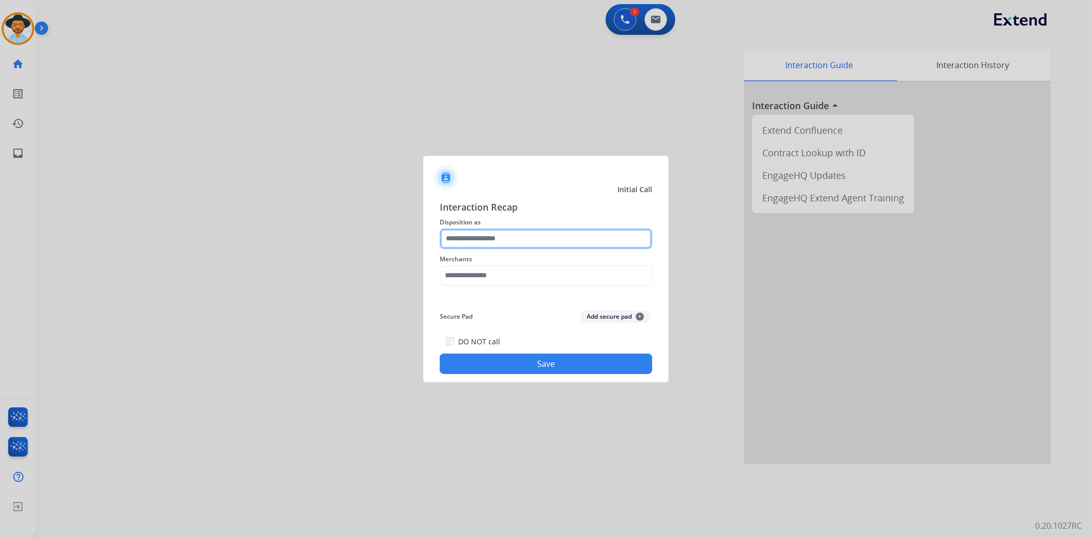
click at [479, 233] on input "text" at bounding box center [546, 238] width 213 height 20
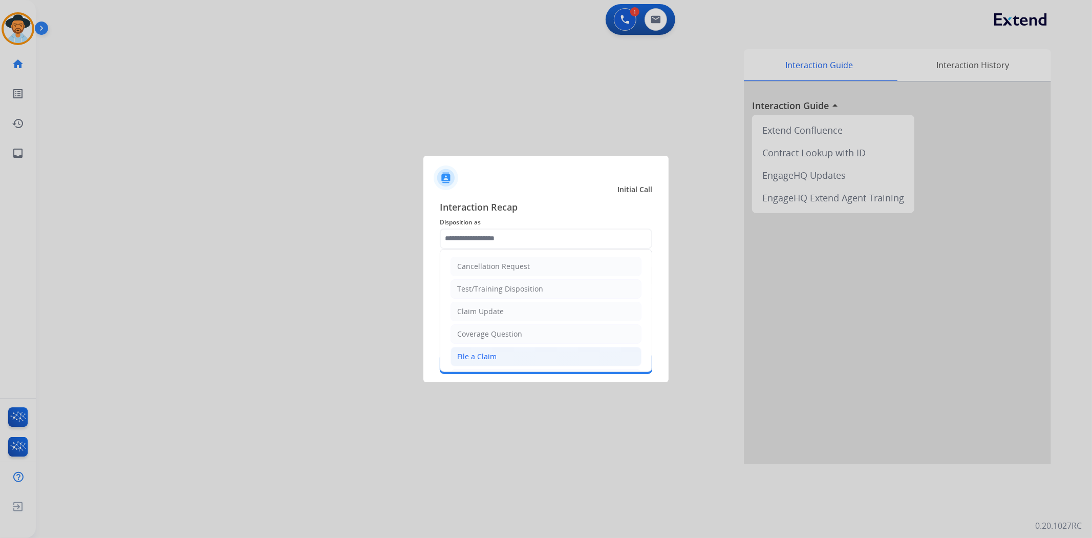
click at [477, 354] on div "File a Claim" at bounding box center [476, 356] width 39 height 10
type input "**********"
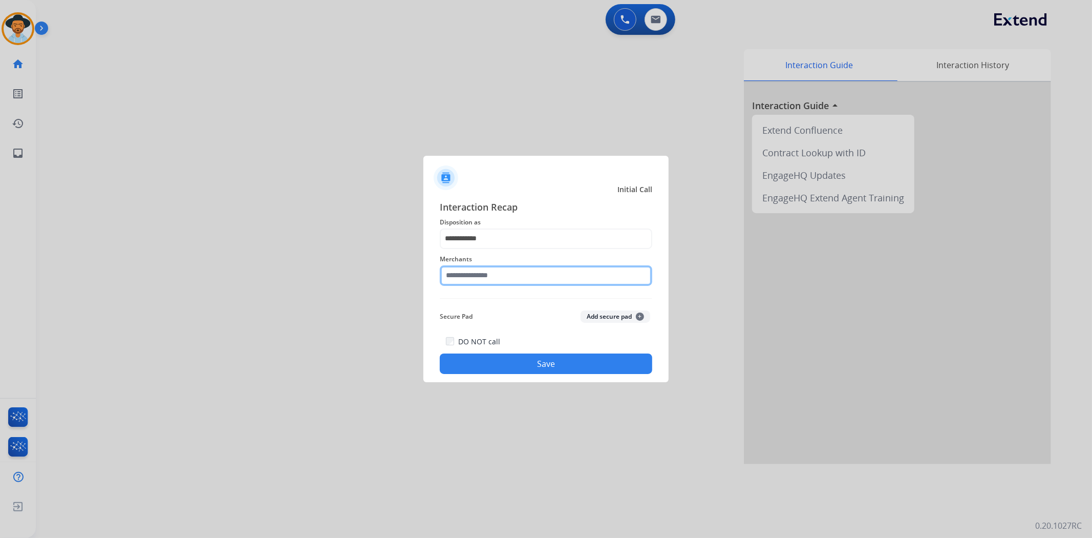
click at [467, 270] on input "text" at bounding box center [546, 275] width 213 height 20
type input "*"
drag, startPoint x: 536, startPoint y: 275, endPoint x: 466, endPoint y: 270, distance: 70.3
click at [466, 270] on input "**********" at bounding box center [546, 275] width 213 height 20
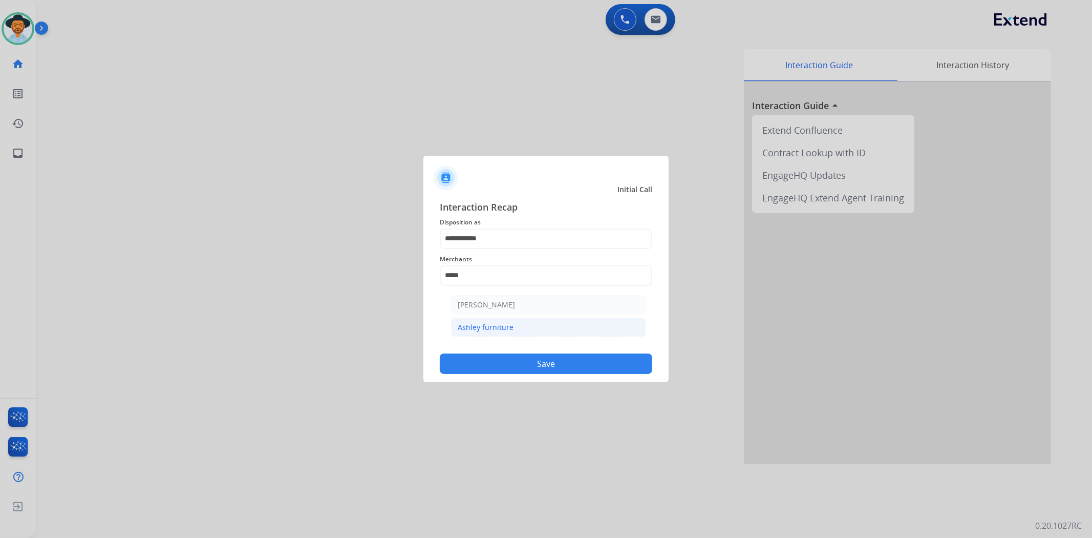
click at [533, 331] on li "Ashley furniture" at bounding box center [548, 327] width 195 height 19
type input "**********"
click at [549, 362] on button "Save" at bounding box center [546, 363] width 213 height 20
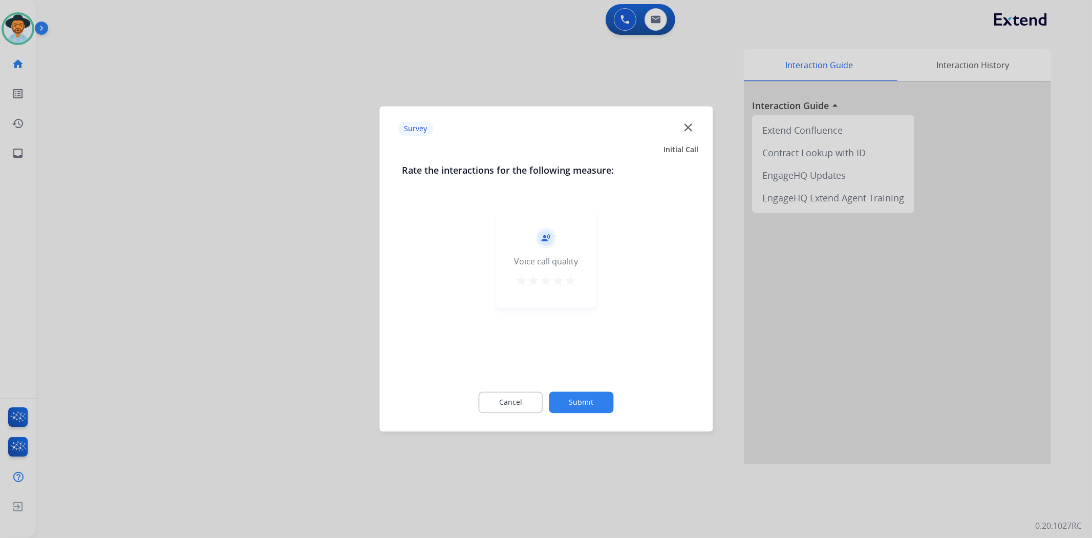
click at [575, 279] on mat-icon "star" at bounding box center [571, 281] width 12 height 12
click at [604, 407] on button "Submit" at bounding box center [581, 403] width 65 height 22
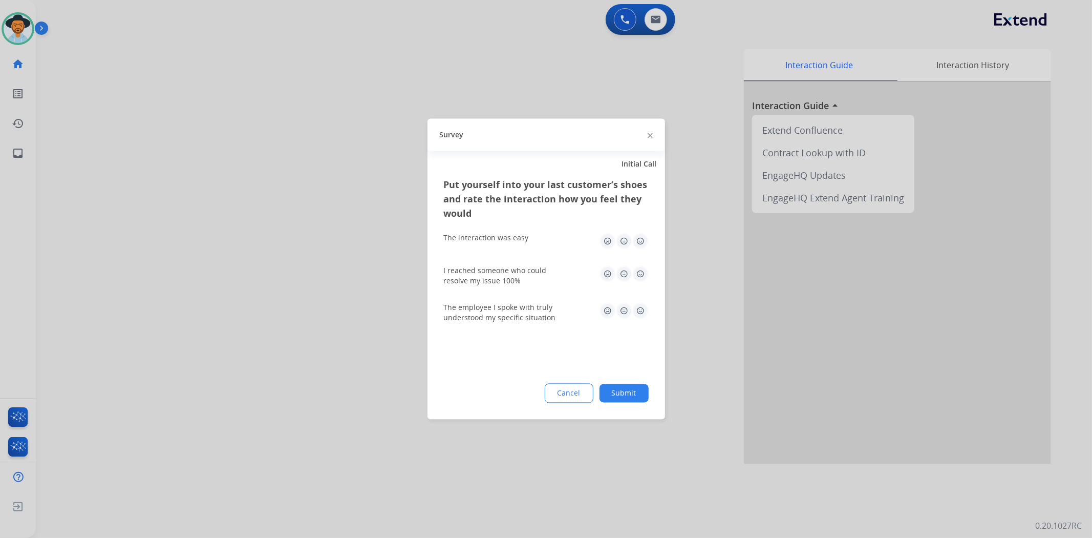
click at [639, 311] on img at bounding box center [640, 311] width 16 height 16
click at [638, 272] on img at bounding box center [640, 274] width 16 height 16
click at [638, 238] on img at bounding box center [640, 241] width 16 height 16
click at [638, 391] on button "Submit" at bounding box center [624, 393] width 49 height 18
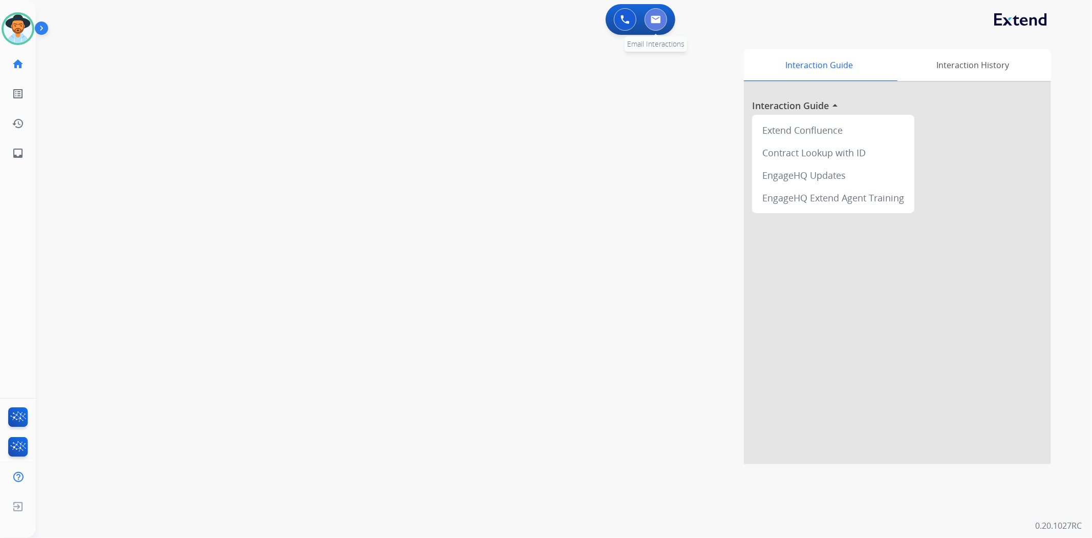
click at [657, 26] on button at bounding box center [656, 19] width 23 height 23
select select "**********"
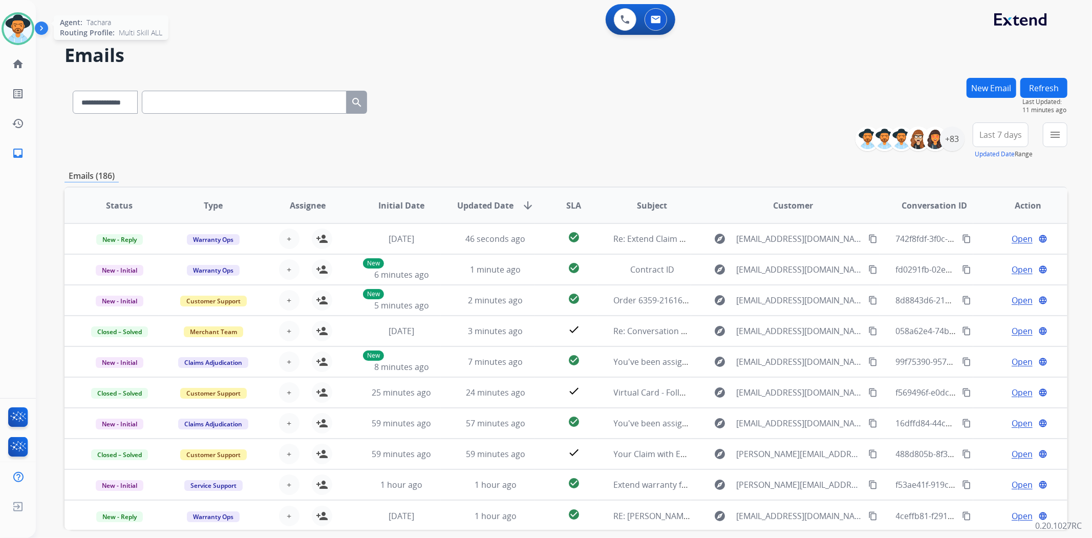
click at [12, 32] on img at bounding box center [18, 28] width 29 height 29
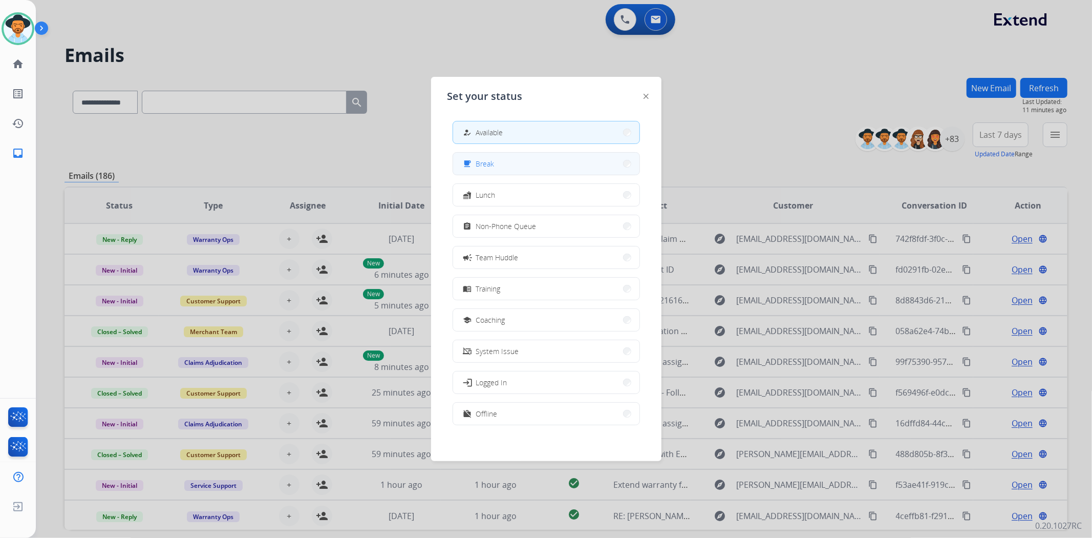
click at [518, 164] on button "free_breakfast Break" at bounding box center [546, 164] width 186 height 22
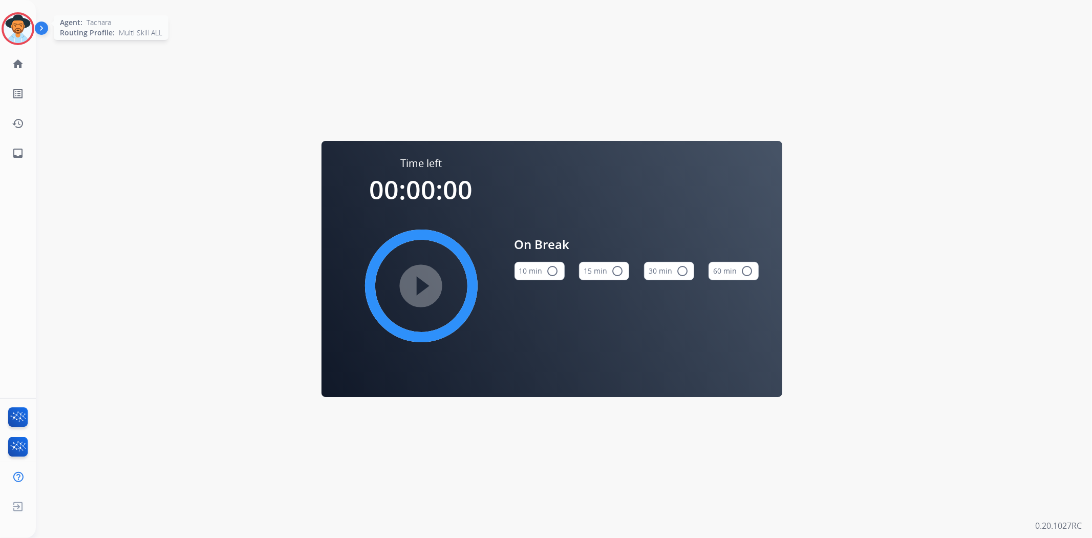
click at [18, 22] on img at bounding box center [18, 28] width 29 height 29
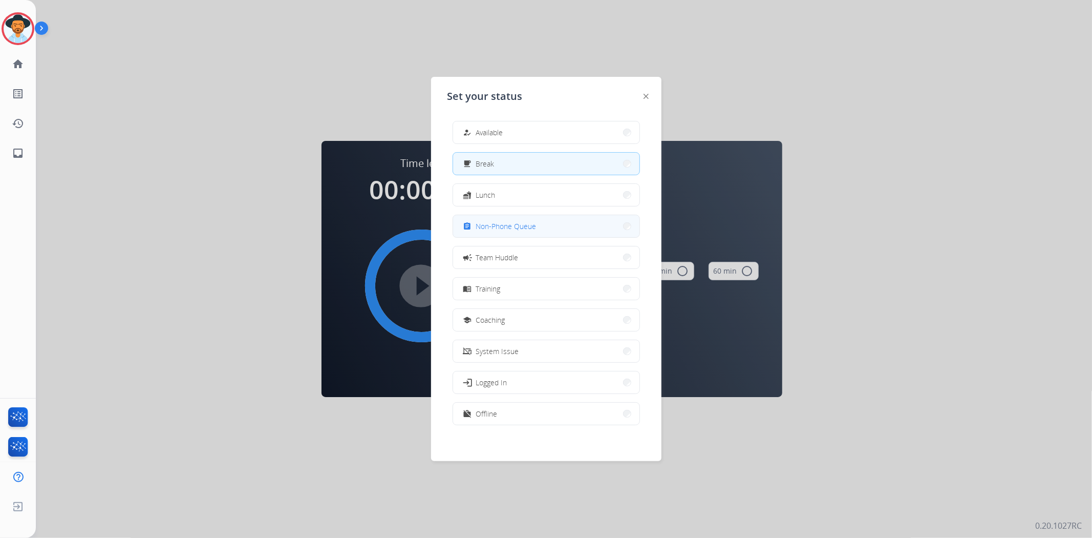
click at [565, 236] on button "assignment Non-Phone Queue" at bounding box center [546, 226] width 186 height 22
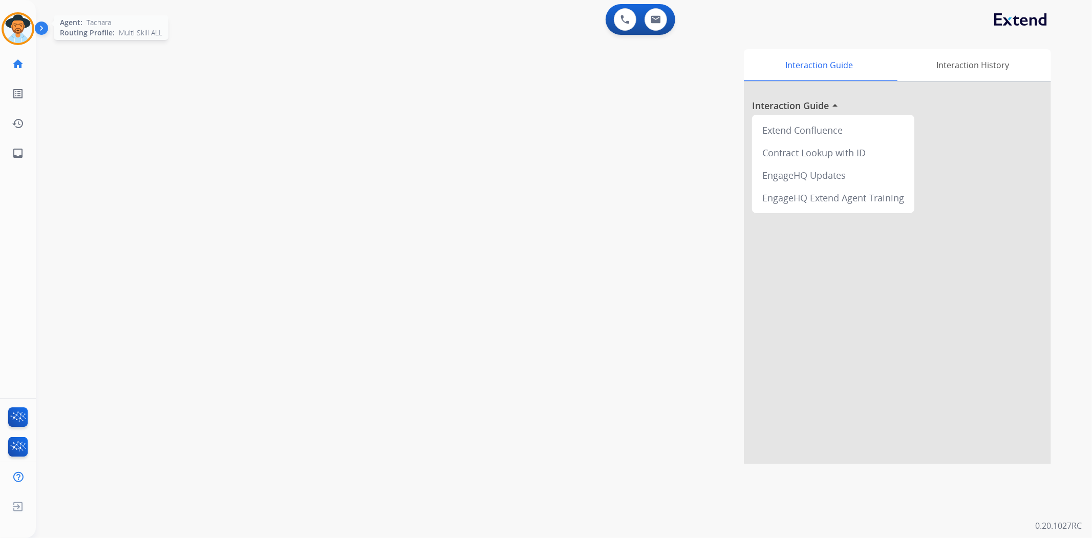
click at [19, 36] on img at bounding box center [18, 28] width 29 height 29
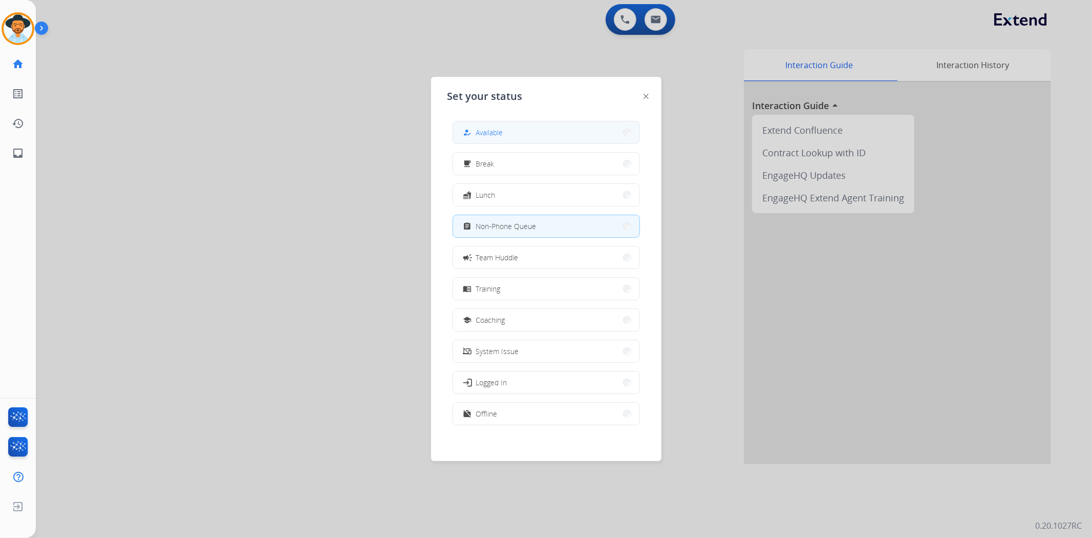
click at [571, 125] on button "how_to_reg Available" at bounding box center [546, 132] width 186 height 22
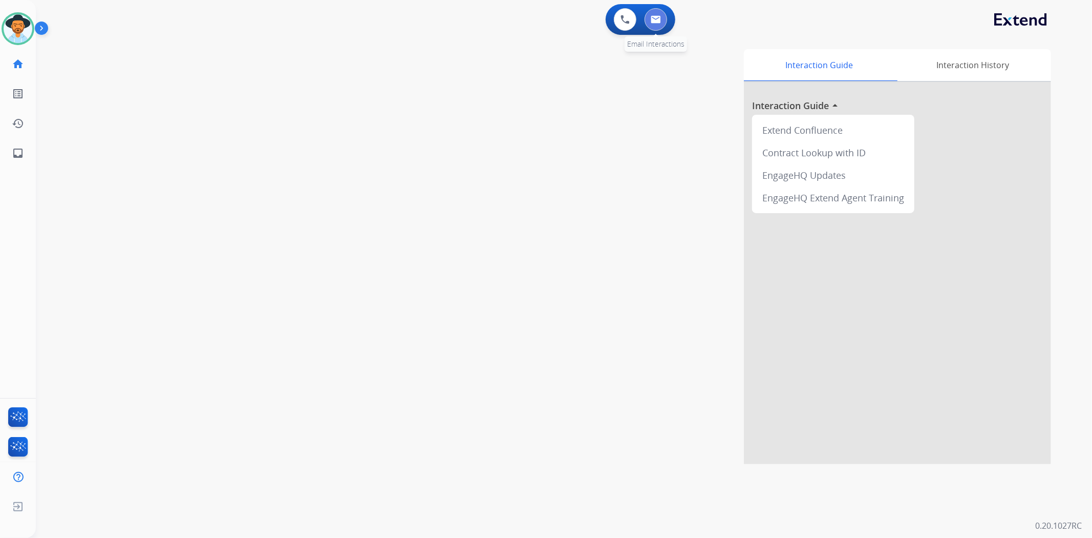
click at [658, 15] on img at bounding box center [656, 19] width 10 height 8
select select "**********"
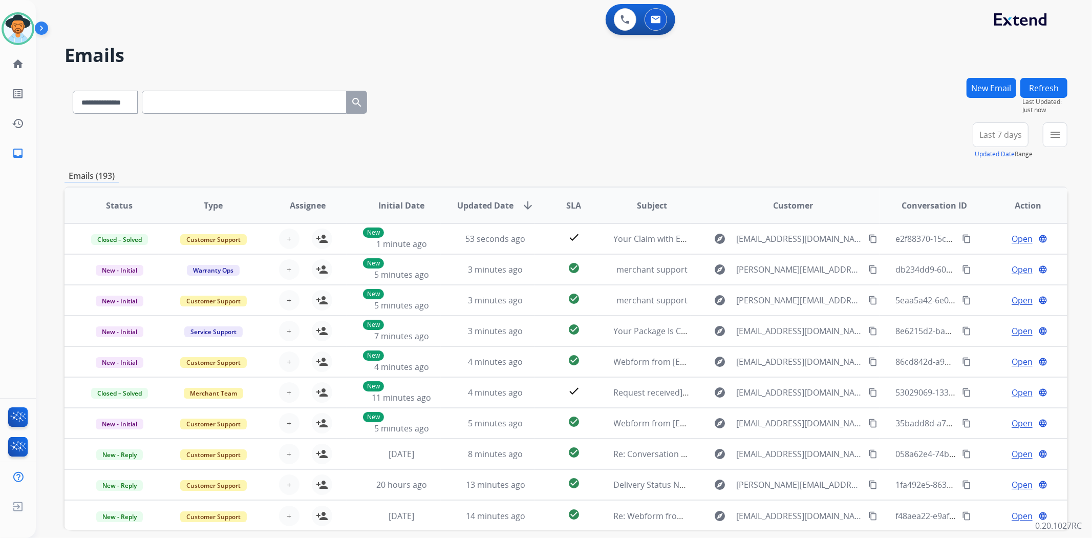
click at [991, 84] on button "New Email" at bounding box center [992, 88] width 50 height 20
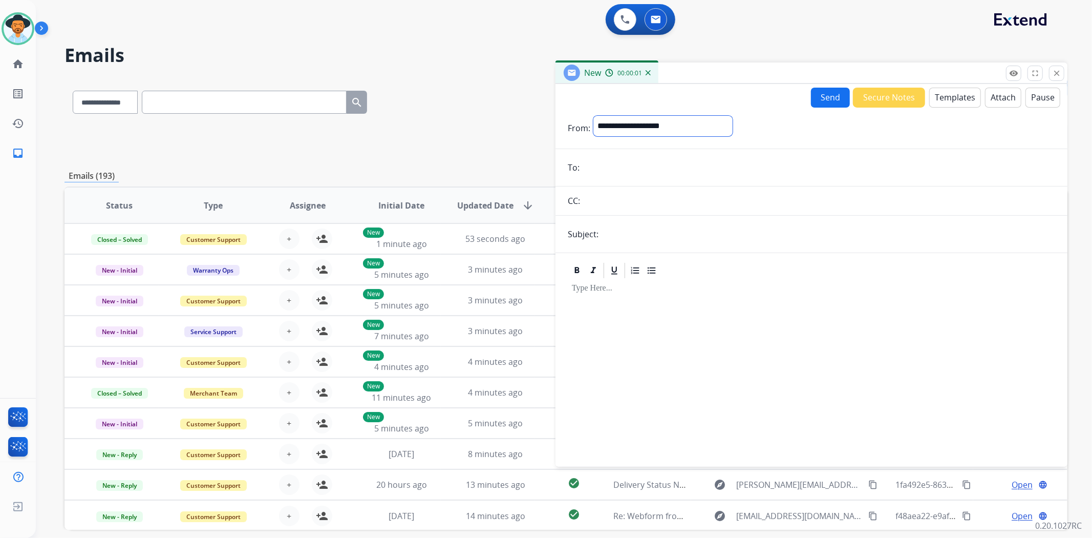
click at [676, 125] on select "**********" at bounding box center [663, 126] width 139 height 20
select select "**********"
click at [594, 116] on select "**********" at bounding box center [663, 126] width 139 height 20
drag, startPoint x: 607, startPoint y: 156, endPoint x: 608, endPoint y: 161, distance: 5.8
click at [607, 159] on form "**********" at bounding box center [812, 285] width 512 height 355
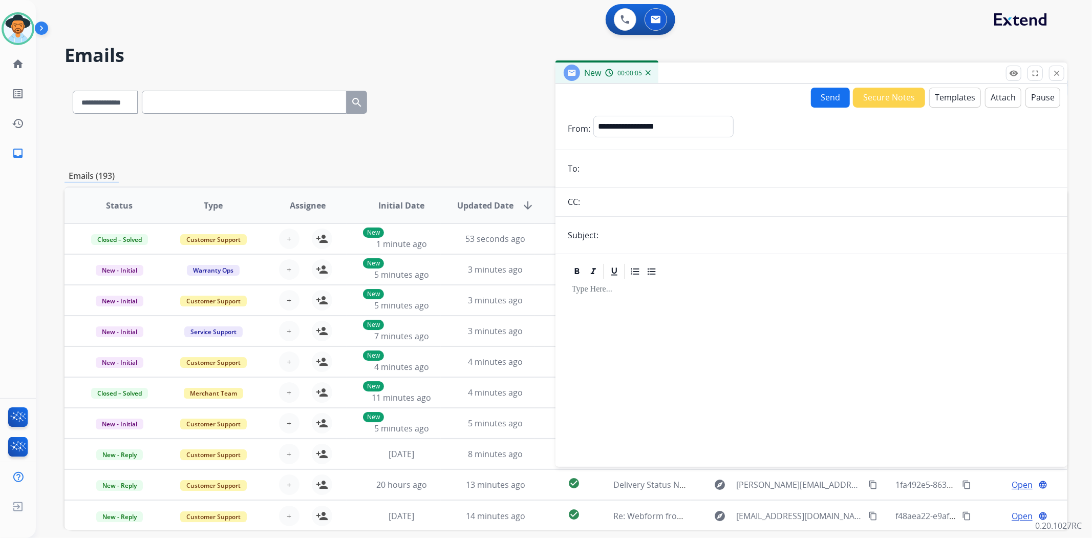
click at [608, 165] on input "email" at bounding box center [819, 168] width 473 height 20
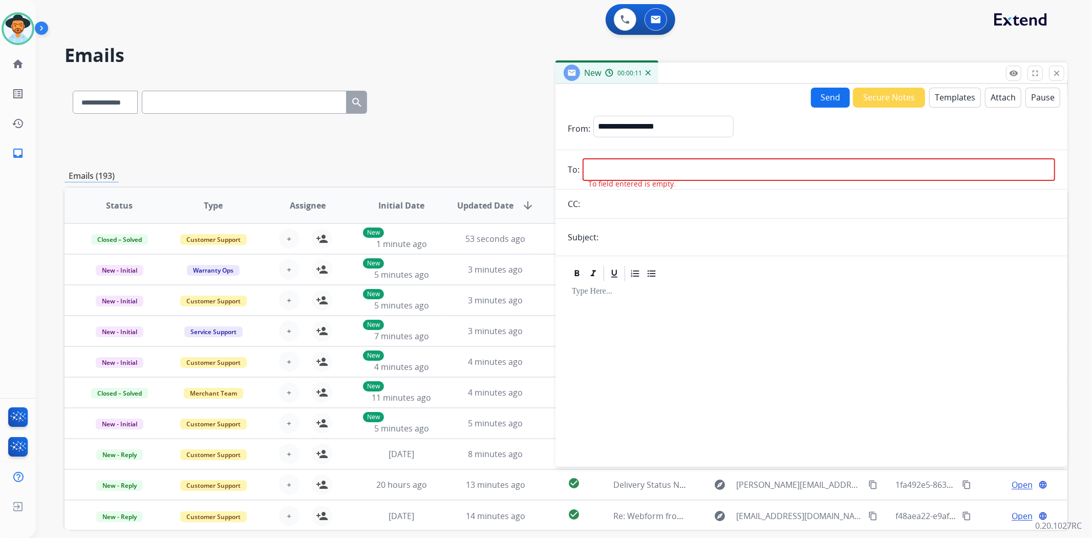
click at [702, 175] on input "email" at bounding box center [819, 169] width 473 height 23
paste input "**********"
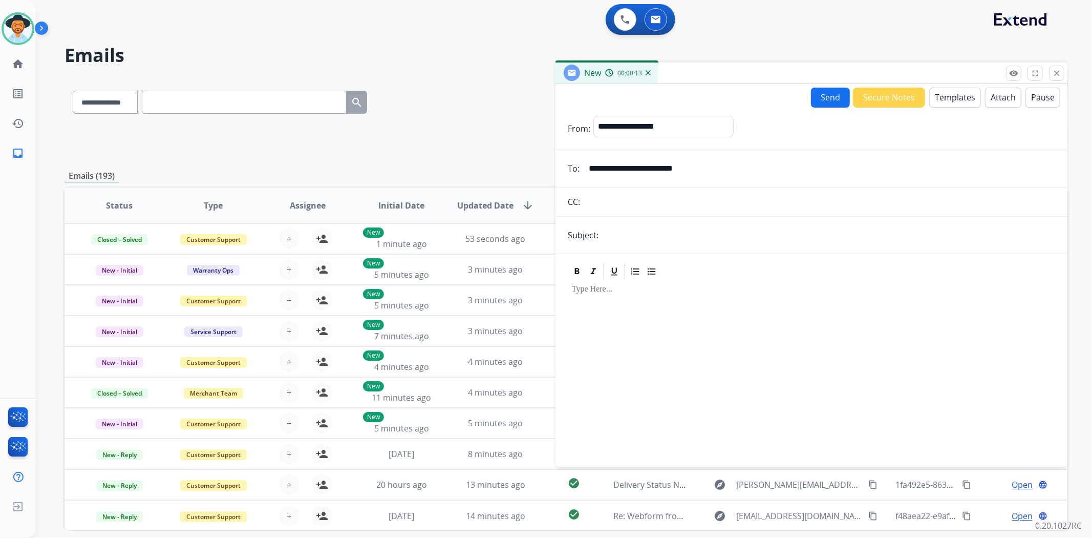
type input "**********"
click at [622, 222] on form "**********" at bounding box center [812, 285] width 512 height 355
click at [626, 232] on input "text" at bounding box center [829, 235] width 454 height 20
type input "**********"
click at [622, 289] on p at bounding box center [811, 289] width 479 height 9
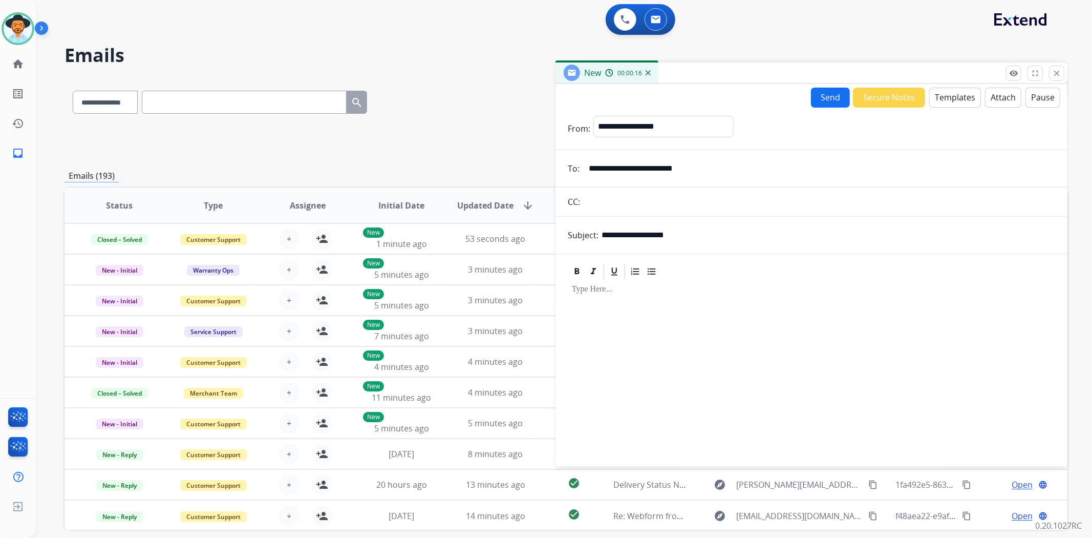
click at [933, 99] on button "Templates" at bounding box center [955, 98] width 52 height 20
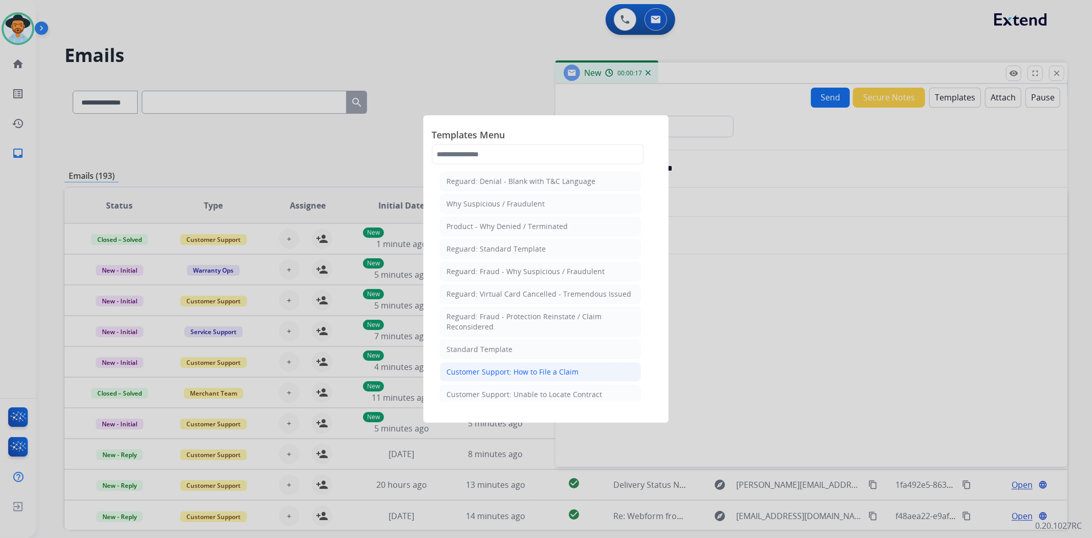
click at [522, 371] on div "Customer Support: How to File a Claim" at bounding box center [513, 372] width 132 height 10
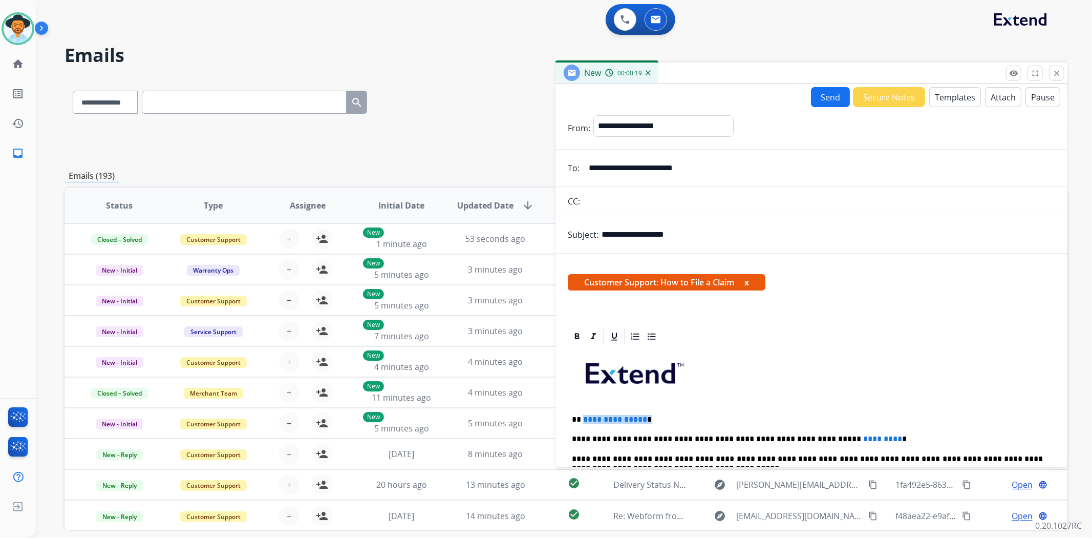
drag, startPoint x: 662, startPoint y: 415, endPoint x: 583, endPoint y: 413, distance: 78.9
click at [583, 415] on p "**********" at bounding box center [807, 419] width 471 height 9
drag, startPoint x: 869, startPoint y: 438, endPoint x: 778, endPoint y: 441, distance: 90.2
click at [778, 441] on p "**********" at bounding box center [807, 438] width 471 height 9
click at [778, 431] on div "**********" at bounding box center [812, 502] width 488 height 313
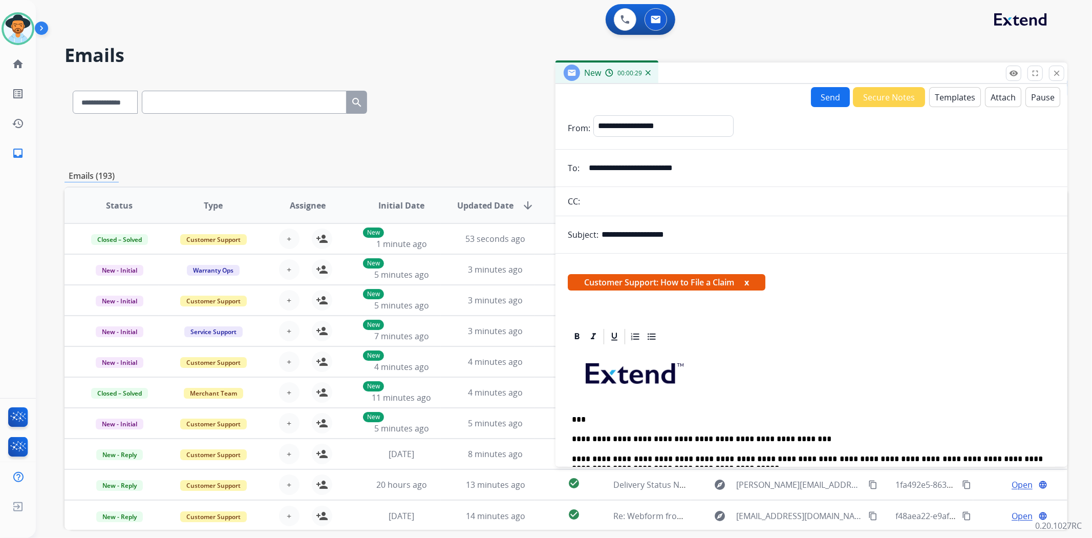
click at [822, 94] on button "Send" at bounding box center [830, 97] width 39 height 20
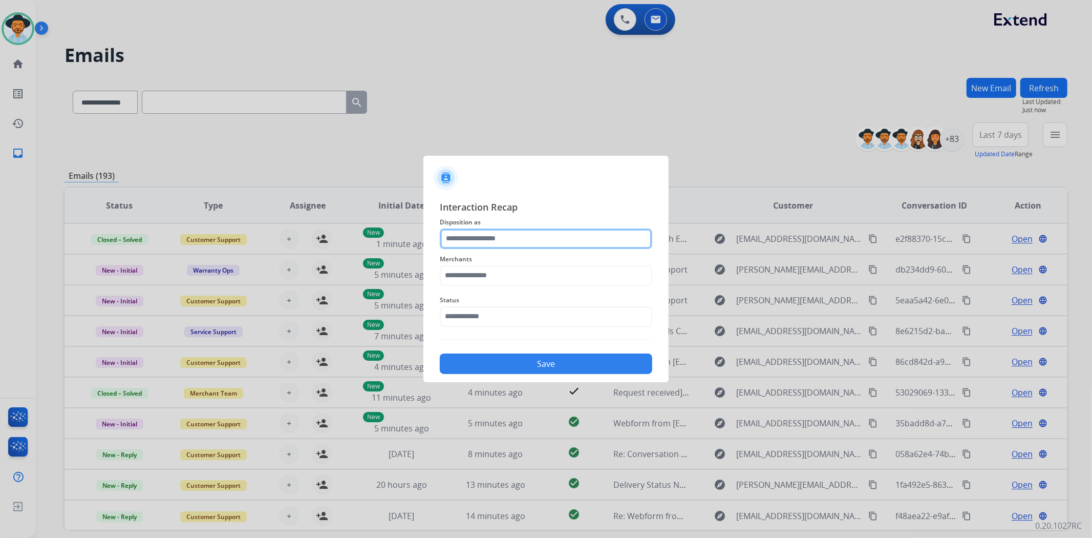
click at [559, 243] on input "text" at bounding box center [546, 238] width 213 height 20
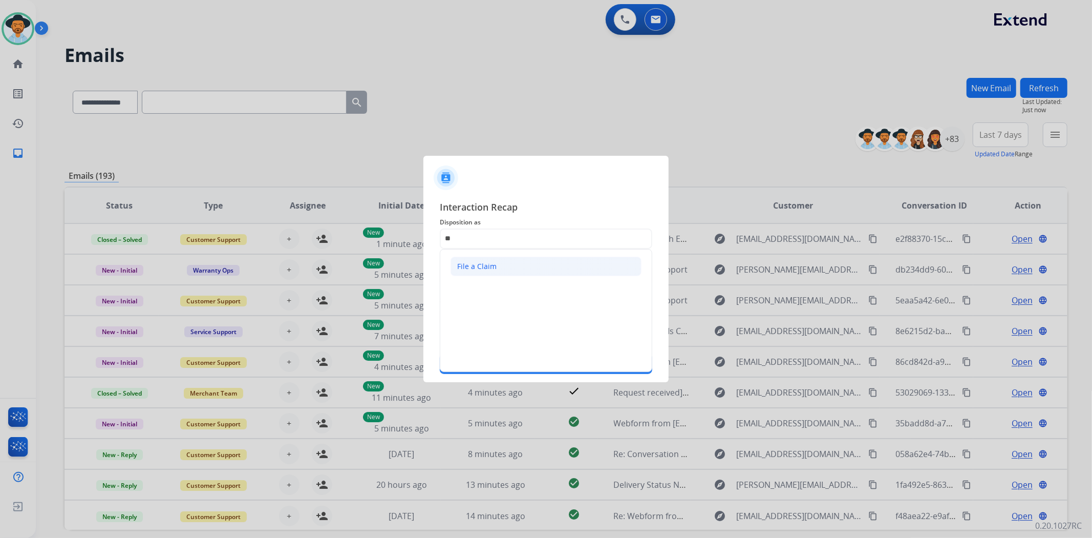
click at [566, 272] on li "File a Claim" at bounding box center [546, 266] width 191 height 19
type input "**********"
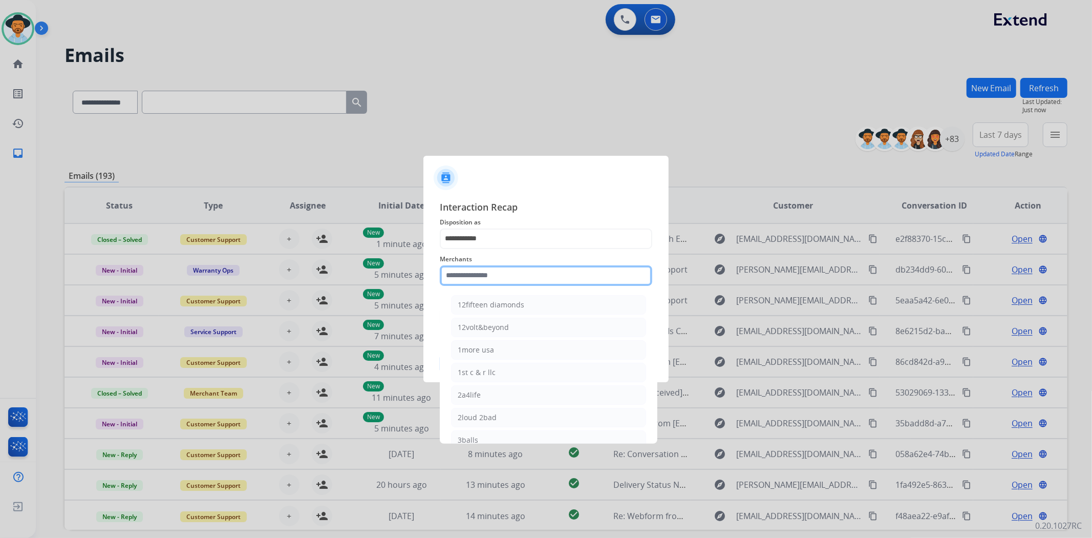
click at [535, 280] on input "text" at bounding box center [546, 275] width 213 height 20
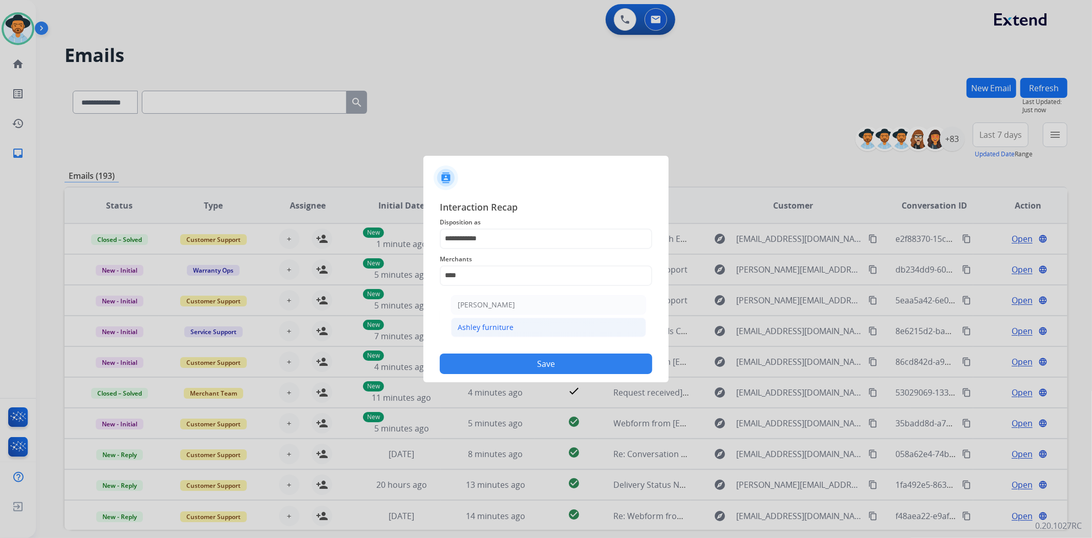
click at [502, 332] on li "Ashley furniture" at bounding box center [548, 327] width 195 height 19
type input "**********"
click at [497, 318] on input "text" at bounding box center [546, 316] width 213 height 20
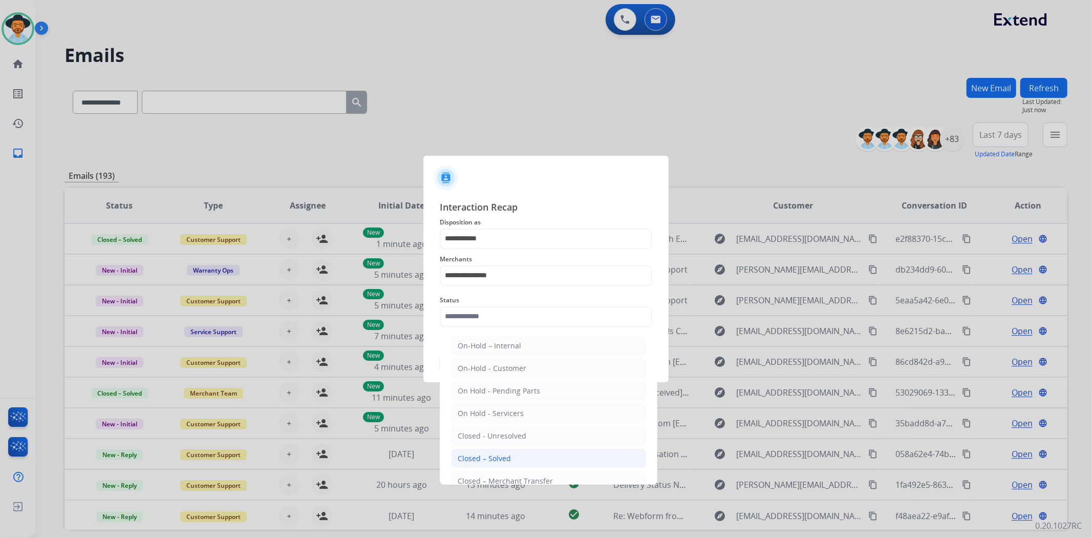
click at [522, 457] on li "Closed – Solved" at bounding box center [548, 458] width 195 height 19
type input "**********"
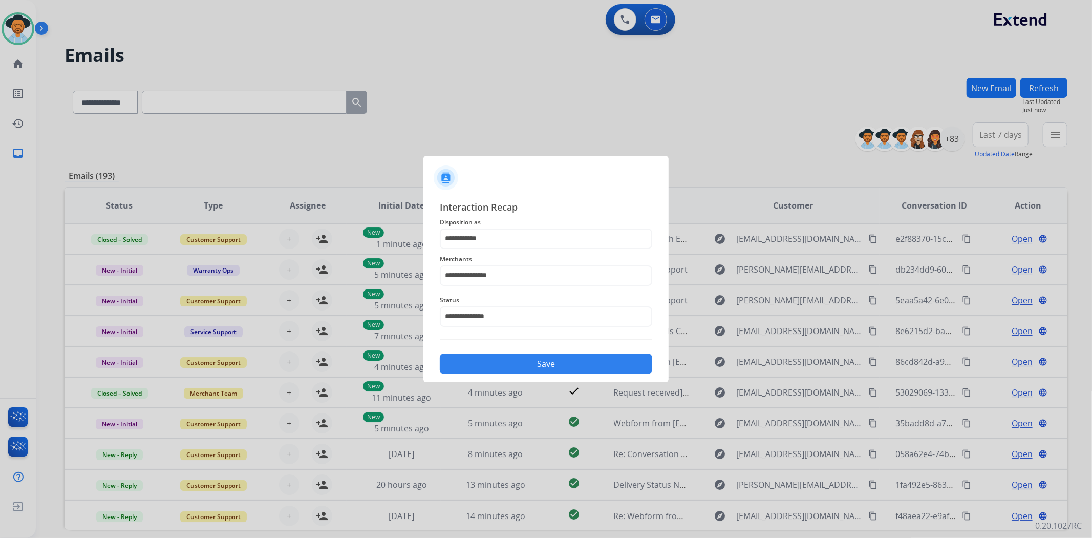
click at [530, 367] on button "Save" at bounding box center [546, 363] width 213 height 20
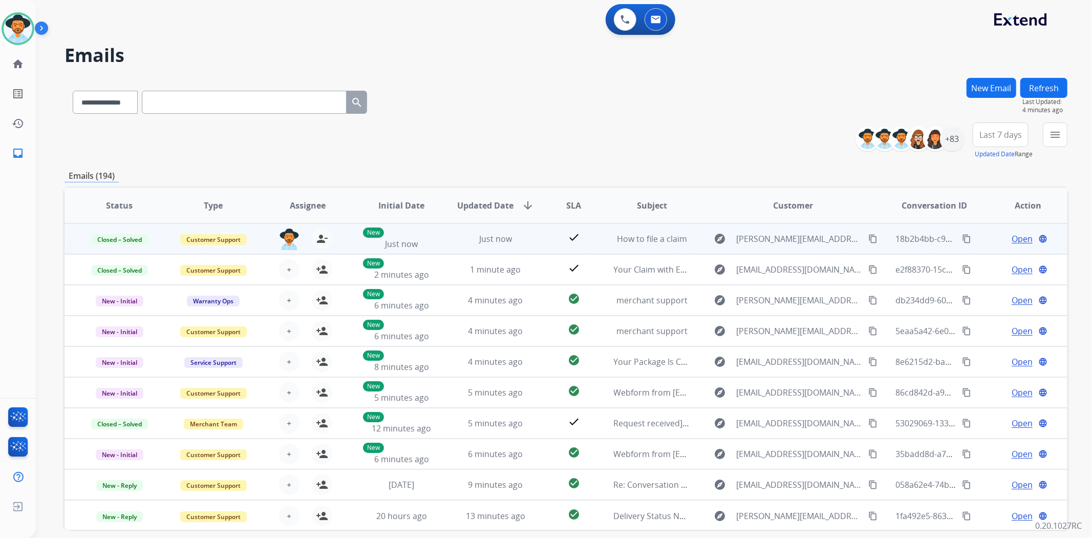
click at [962, 238] on mat-icon "content_copy" at bounding box center [966, 238] width 9 height 9
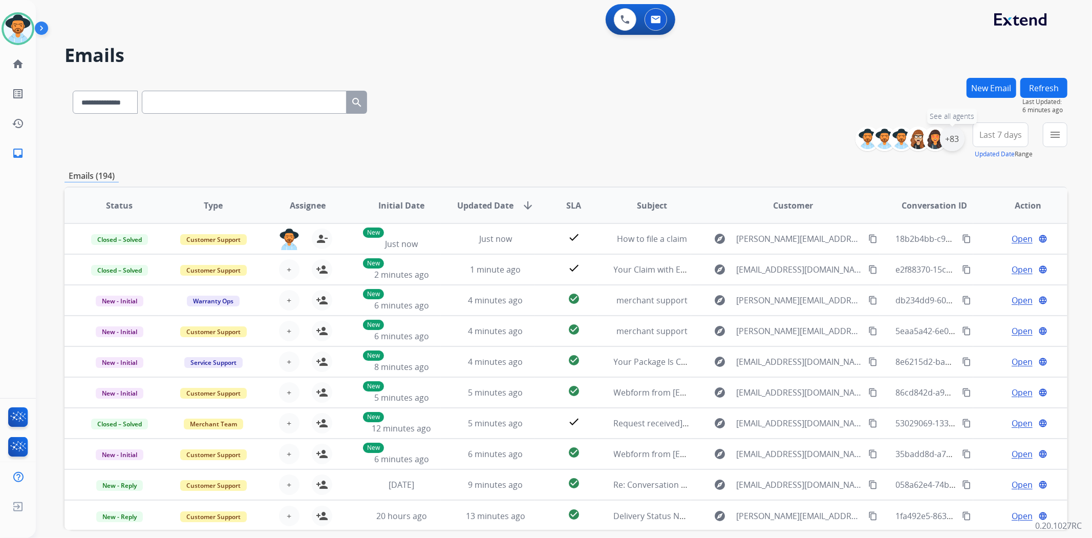
click at [955, 135] on div "+83" at bounding box center [952, 138] width 25 height 25
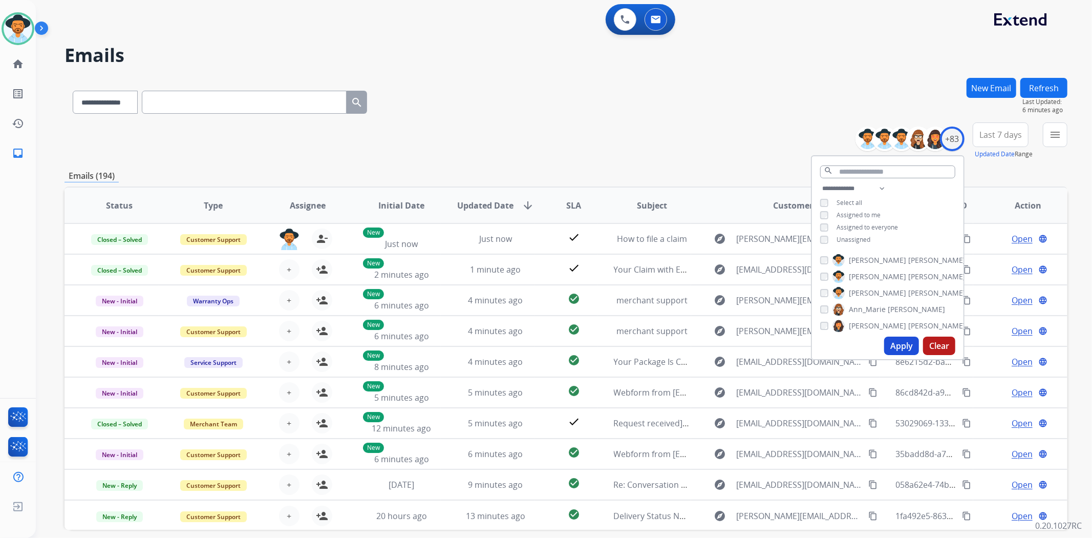
click at [899, 345] on button "Apply" at bounding box center [901, 345] width 35 height 18
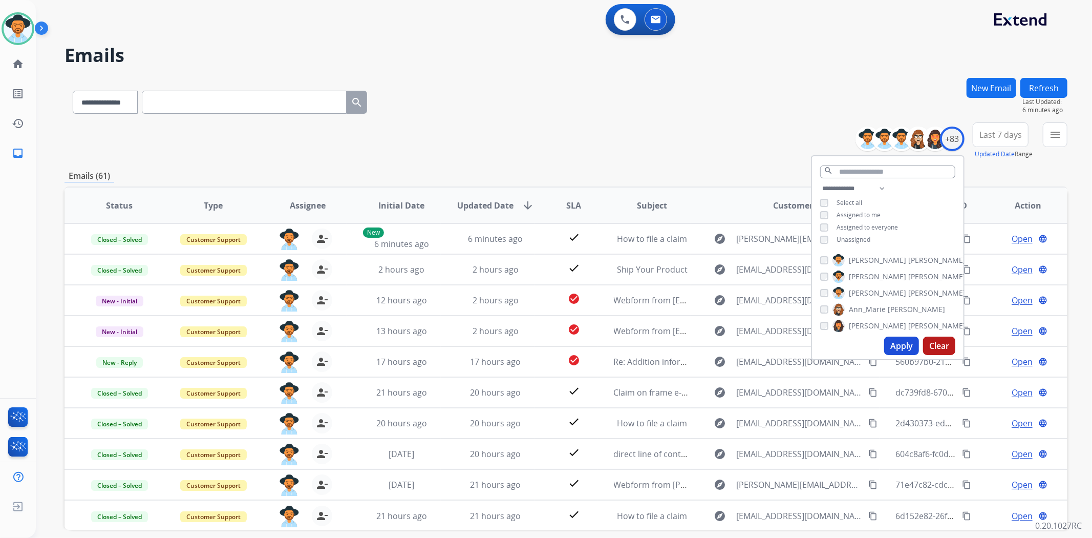
click at [683, 102] on div "**********" at bounding box center [566, 100] width 1003 height 45
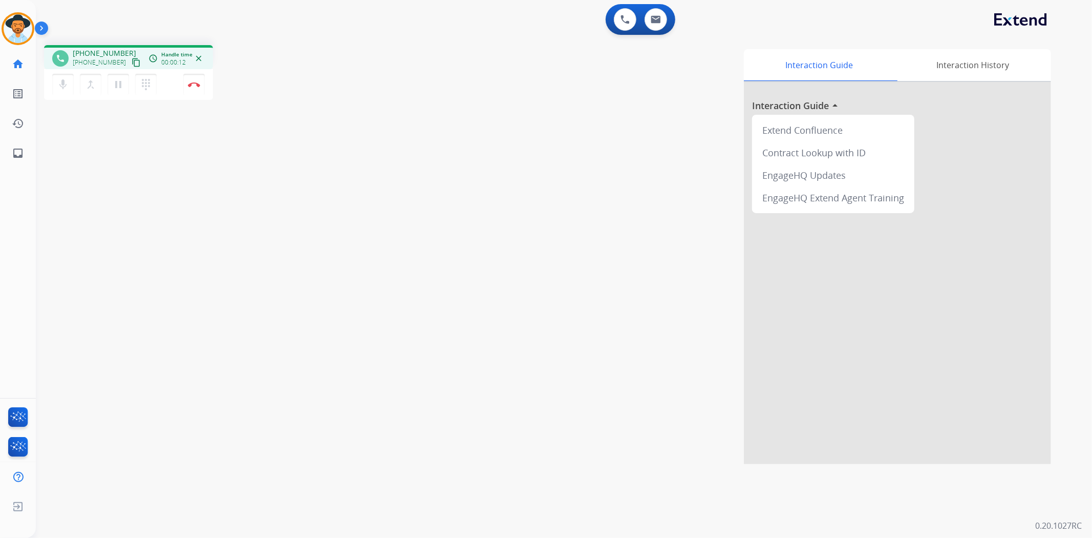
click at [132, 59] on mat-icon "content_copy" at bounding box center [136, 62] width 9 height 9
click at [115, 84] on mat-icon "pause" at bounding box center [118, 84] width 12 height 12
click at [16, 22] on img at bounding box center [18, 28] width 29 height 29
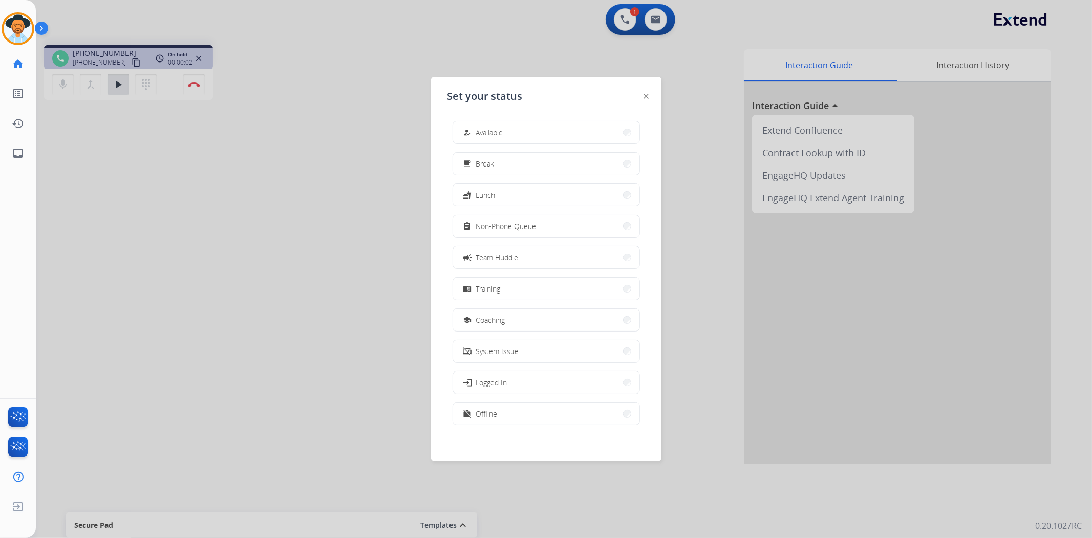
click at [625, 16] on div at bounding box center [546, 269] width 1092 height 538
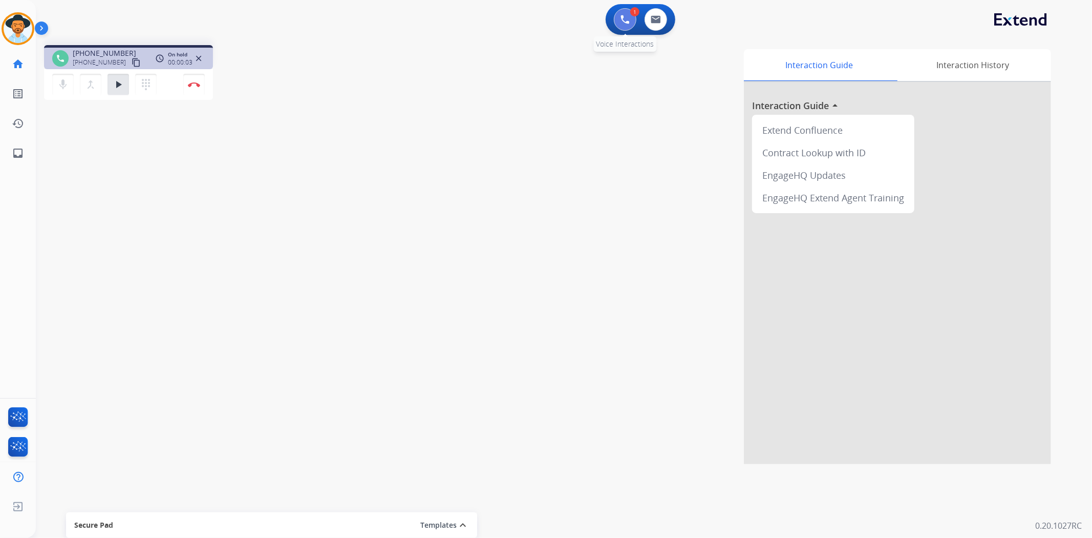
click at [628, 18] on img at bounding box center [625, 19] width 9 height 9
click at [136, 82] on button "dialpad Dialpad" at bounding box center [146, 85] width 22 height 22
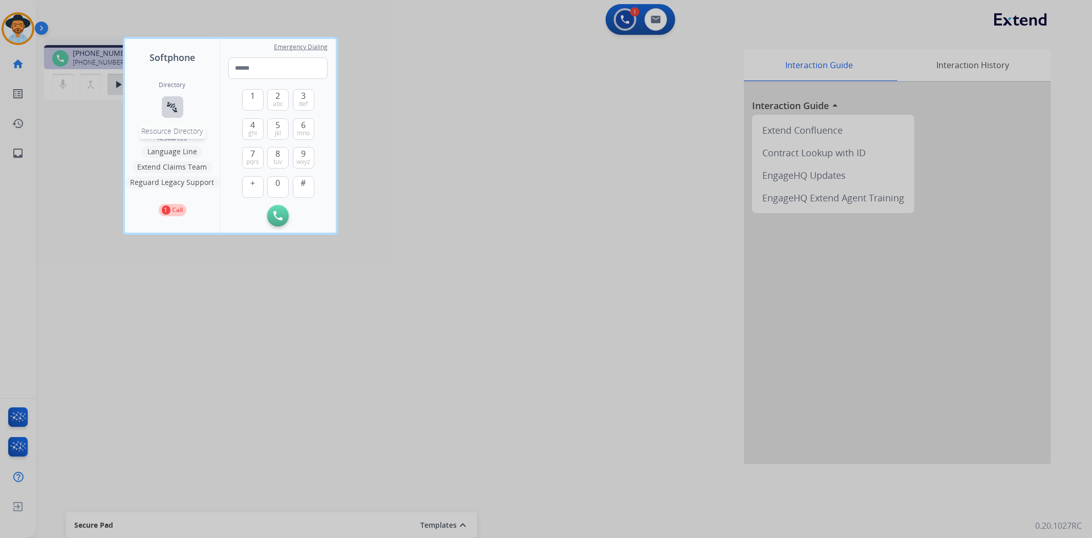
click at [173, 105] on mat-icon "connect_without_contact" at bounding box center [172, 107] width 12 height 12
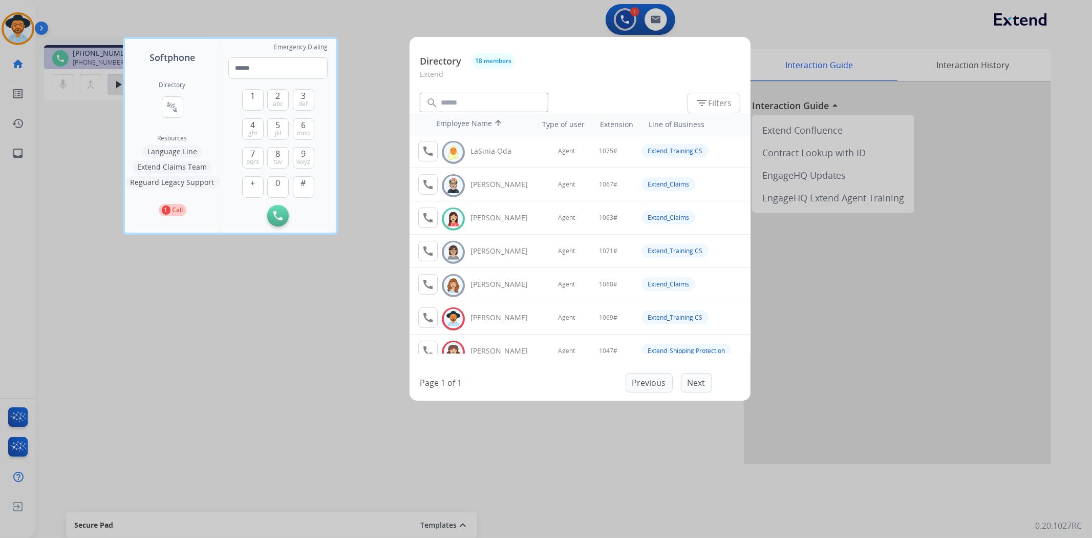
scroll to position [334, 0]
click at [429, 214] on mat-icon "call" at bounding box center [428, 218] width 12 height 12
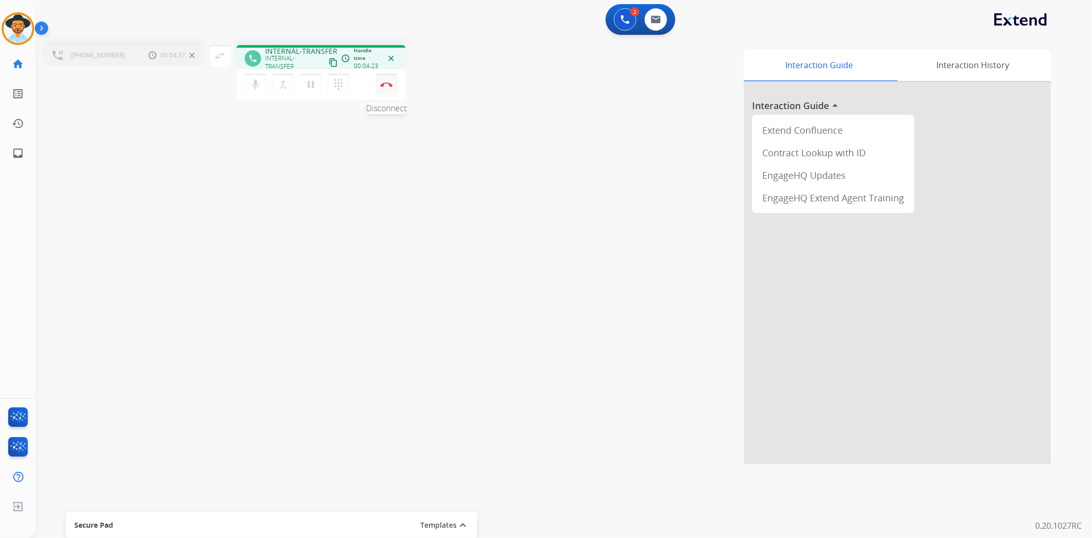
click at [386, 80] on button "Disconnect" at bounding box center [387, 85] width 22 height 22
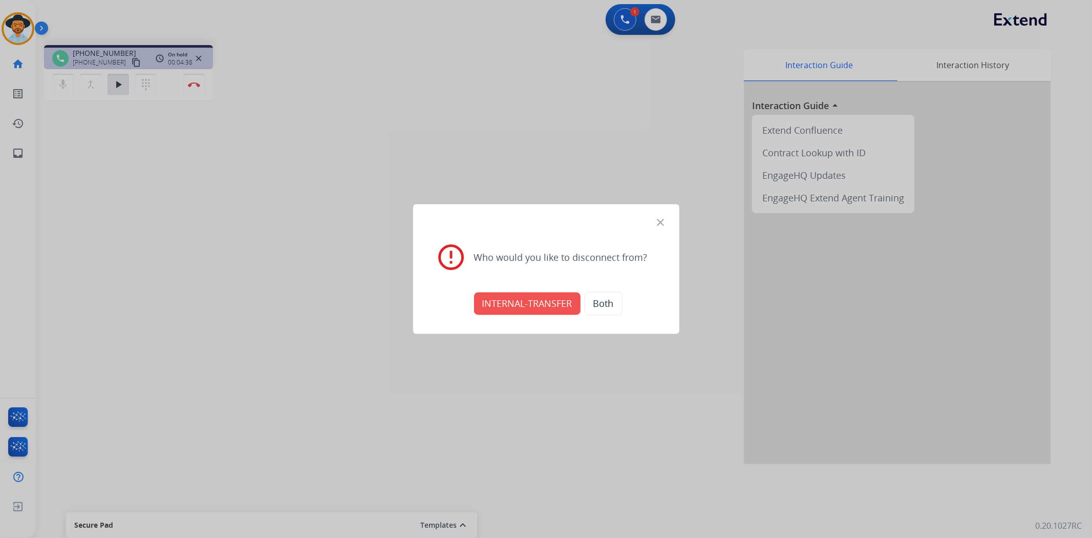
click at [529, 304] on button "INTERNAL-TRANSFER" at bounding box center [527, 303] width 107 height 23
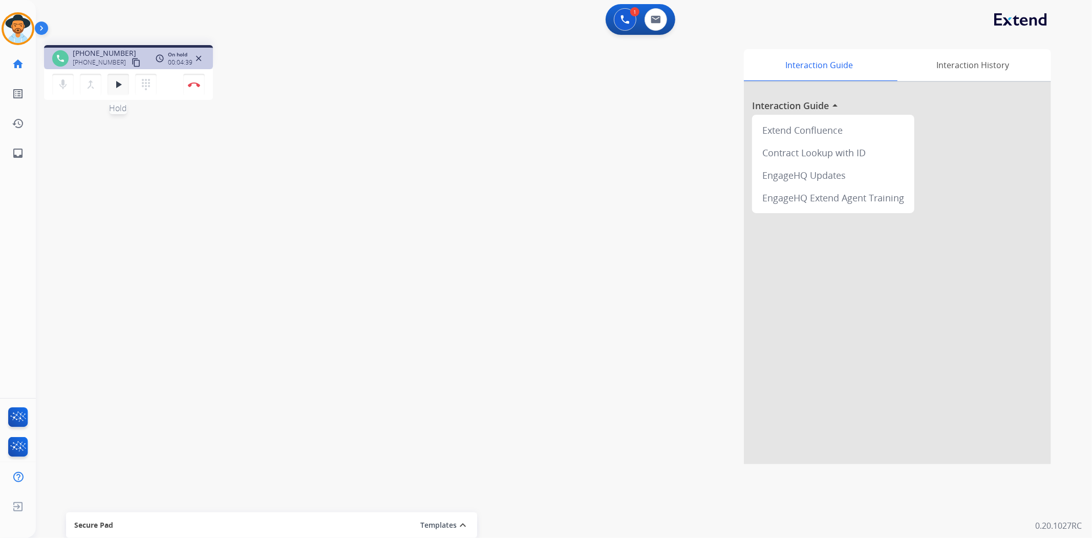
click at [113, 81] on mat-icon "play_arrow" at bounding box center [118, 84] width 12 height 12
click at [191, 82] on img at bounding box center [194, 84] width 12 height 5
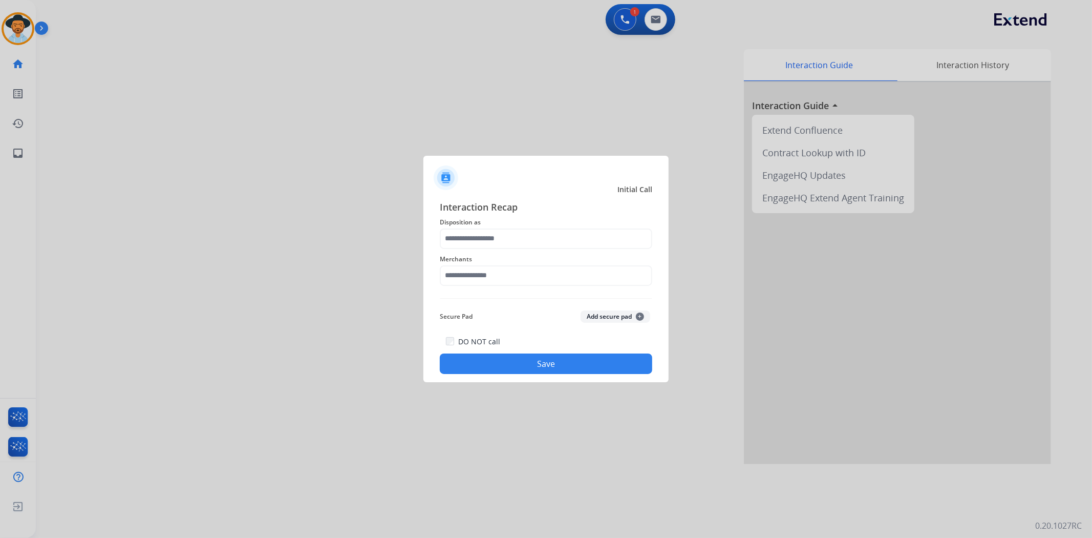
click at [27, 37] on div at bounding box center [546, 269] width 1092 height 538
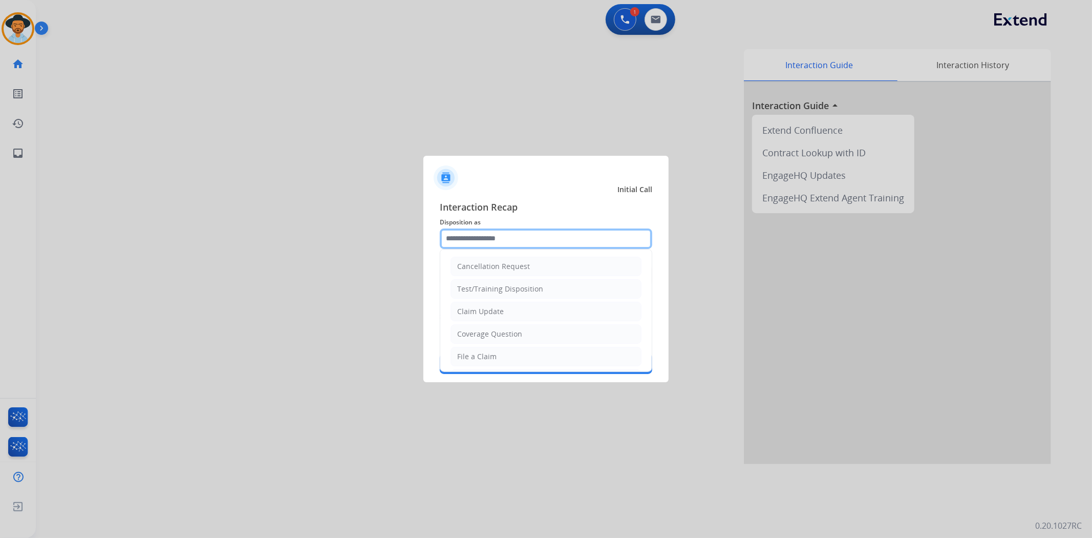
click at [495, 237] on input "text" at bounding box center [546, 238] width 213 height 20
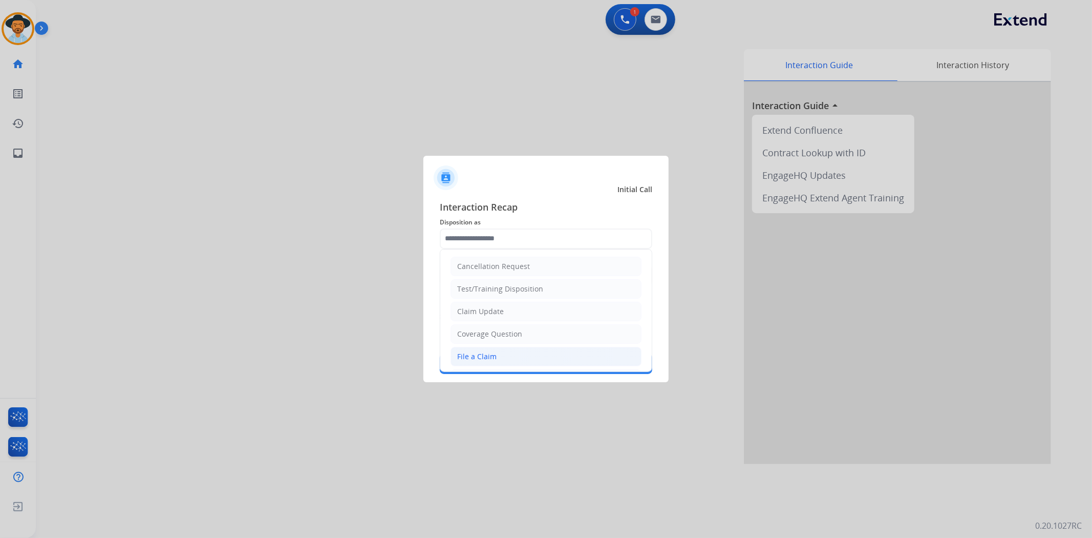
click at [485, 361] on div "File a Claim" at bounding box center [476, 356] width 39 height 10
type input "**********"
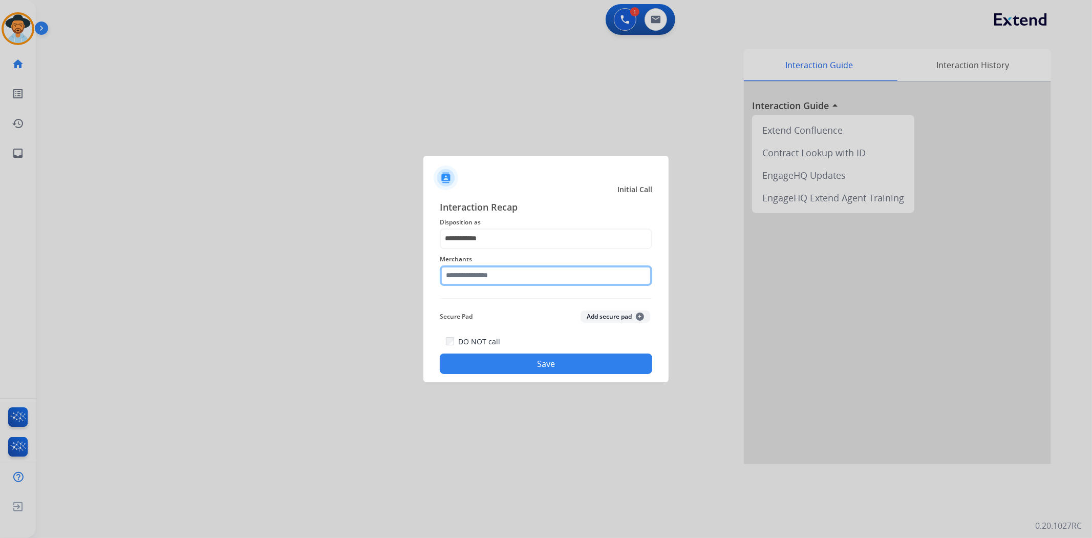
click at [487, 270] on input "text" at bounding box center [546, 275] width 213 height 20
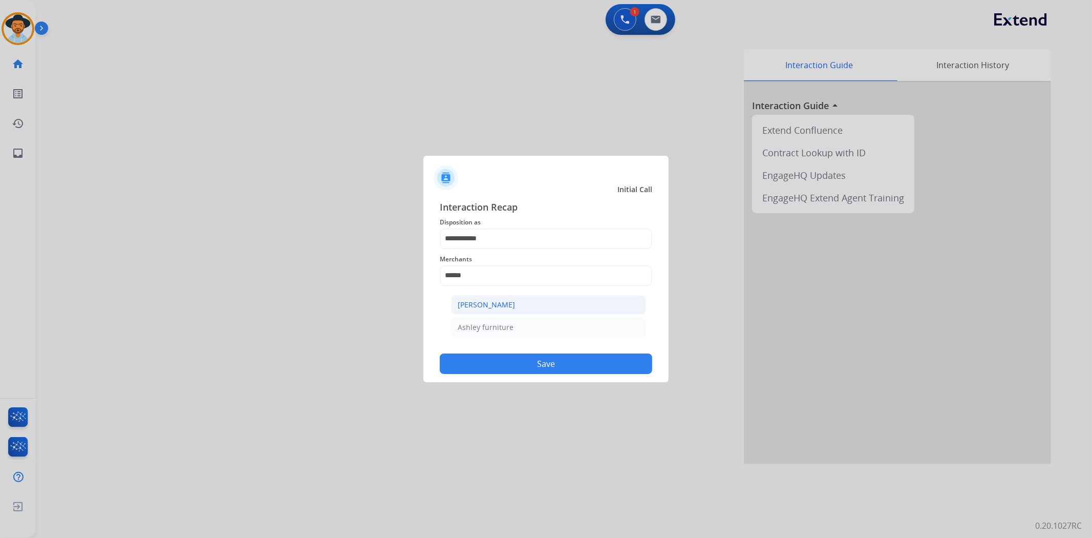
click at [514, 295] on li "Ashley - Reguard" at bounding box center [548, 304] width 195 height 19
type input "**********"
click at [536, 367] on button "Save" at bounding box center [546, 363] width 213 height 20
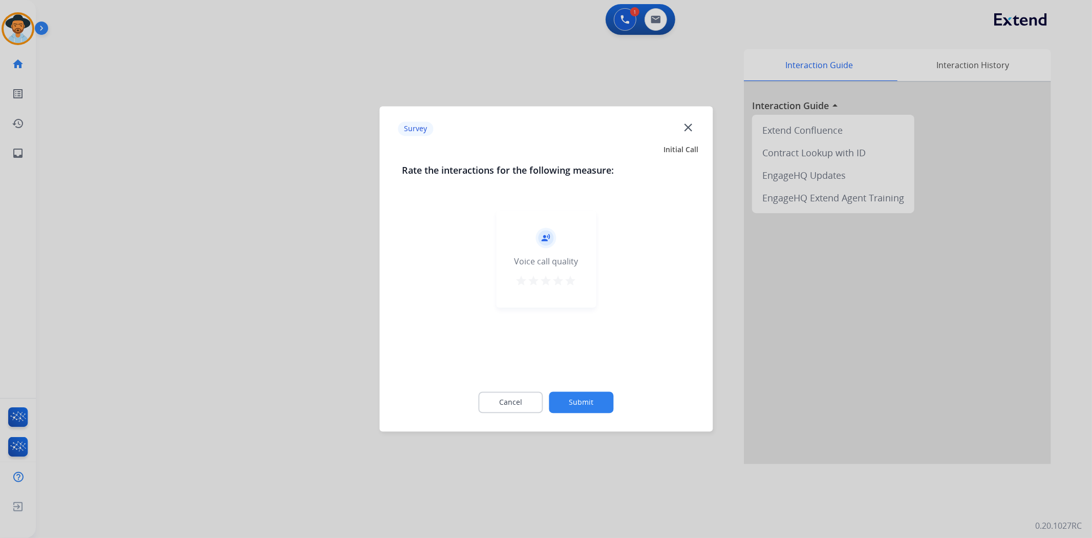
click at [572, 280] on mat-icon "star" at bounding box center [571, 281] width 12 height 12
click at [595, 413] on div "Cancel Submit" at bounding box center [546, 402] width 288 height 46
click at [595, 407] on button "Submit" at bounding box center [581, 403] width 65 height 22
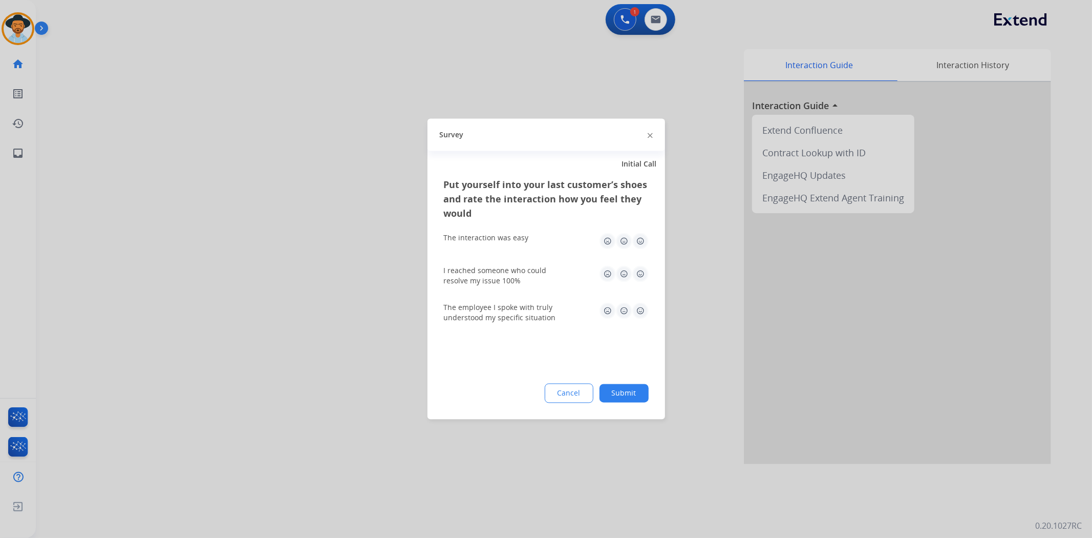
click at [625, 388] on button "Submit" at bounding box center [624, 393] width 49 height 18
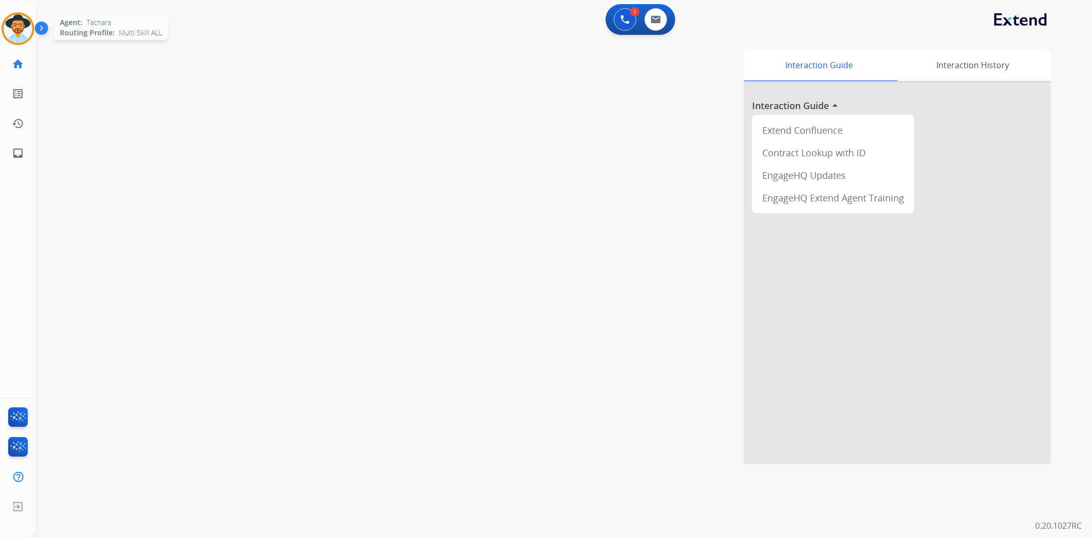
click at [23, 27] on img at bounding box center [18, 28] width 29 height 29
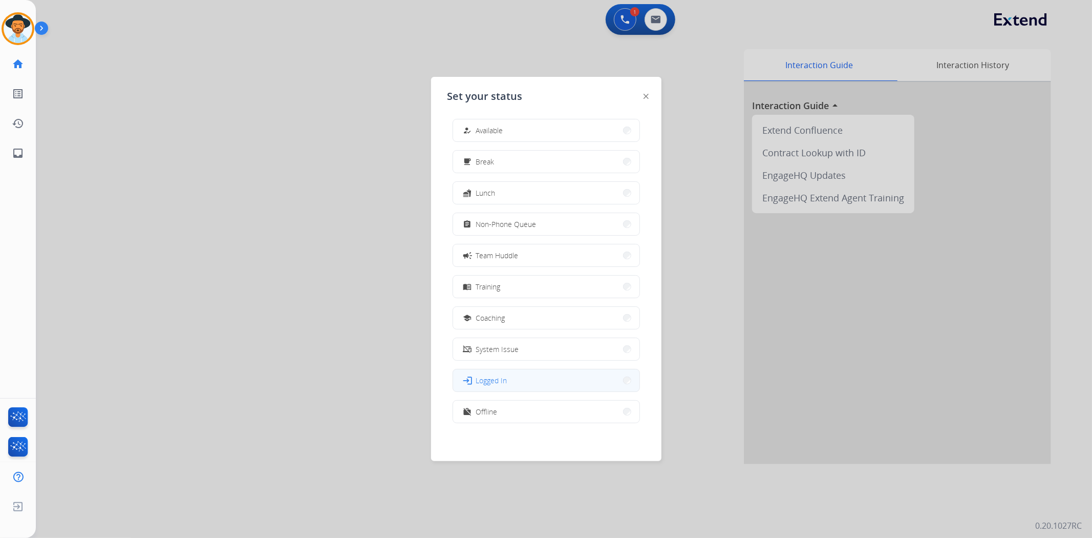
scroll to position [3, 0]
click at [509, 214] on button "assignment Non-Phone Queue" at bounding box center [546, 224] width 186 height 22
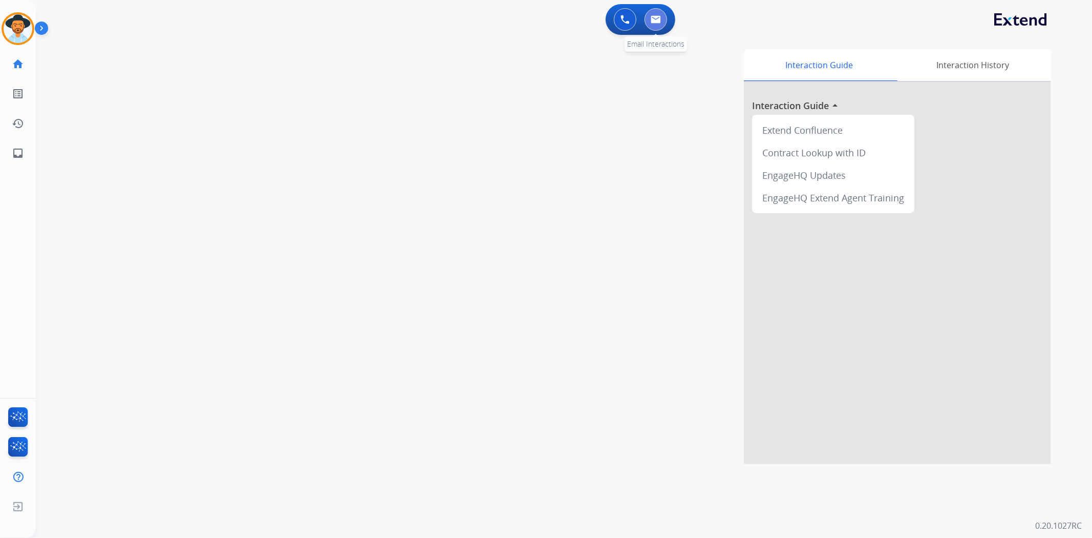
click at [657, 13] on button at bounding box center [656, 19] width 23 height 23
select select "**********"
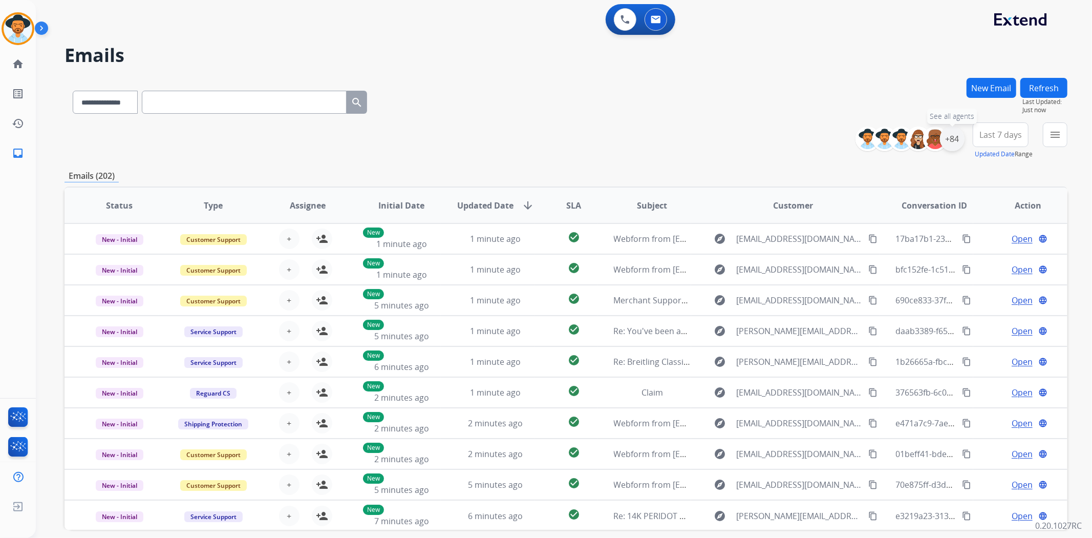
click at [955, 135] on div "+84" at bounding box center [952, 138] width 25 height 25
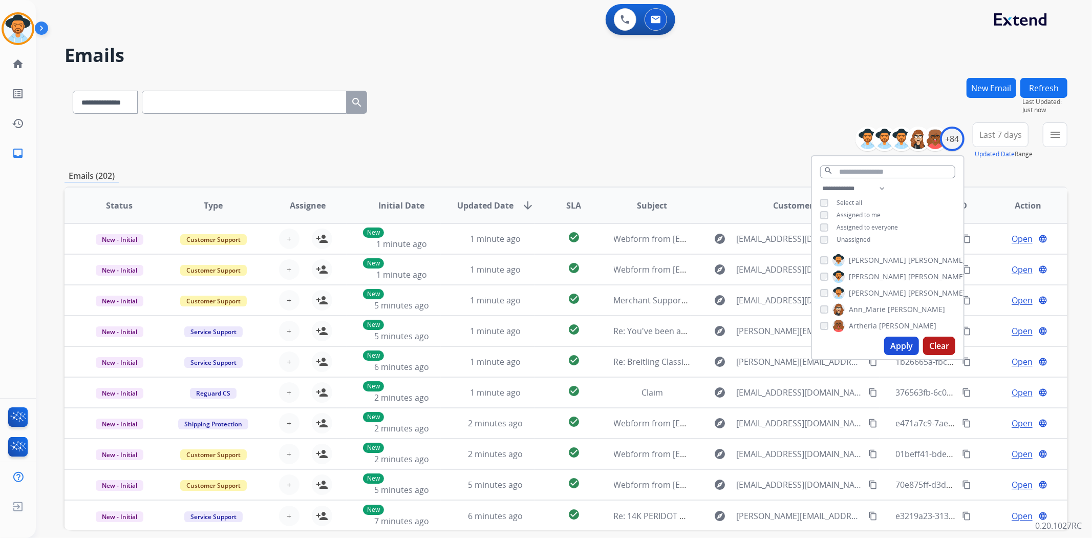
click at [820, 240] on div "Unassigned" at bounding box center [845, 240] width 50 height 8
click at [909, 343] on button "Apply" at bounding box center [901, 345] width 35 height 18
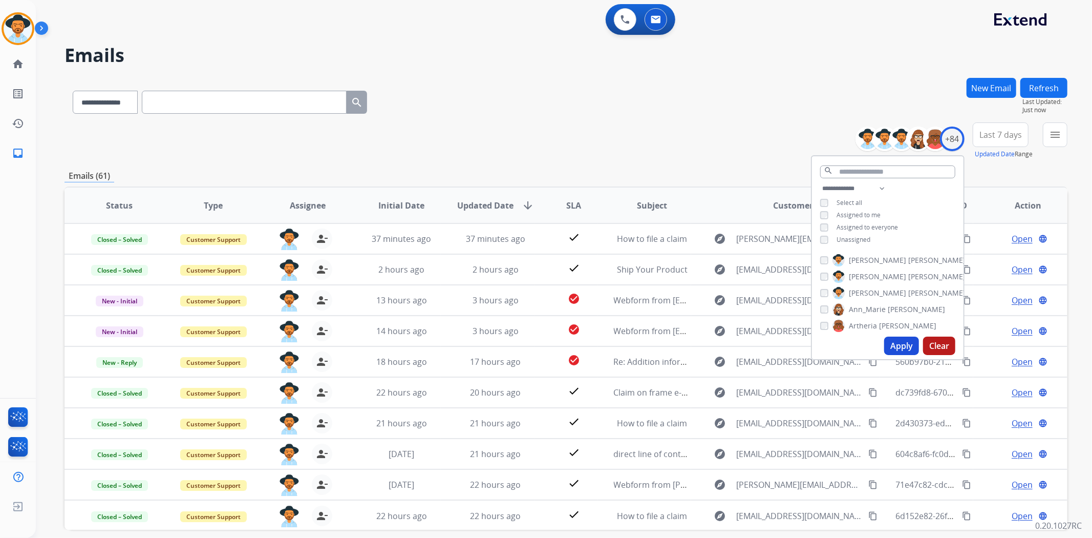
click at [739, 112] on div "**********" at bounding box center [566, 100] width 1003 height 45
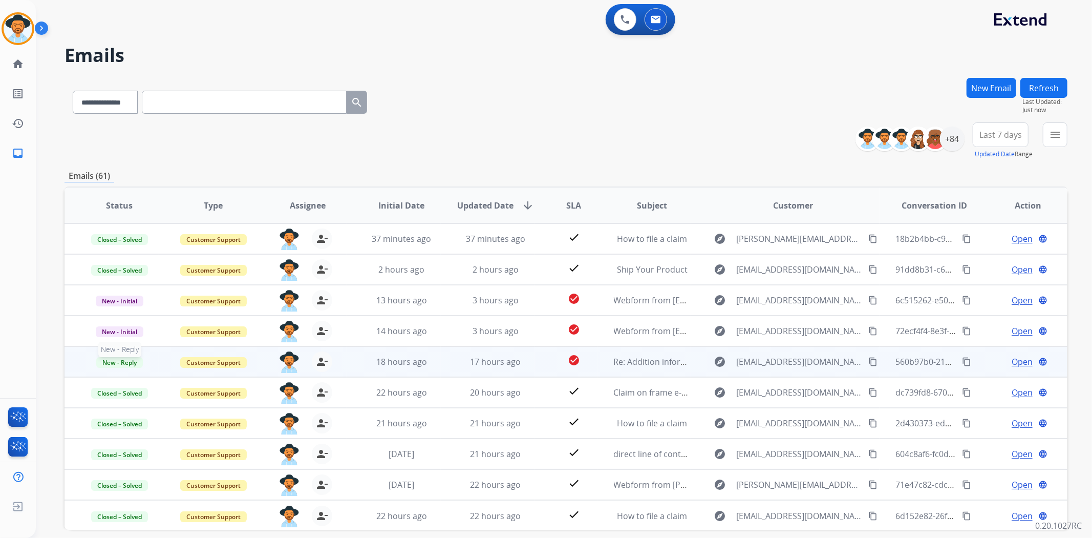
click at [127, 357] on span "New - Reply" at bounding box center [119, 362] width 47 height 11
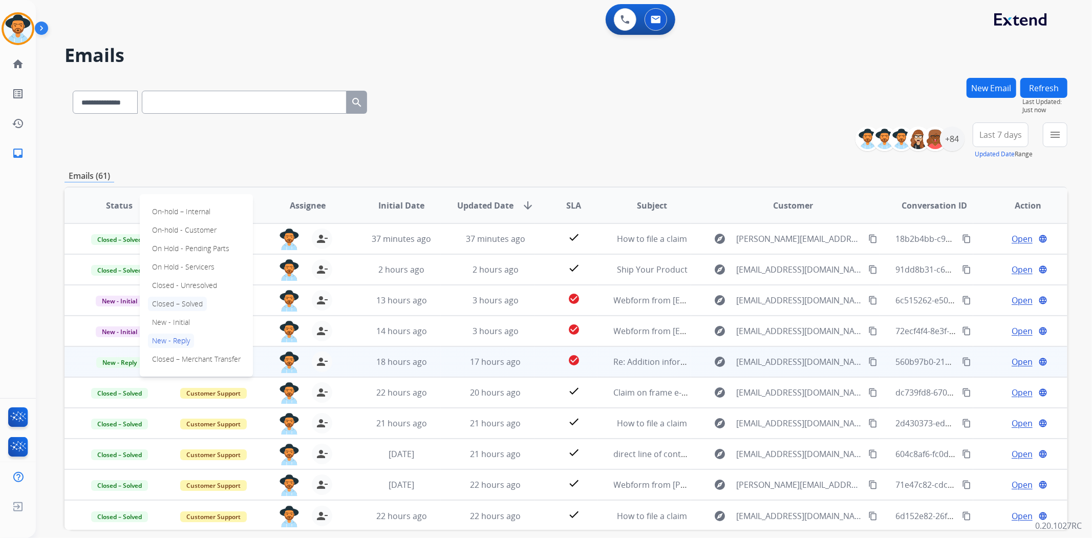
click at [181, 305] on p "Closed – Solved" at bounding box center [177, 304] width 59 height 14
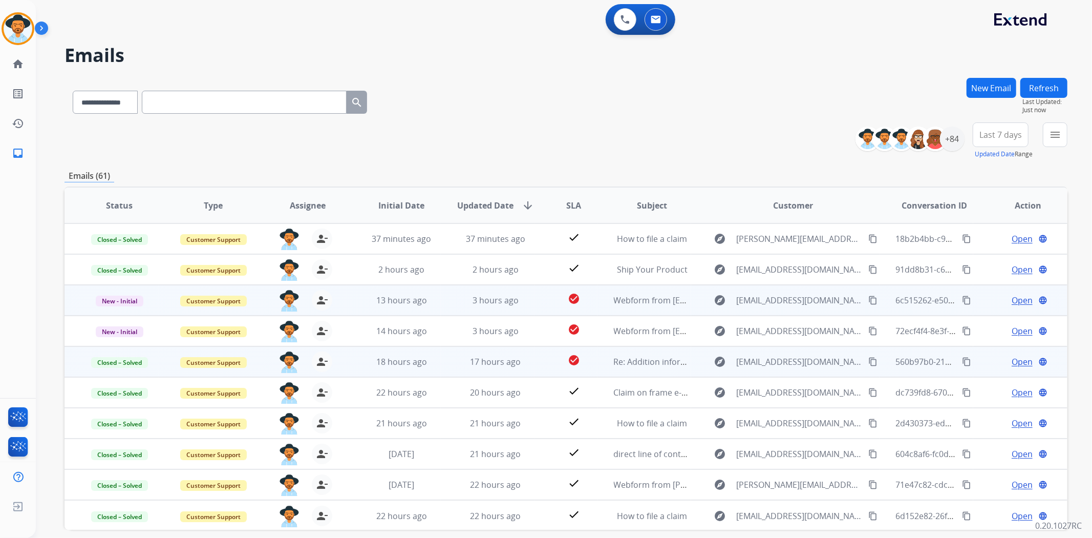
click at [1012, 297] on span "Open" at bounding box center [1022, 300] width 21 height 12
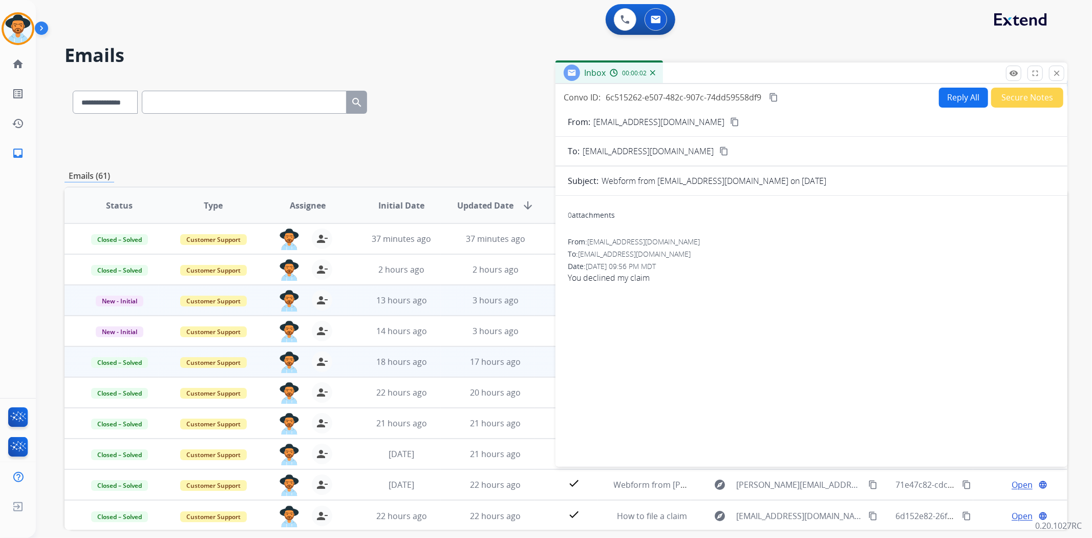
click at [729, 116] on button "content_copy" at bounding box center [735, 122] width 12 height 12
click at [1058, 73] on mat-icon "close" at bounding box center [1056, 73] width 9 height 9
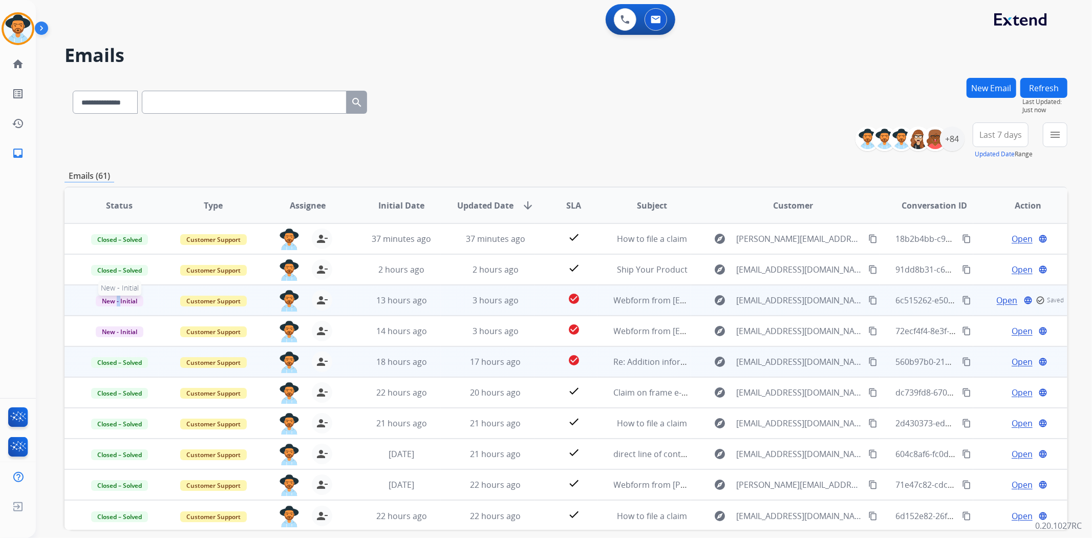
click at [116, 295] on span "New - Initial" at bounding box center [120, 300] width 48 height 11
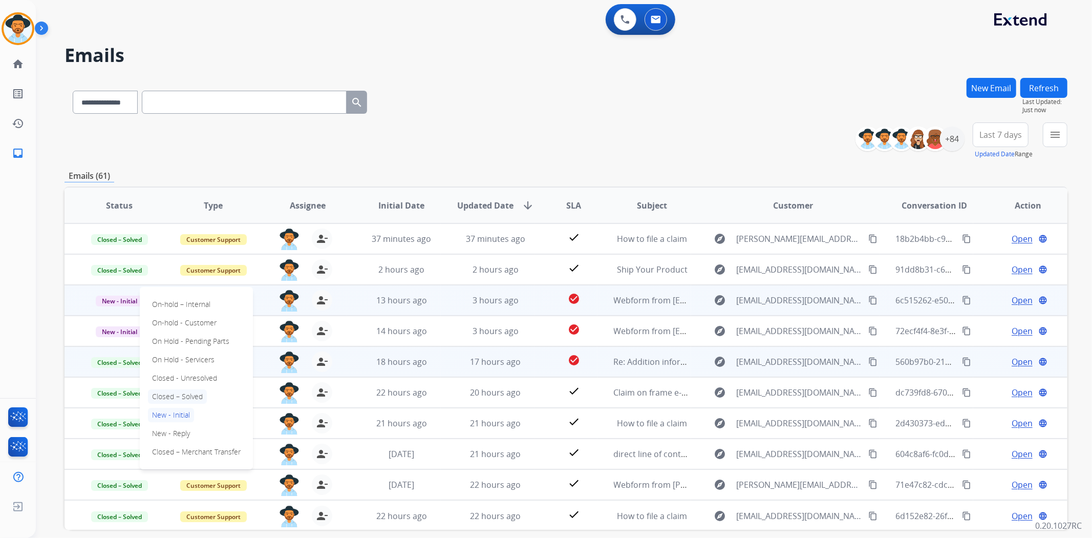
click at [187, 394] on p "Closed – Solved" at bounding box center [177, 396] width 59 height 14
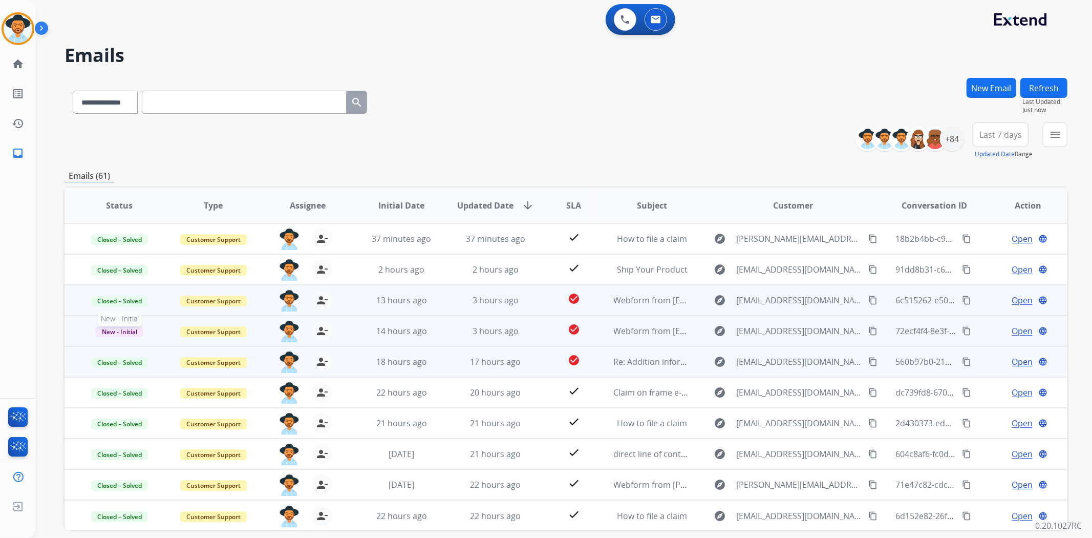
click at [135, 327] on span "New - Initial" at bounding box center [120, 331] width 48 height 11
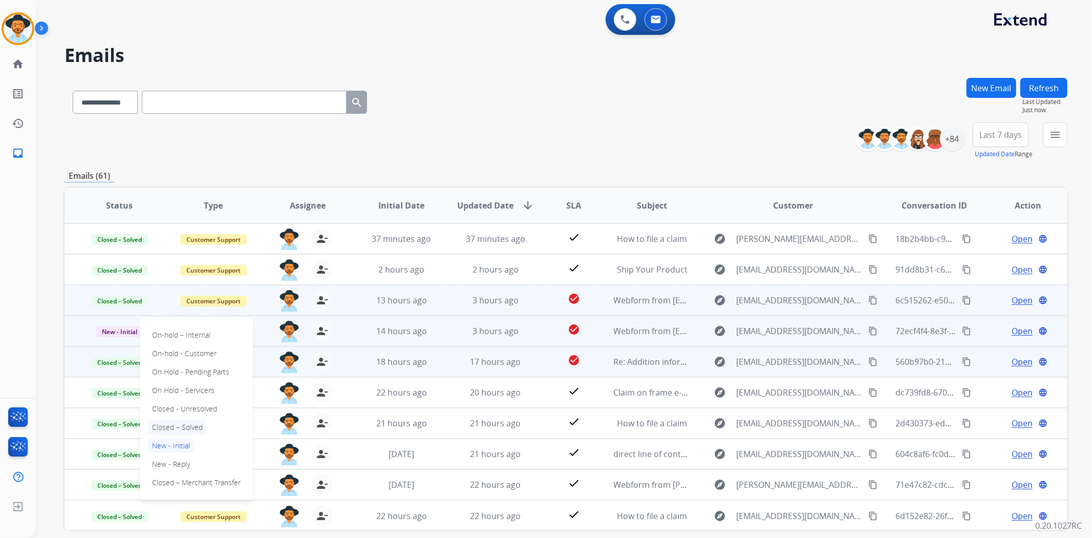
click at [200, 424] on p "Closed – Solved" at bounding box center [177, 427] width 59 height 14
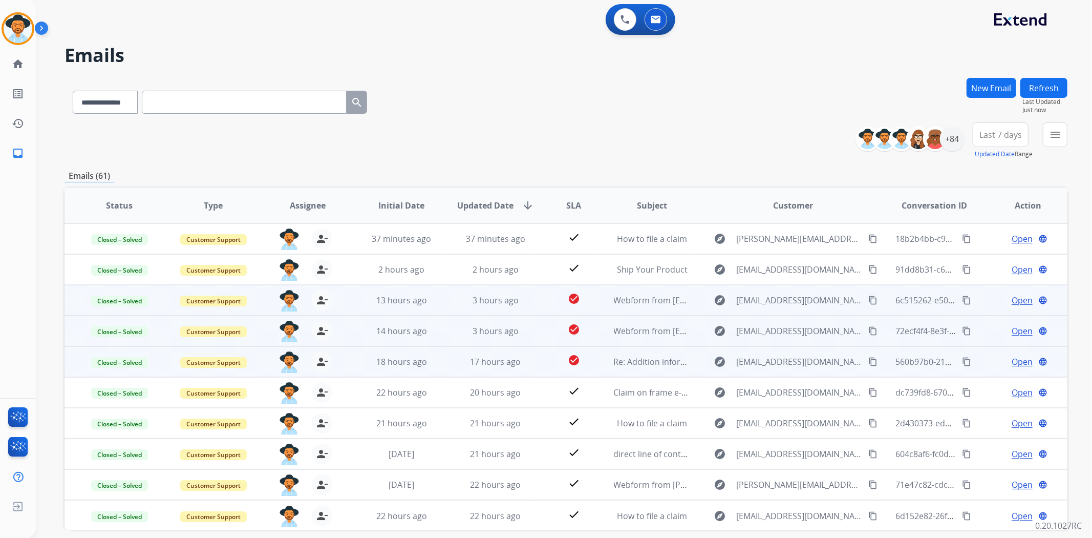
click at [1050, 84] on button "Refresh" at bounding box center [1044, 88] width 47 height 20
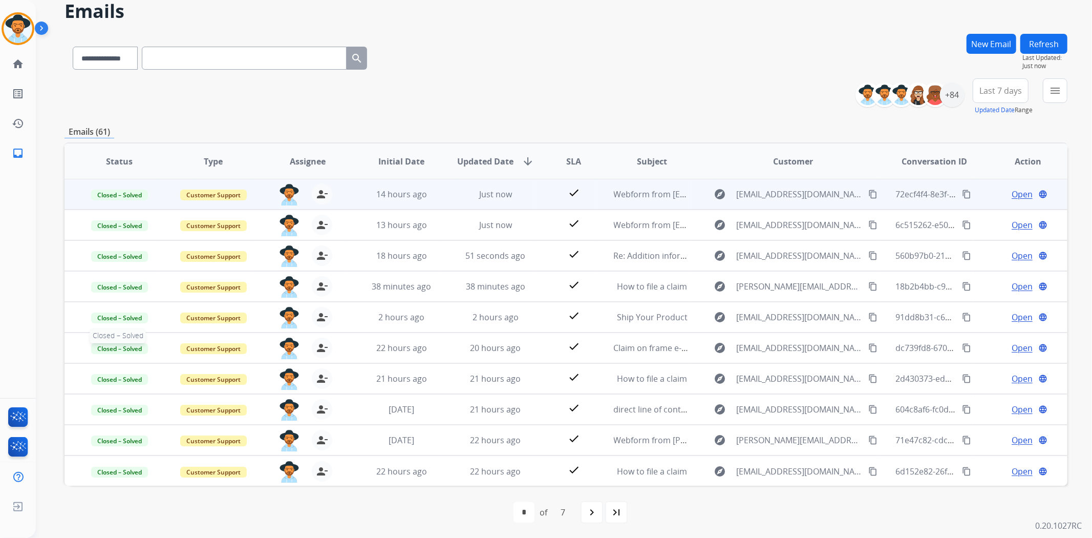
scroll to position [45, 0]
click at [6, 19] on div at bounding box center [18, 28] width 33 height 33
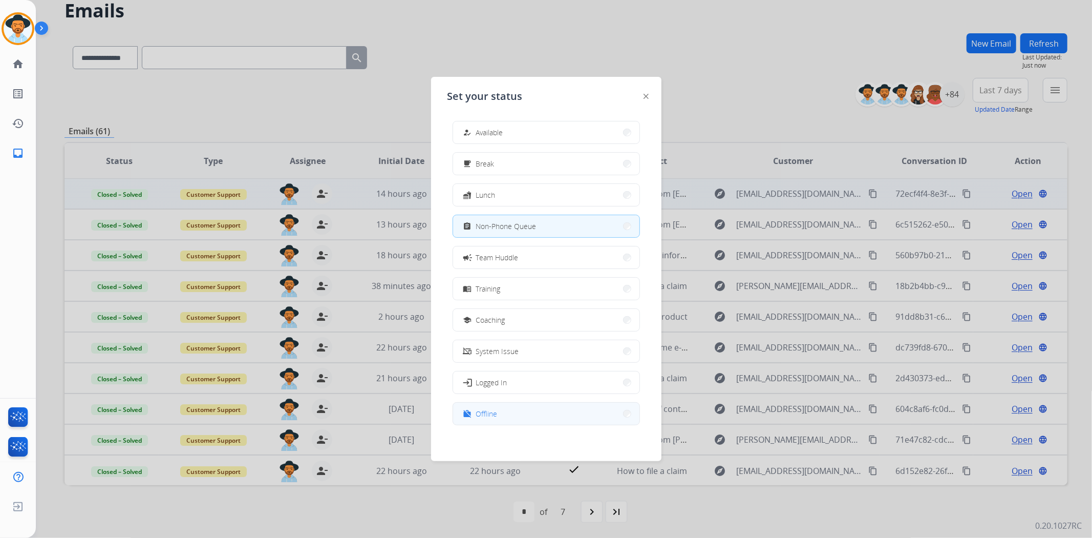
click at [509, 415] on button "work_off Offline" at bounding box center [546, 414] width 186 height 22
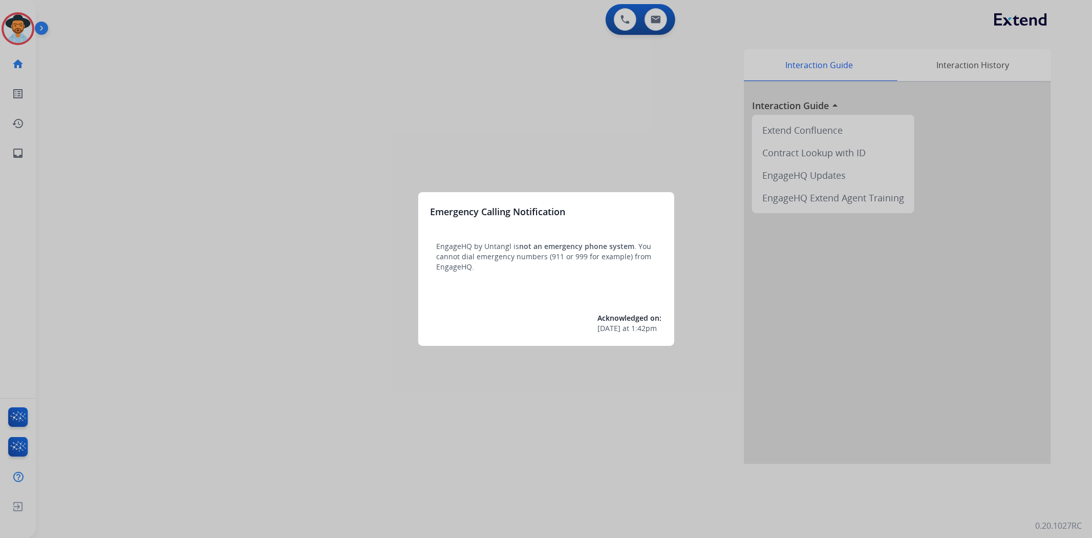
click at [265, 275] on div at bounding box center [546, 269] width 1092 height 538
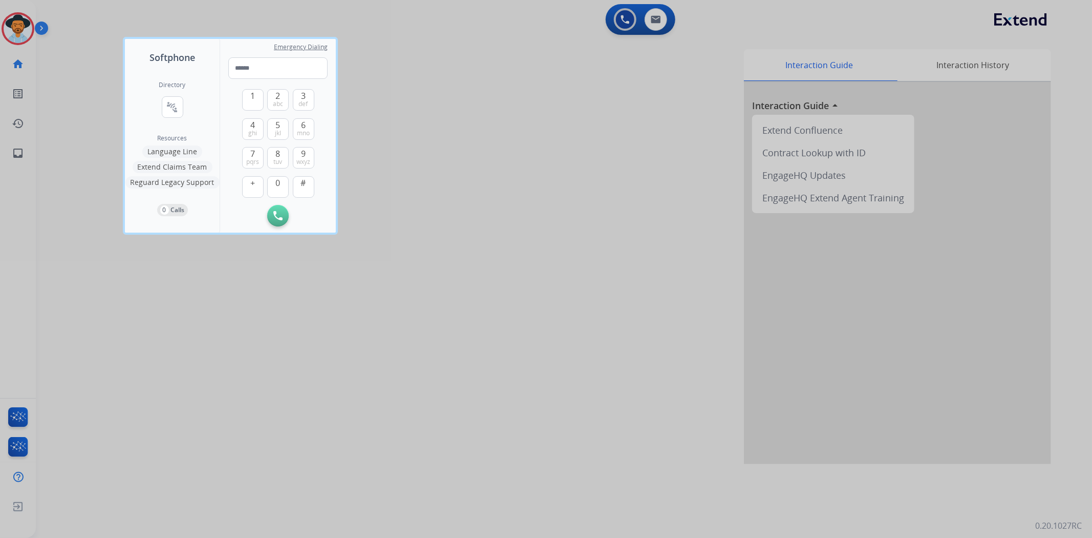
click at [35, 136] on div at bounding box center [546, 269] width 1092 height 538
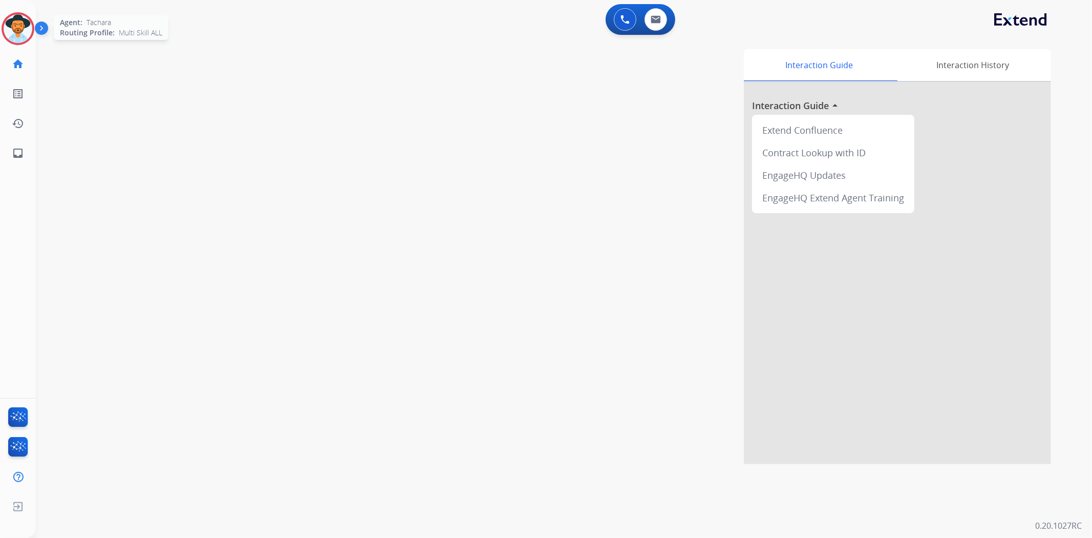
click at [12, 34] on img at bounding box center [18, 28] width 29 height 29
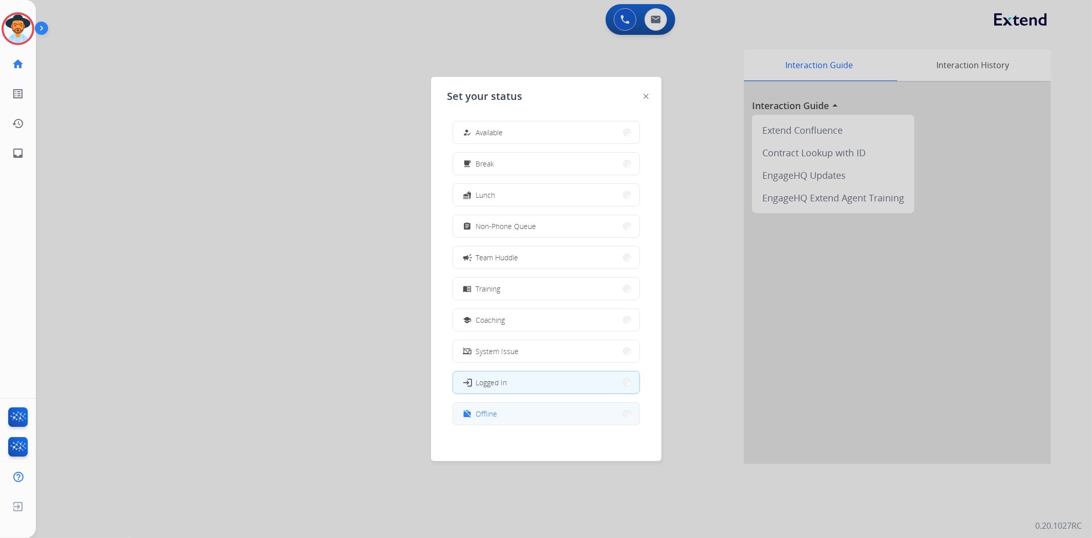
click at [533, 419] on button "work_off Offline" at bounding box center [546, 414] width 186 height 22
